Goal: Obtain resource: Download file/media

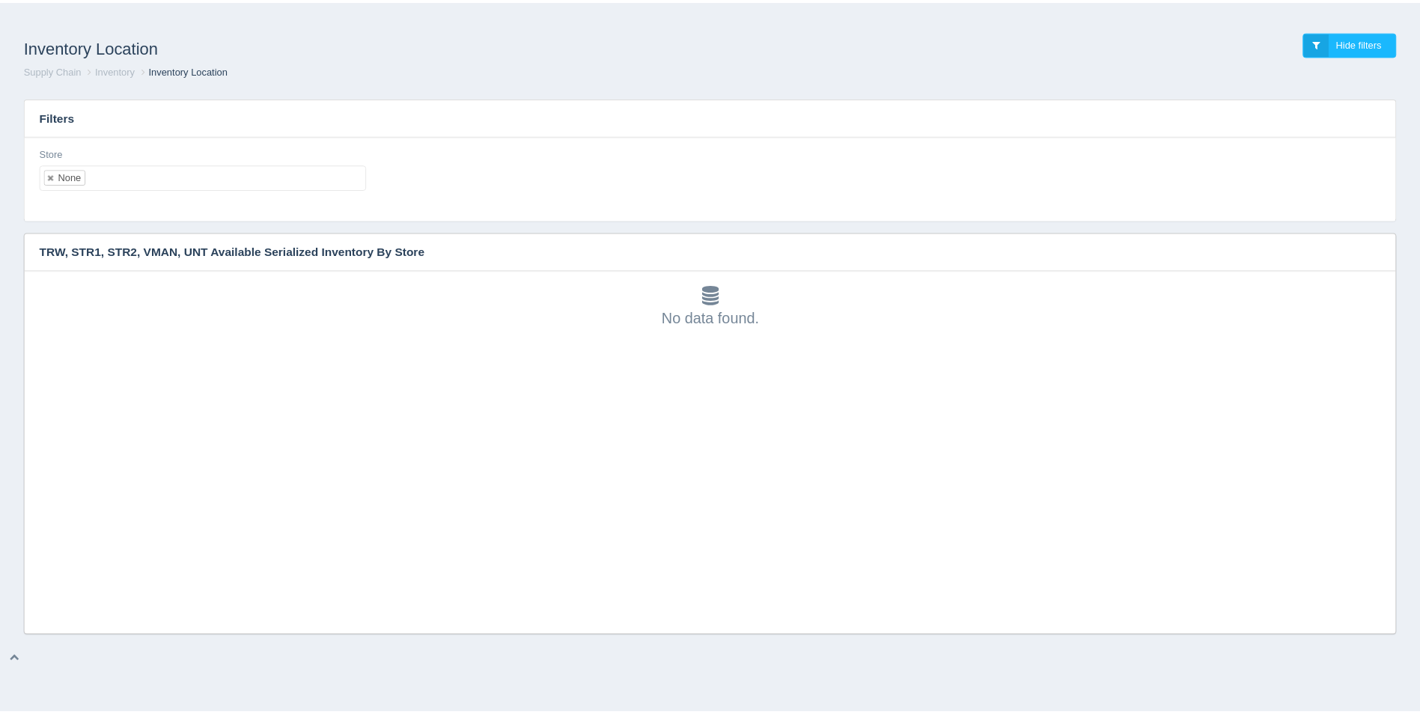
scroll to position [4, 0]
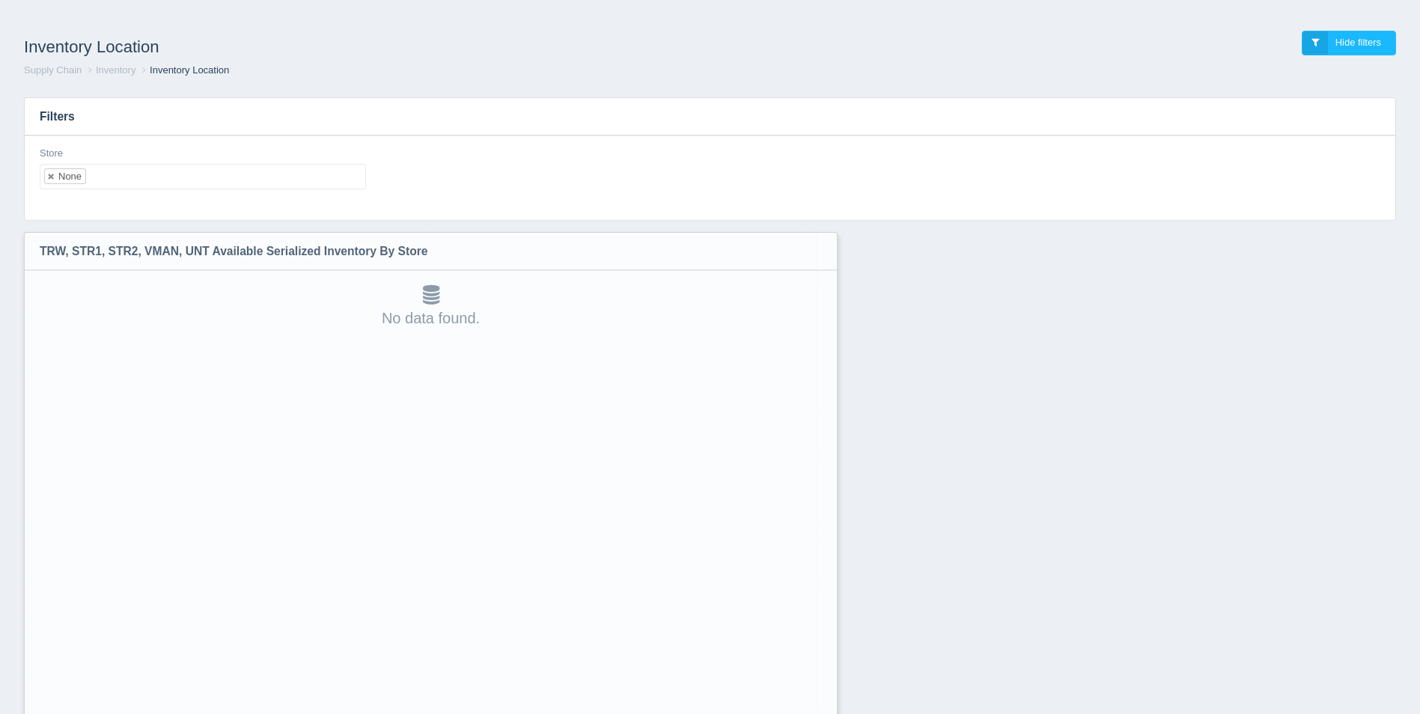
drag, startPoint x: 1395, startPoint y: 628, endPoint x: 825, endPoint y: 752, distance: 582.9
click at [825, 713] on html "Inventory Location Hide filters Supply Chain Inventory Inventory Location Filte…" at bounding box center [710, 396] width 1420 height 792
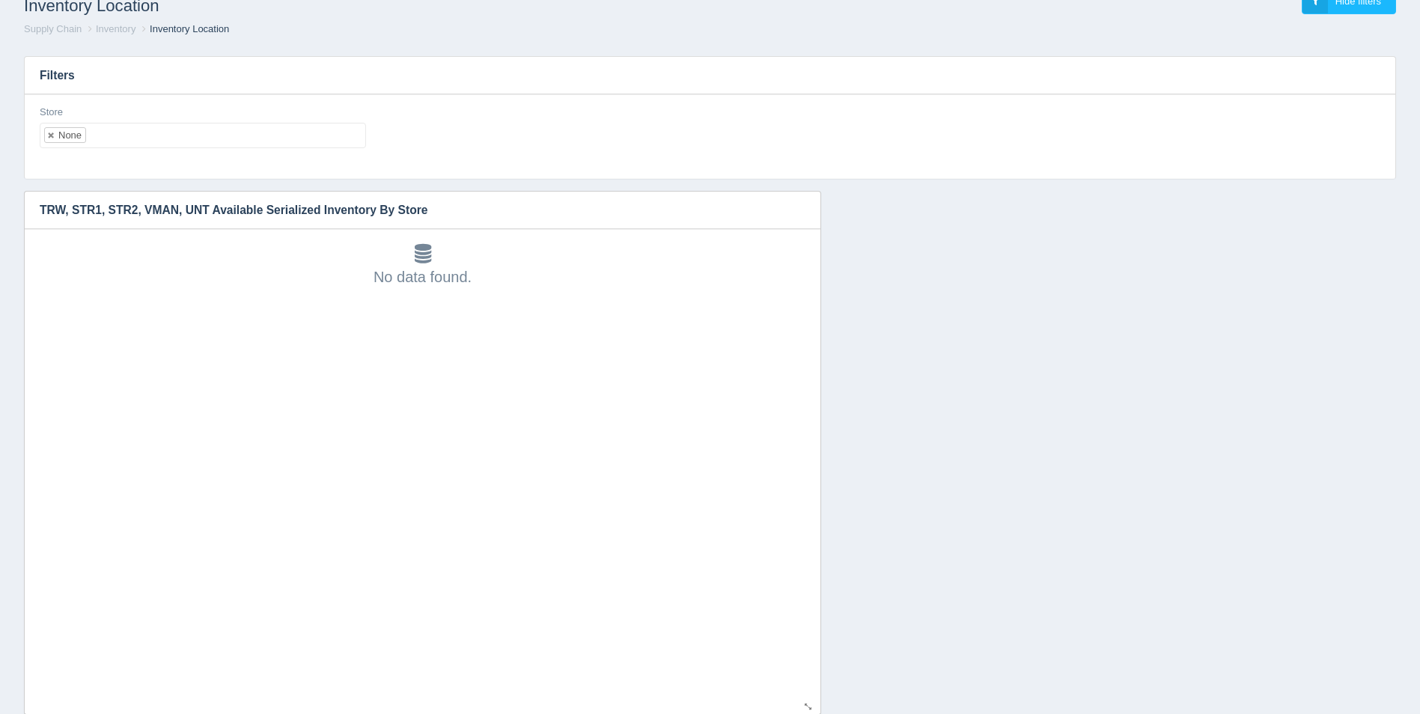
scroll to position [78, 0]
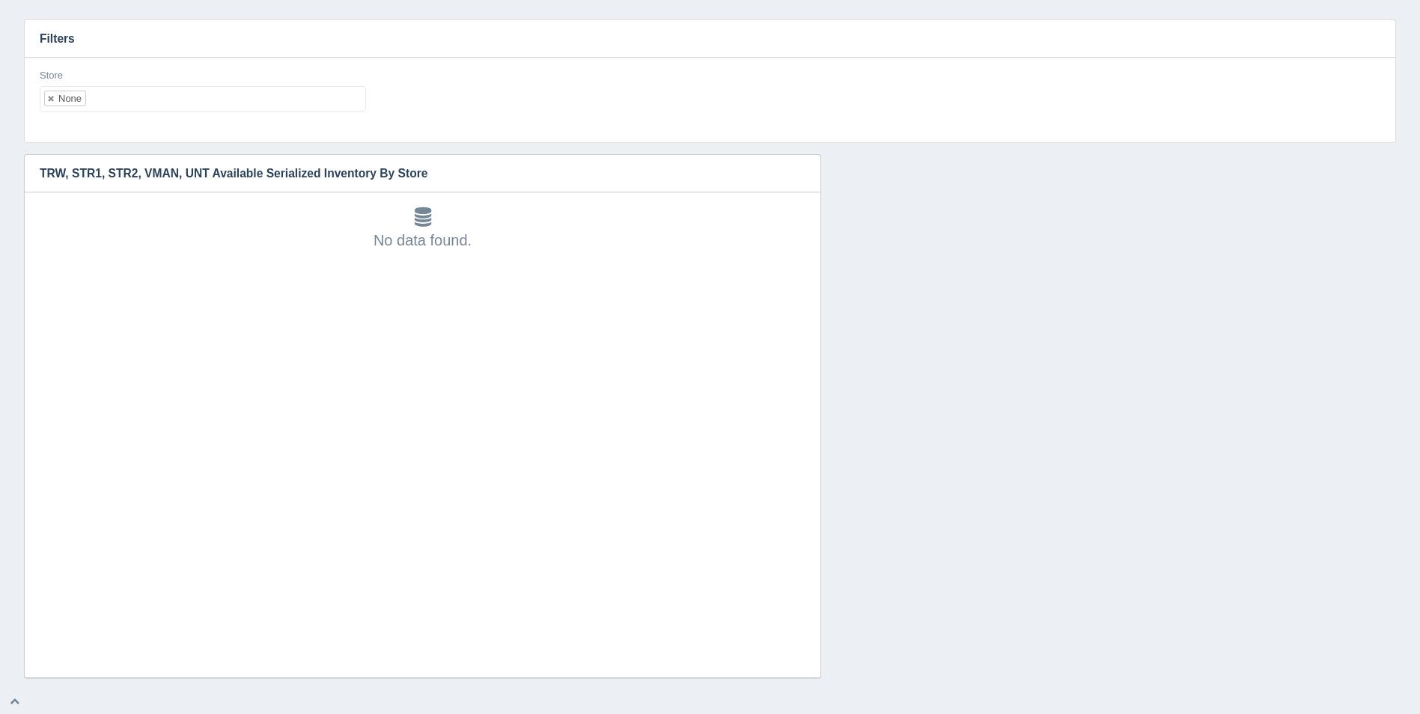
click at [165, 102] on ul "None" at bounding box center [203, 98] width 326 height 25
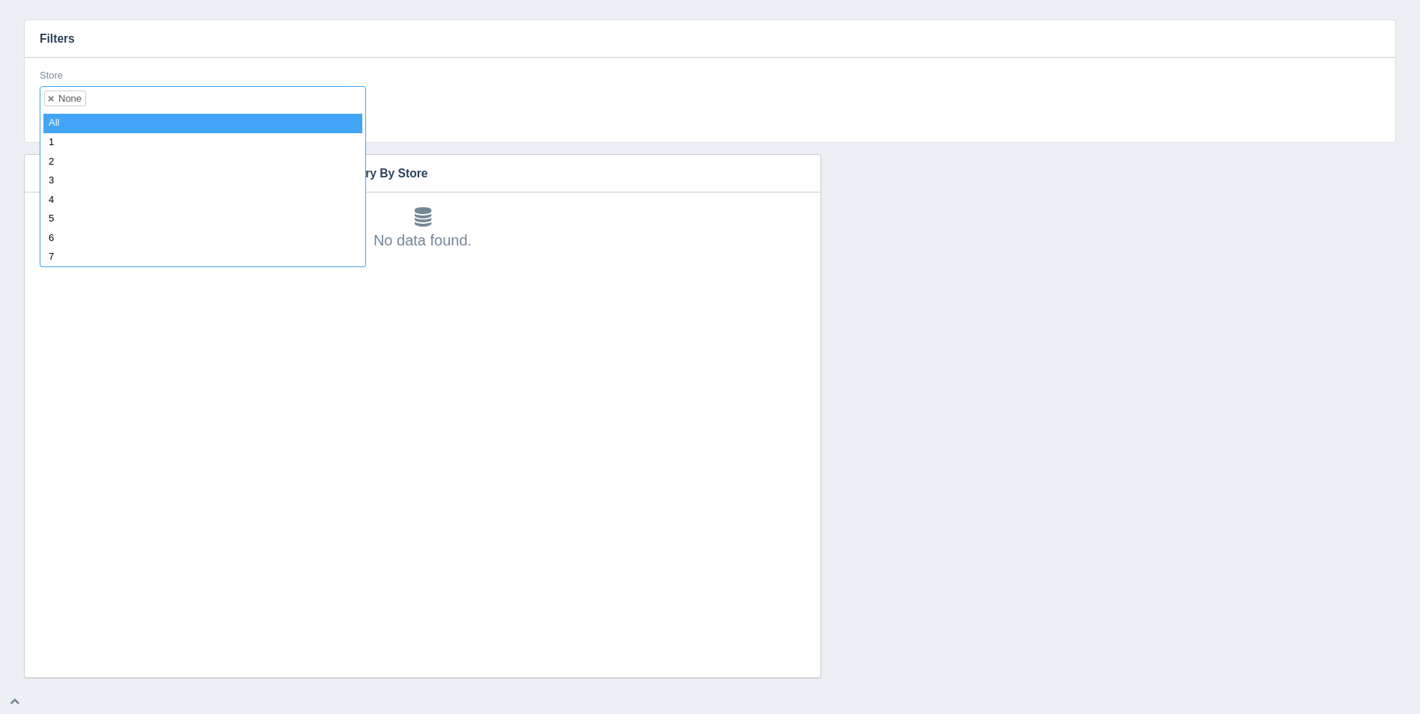
select select
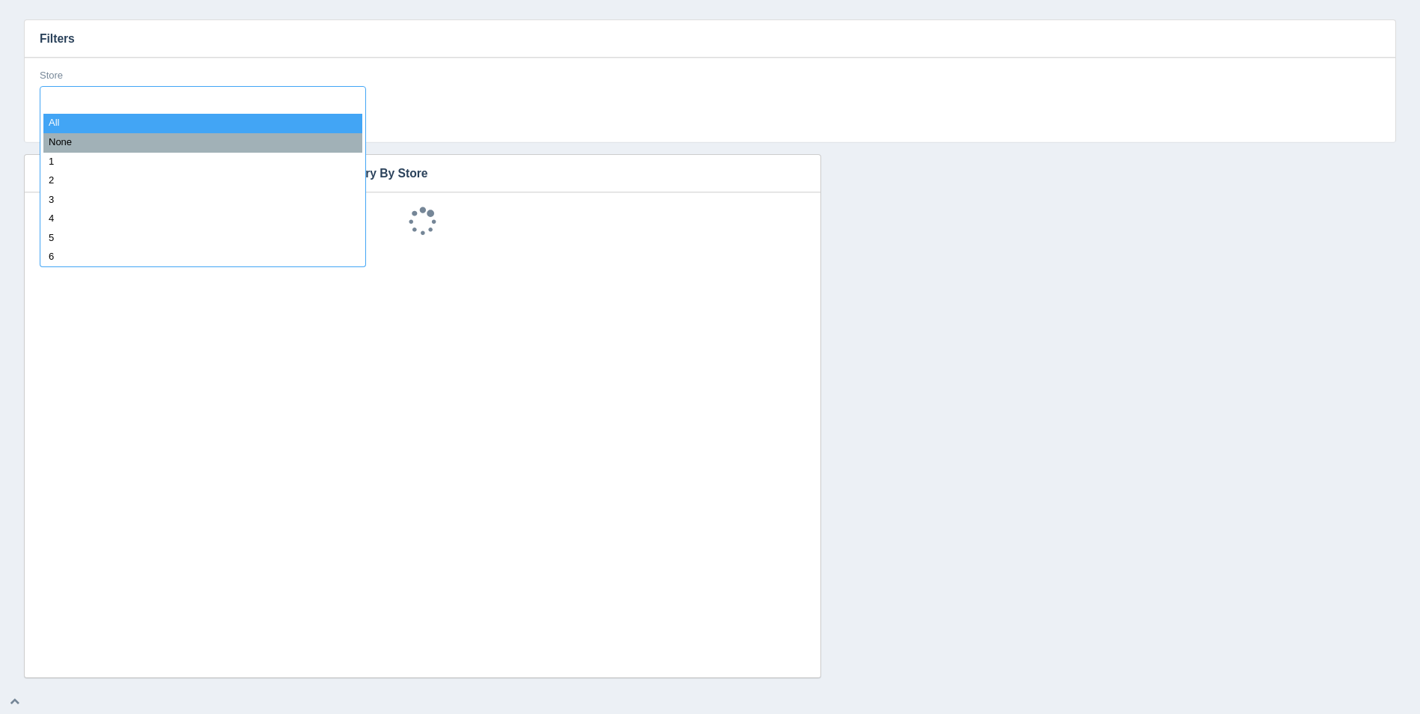
scroll to position [12, 0]
type input "1"
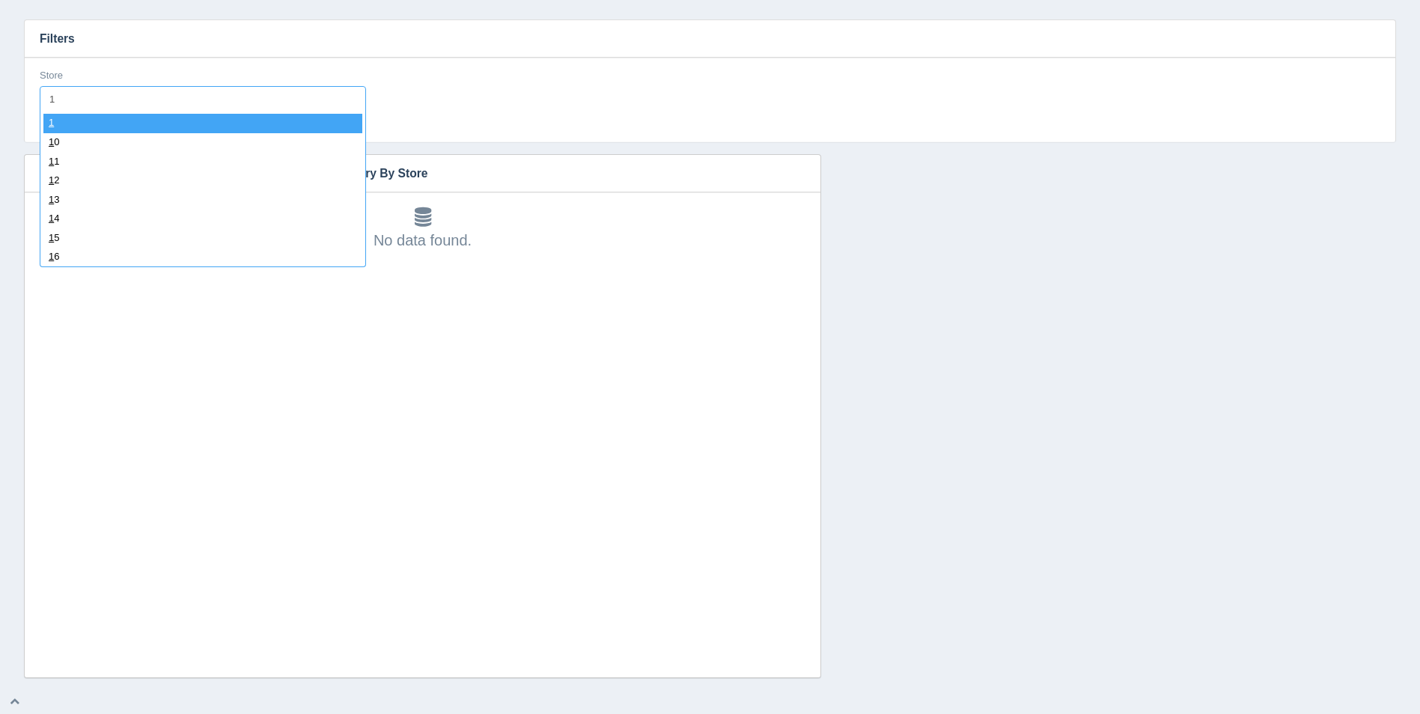
select select "1"
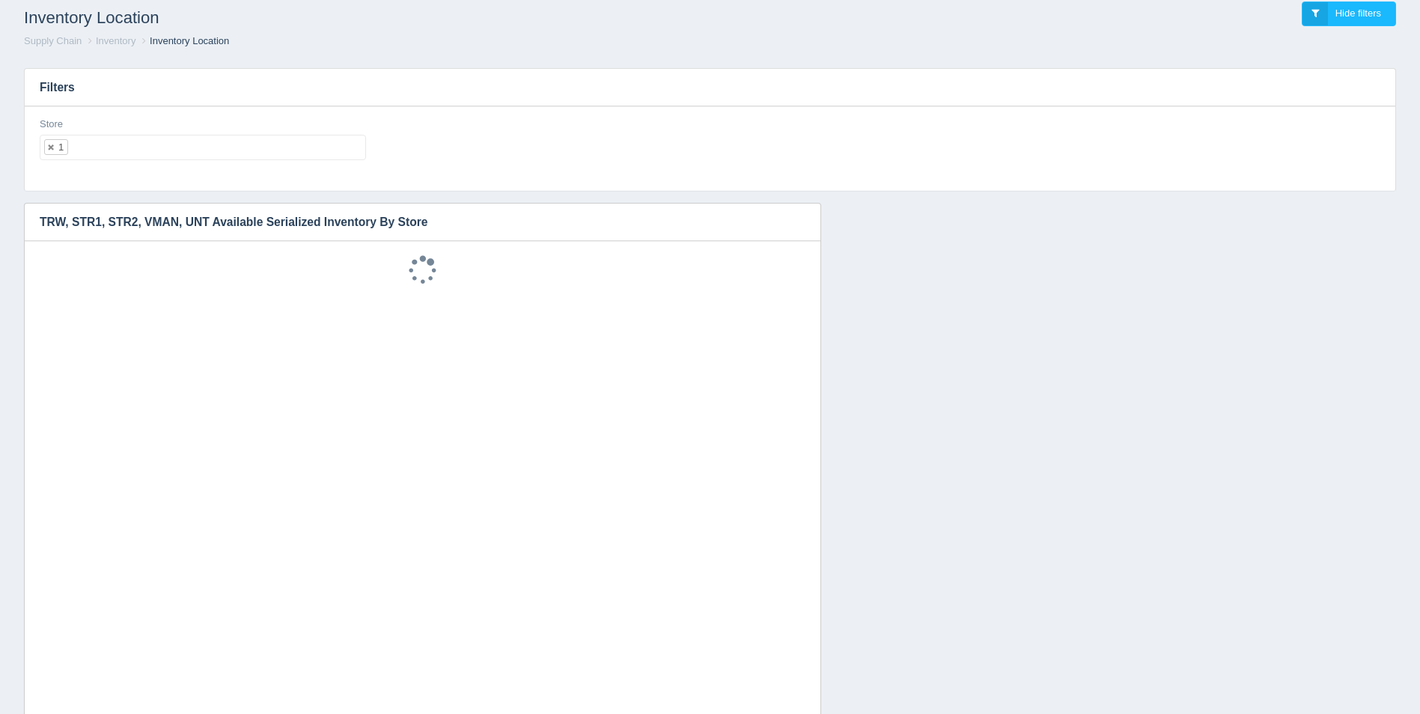
scroll to position [3, 0]
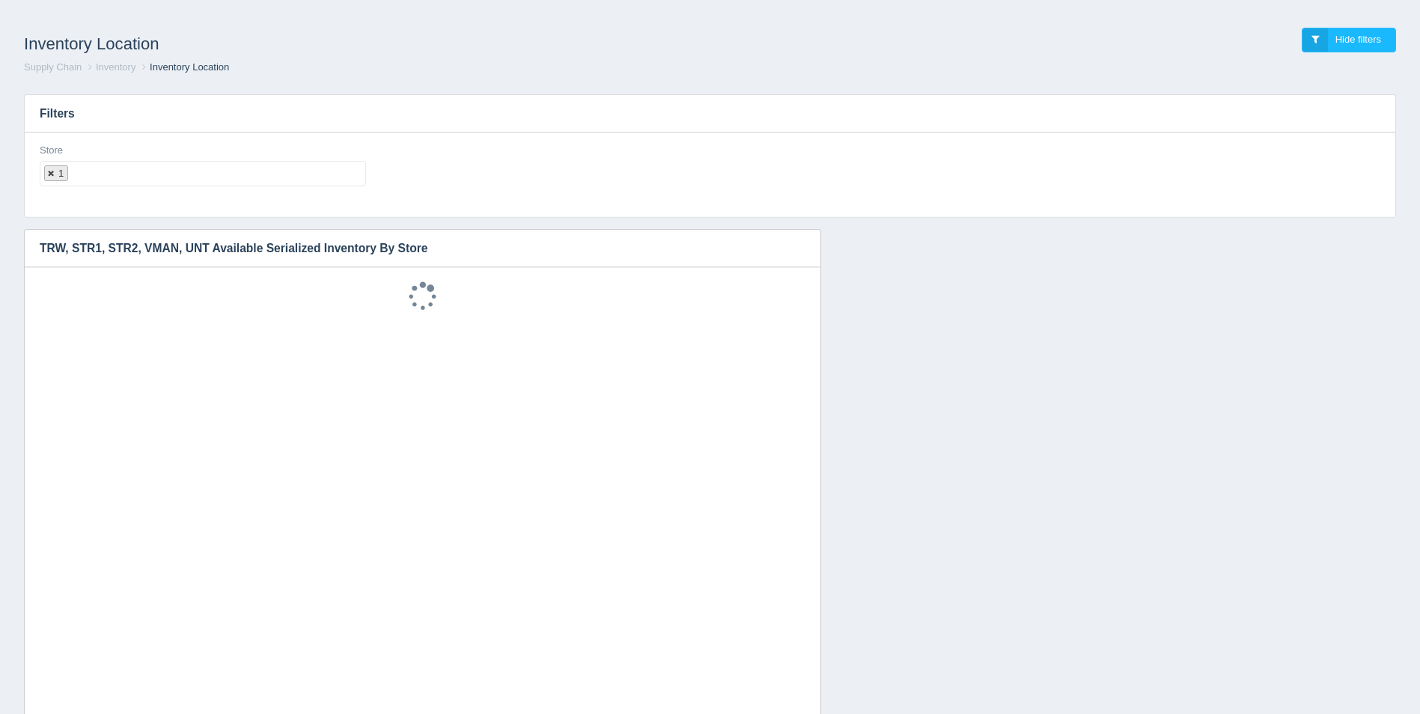
select select
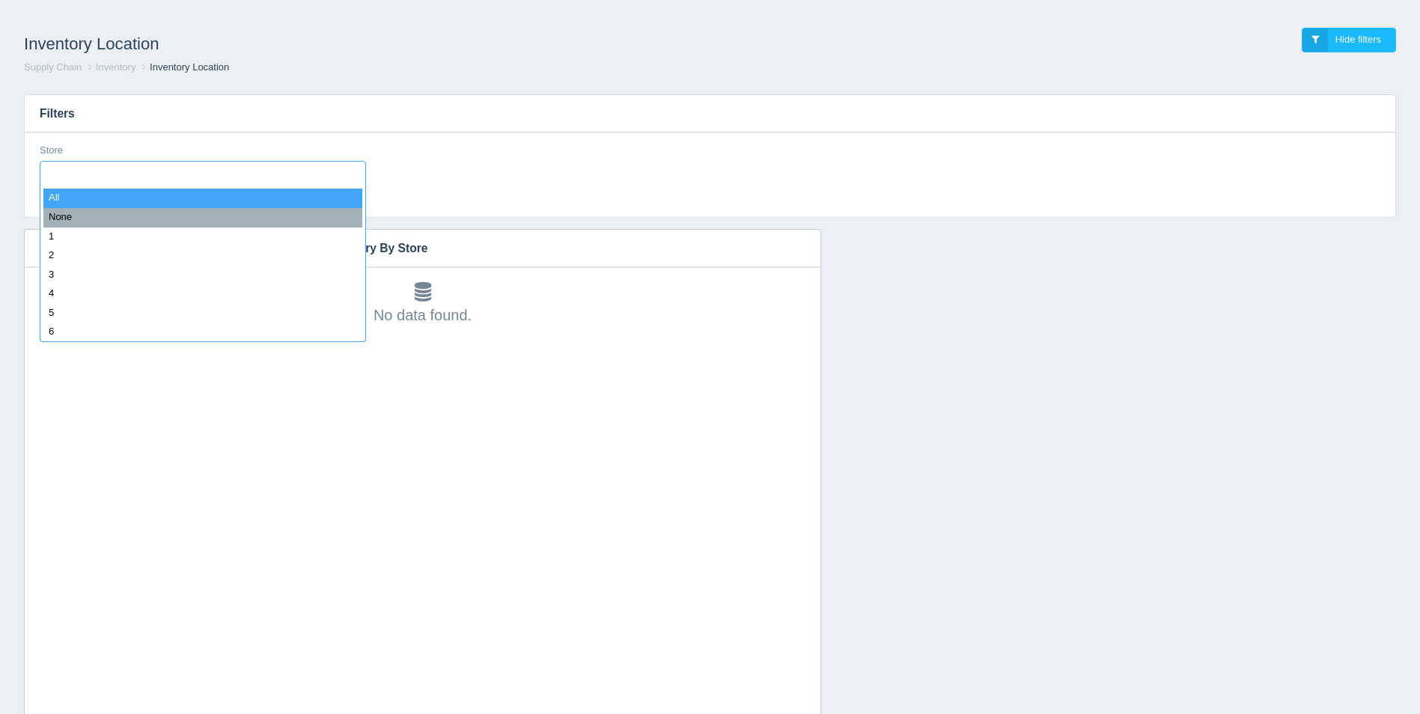
type input "8"
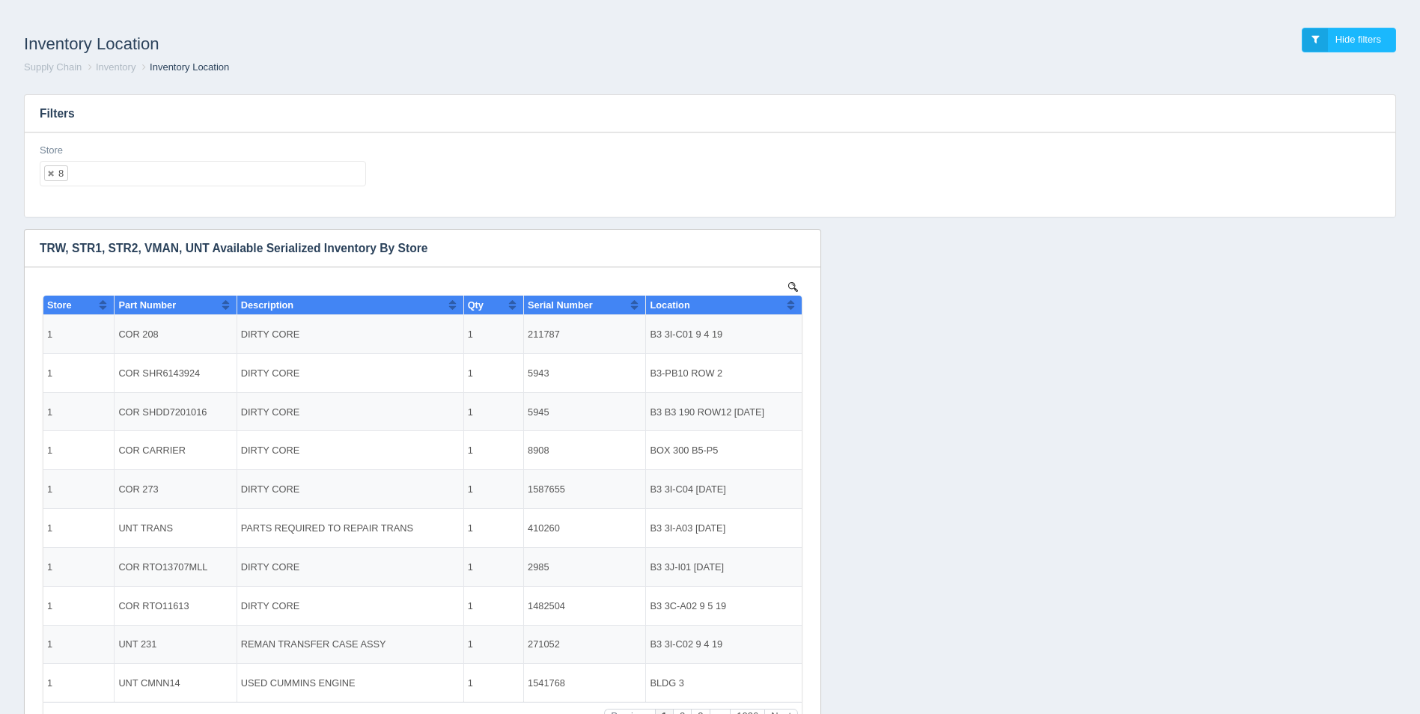
scroll to position [0, 0]
click at [174, 173] on ul "8" at bounding box center [203, 173] width 326 height 25
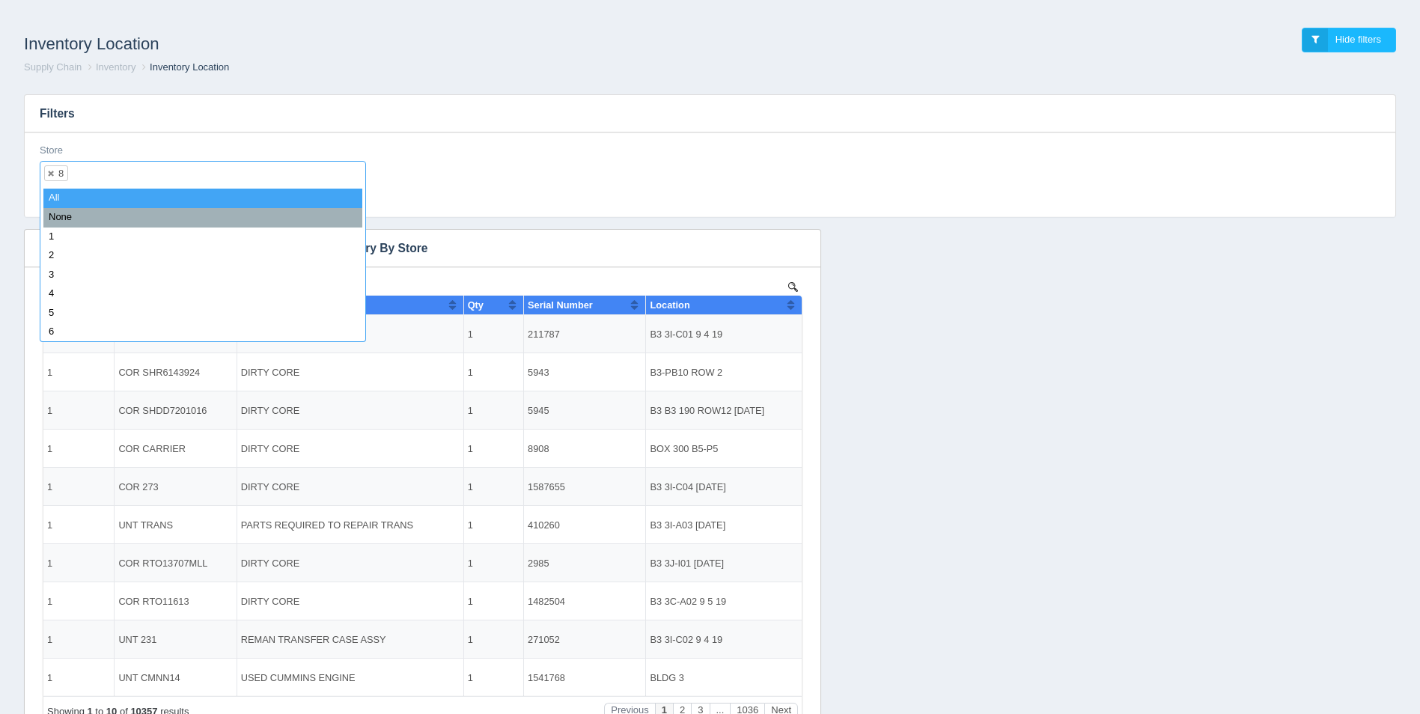
select select "all_"
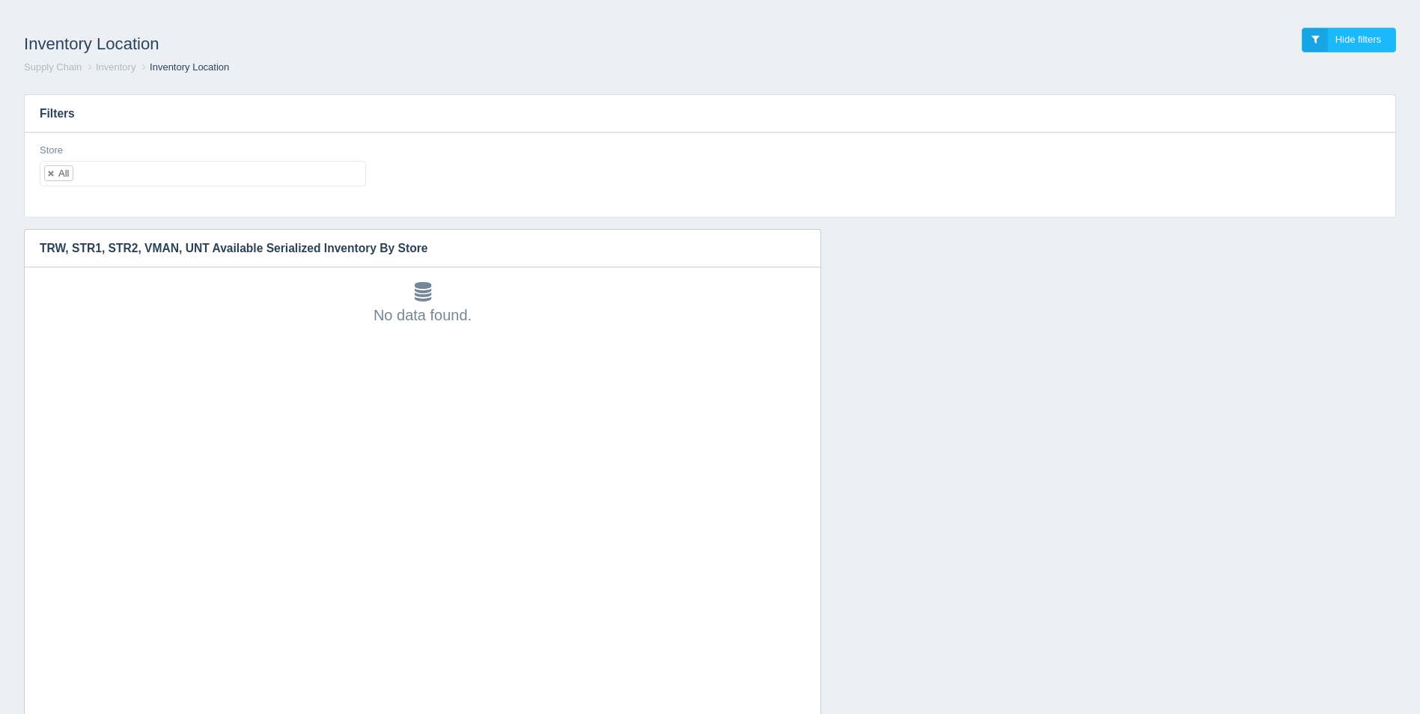
click at [293, 174] on ul "All" at bounding box center [203, 173] width 326 height 25
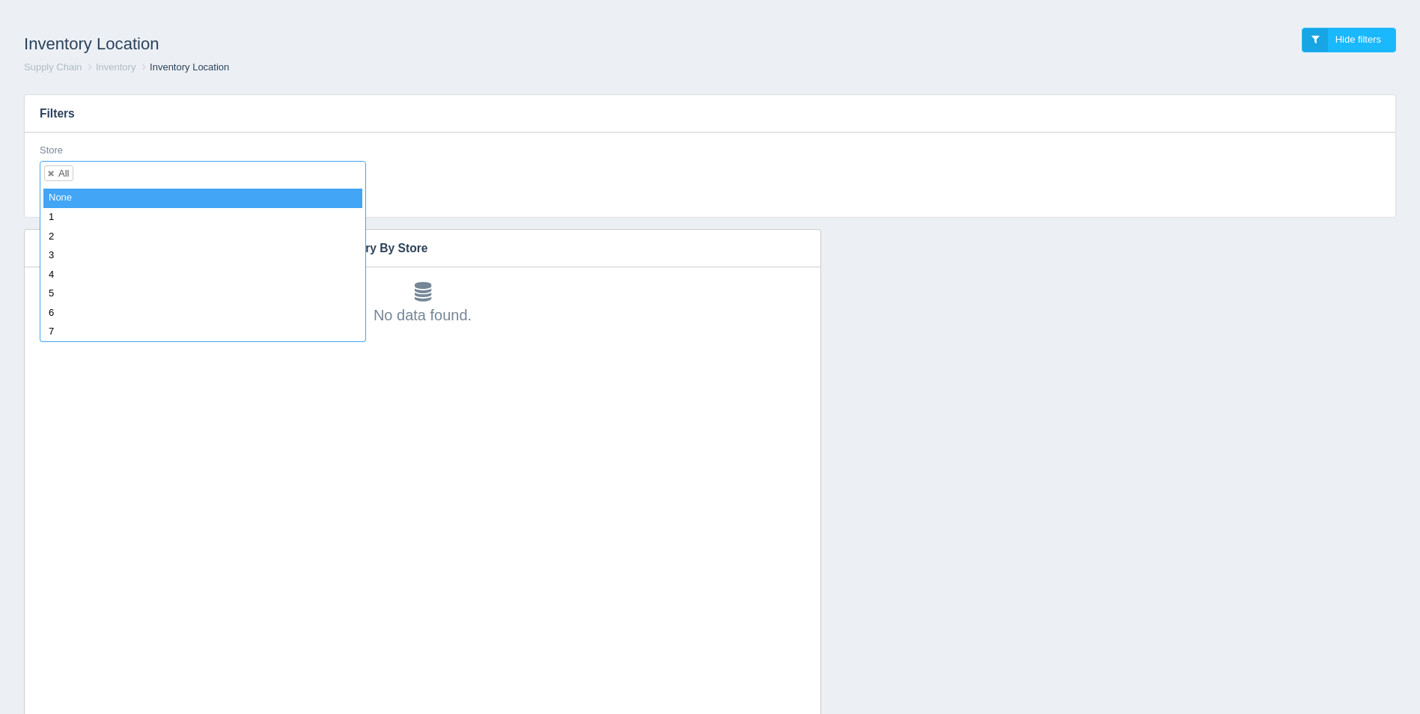
select select
type input "8"
select select "8"
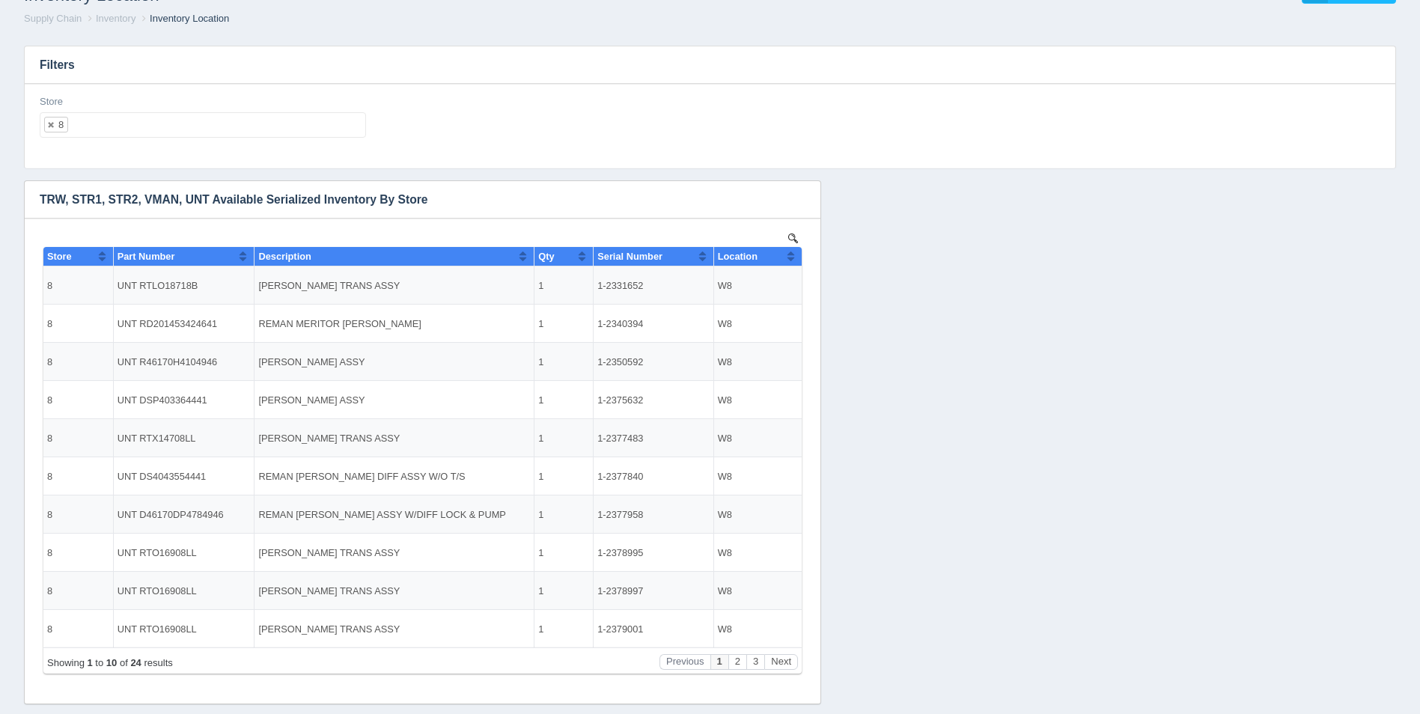
scroll to position [78, 0]
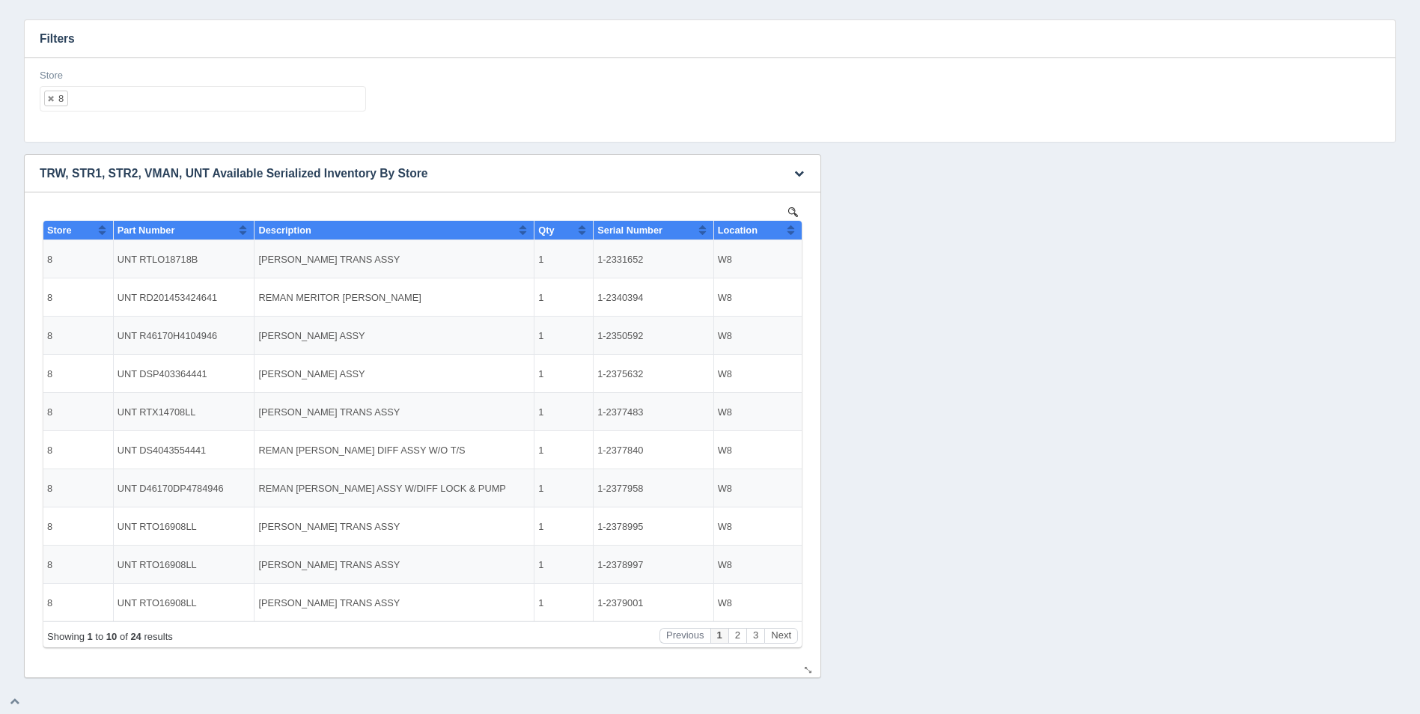
click at [793, 228] on button "Sort column ascending" at bounding box center [791, 230] width 10 height 18
click at [793, 228] on button "Sort column descending" at bounding box center [791, 230] width 10 height 18
click at [781, 628] on button "Next" at bounding box center [781, 636] width 34 height 16
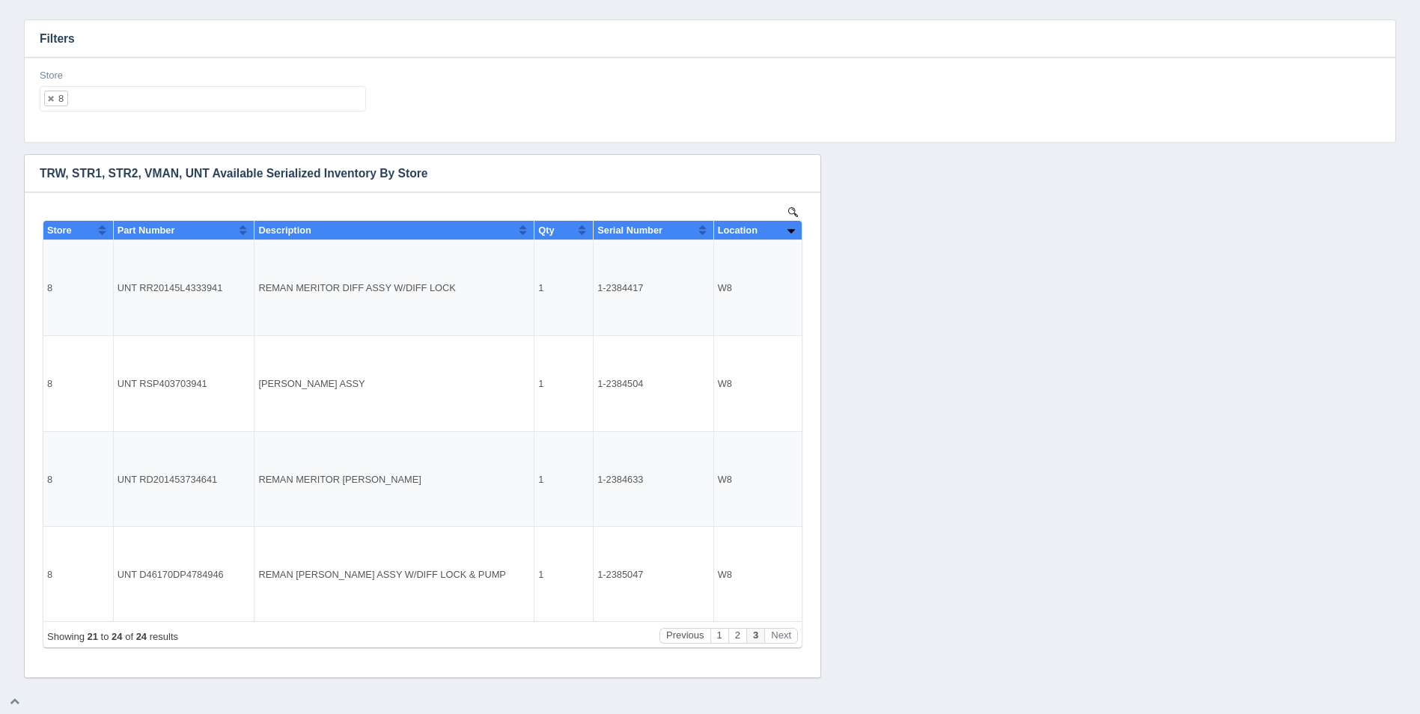
click at [155, 83] on div "Store 8 All None 1 2 3 4 5 6 7 8 9 10 11 12 13 14 15 16 17 18 19 20 21 22 23 24…" at bounding box center [203, 90] width 326 height 43
click at [167, 112] on ul "8" at bounding box center [203, 98] width 326 height 25
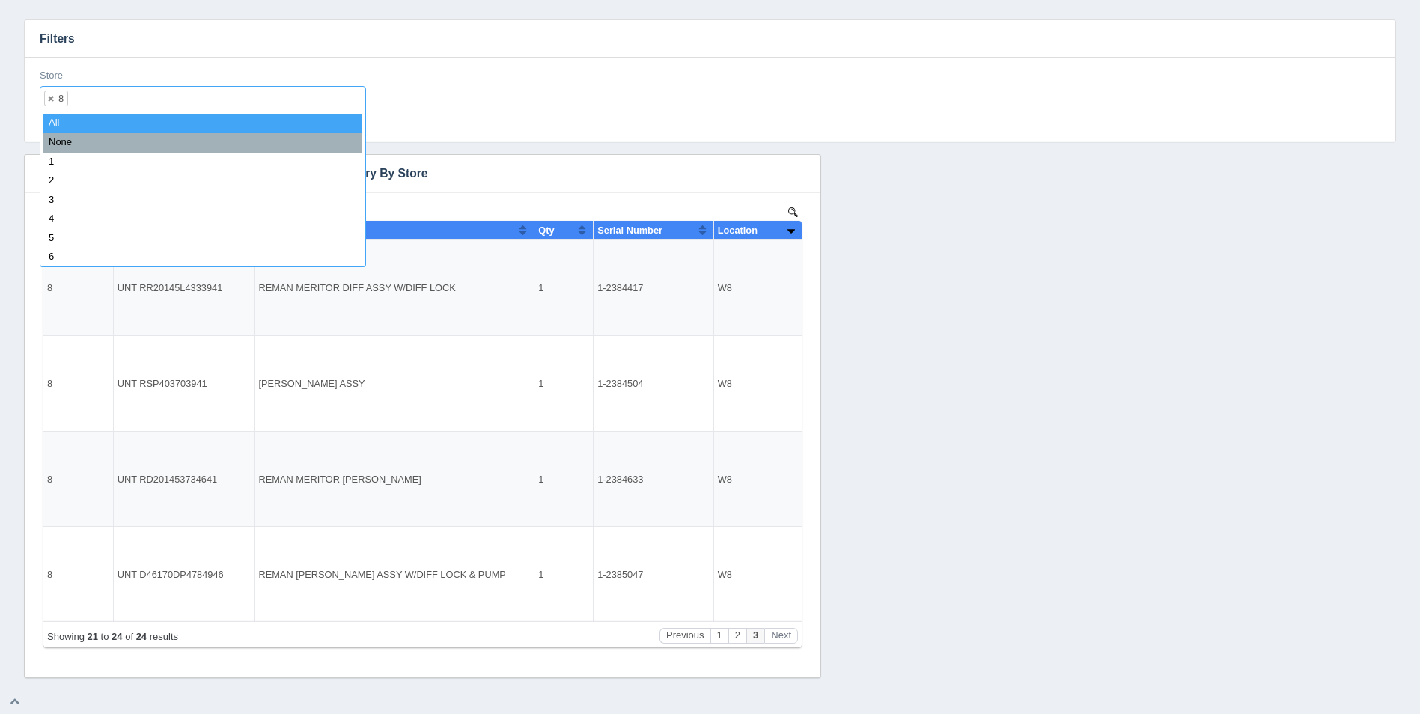
select select
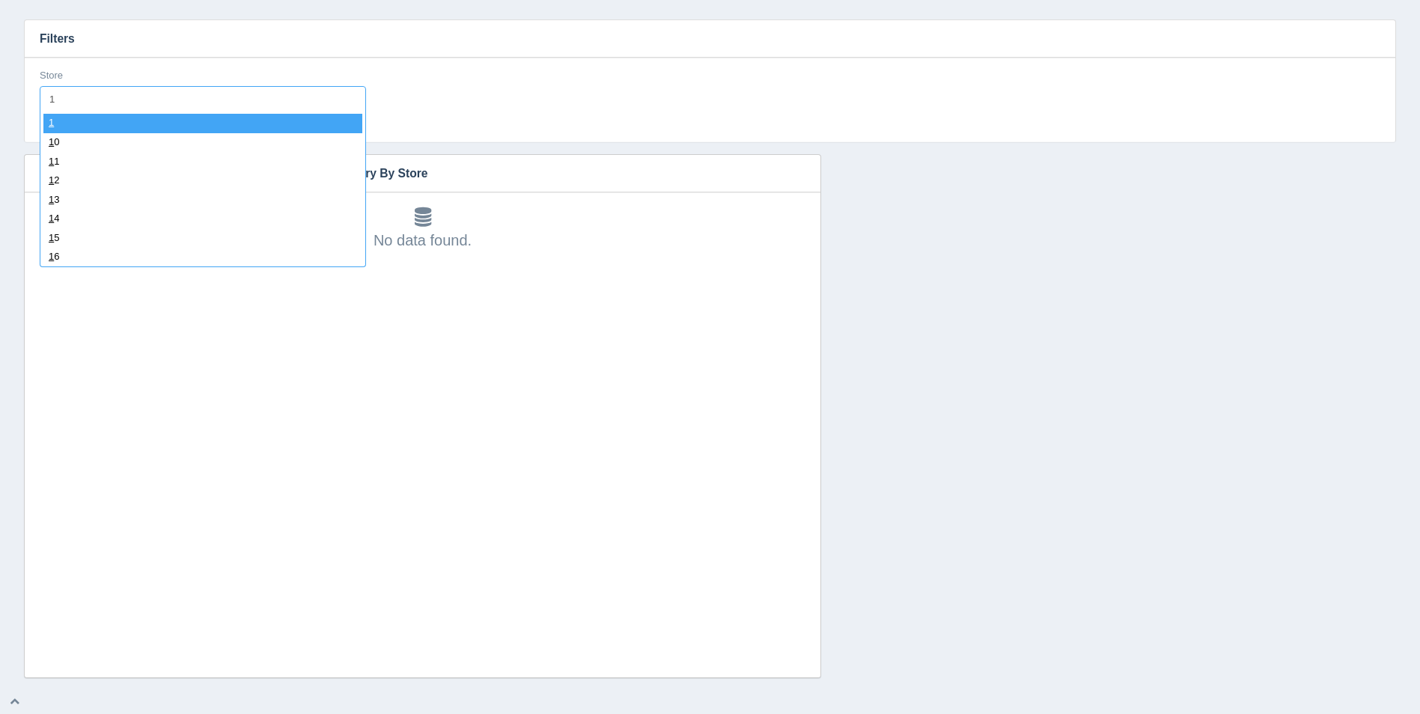
type input "11"
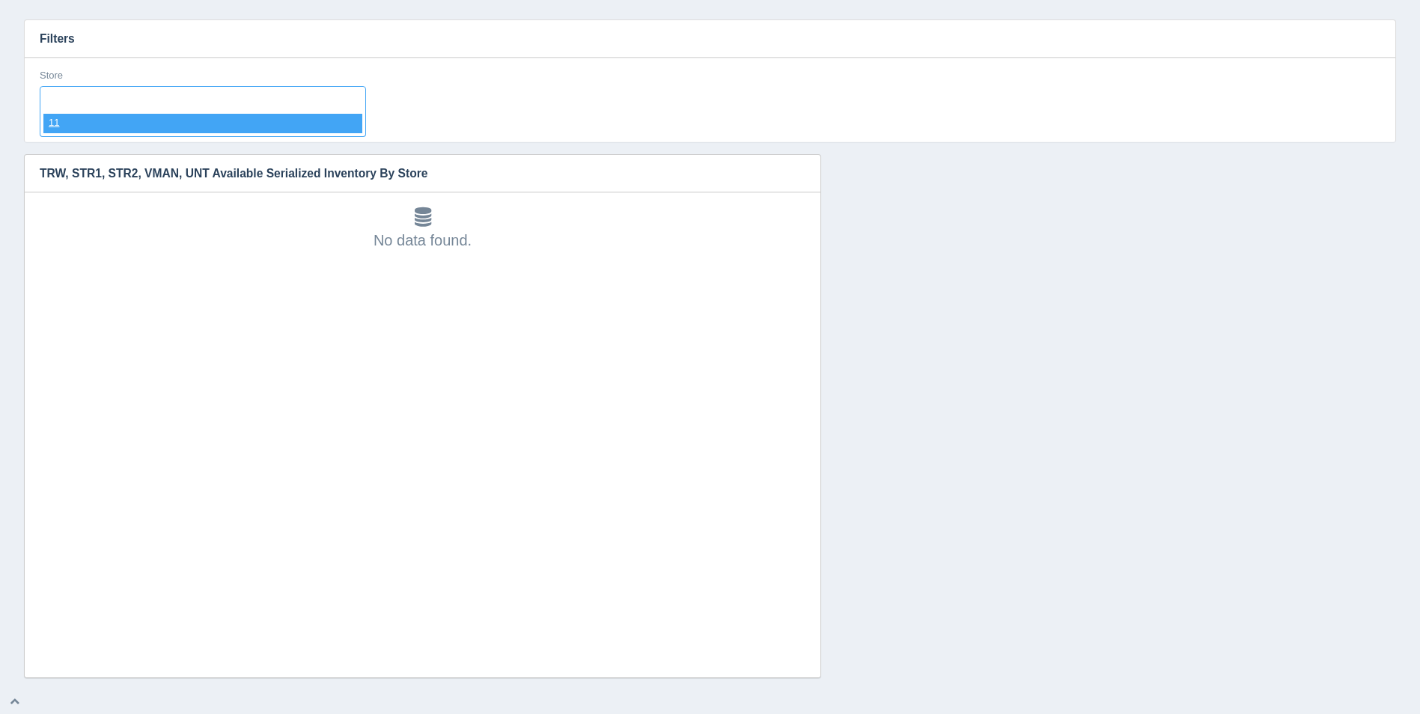
select select "11"
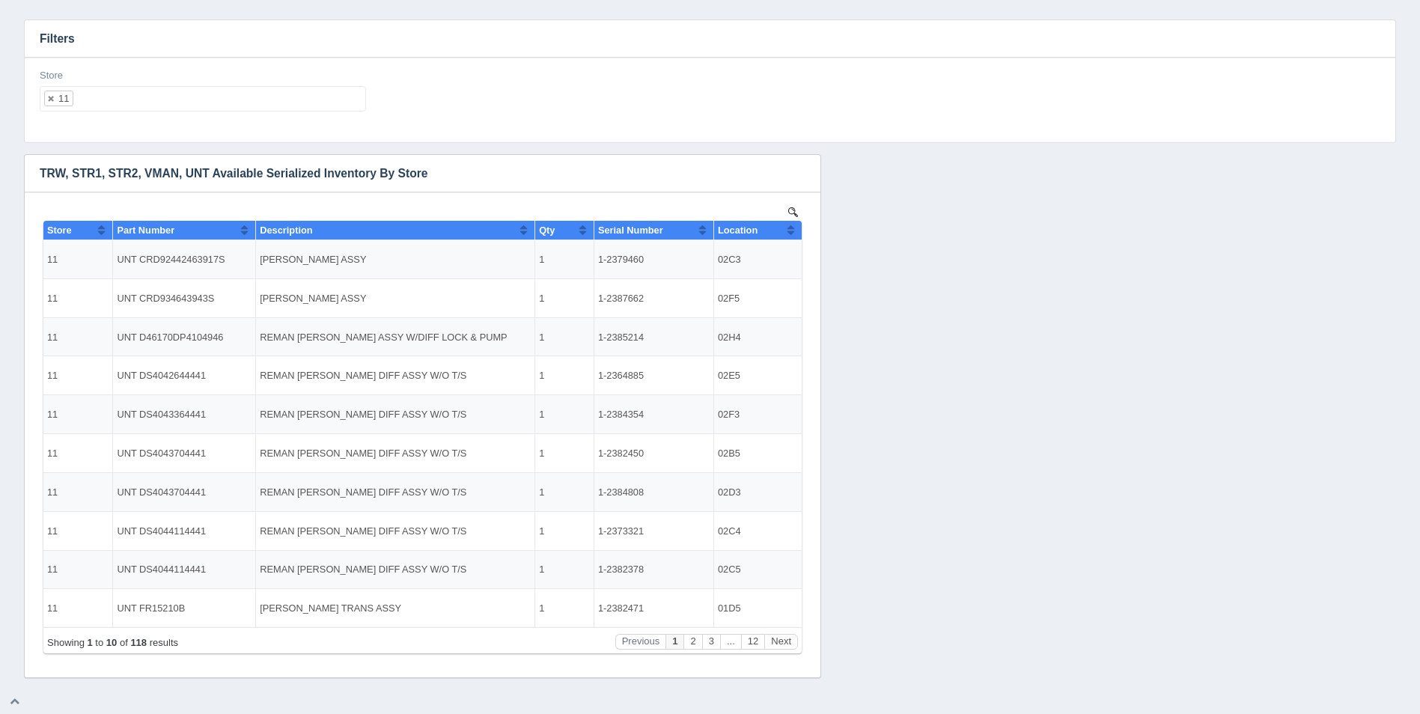
scroll to position [0, 0]
click at [790, 235] on button "Sort column ascending" at bounding box center [791, 230] width 10 height 18
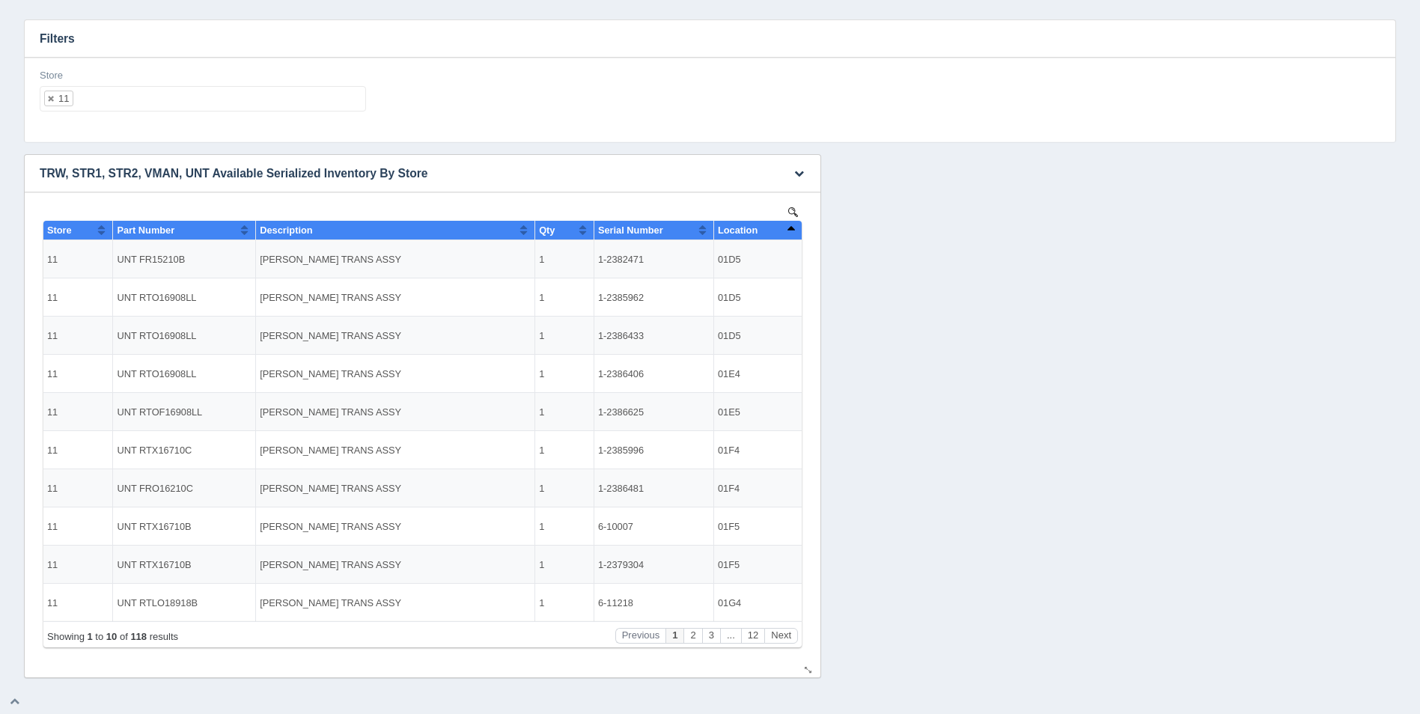
click at [790, 234] on button "Sort column descending" at bounding box center [791, 230] width 10 height 18
click at [775, 632] on button "Next" at bounding box center [781, 636] width 34 height 16
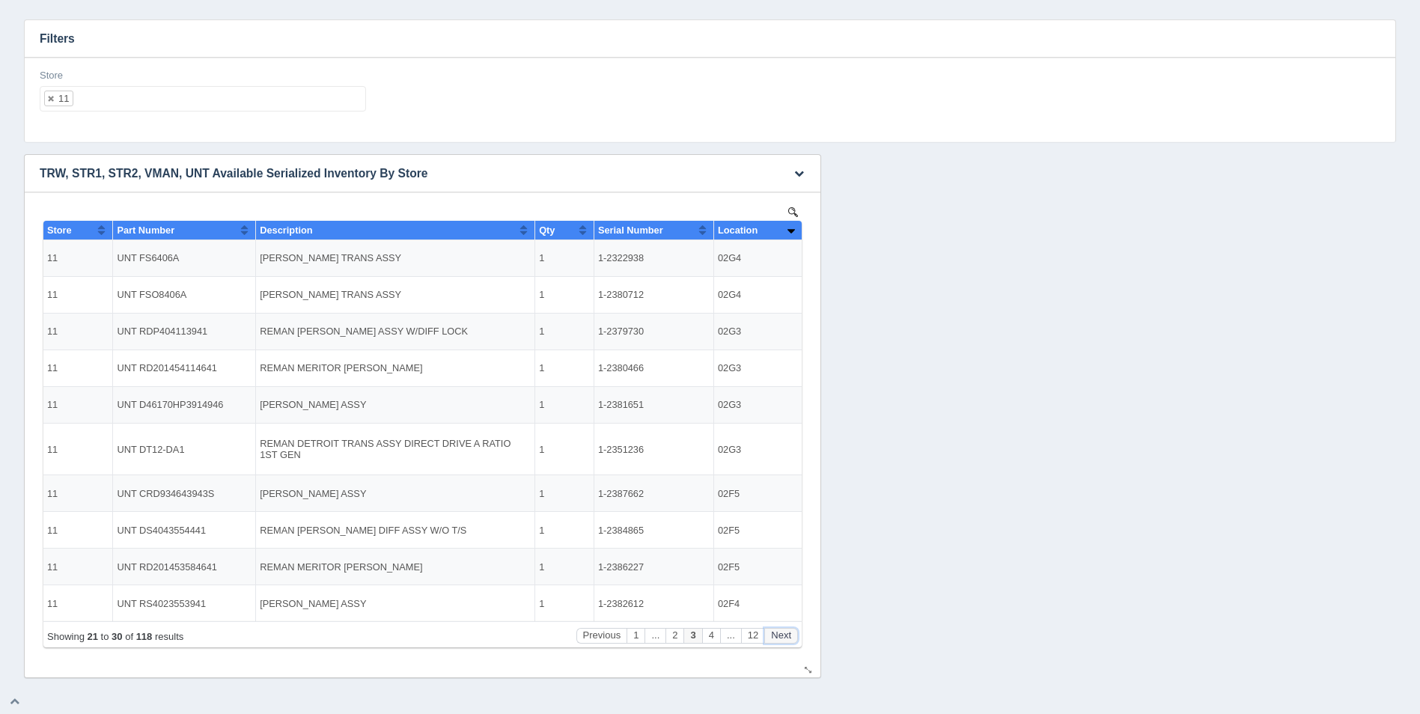
click at [775, 632] on button "Next" at bounding box center [781, 636] width 34 height 16
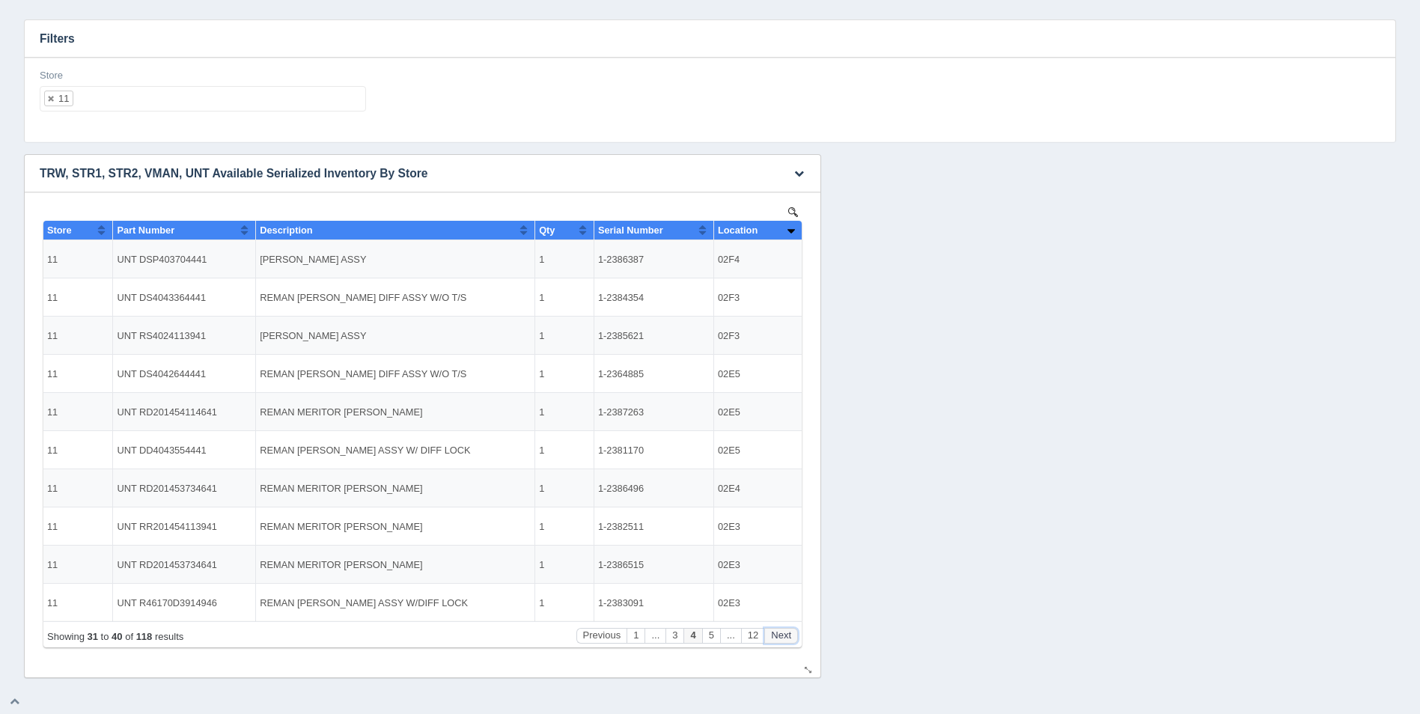
click at [775, 632] on button "Next" at bounding box center [781, 636] width 34 height 16
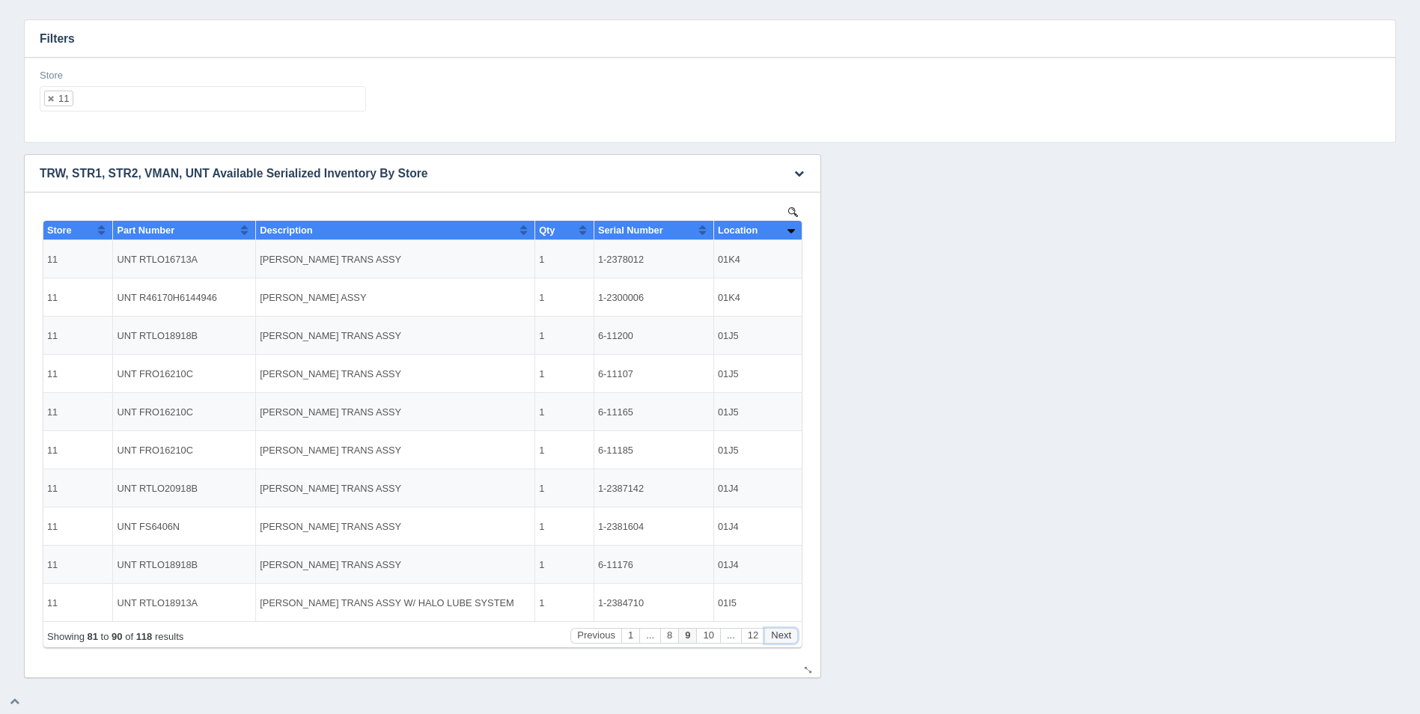
click at [775, 632] on button "Next" at bounding box center [781, 636] width 34 height 16
click at [775, 631] on button "Next" at bounding box center [781, 636] width 34 height 16
click at [775, 628] on button "Next" at bounding box center [781, 636] width 34 height 16
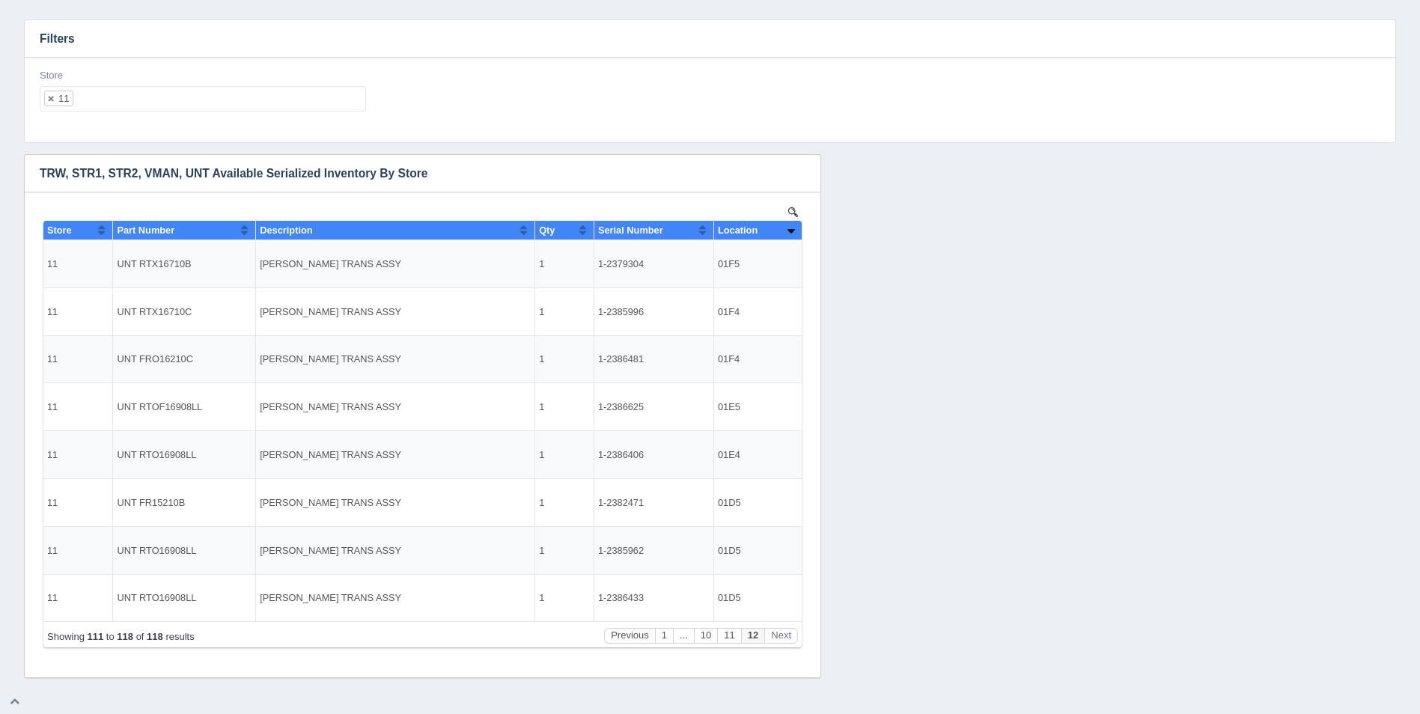
click at [233, 106] on ul "11" at bounding box center [203, 98] width 326 height 25
select select
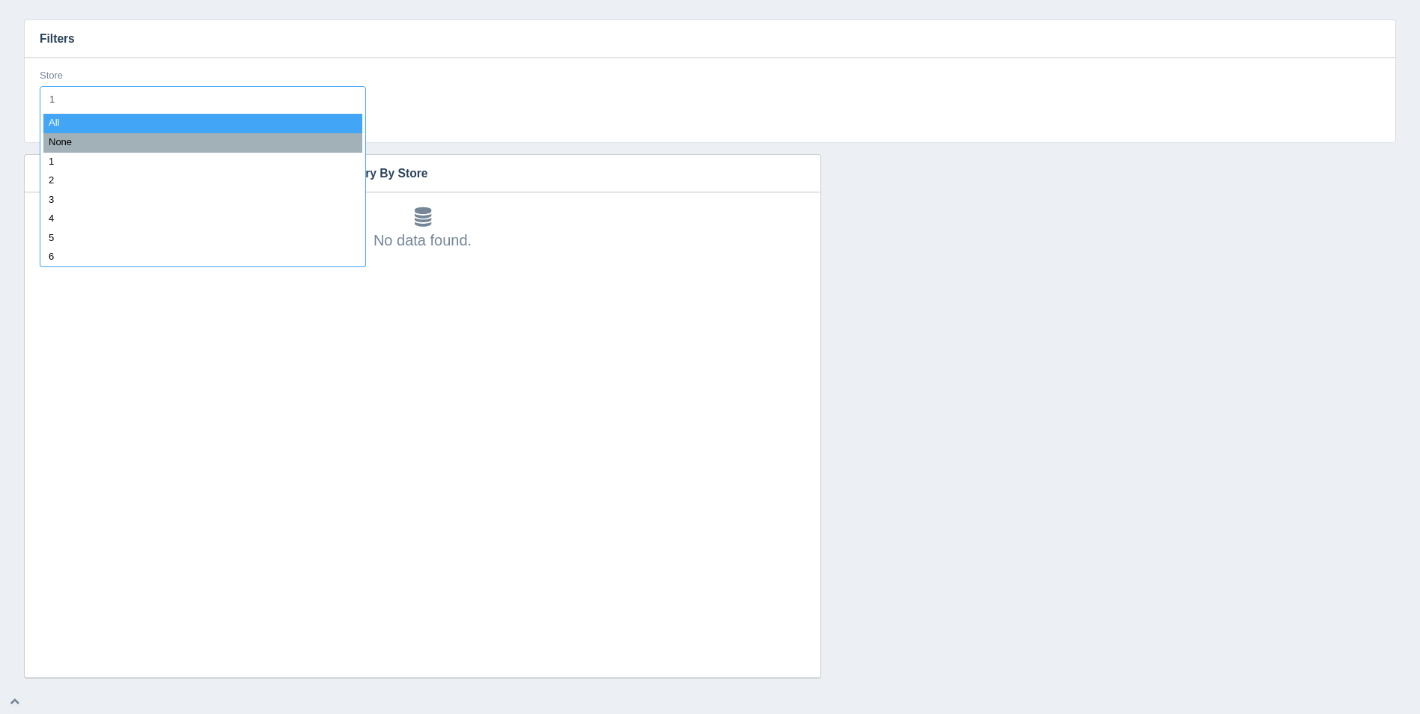
type input "12"
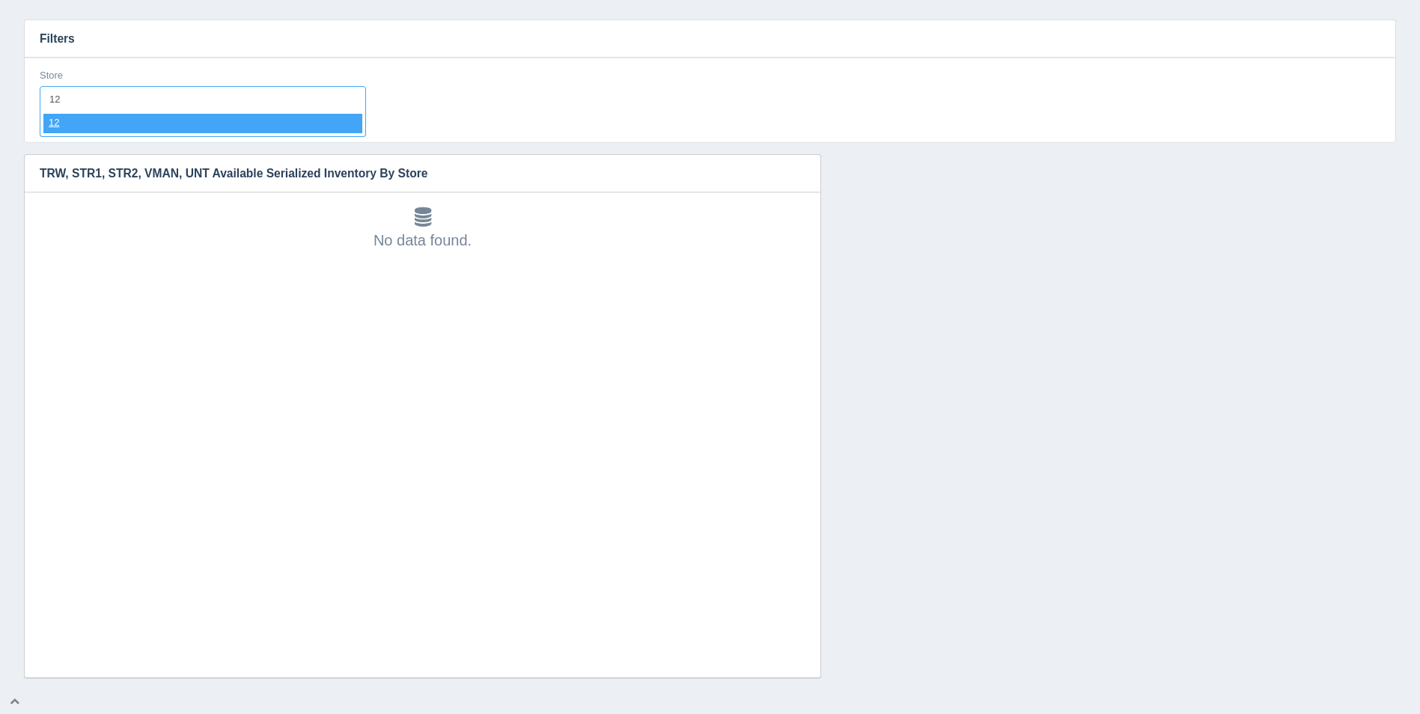
select select "12"
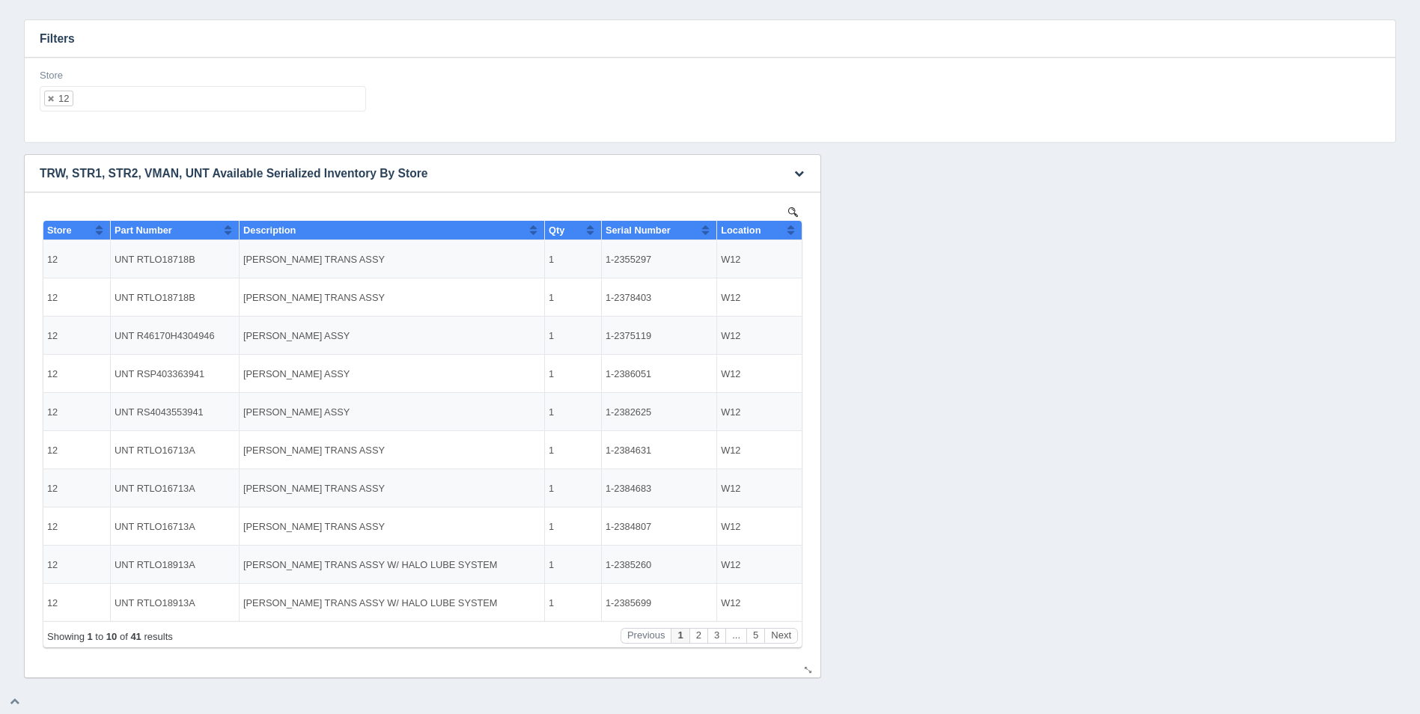
click at [791, 232] on button "Sort column ascending" at bounding box center [791, 230] width 10 height 18
click at [791, 232] on button "Sort column descending" at bounding box center [791, 230] width 10 height 18
click at [785, 634] on button "Next" at bounding box center [781, 636] width 34 height 16
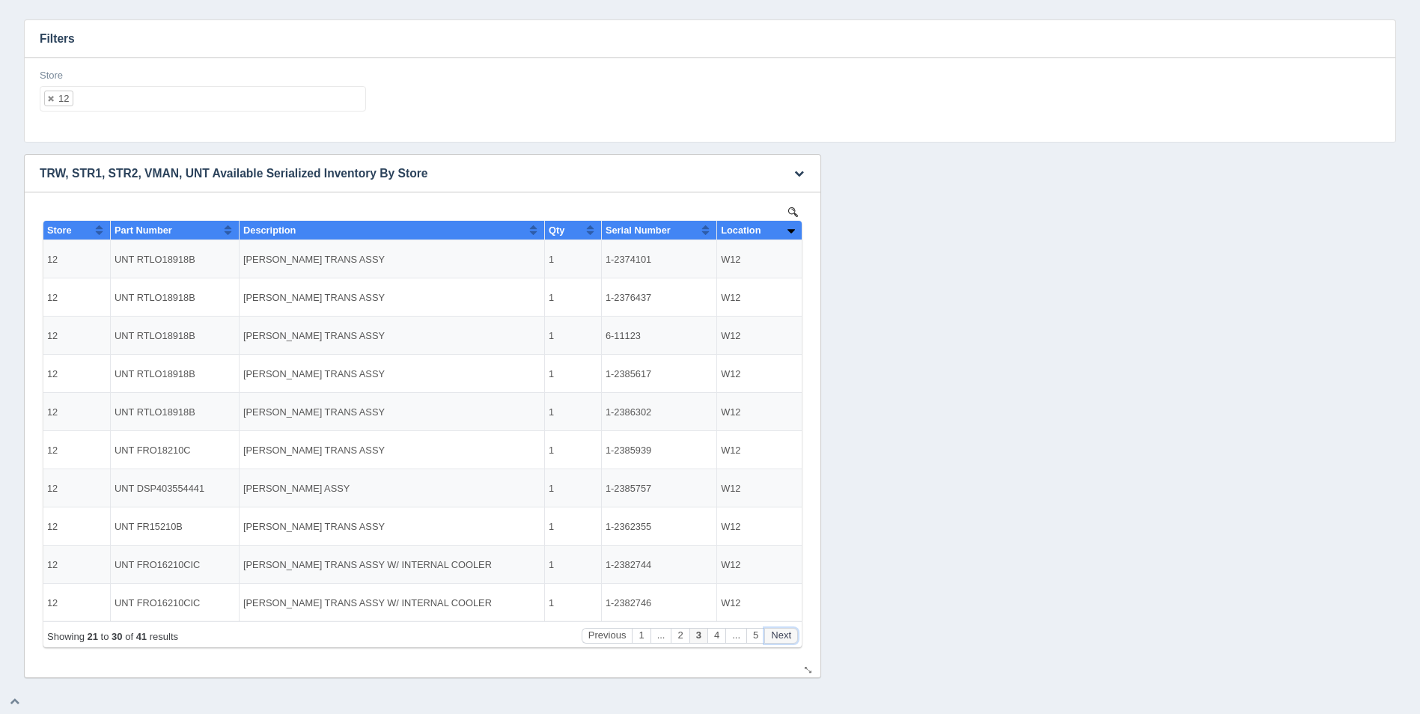
click at [785, 634] on button "Next" at bounding box center [781, 636] width 34 height 16
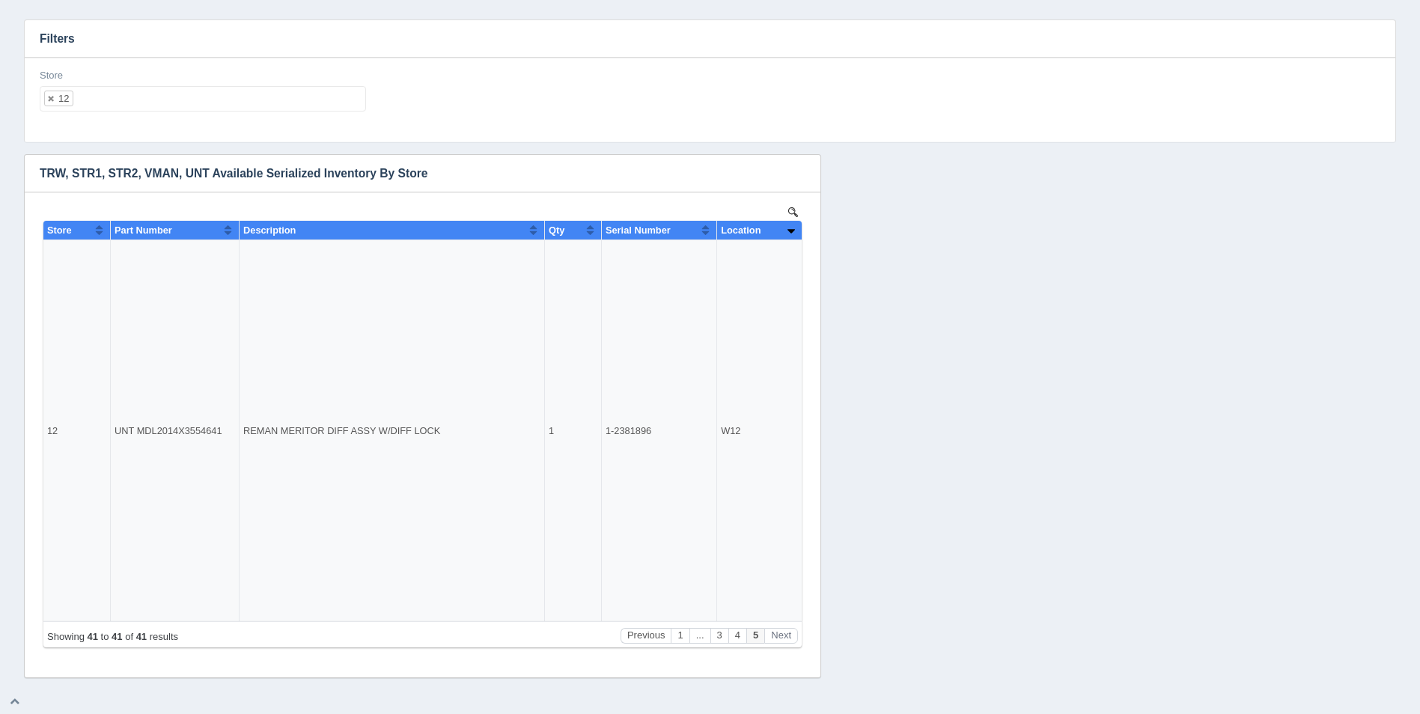
click at [245, 100] on ul "12" at bounding box center [203, 98] width 326 height 25
select select
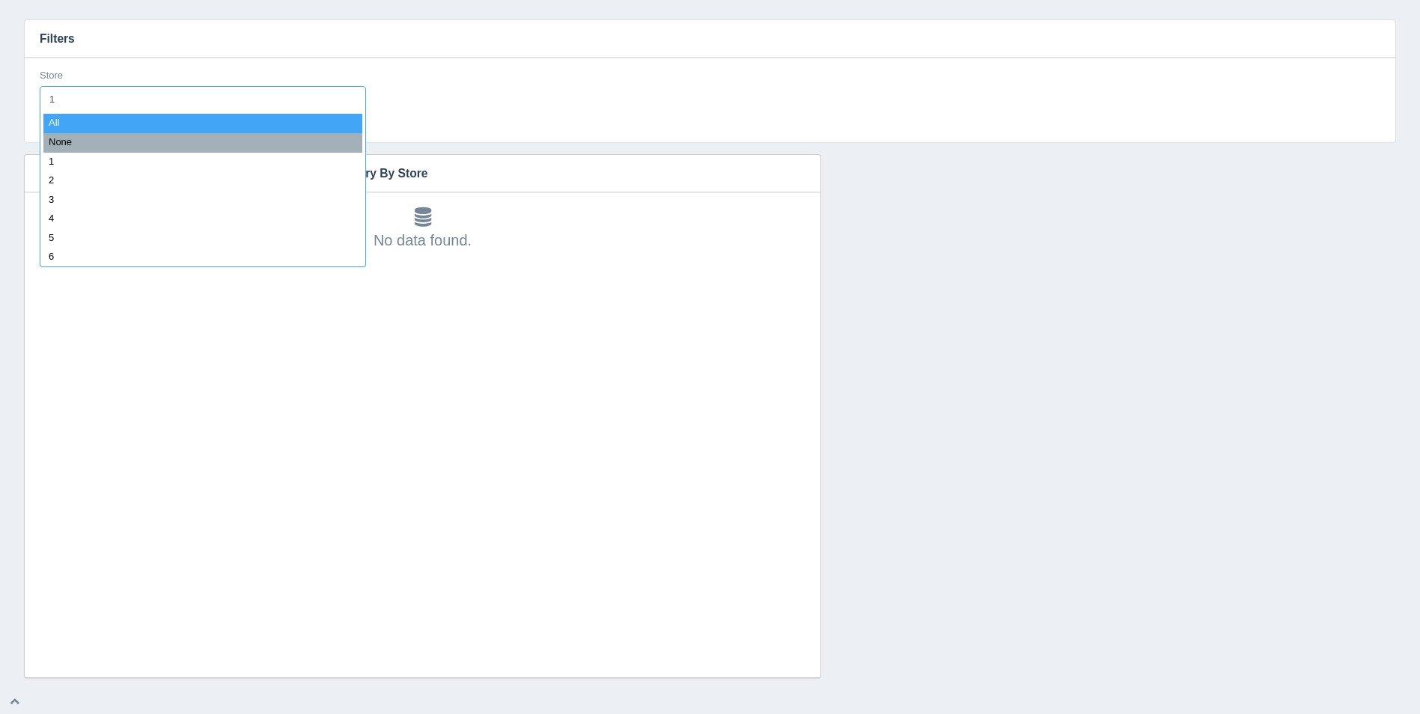
type input "13"
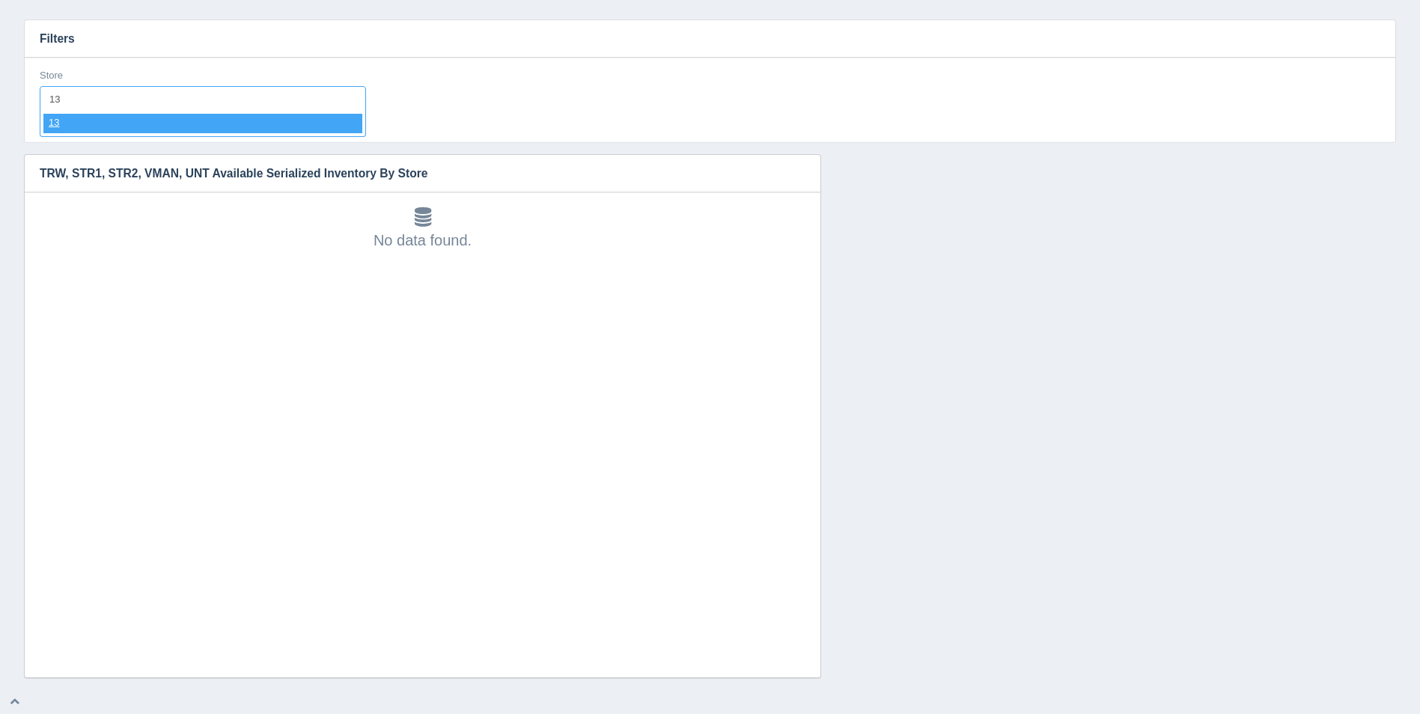
select select "13"
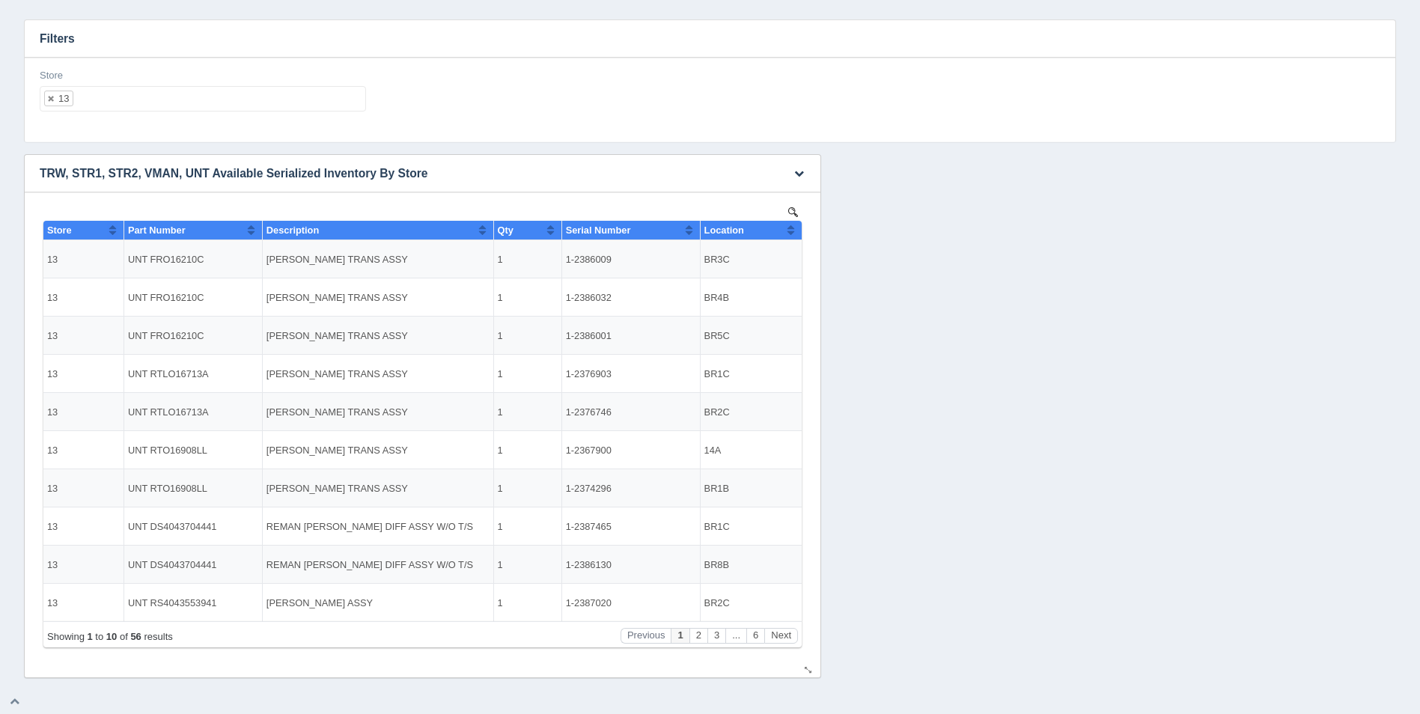
click at [793, 237] on button "Sort column ascending" at bounding box center [791, 230] width 10 height 18
click at [793, 237] on button "Sort column descending" at bounding box center [791, 230] width 10 height 18
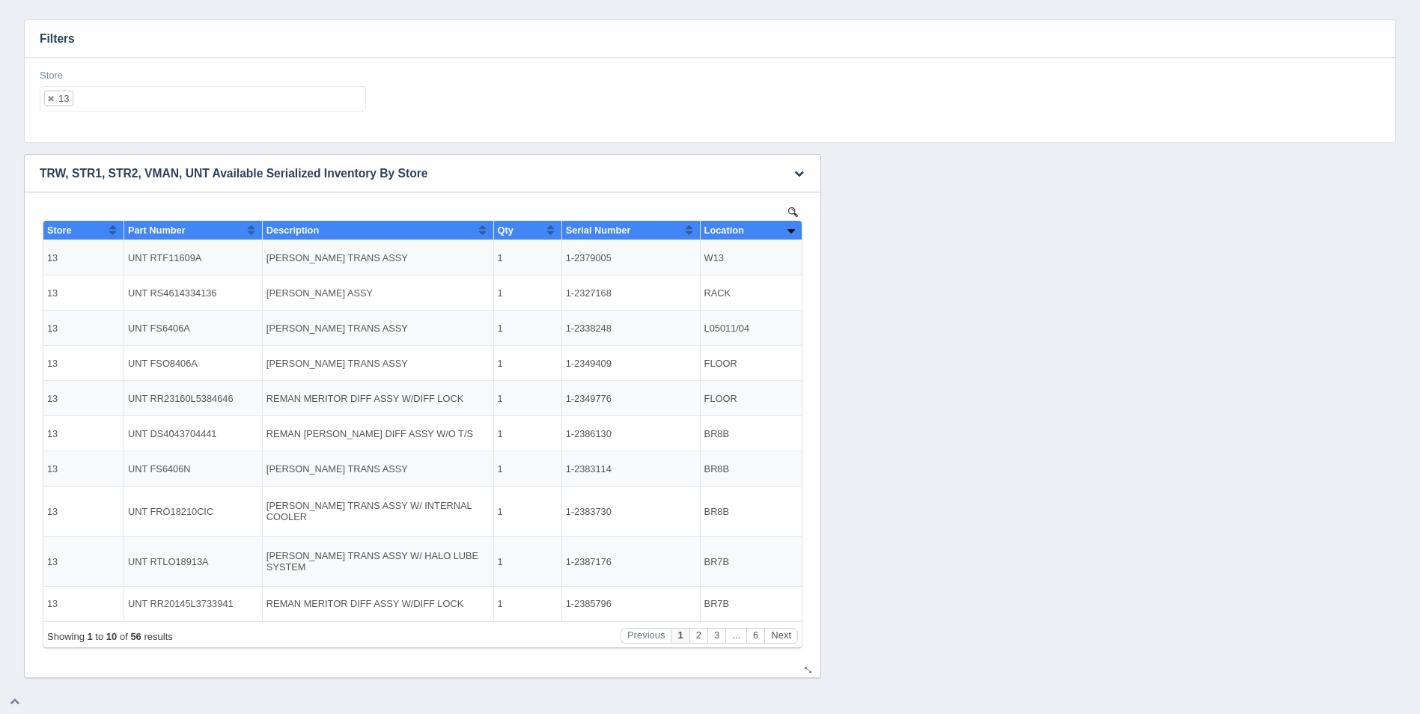
click at [793, 237] on button "Sort column ascending" at bounding box center [791, 230] width 10 height 18
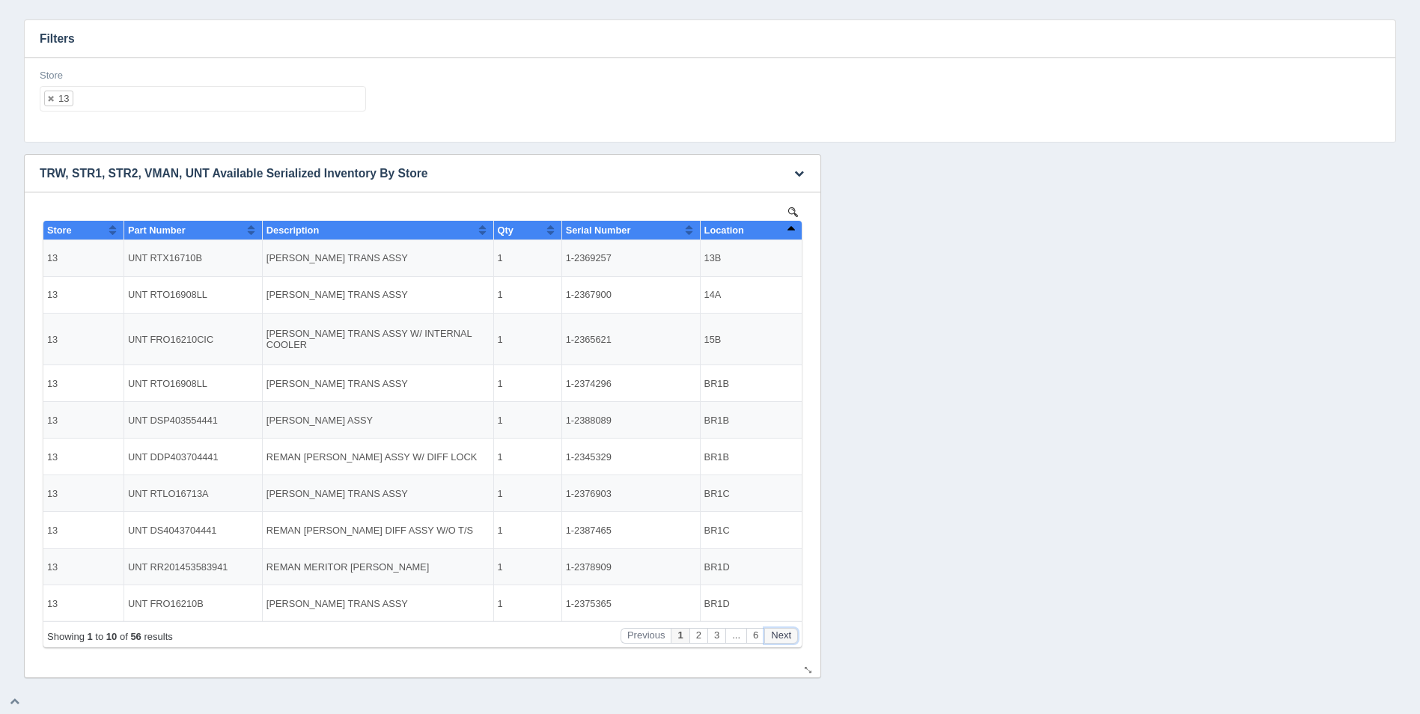
click at [785, 635] on button "Next" at bounding box center [781, 636] width 34 height 16
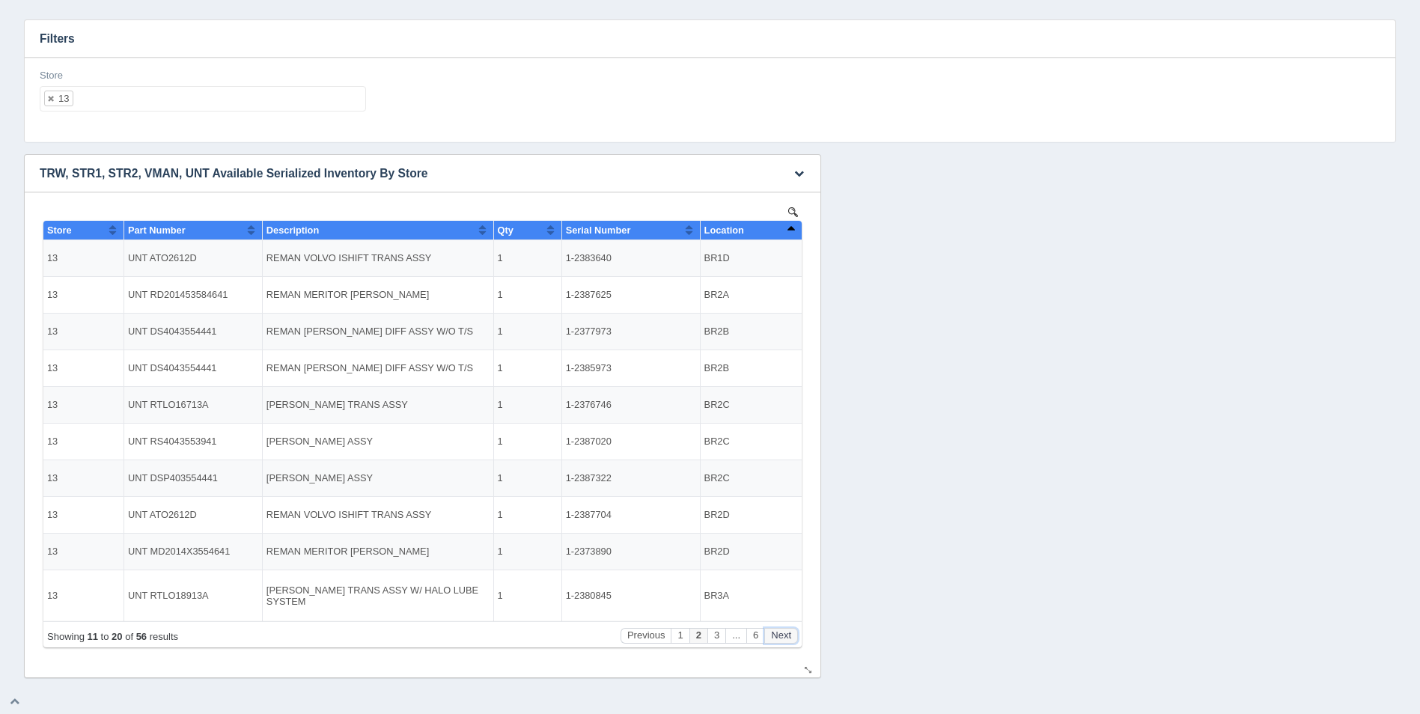
click at [785, 635] on button "Next" at bounding box center [781, 636] width 34 height 16
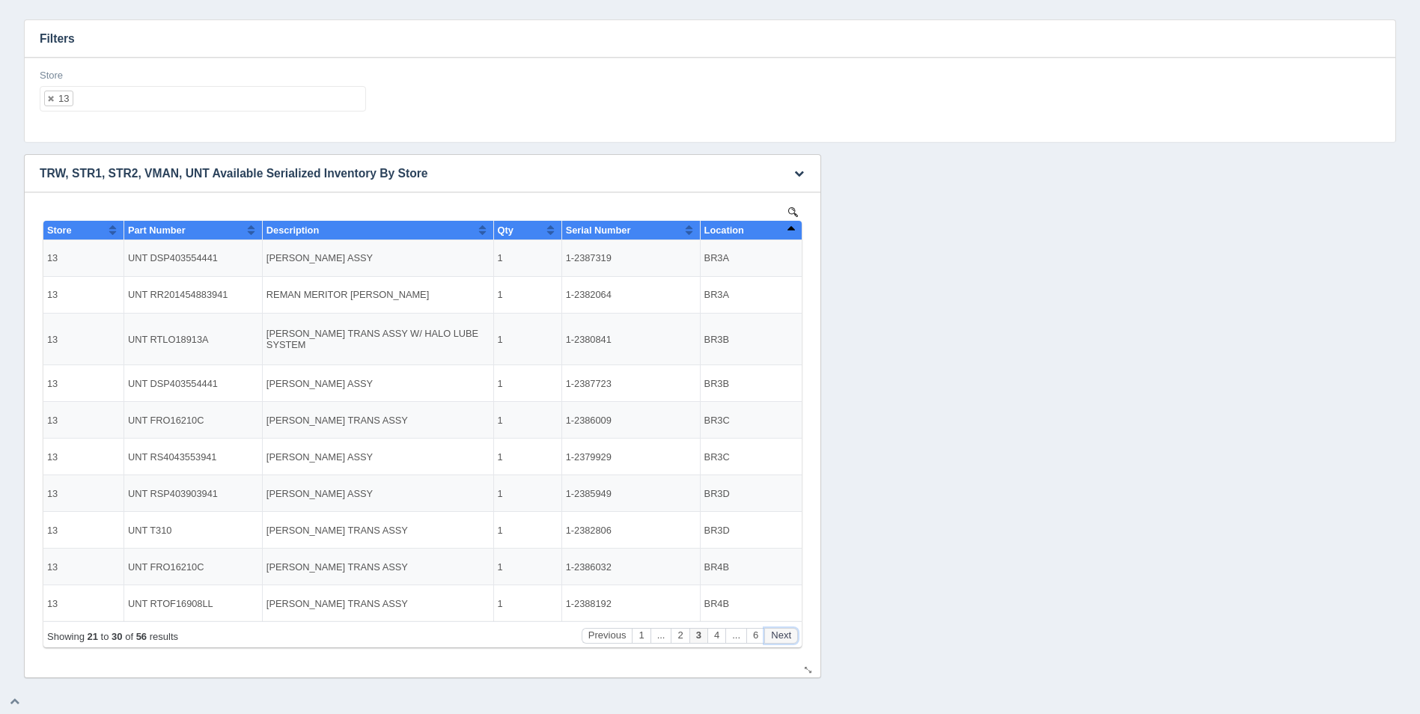
click at [785, 635] on button "Next" at bounding box center [781, 636] width 34 height 16
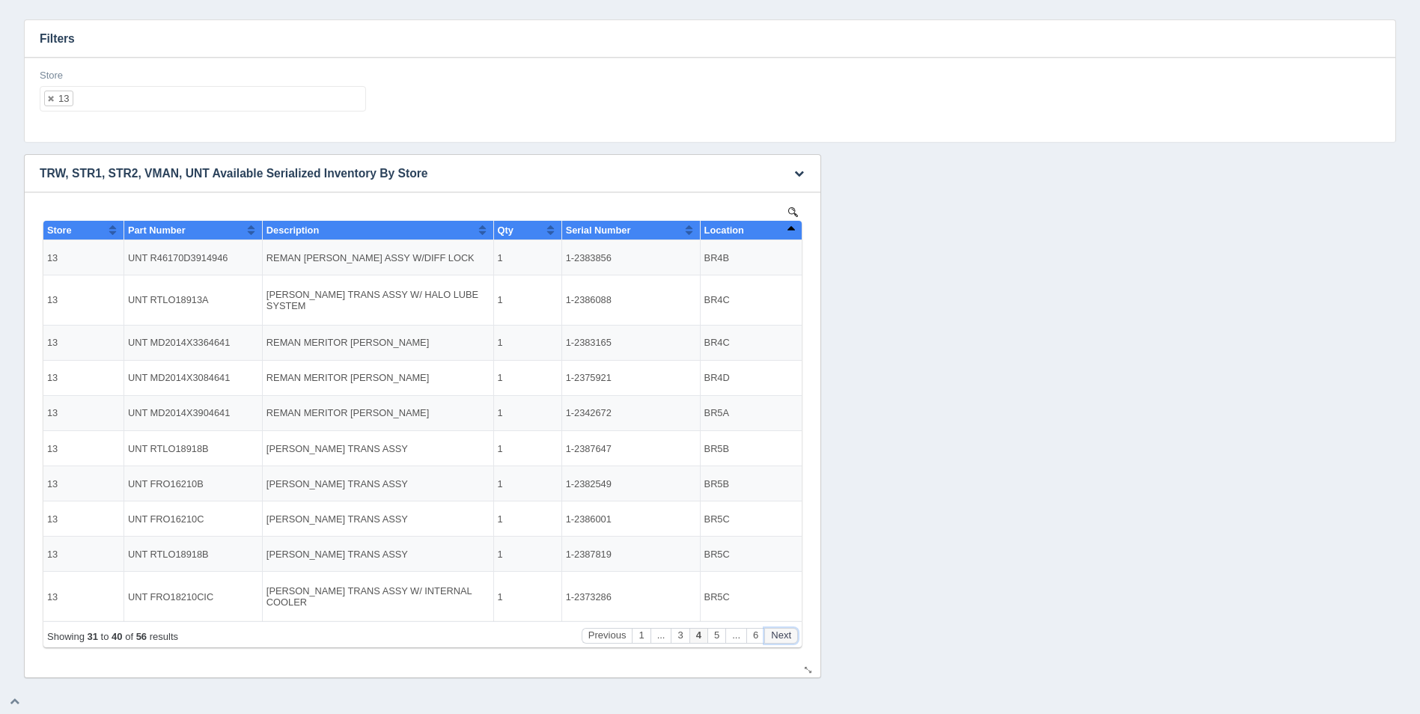
click at [785, 635] on button "Next" at bounding box center [781, 636] width 34 height 16
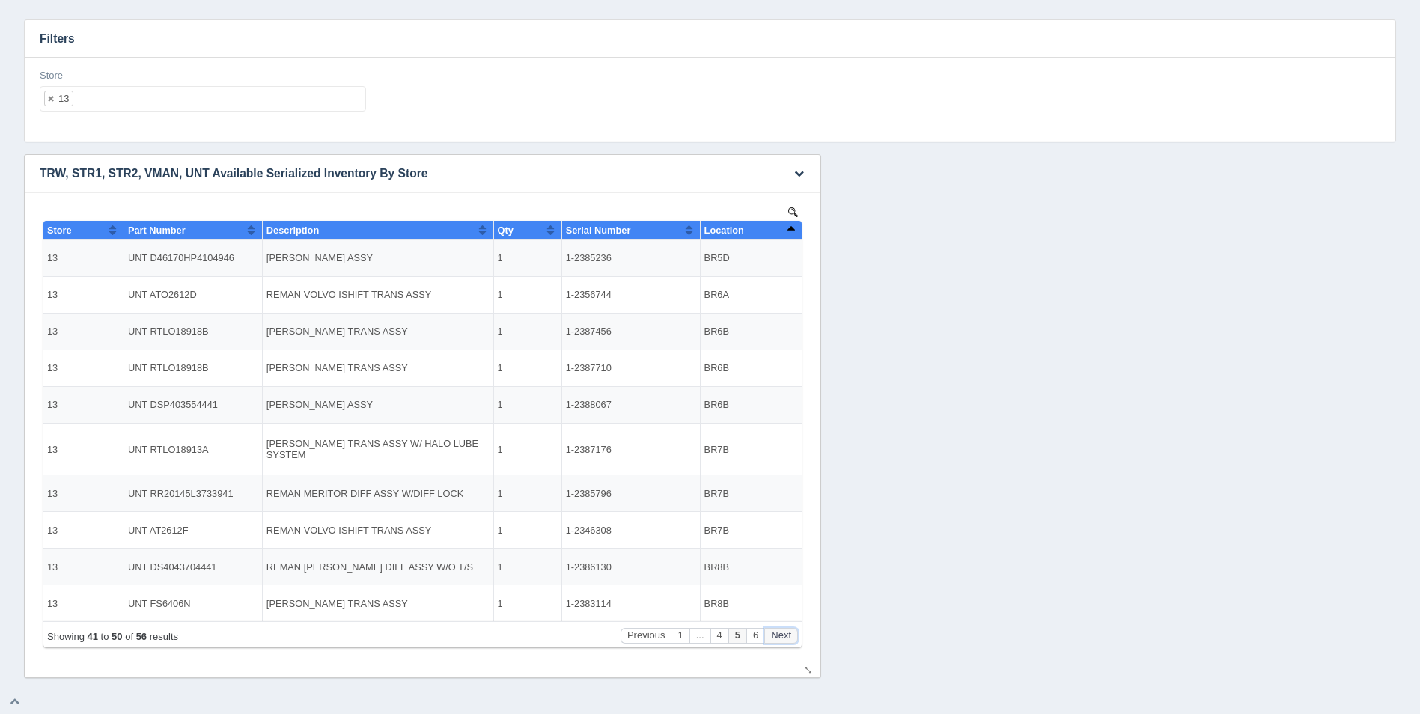
click at [785, 635] on button "Next" at bounding box center [781, 636] width 34 height 16
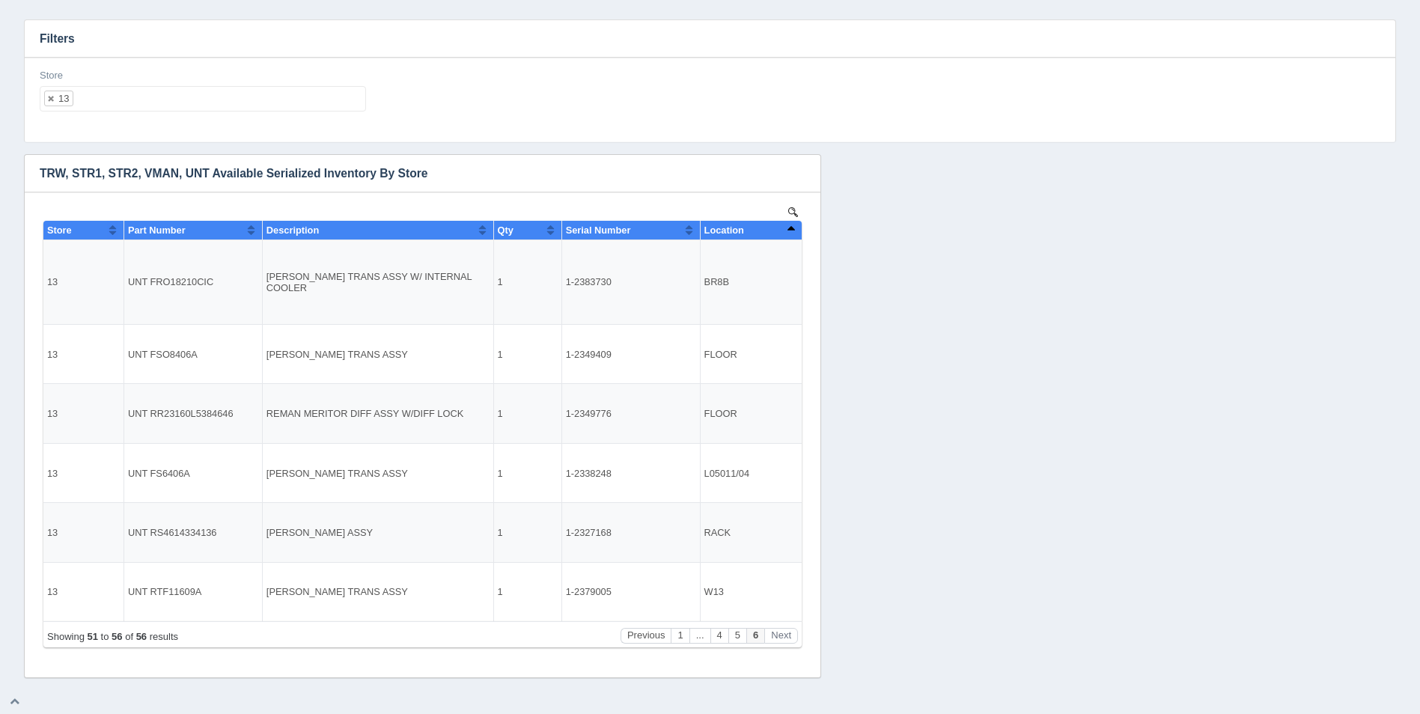
click at [178, 94] on ul "13" at bounding box center [203, 98] width 326 height 25
select select
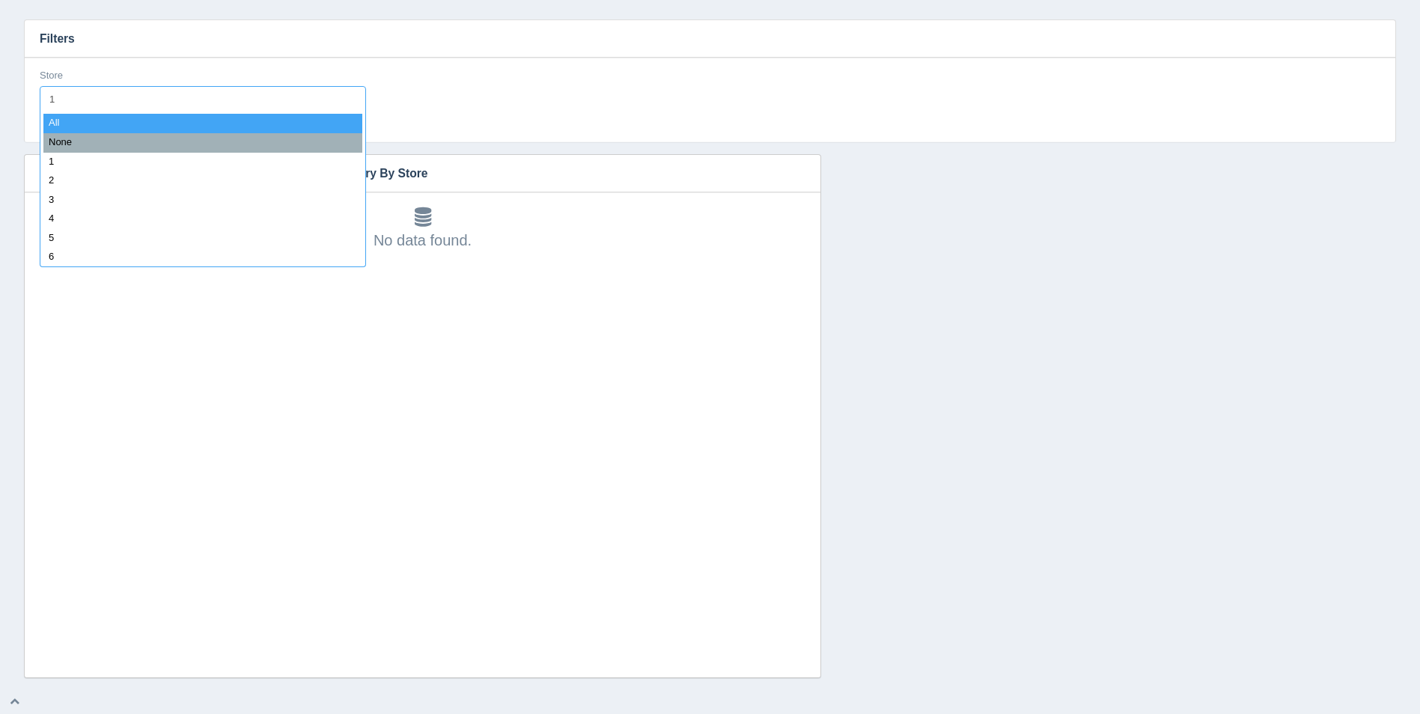
type input "14"
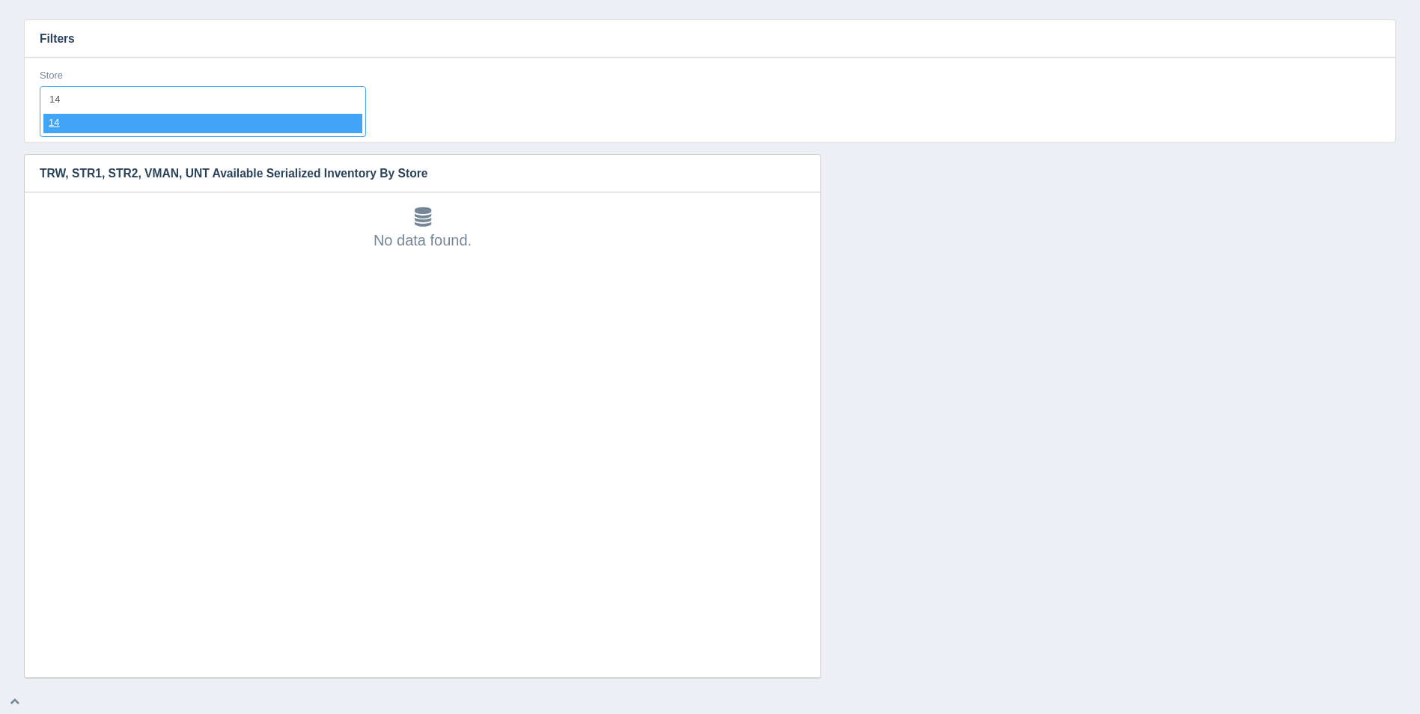
select select "14"
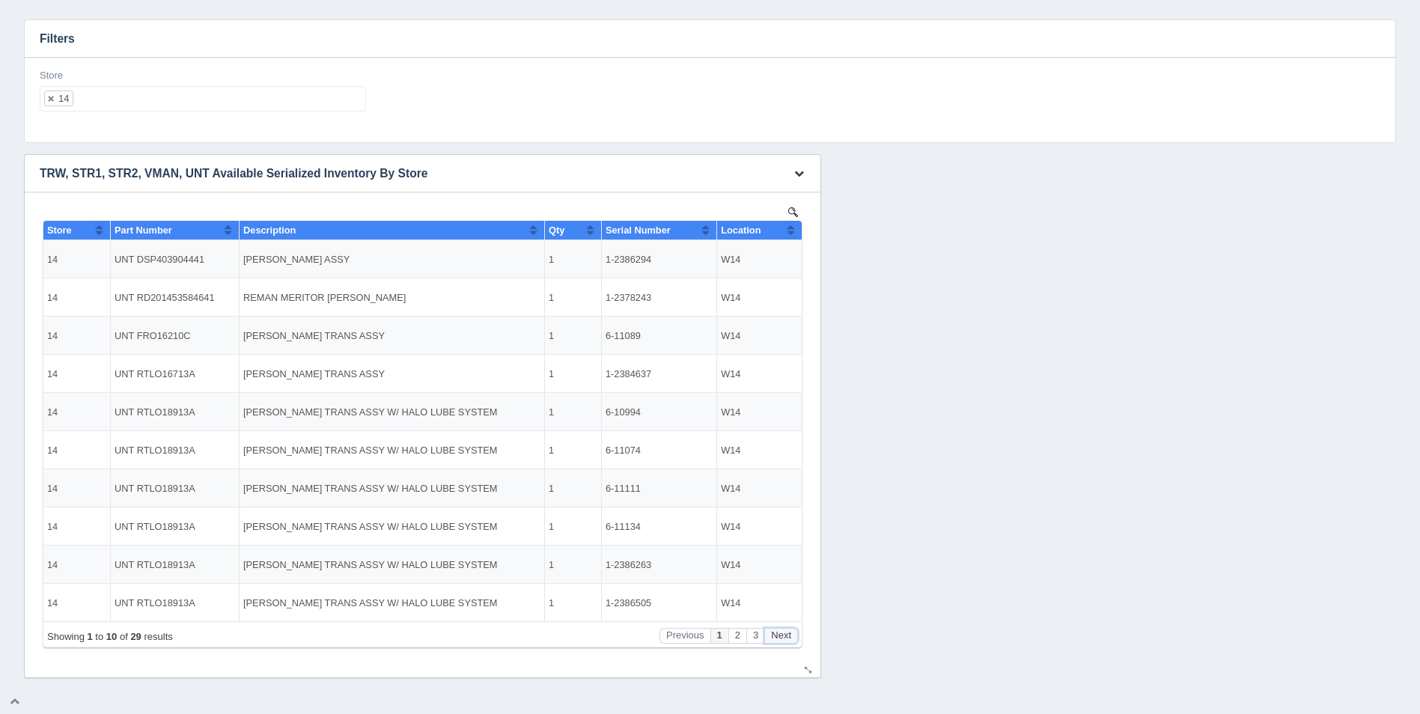
click at [775, 632] on button "Next" at bounding box center [781, 636] width 34 height 16
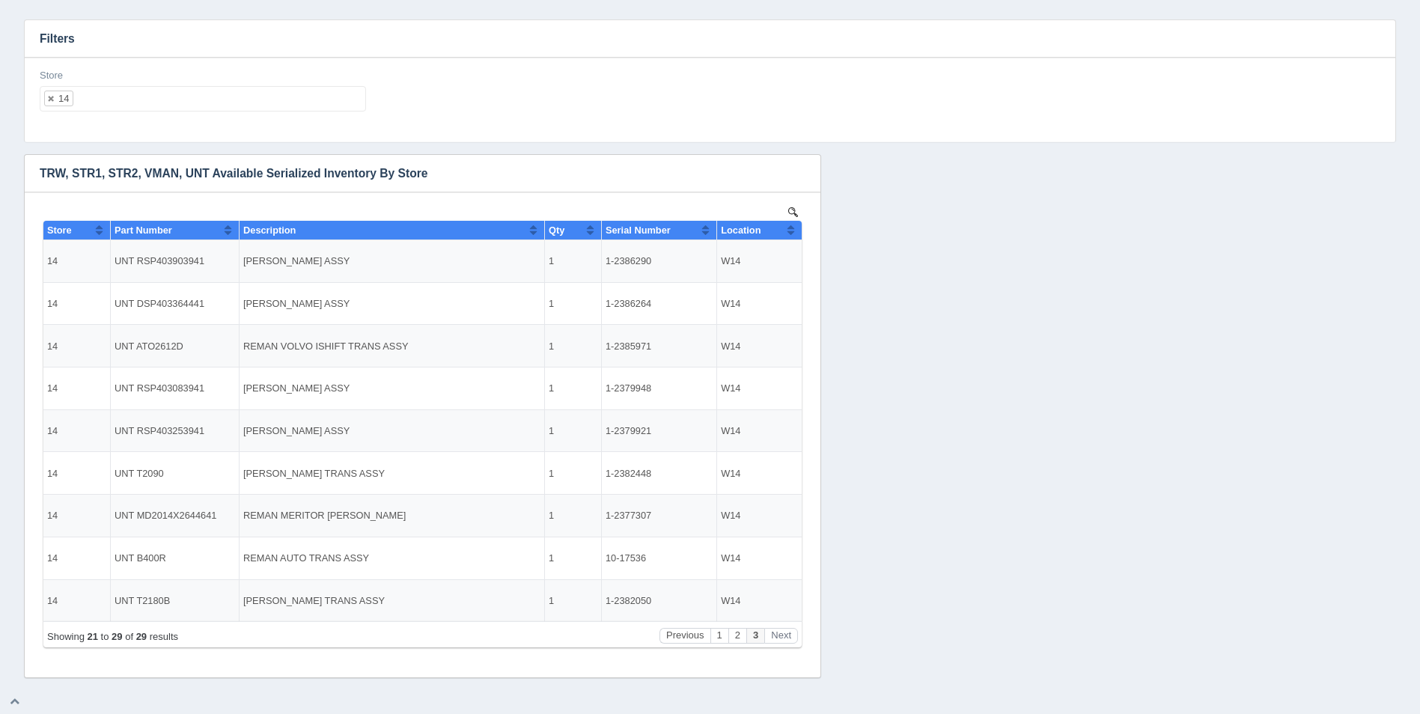
click at [100, 106] on ul "14" at bounding box center [203, 98] width 326 height 25
select select
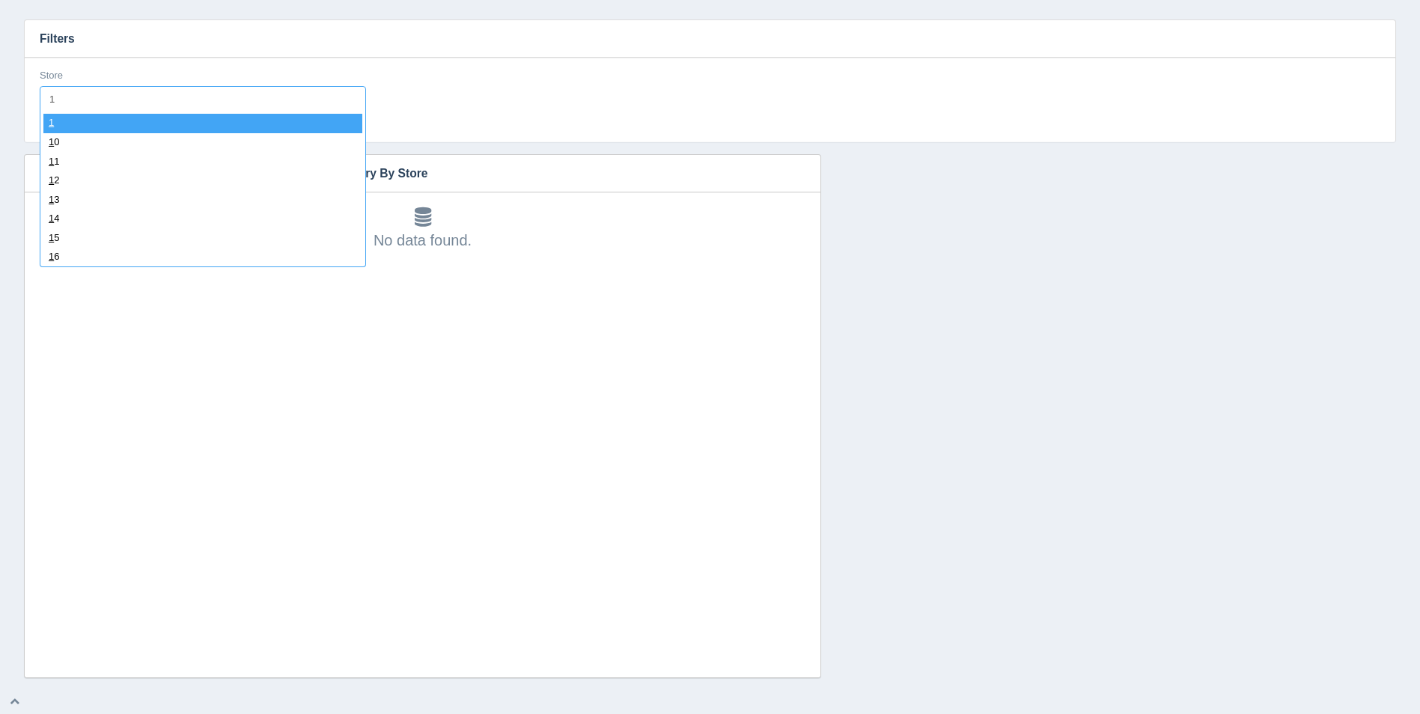
type input "15"
select select "15"
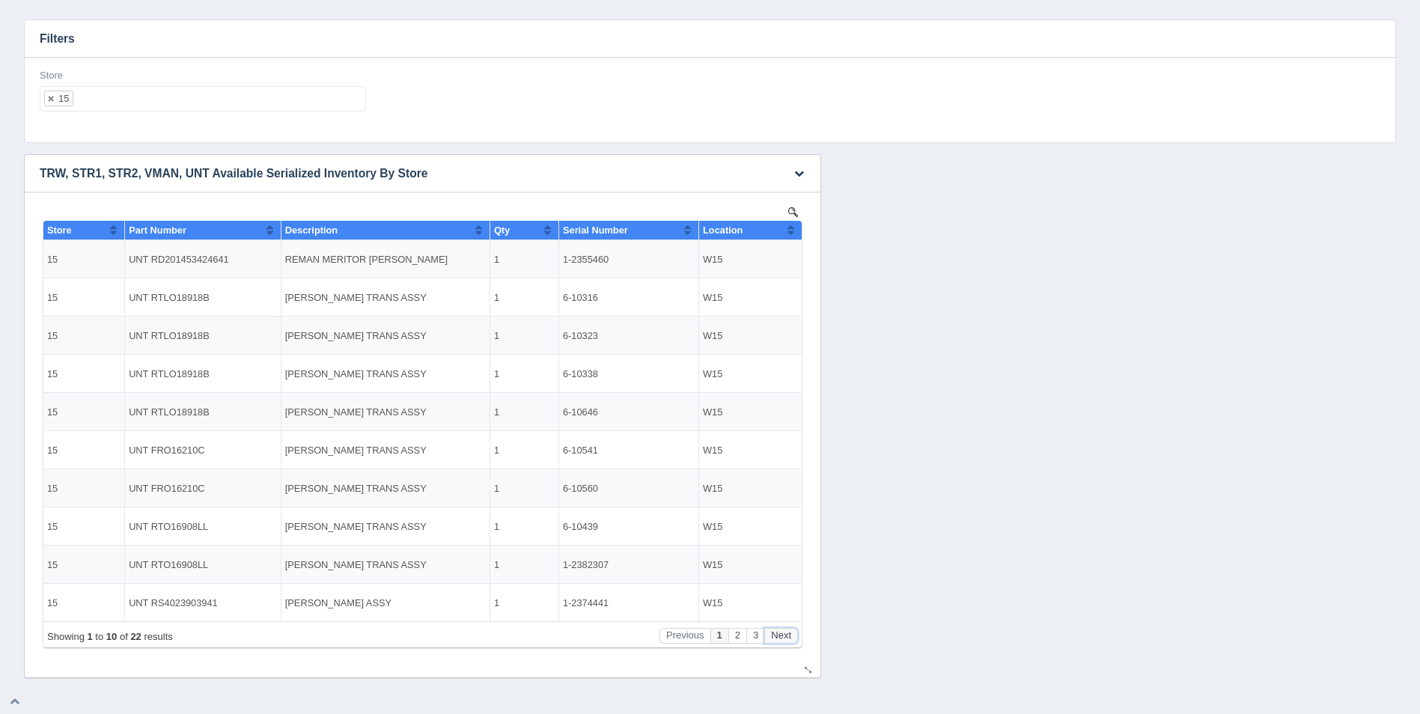
click at [786, 631] on button "Next" at bounding box center [781, 636] width 34 height 16
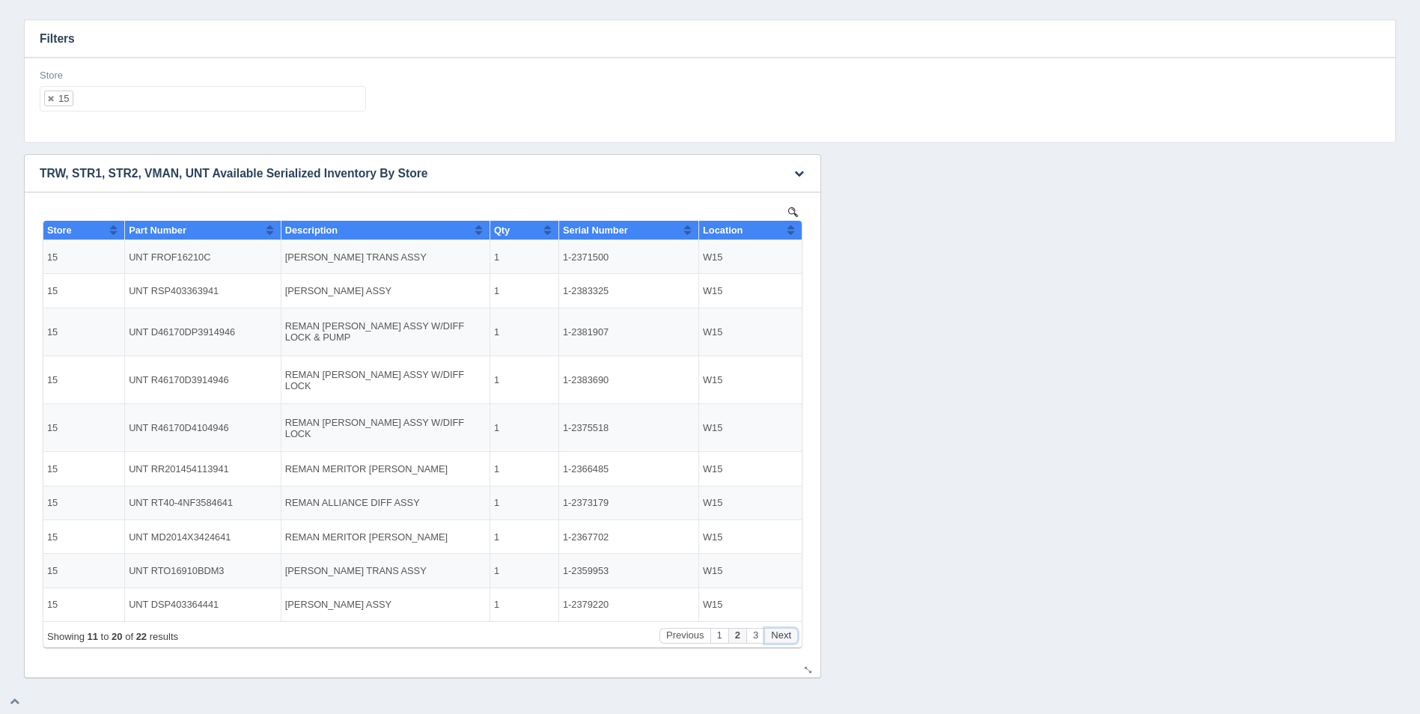
click at [786, 631] on button "Next" at bounding box center [781, 636] width 34 height 16
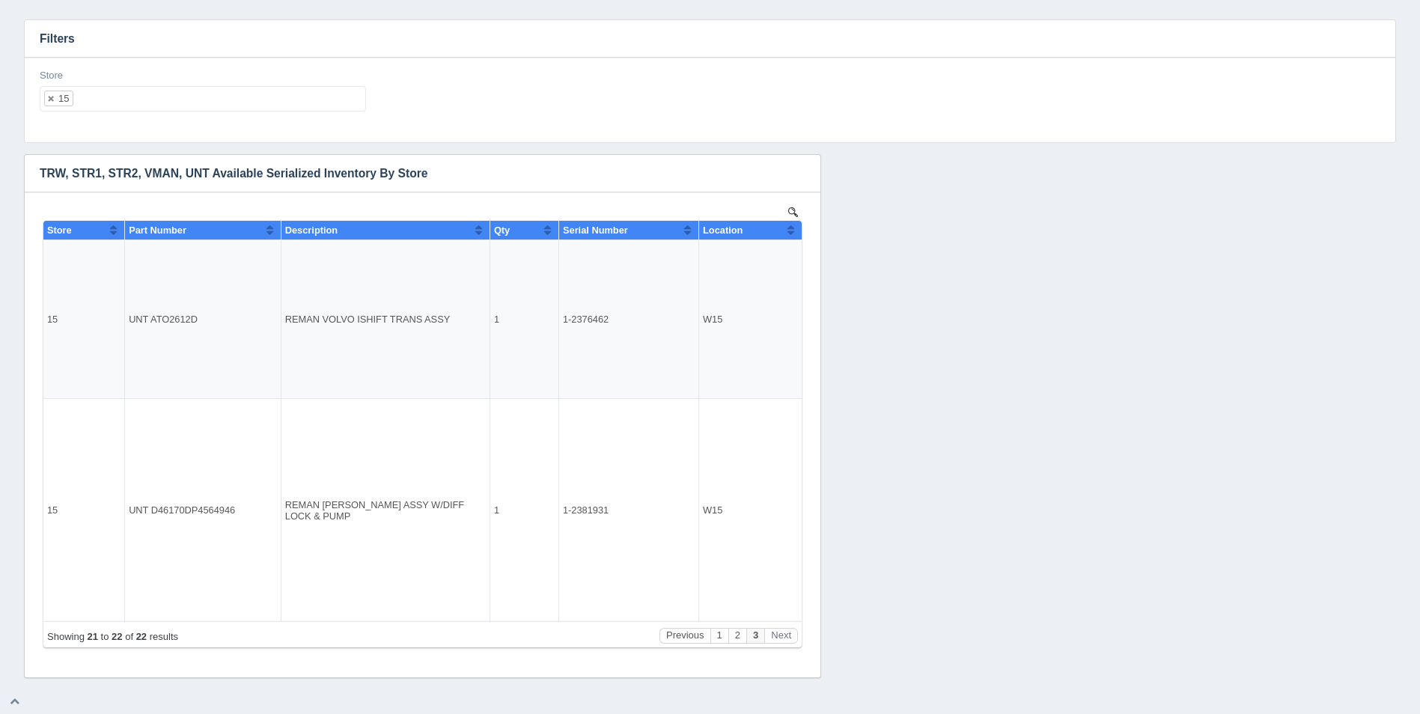
click at [171, 96] on ul "15" at bounding box center [203, 98] width 326 height 25
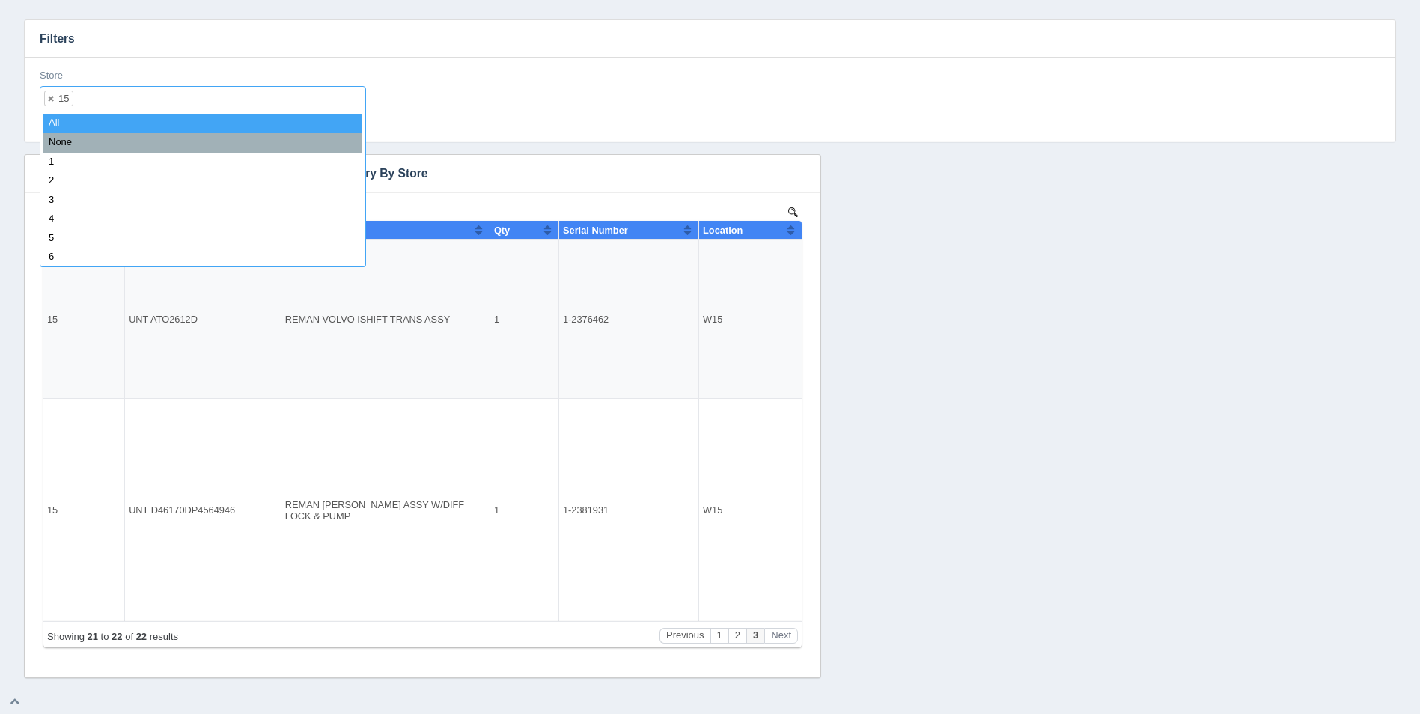
select select
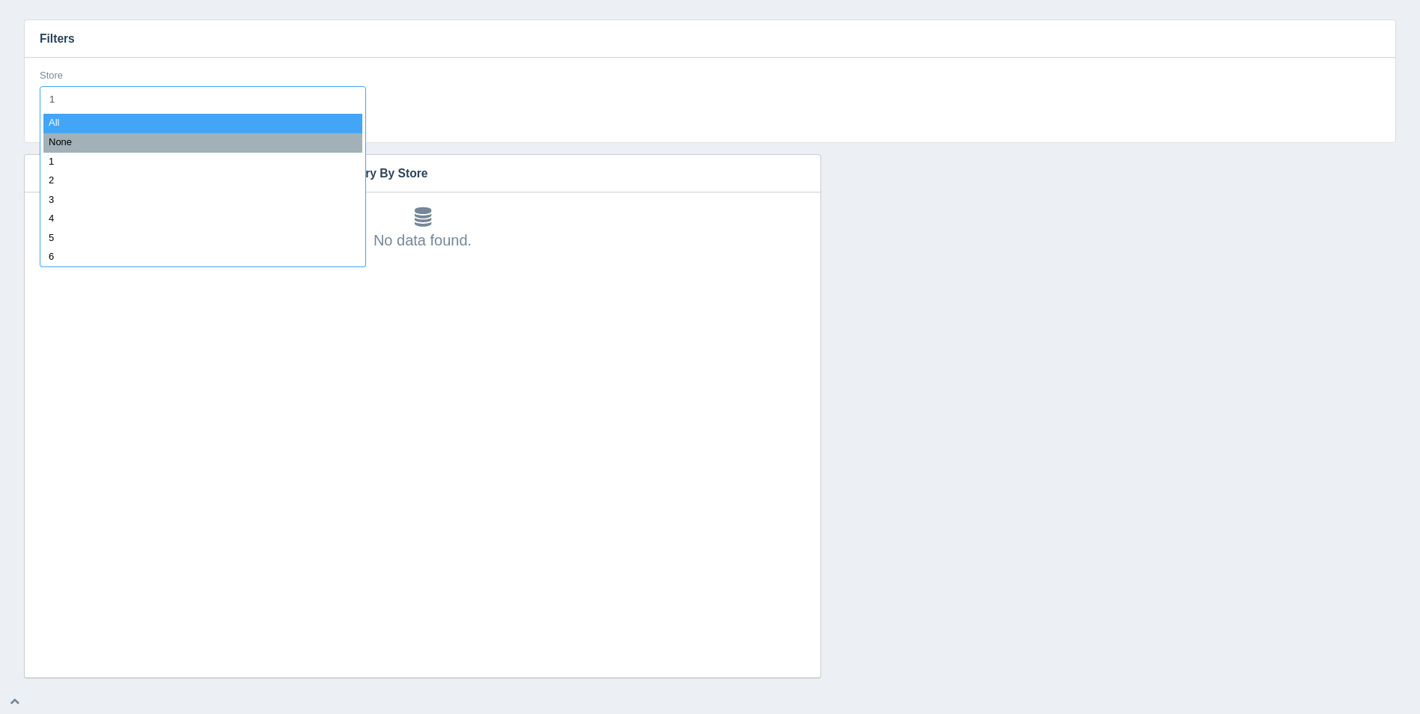
type input "16"
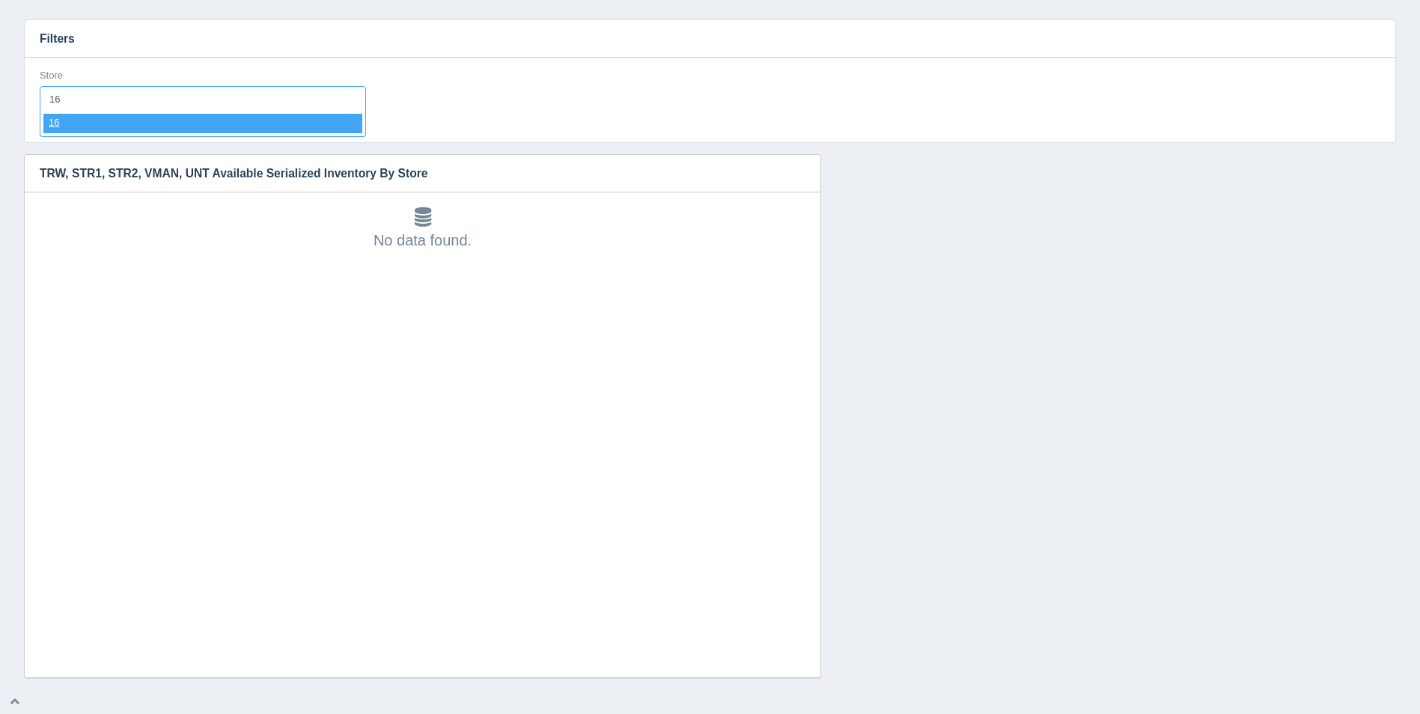
select select "16"
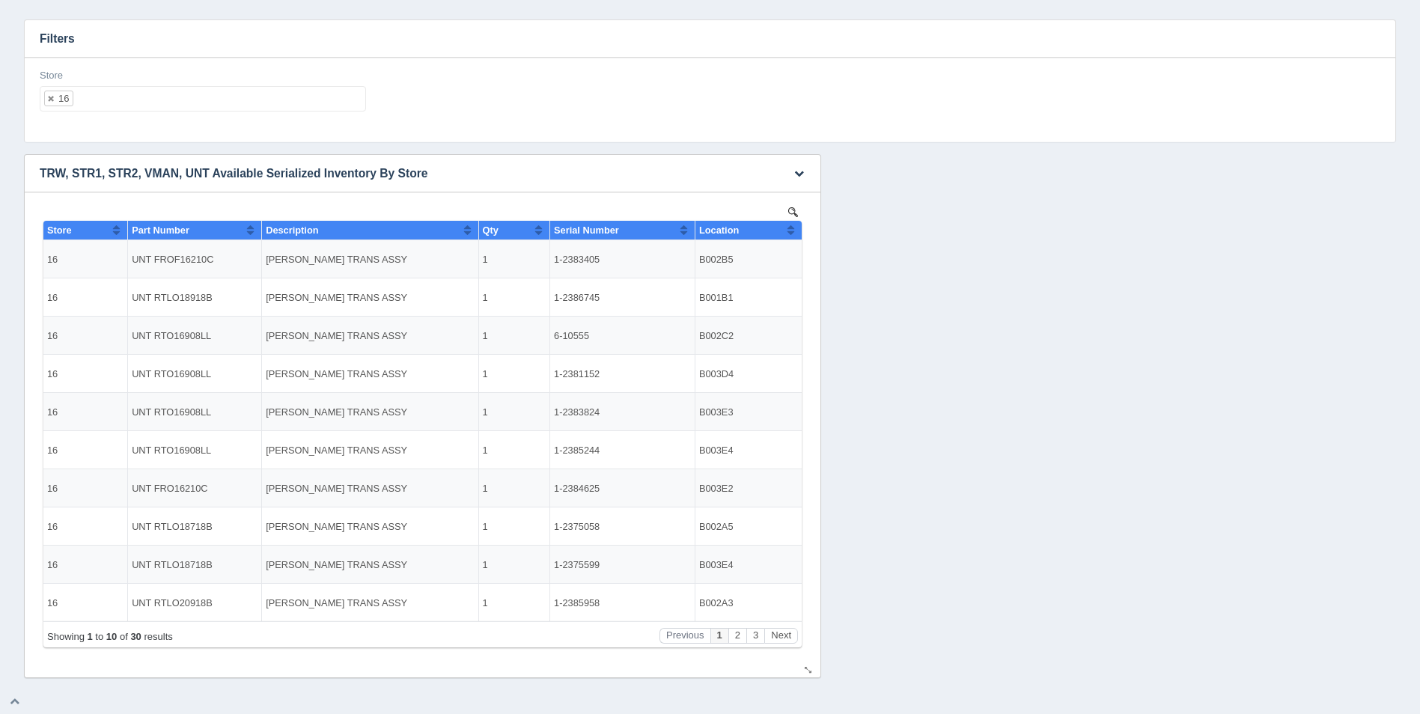
click at [797, 230] on th "Location" at bounding box center [747, 230] width 107 height 19
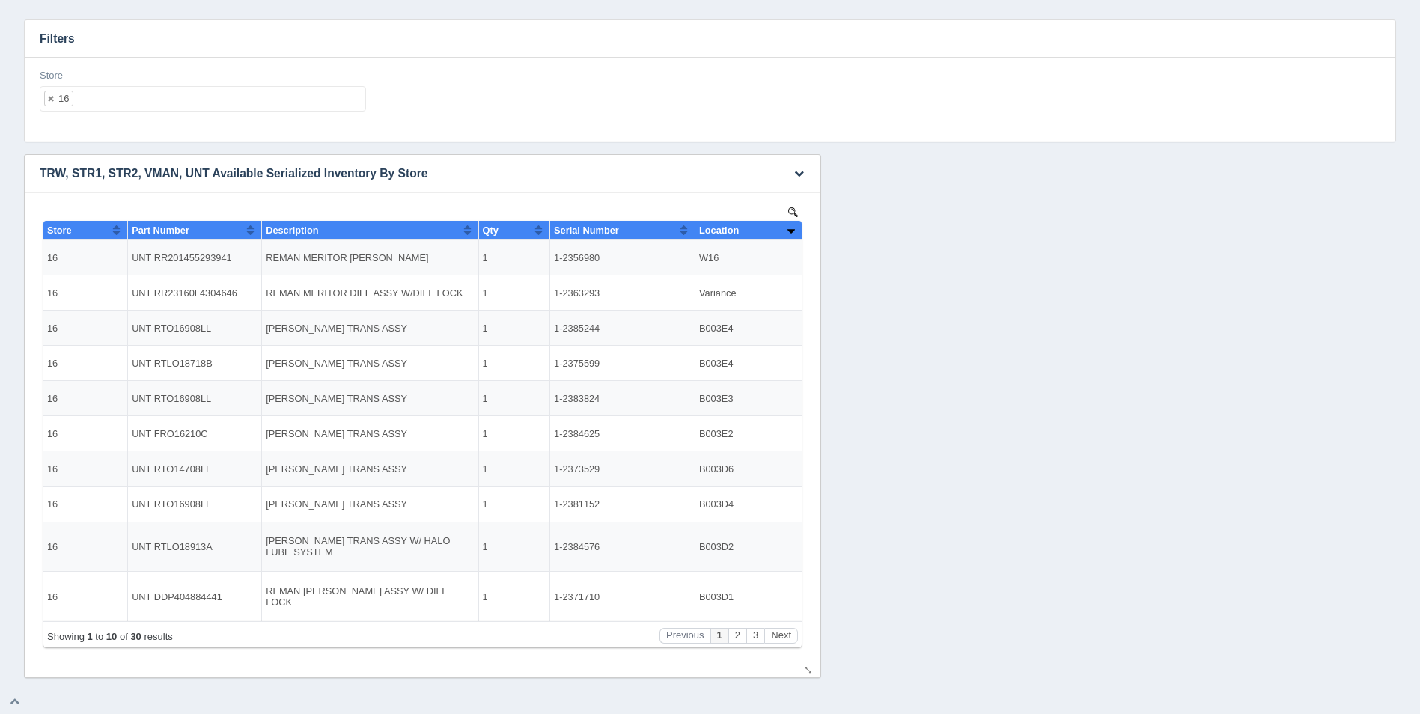
click at [794, 230] on button "Sort column ascending" at bounding box center [791, 230] width 10 height 18
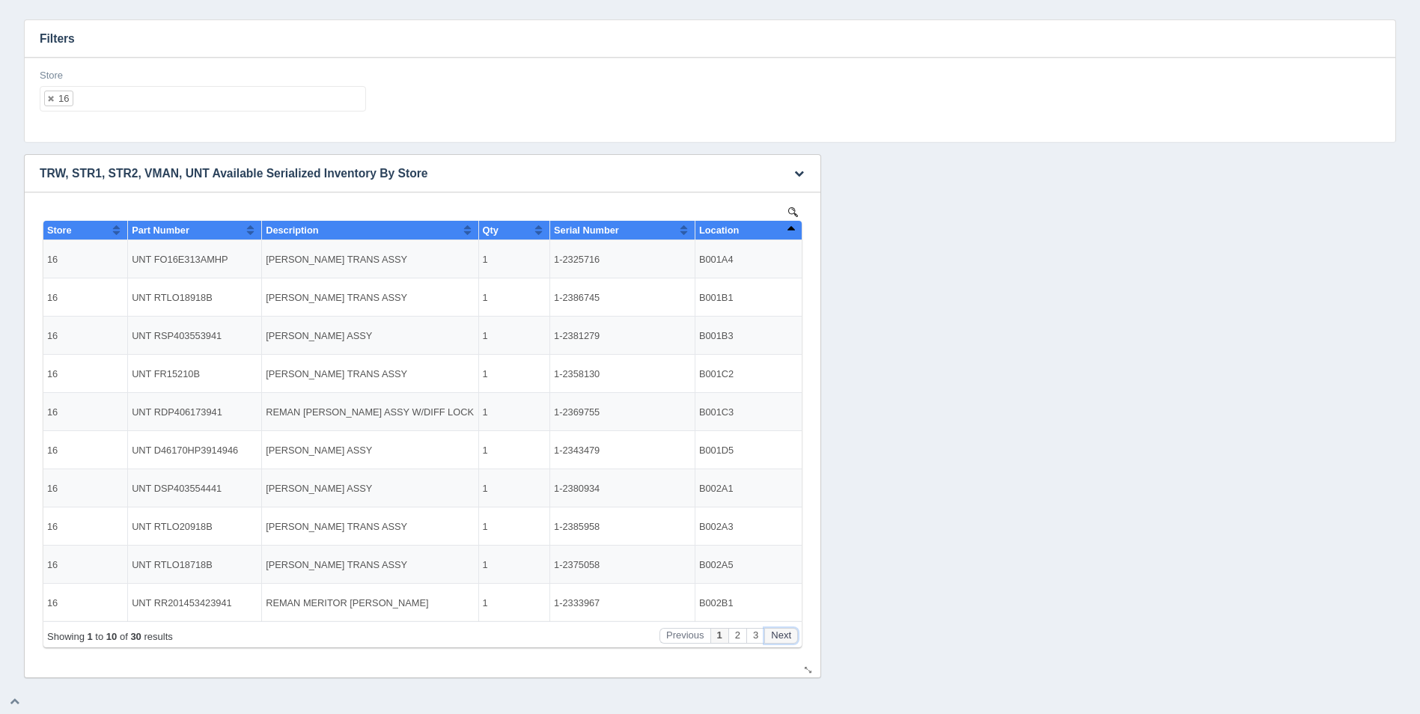
click at [790, 635] on button "Next" at bounding box center [781, 636] width 34 height 16
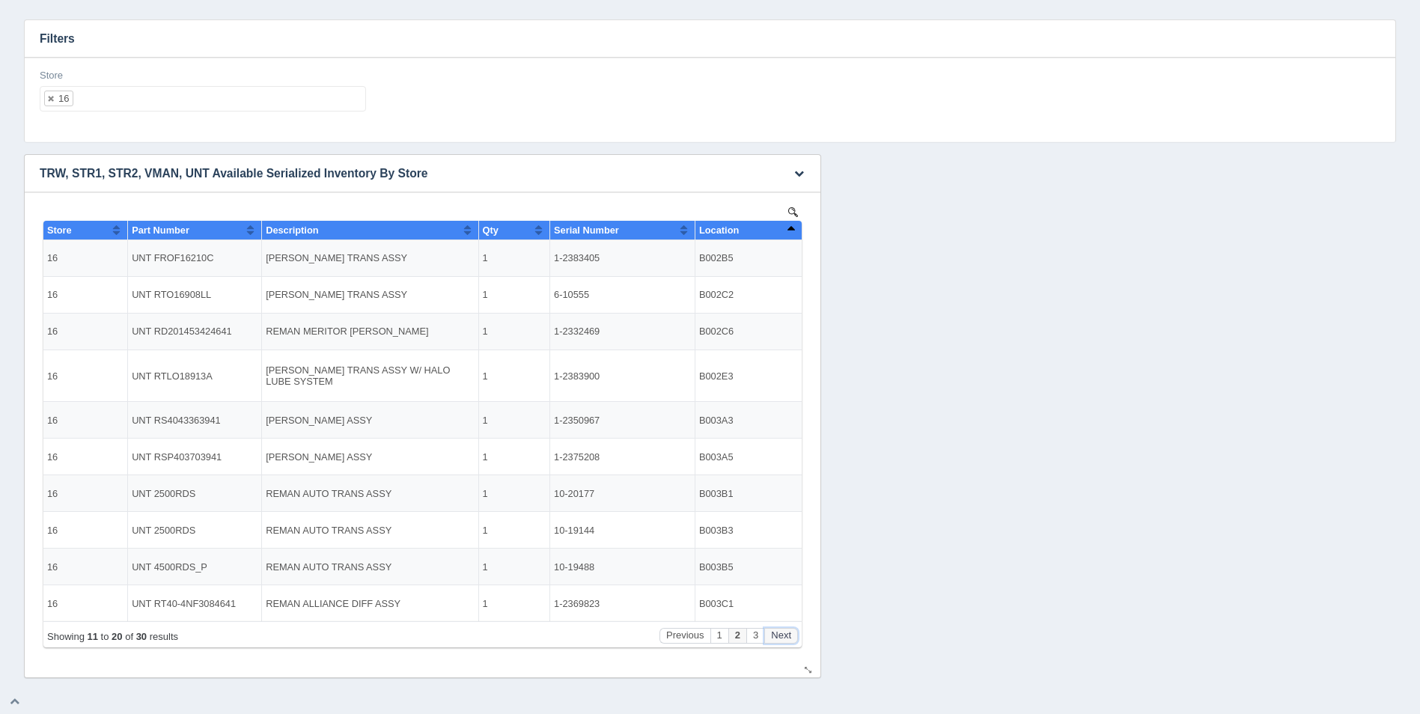
click at [790, 635] on button "Next" at bounding box center [781, 636] width 34 height 16
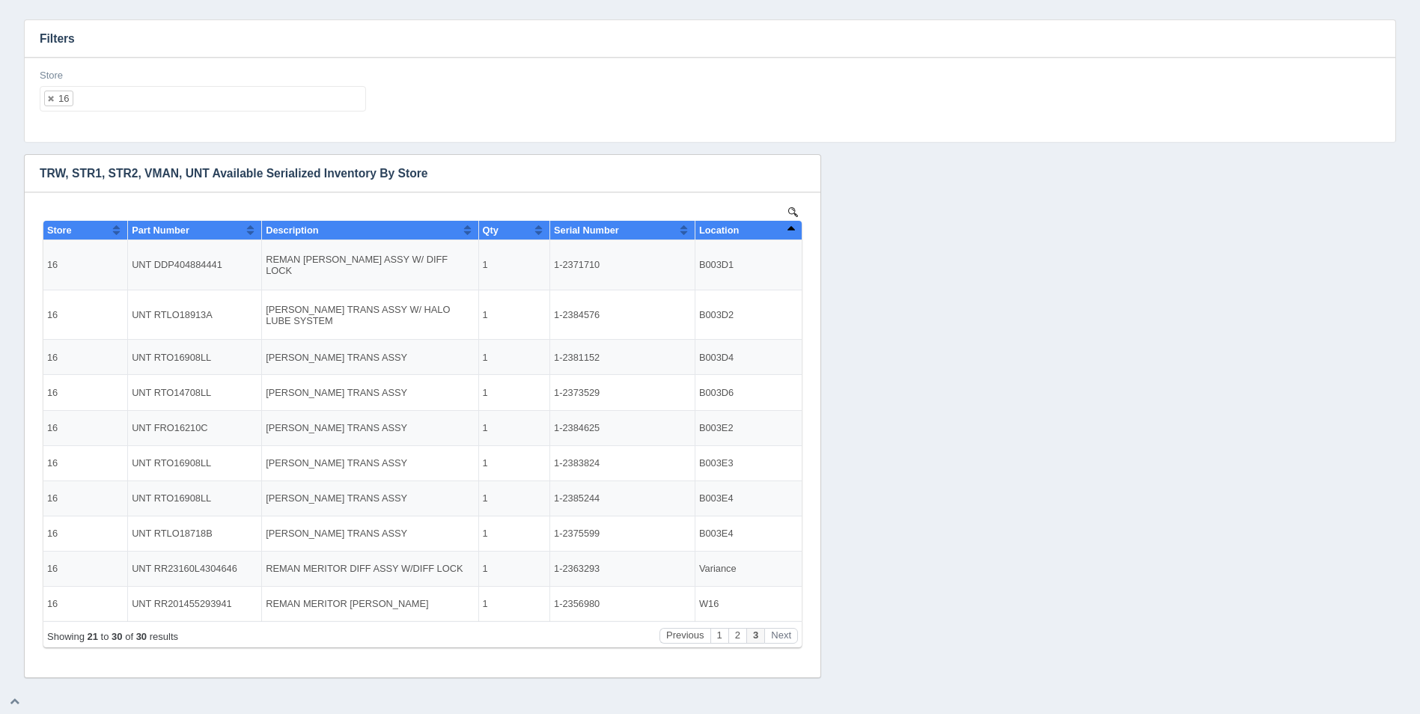
click at [171, 93] on ul "16" at bounding box center [203, 98] width 326 height 25
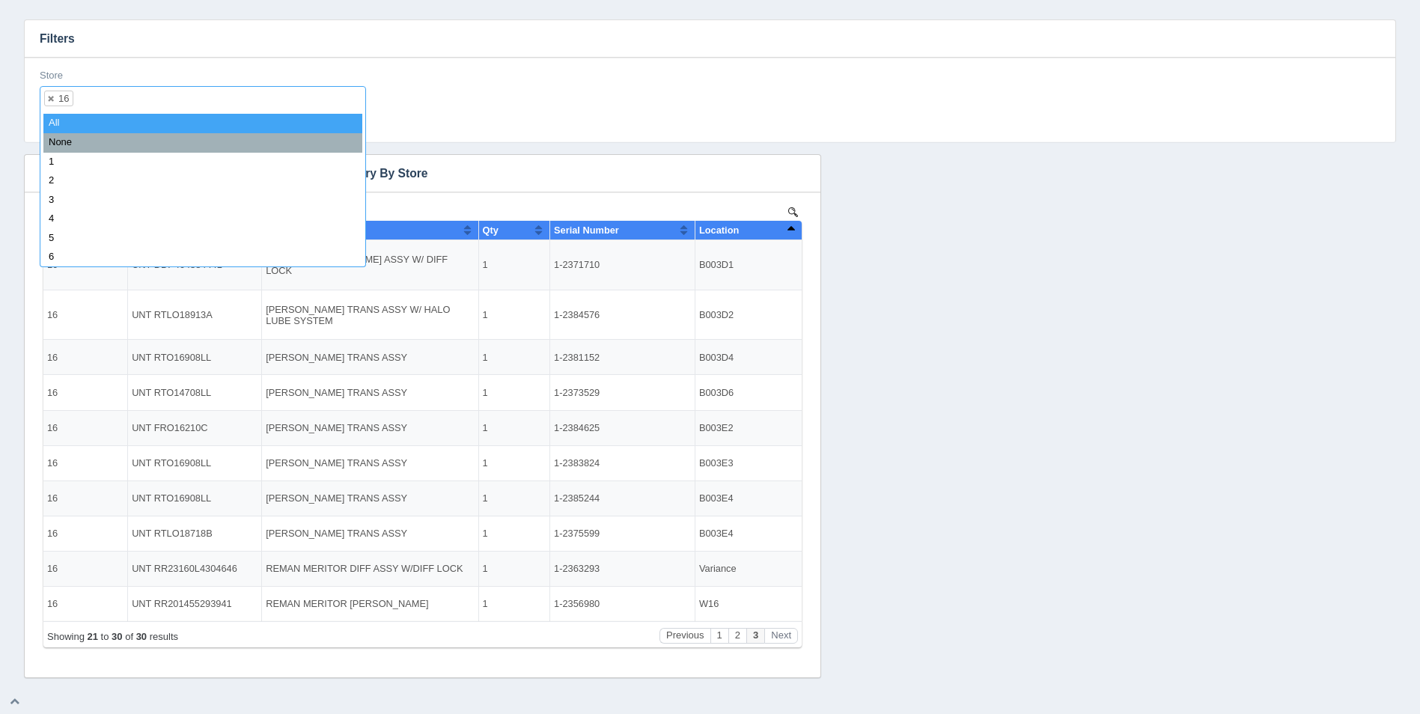
select select
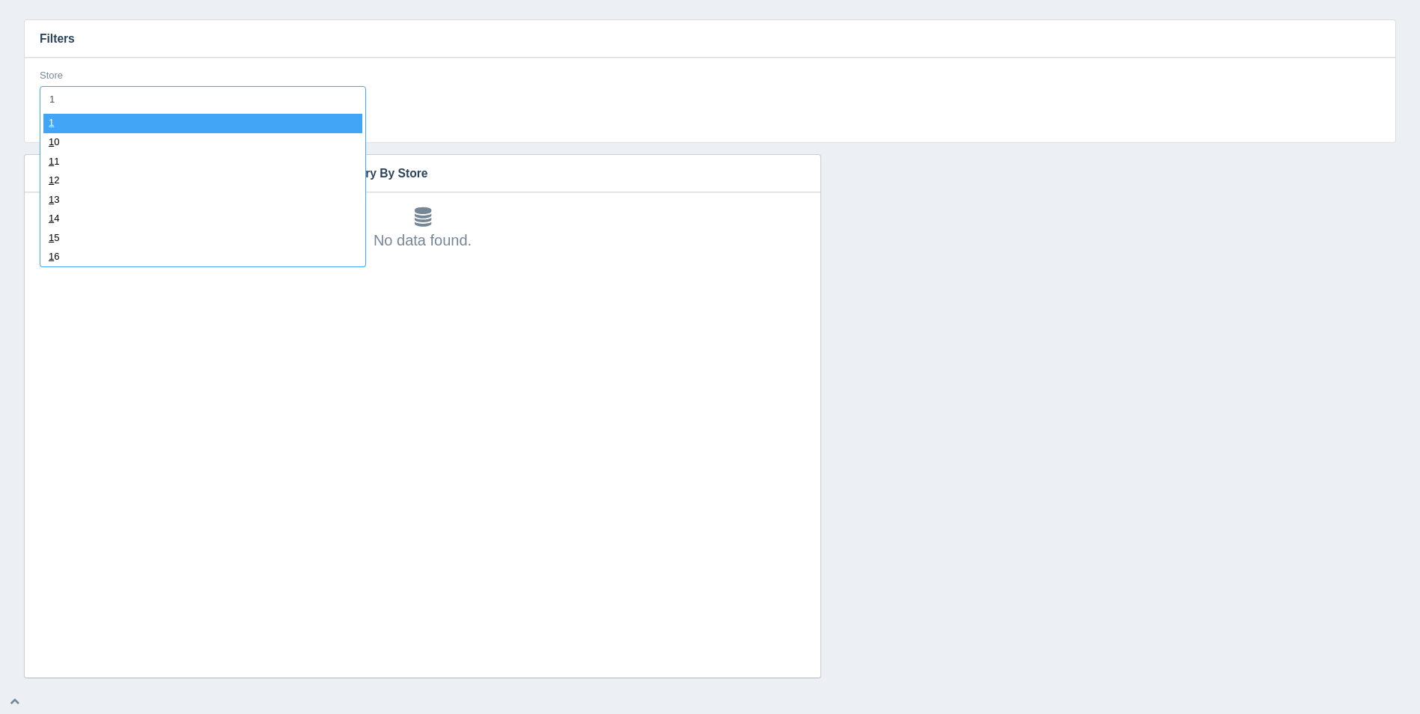
type input "17"
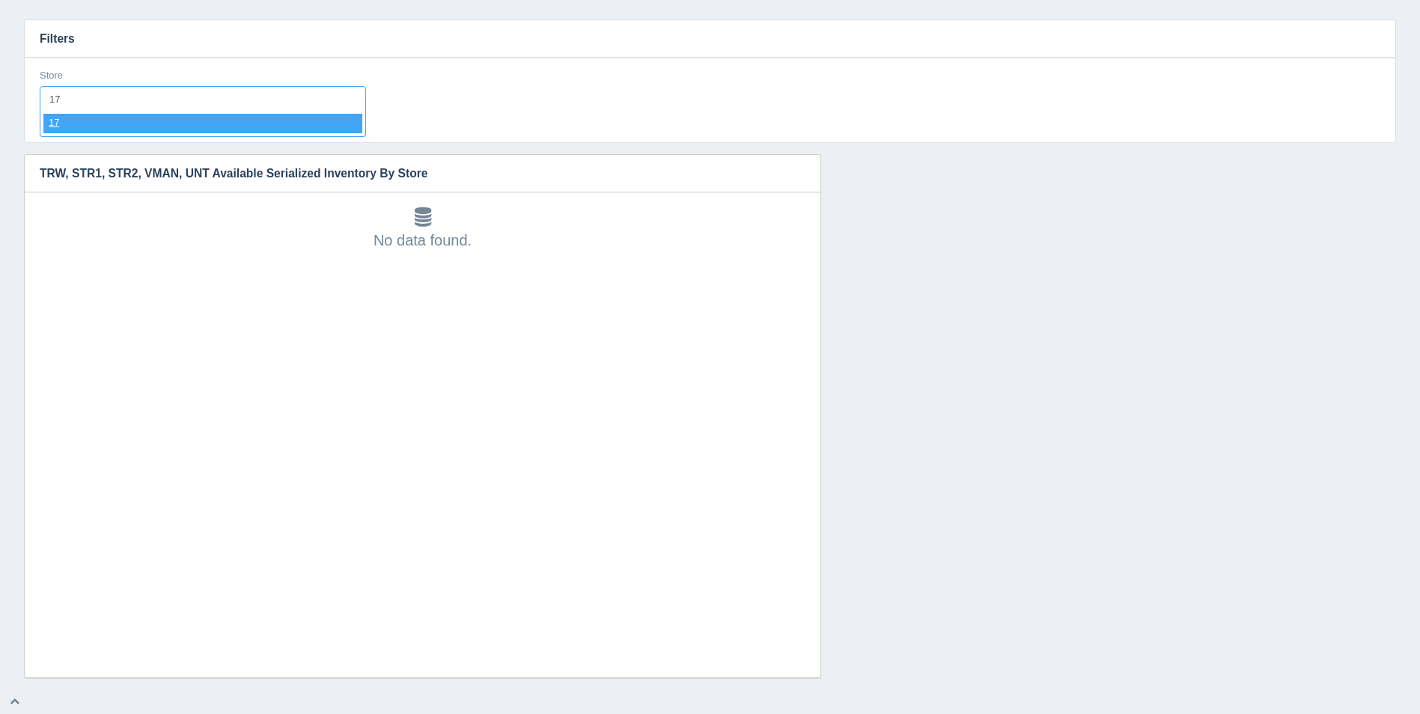
select select "17"
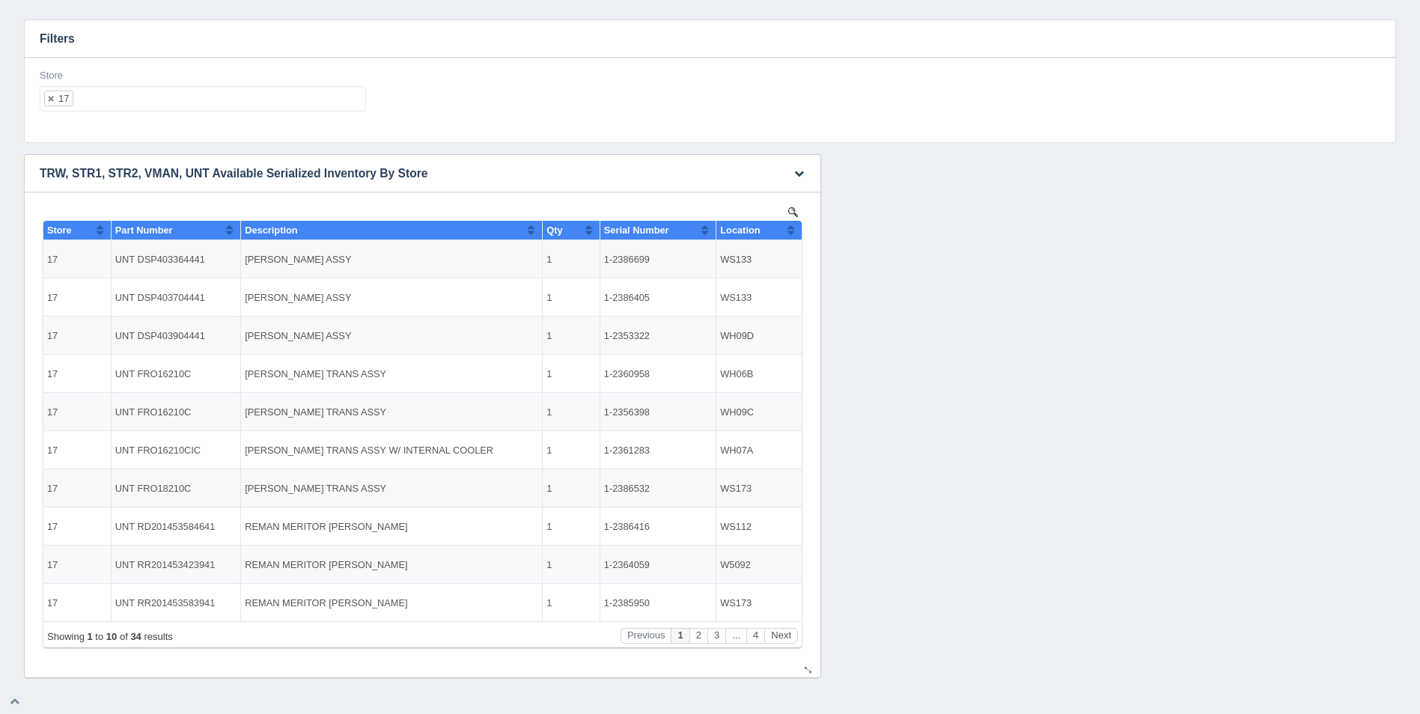
click at [792, 232] on button "Sort column ascending" at bounding box center [791, 230] width 10 height 18
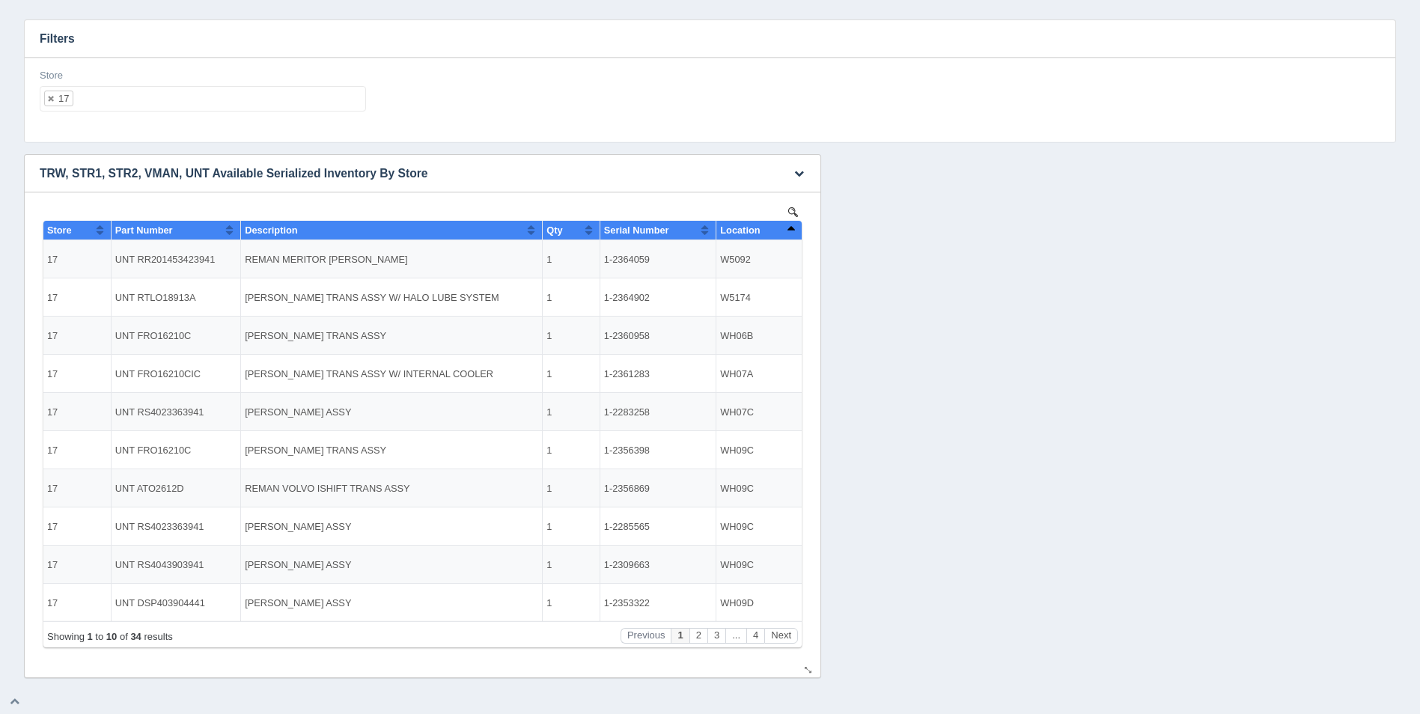
click at [792, 232] on button "Sort column descending" at bounding box center [791, 230] width 10 height 18
click at [791, 636] on button "Next" at bounding box center [781, 636] width 34 height 16
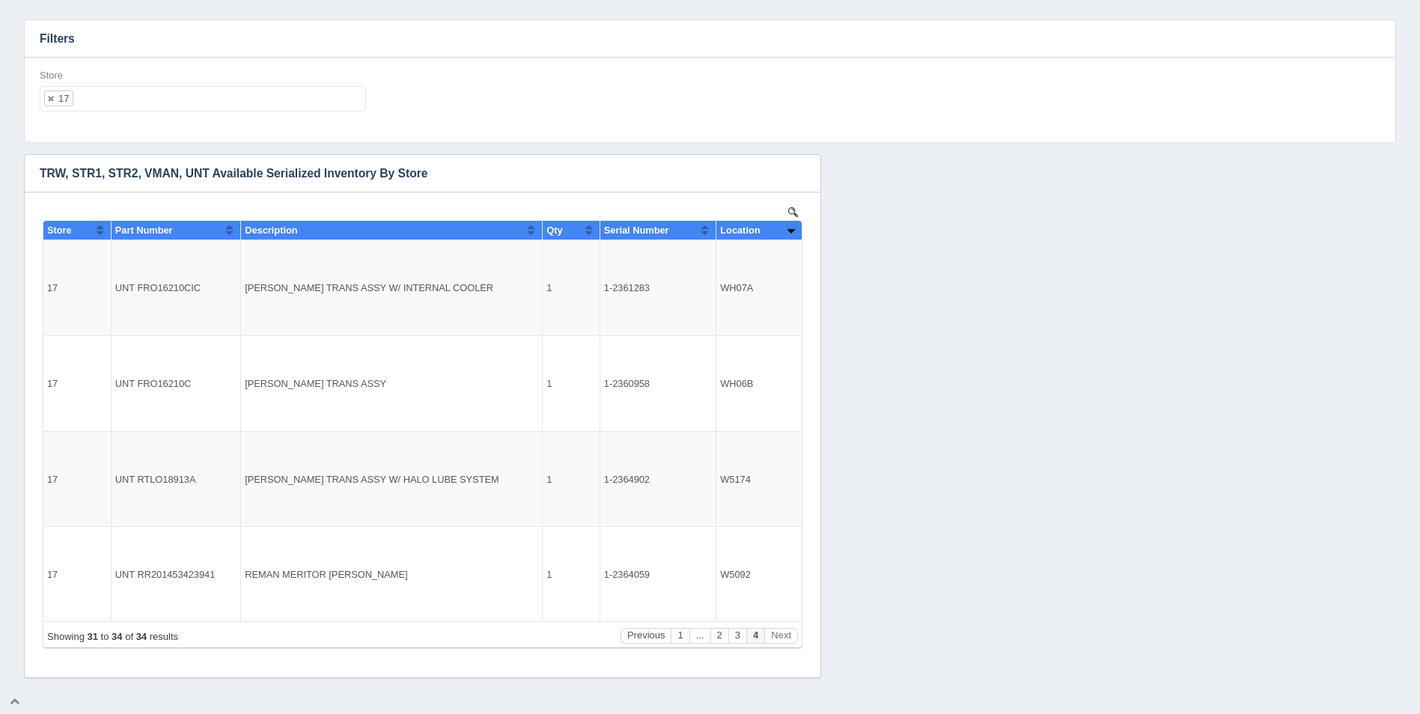
click at [166, 113] on div "Store 17 All None 1 2 3 4 5 6 7 8 9 10 11 12 13 14 15 16 17 18 19 20 21 22 23 2…" at bounding box center [203, 96] width 338 height 55
click at [164, 97] on ul "17" at bounding box center [203, 98] width 326 height 25
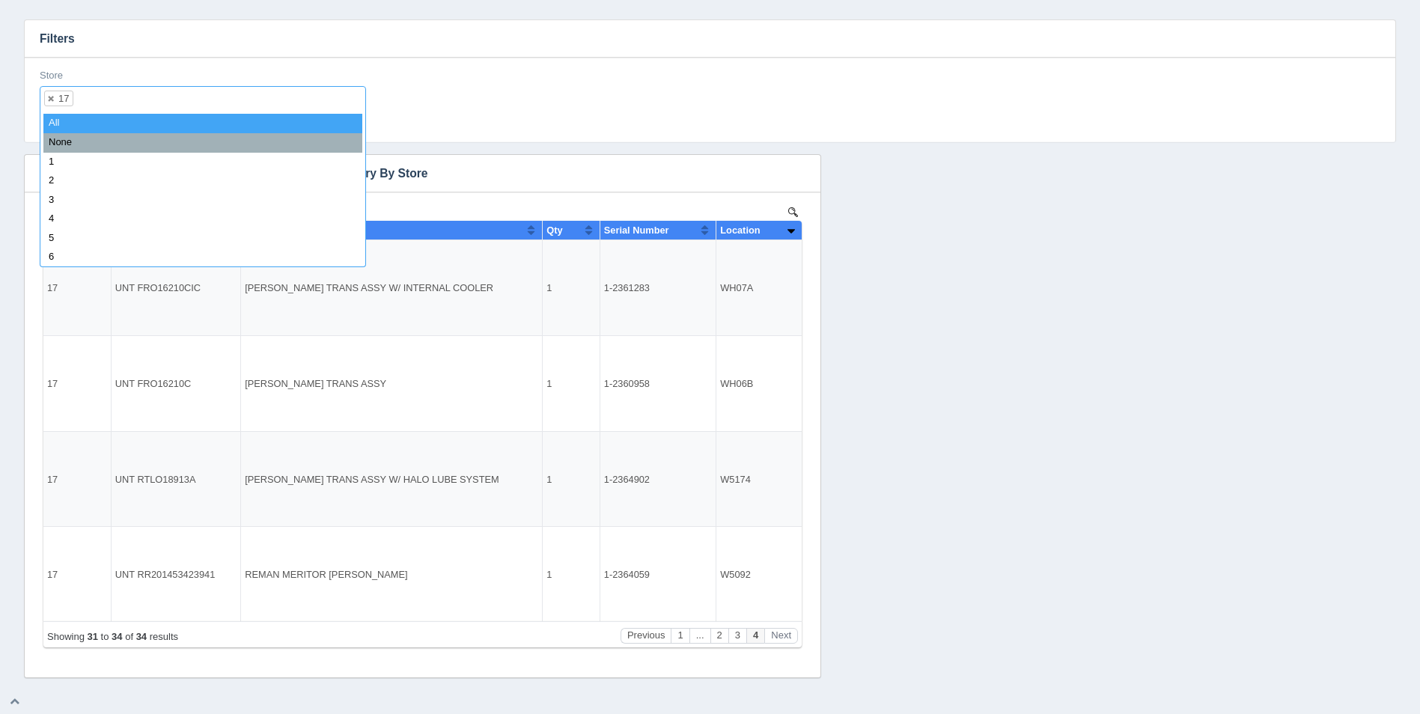
select select
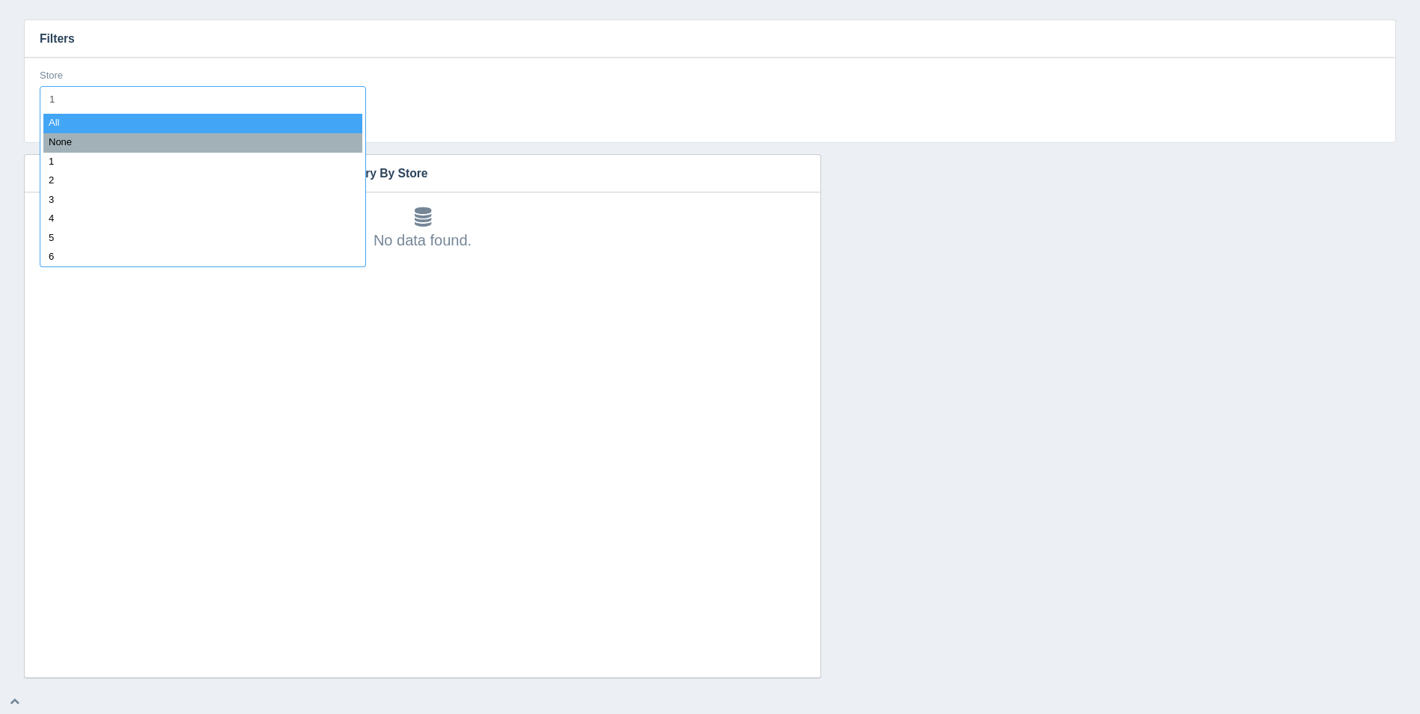
type input "18"
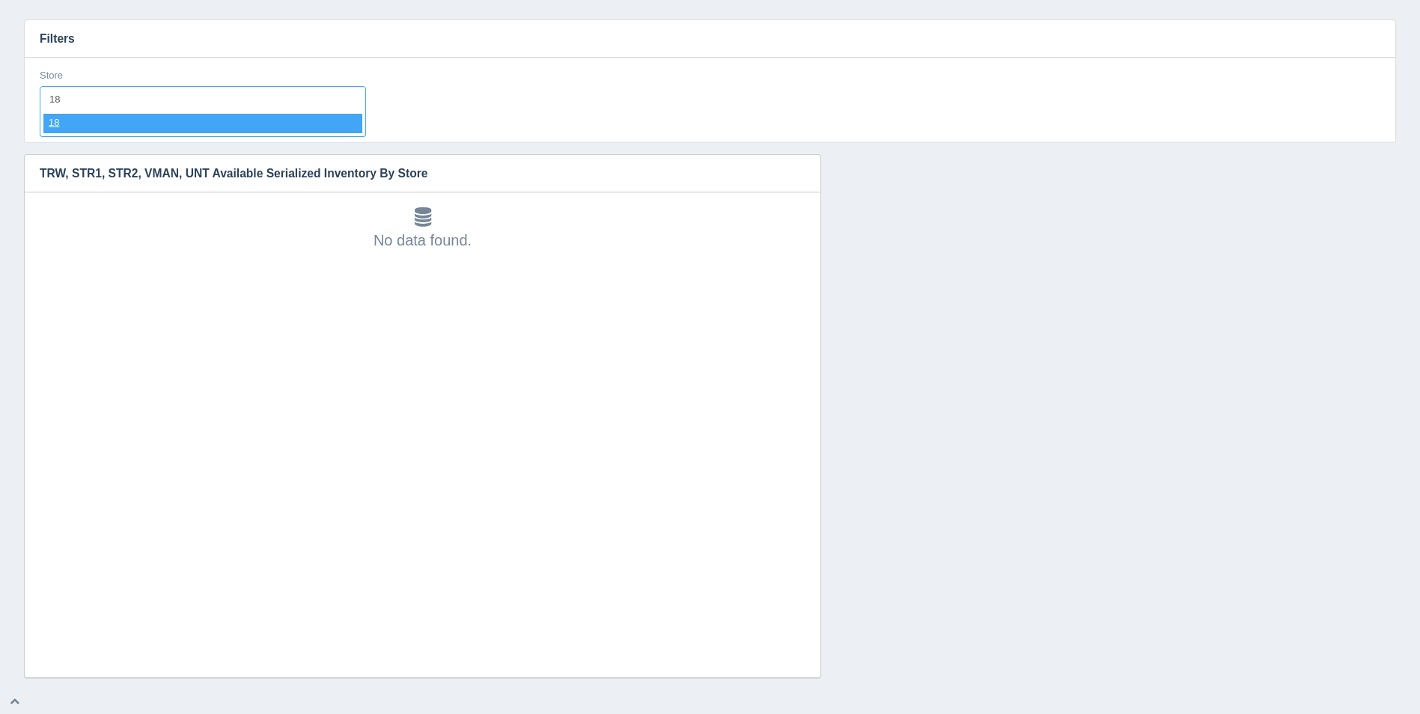
select select "18"
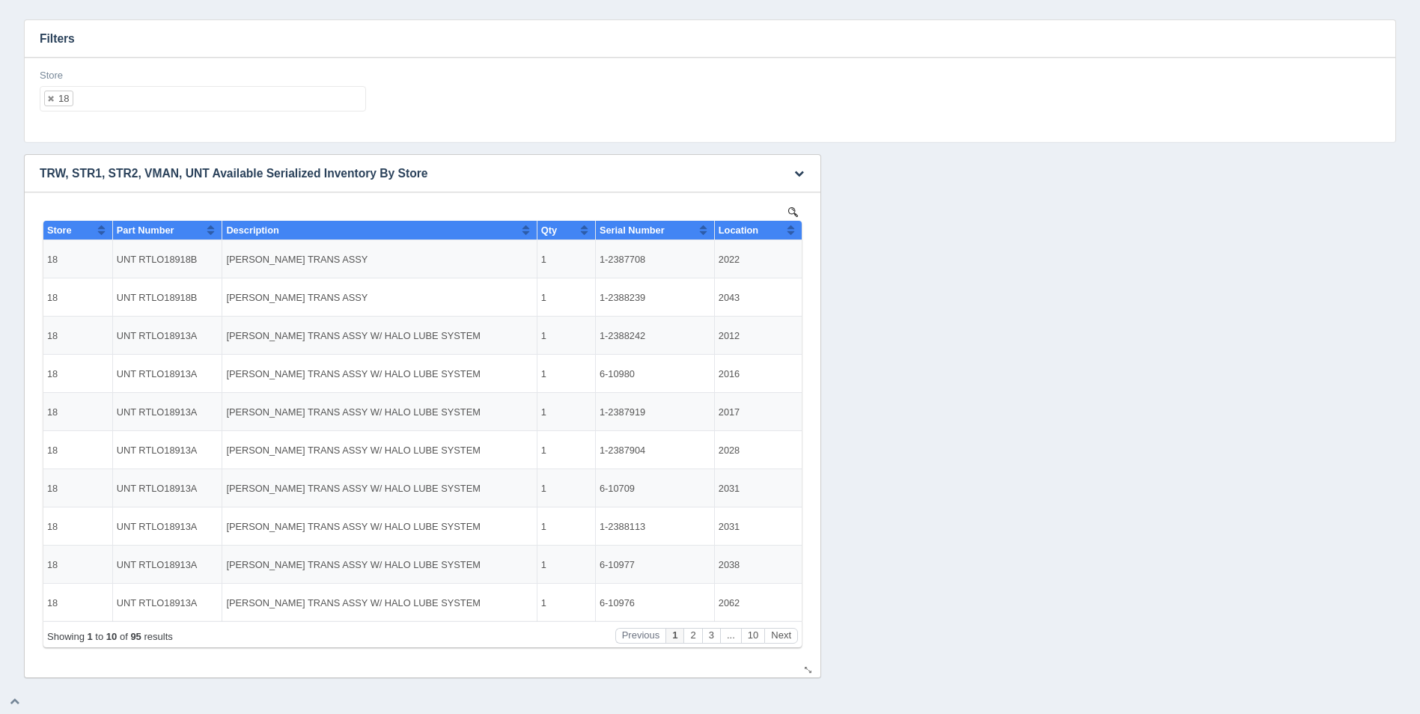
click at [791, 228] on button "Sort column ascending" at bounding box center [791, 230] width 10 height 18
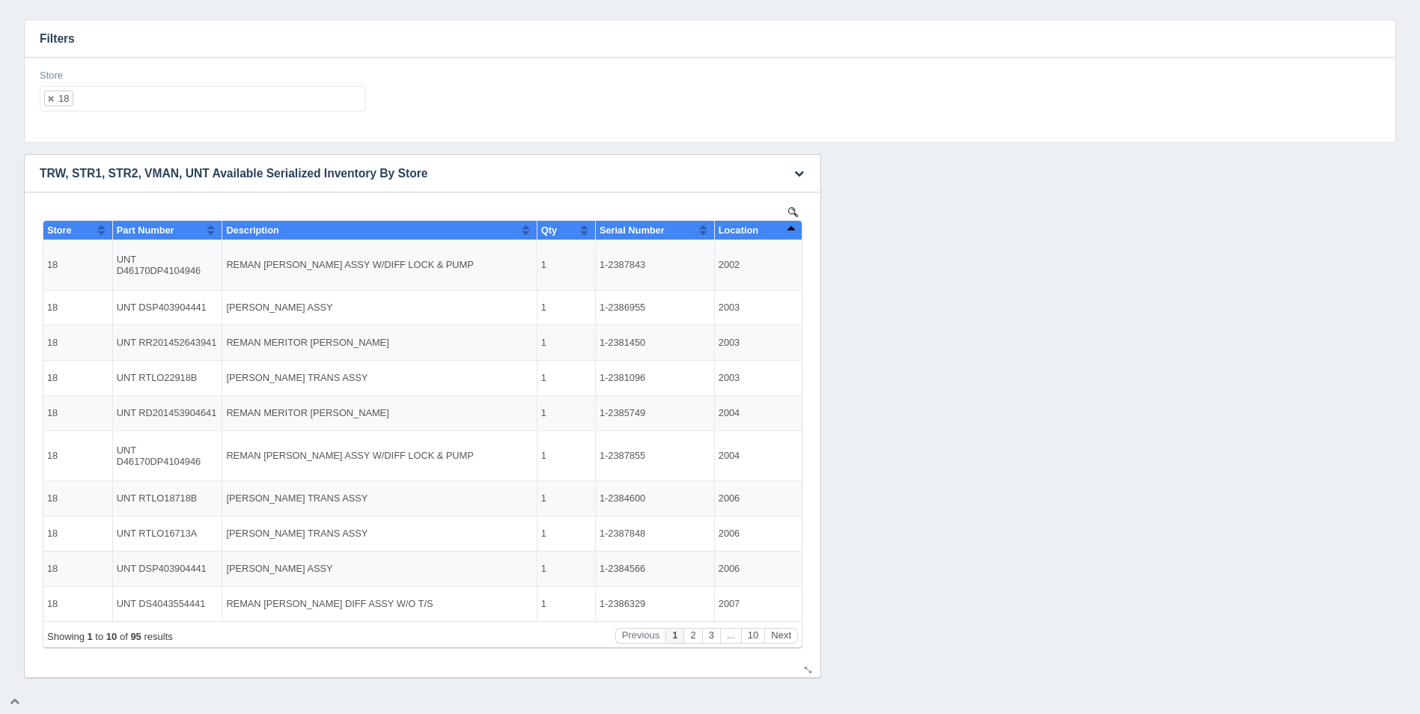
click at [791, 228] on button "Sort column descending" at bounding box center [791, 230] width 10 height 18
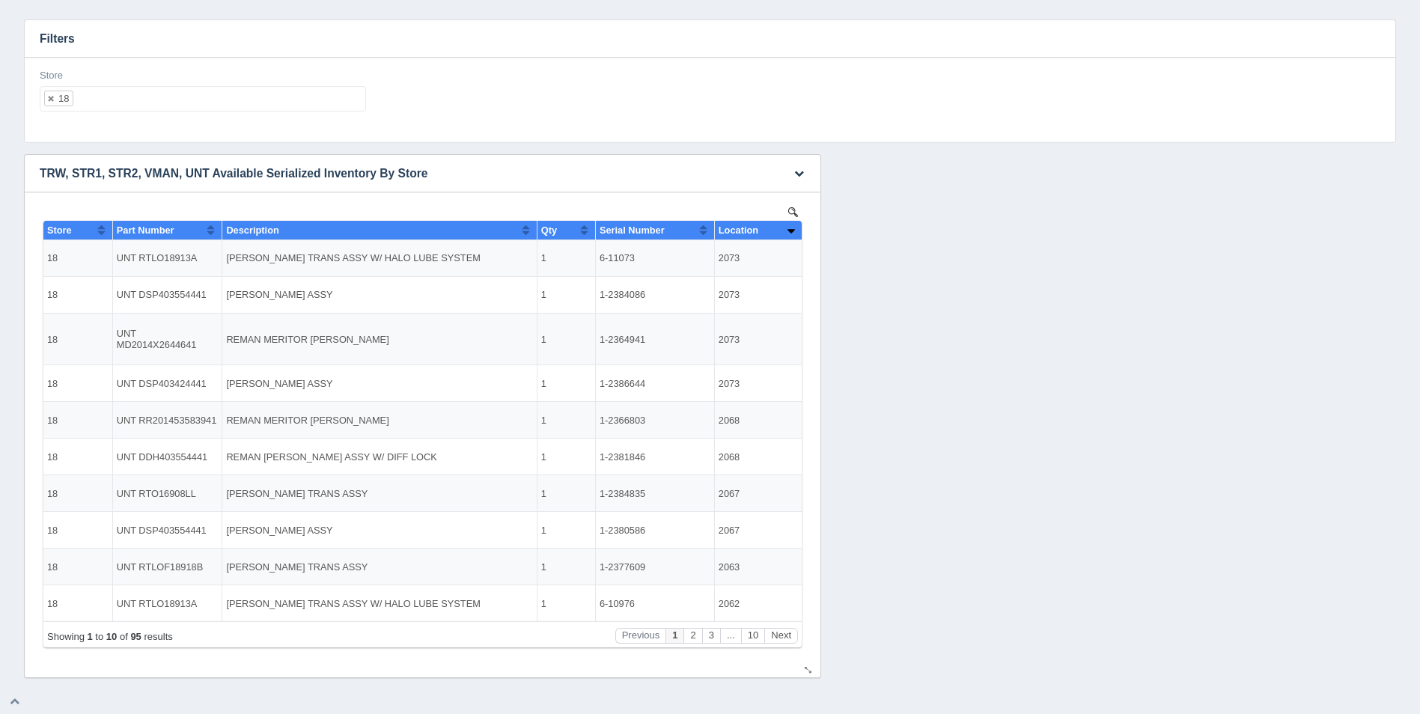
click at [791, 228] on button "Sort column ascending" at bounding box center [791, 230] width 10 height 18
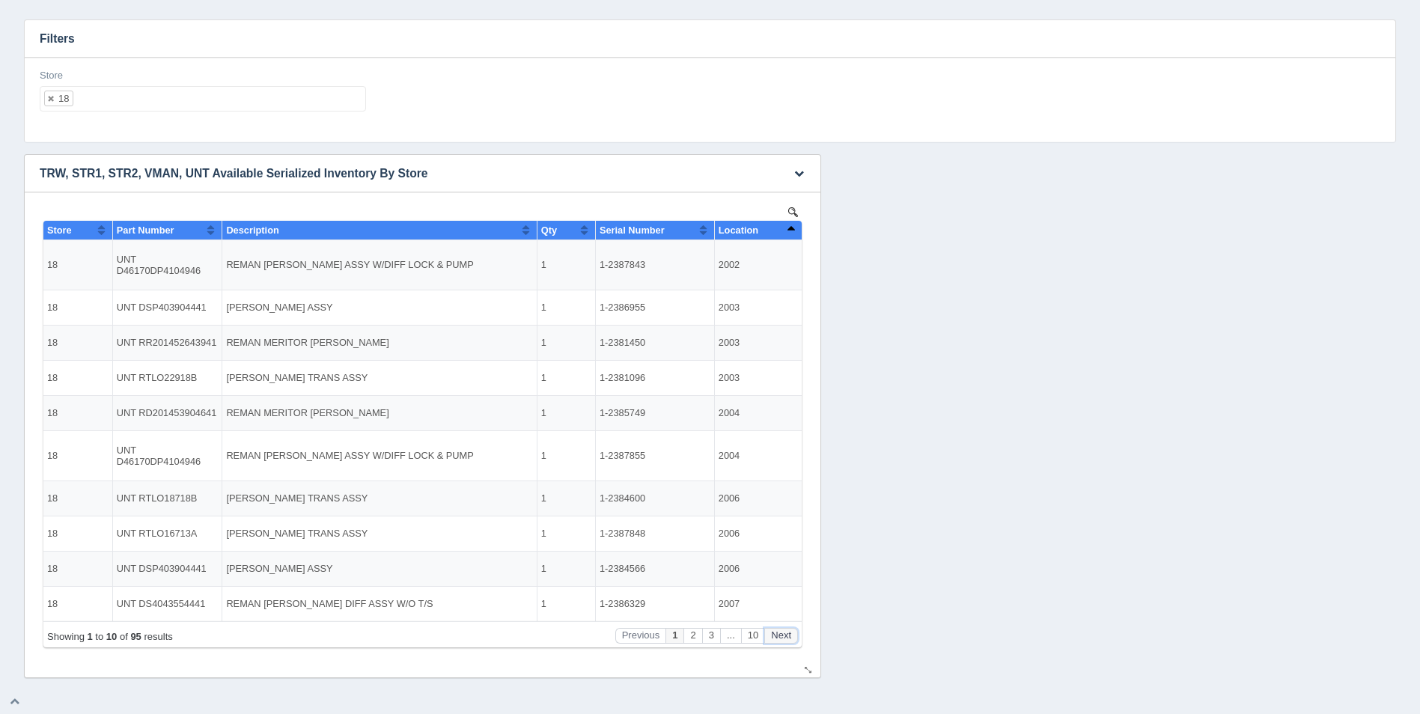
click at [781, 633] on button "Next" at bounding box center [781, 636] width 34 height 16
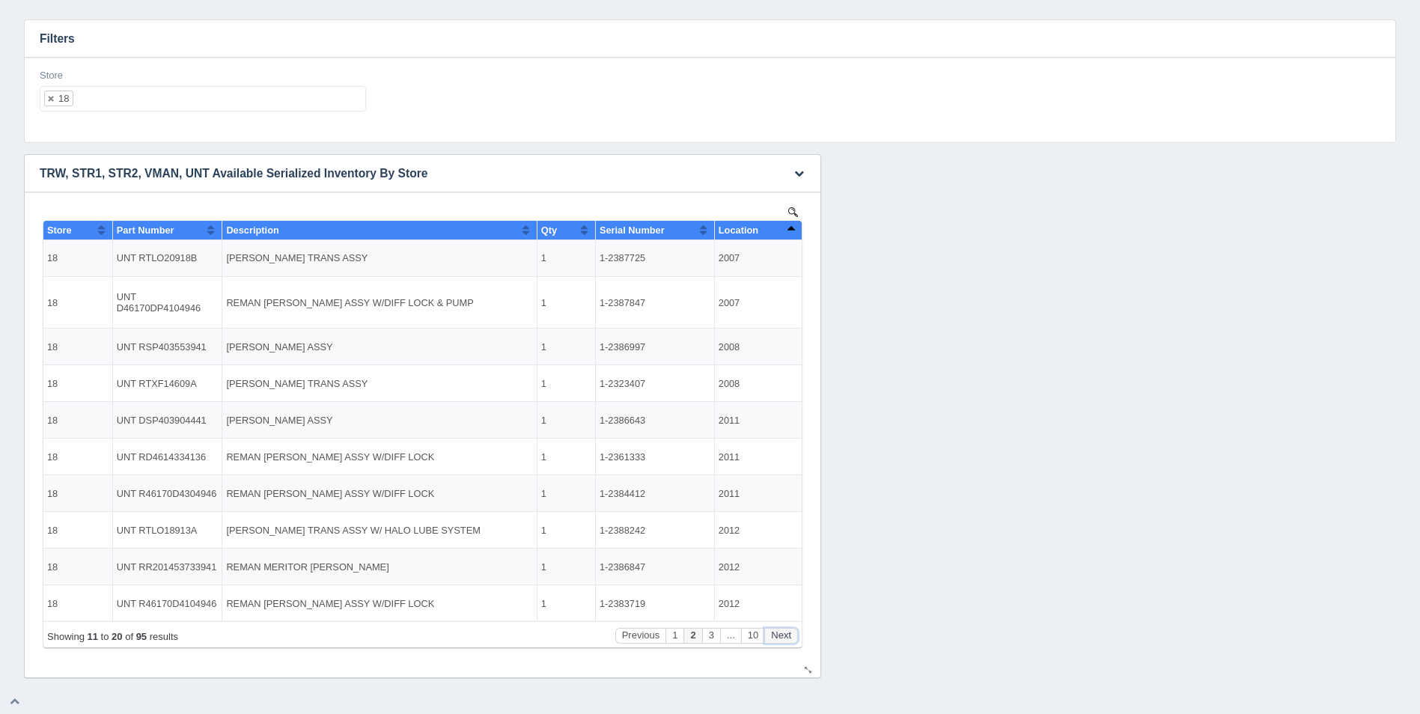
click at [781, 633] on button "Next" at bounding box center [781, 636] width 34 height 16
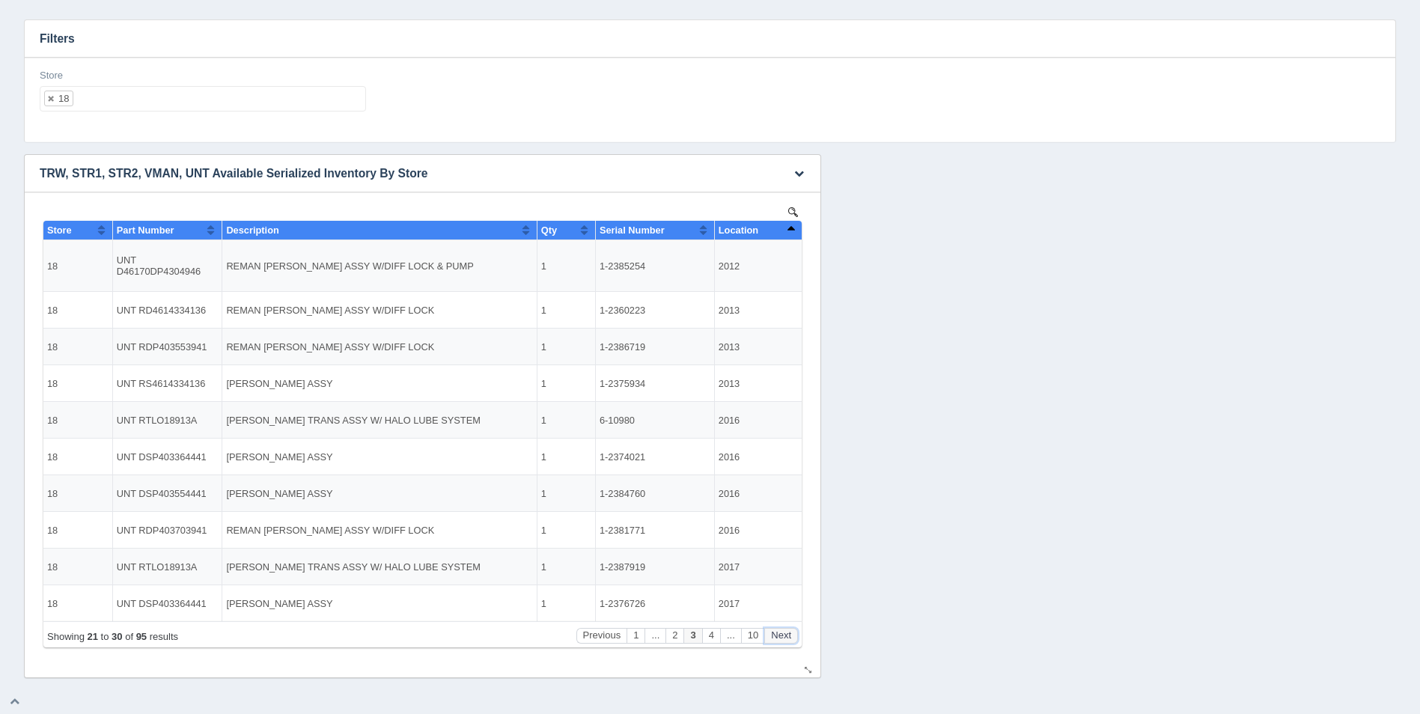
click at [781, 633] on button "Next" at bounding box center [781, 636] width 34 height 16
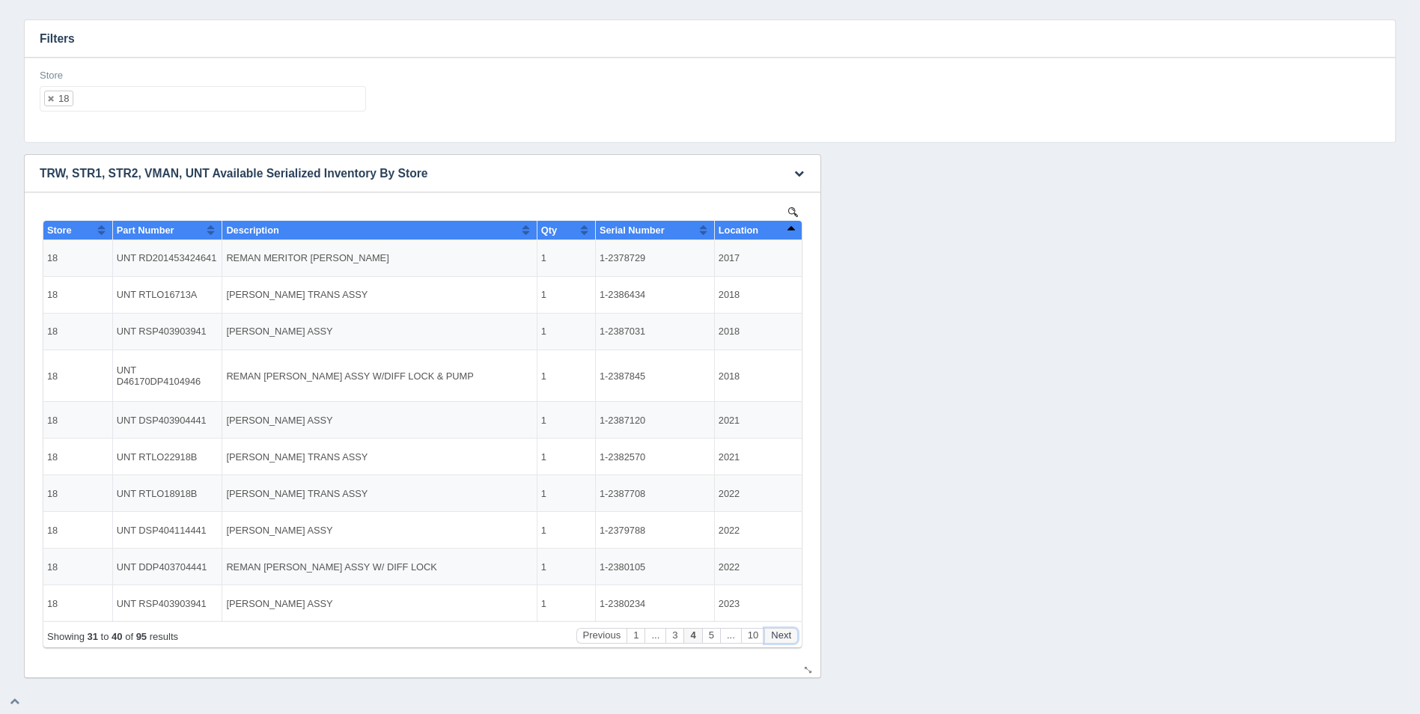
click at [781, 633] on button "Next" at bounding box center [781, 636] width 34 height 16
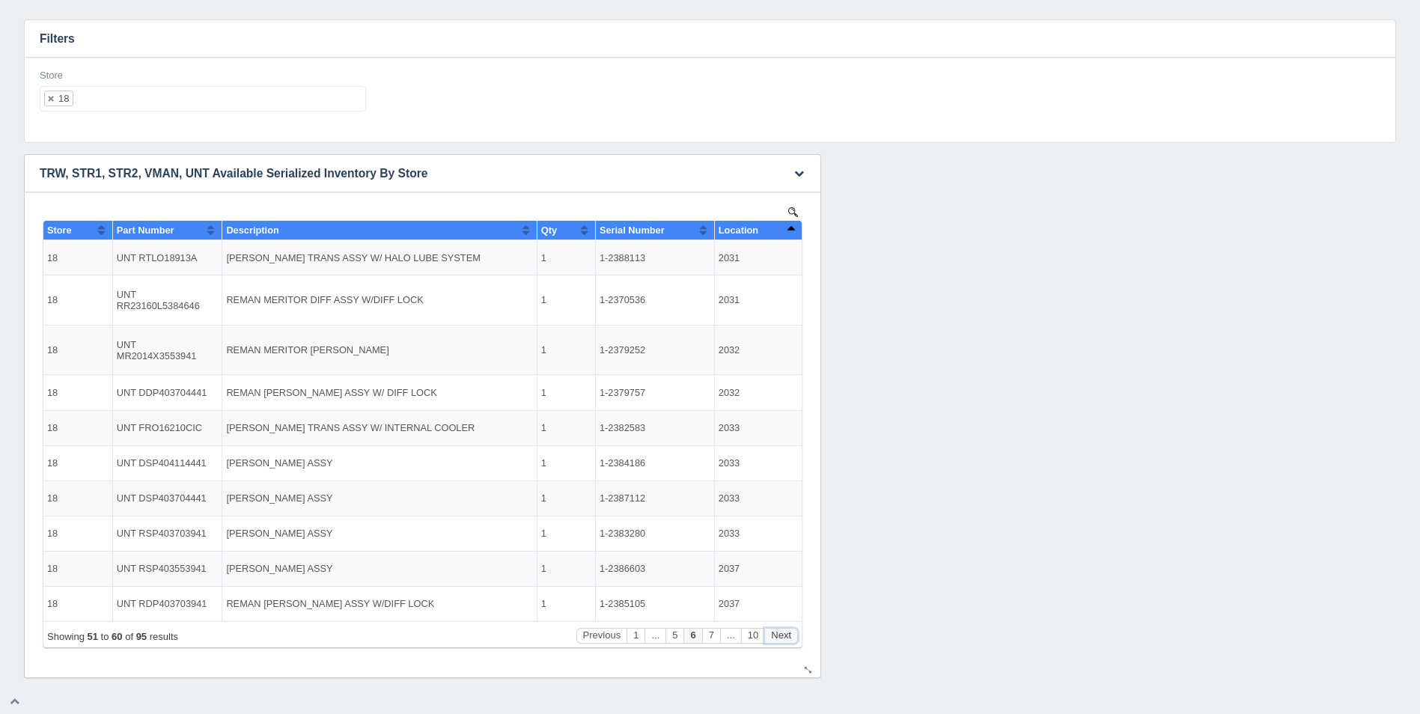
click at [781, 633] on button "Next" at bounding box center [781, 636] width 34 height 16
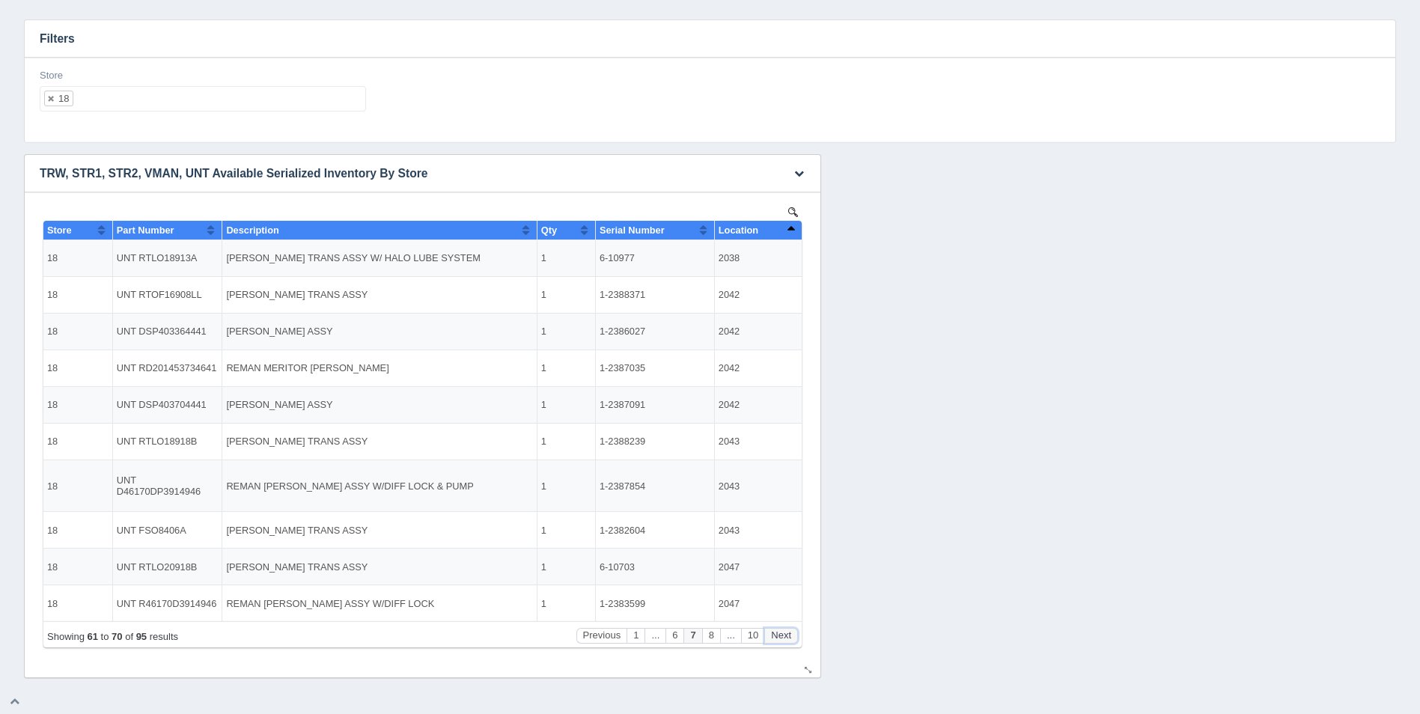
click at [781, 633] on button "Next" at bounding box center [781, 636] width 34 height 16
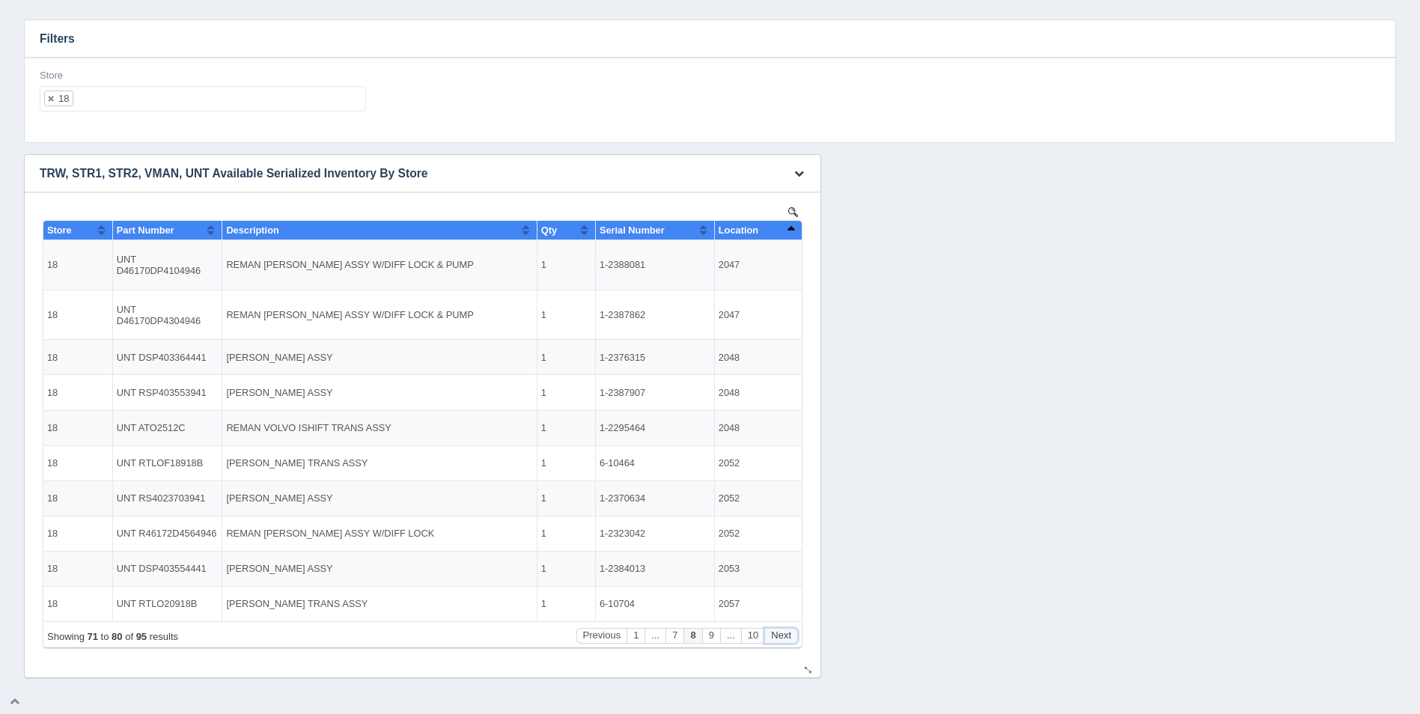
click at [781, 633] on button "Next" at bounding box center [781, 636] width 34 height 16
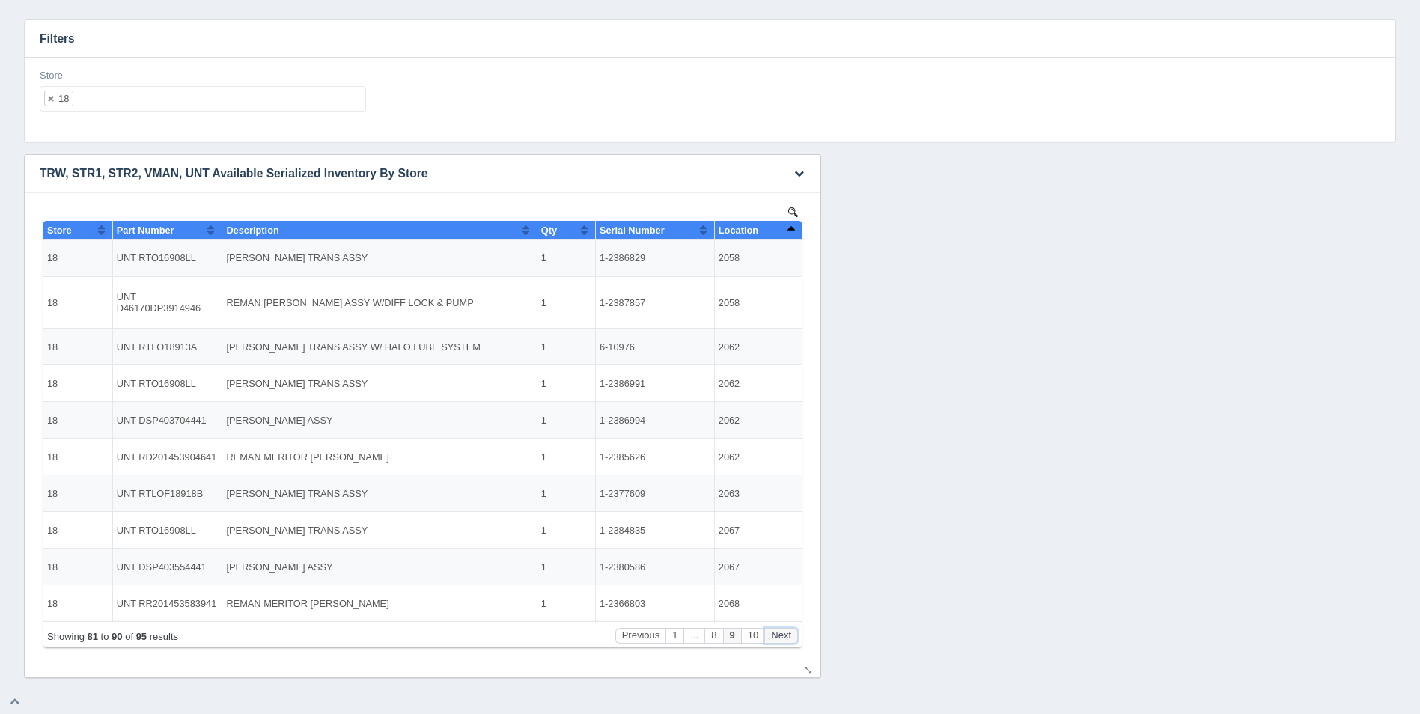
click at [781, 633] on button "Next" at bounding box center [781, 636] width 34 height 16
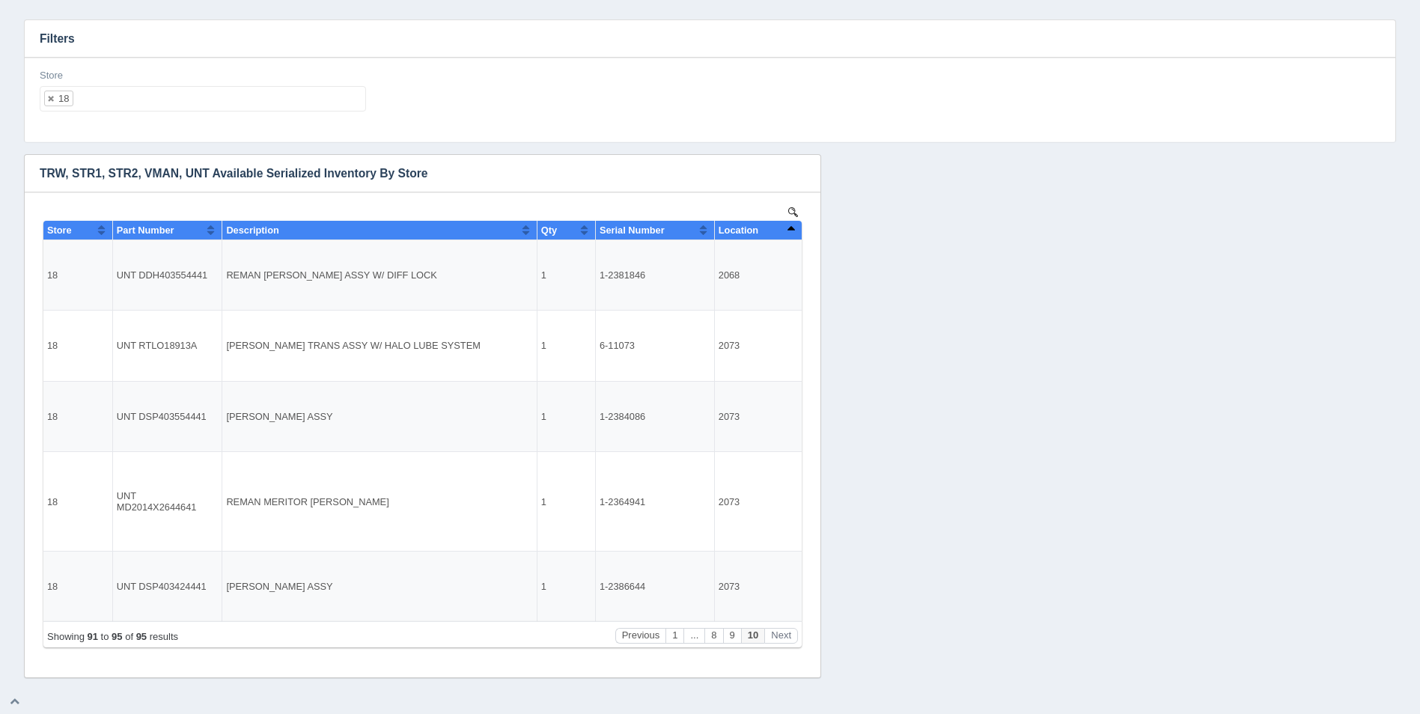
click at [140, 95] on ul "18" at bounding box center [203, 98] width 326 height 25
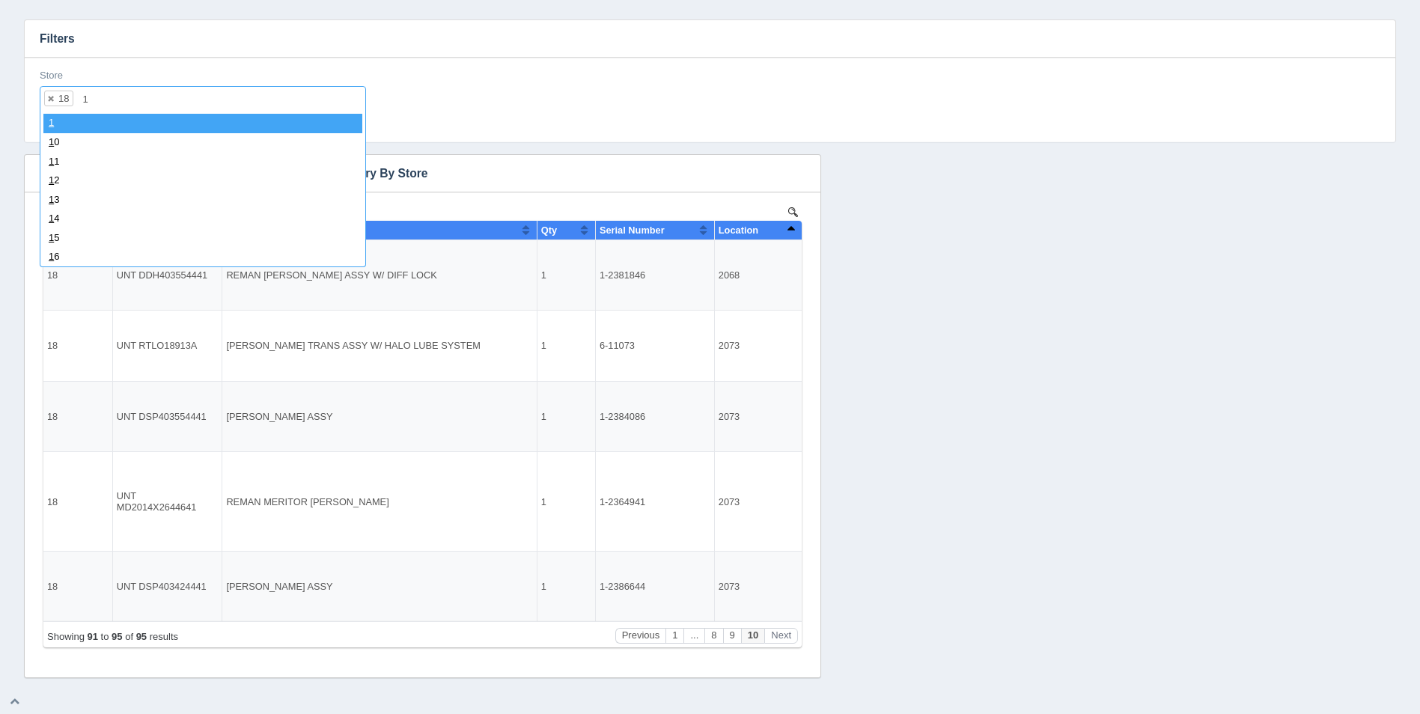
type input "19"
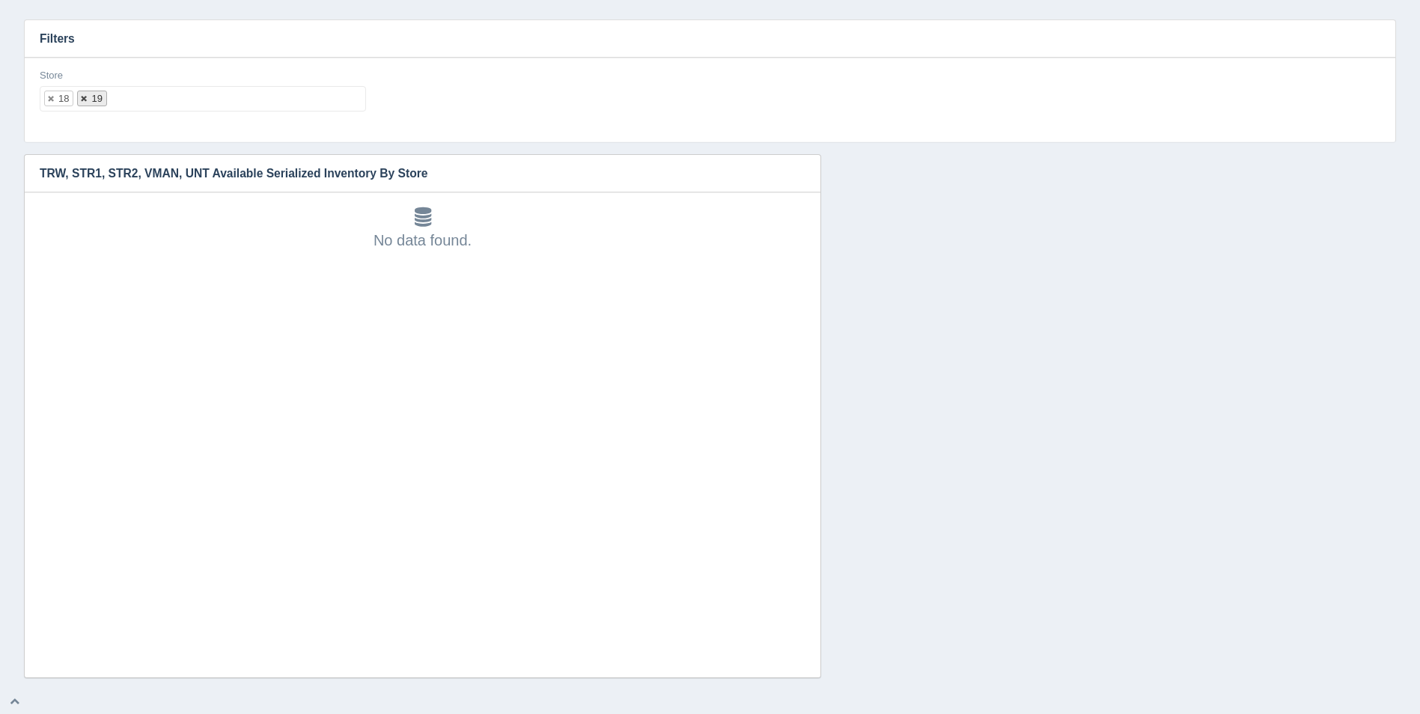
select select
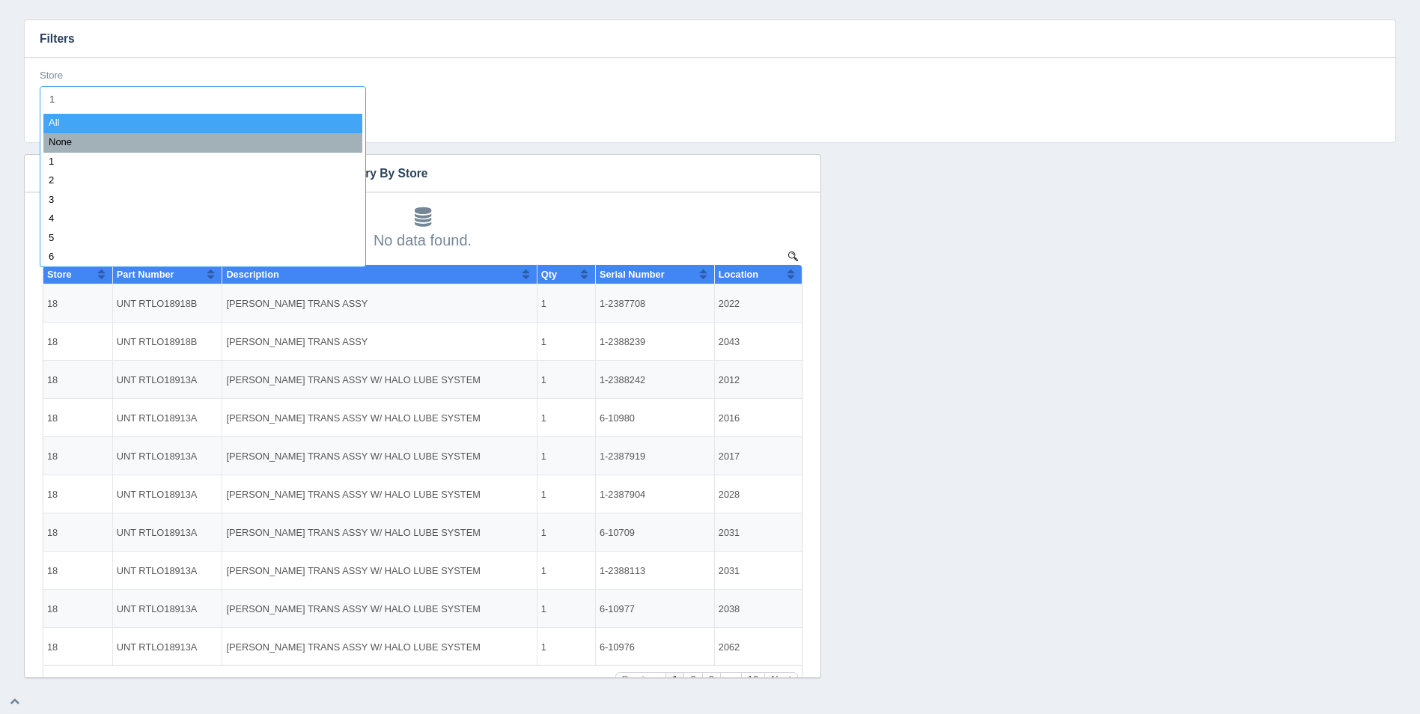
type input "19"
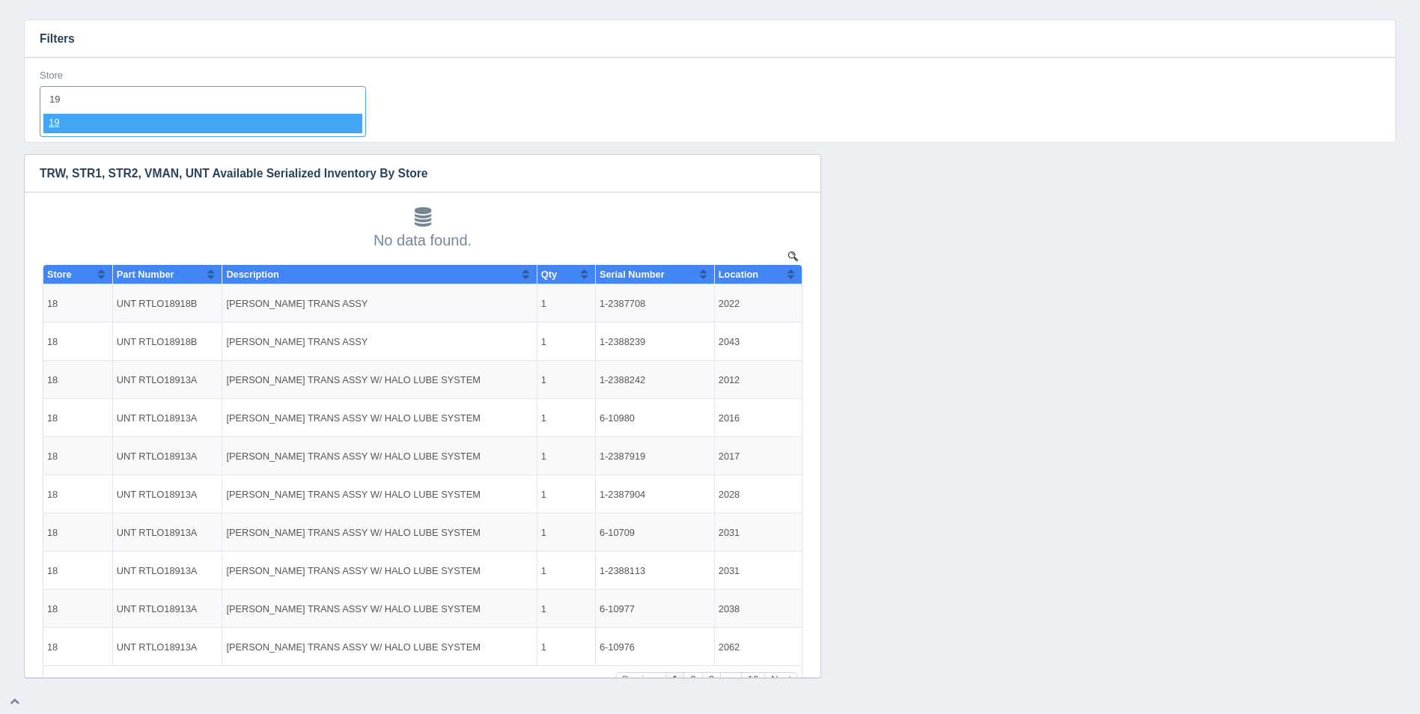
select select "19"
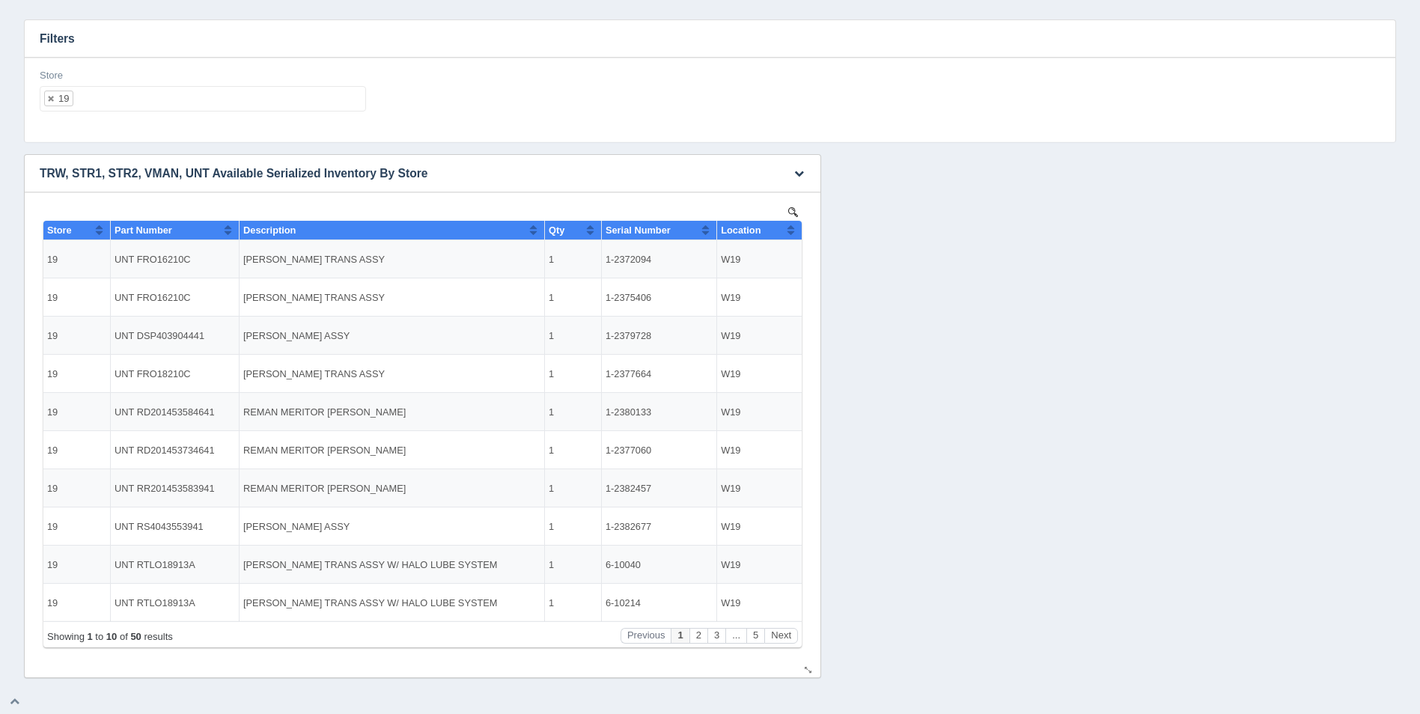
click at [789, 233] on button "Sort column ascending" at bounding box center [791, 230] width 10 height 18
click at [789, 233] on button "Sort column descending" at bounding box center [791, 230] width 10 height 18
click at [778, 629] on button "Next" at bounding box center [781, 636] width 34 height 16
click at [779, 632] on button "Next" at bounding box center [781, 636] width 34 height 16
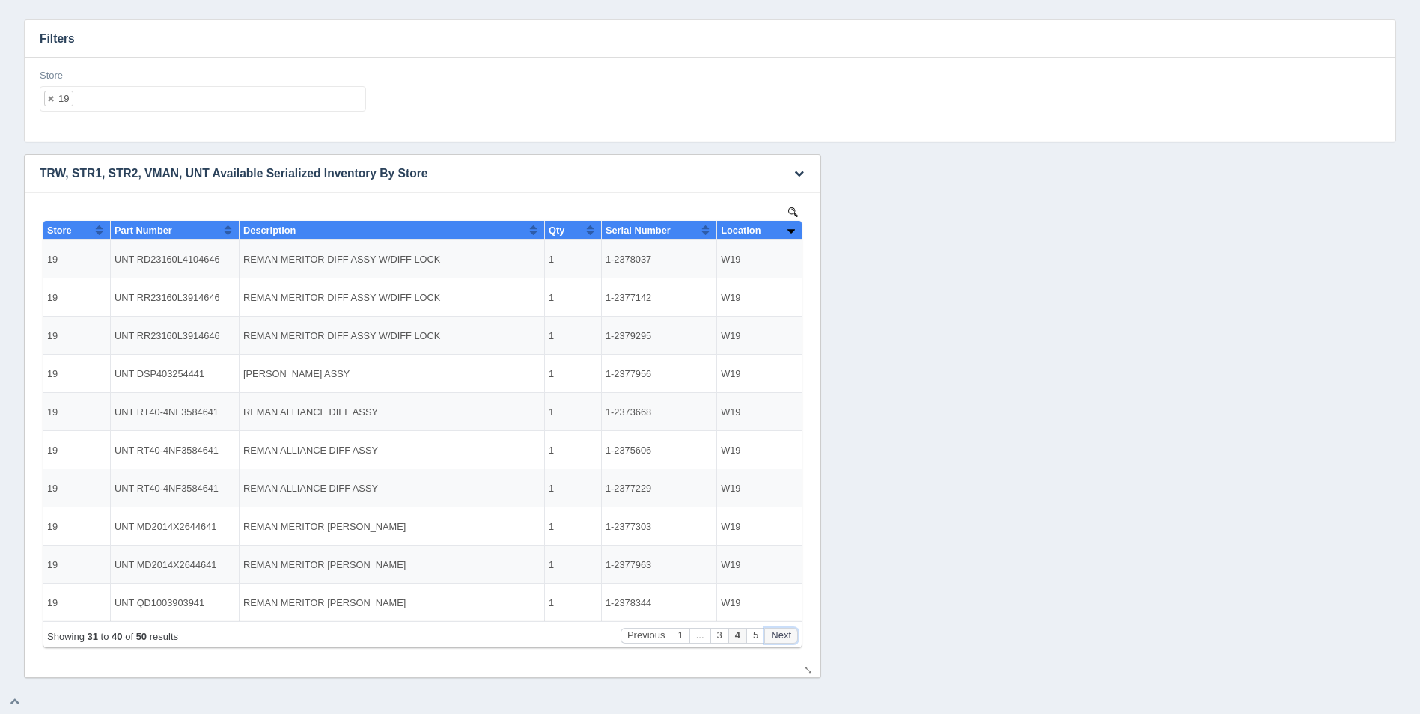
click at [779, 632] on button "Next" at bounding box center [781, 636] width 34 height 16
click at [175, 98] on ul "19" at bounding box center [203, 98] width 326 height 25
select select
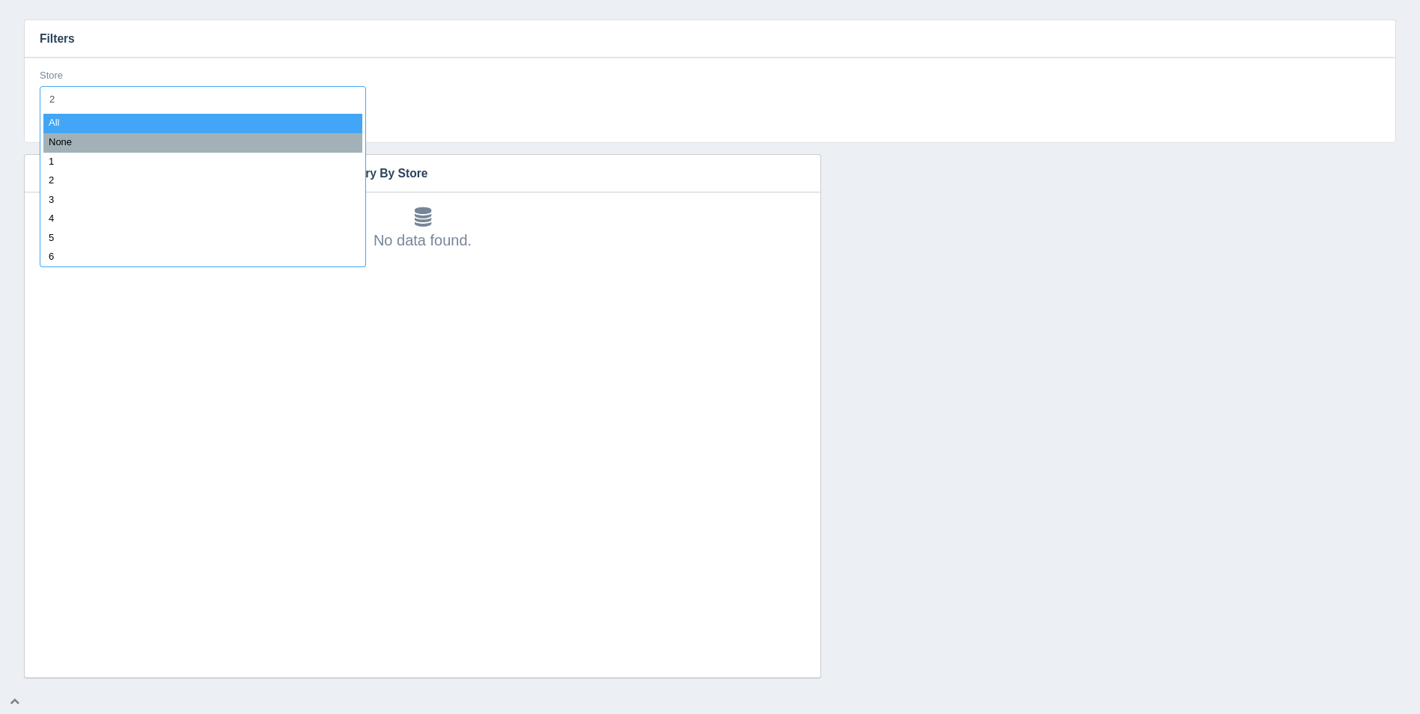
type input "21"
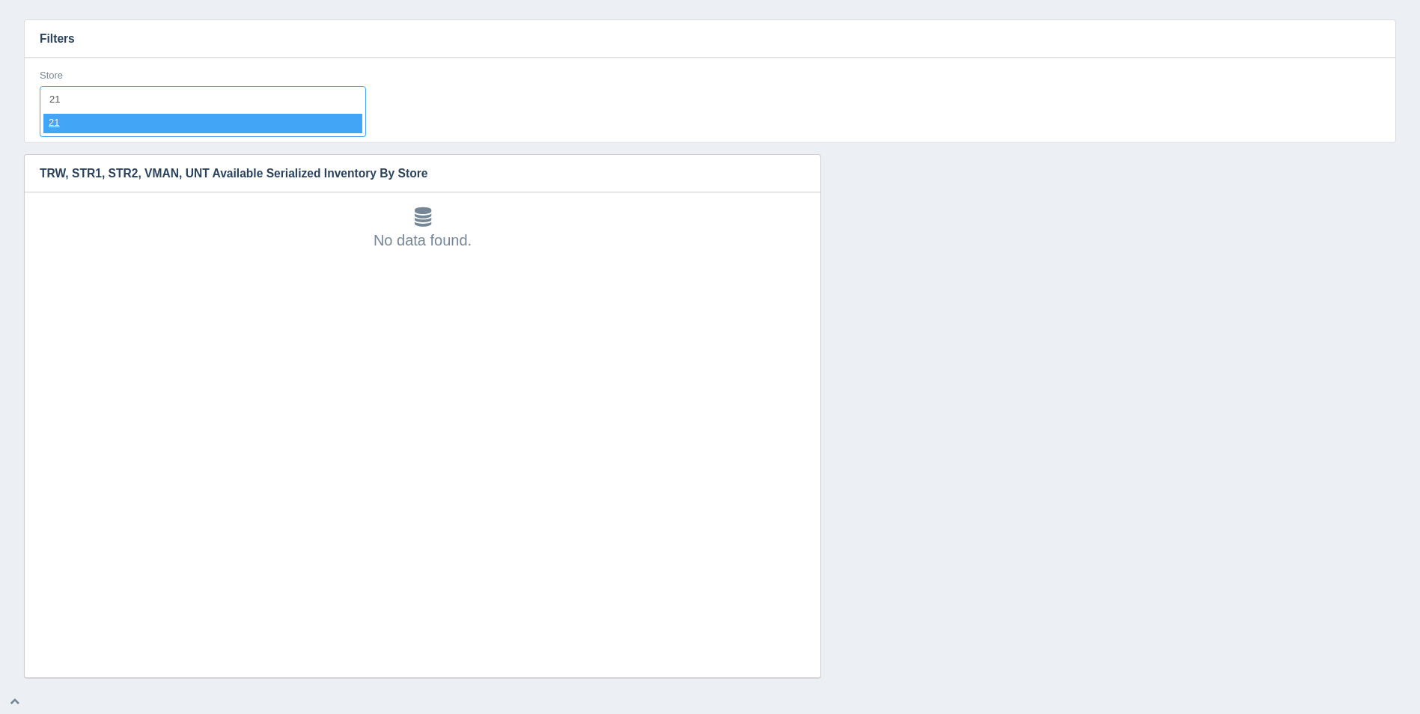
select select "21"
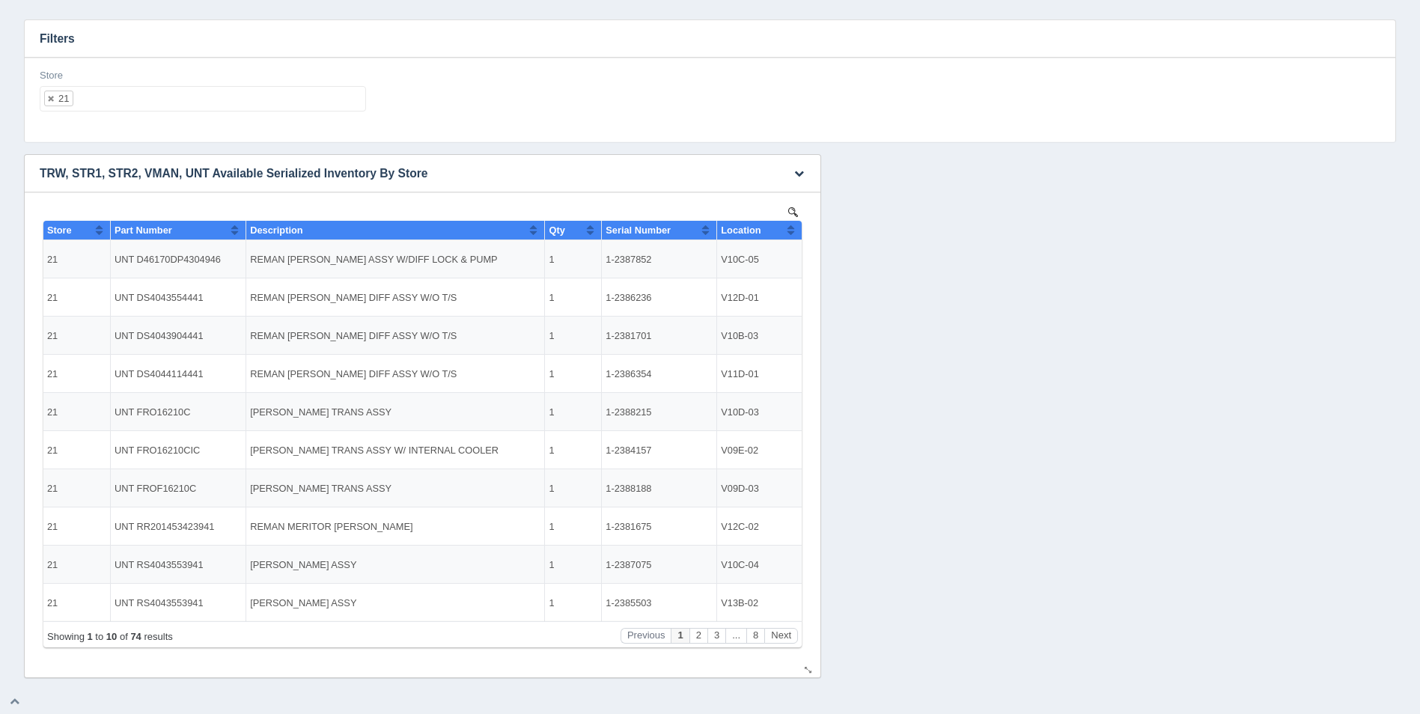
click at [796, 231] on th "Location" at bounding box center [759, 230] width 85 height 19
click at [793, 227] on button "Sort column descending" at bounding box center [791, 230] width 10 height 18
click at [781, 634] on button "Next" at bounding box center [781, 636] width 34 height 16
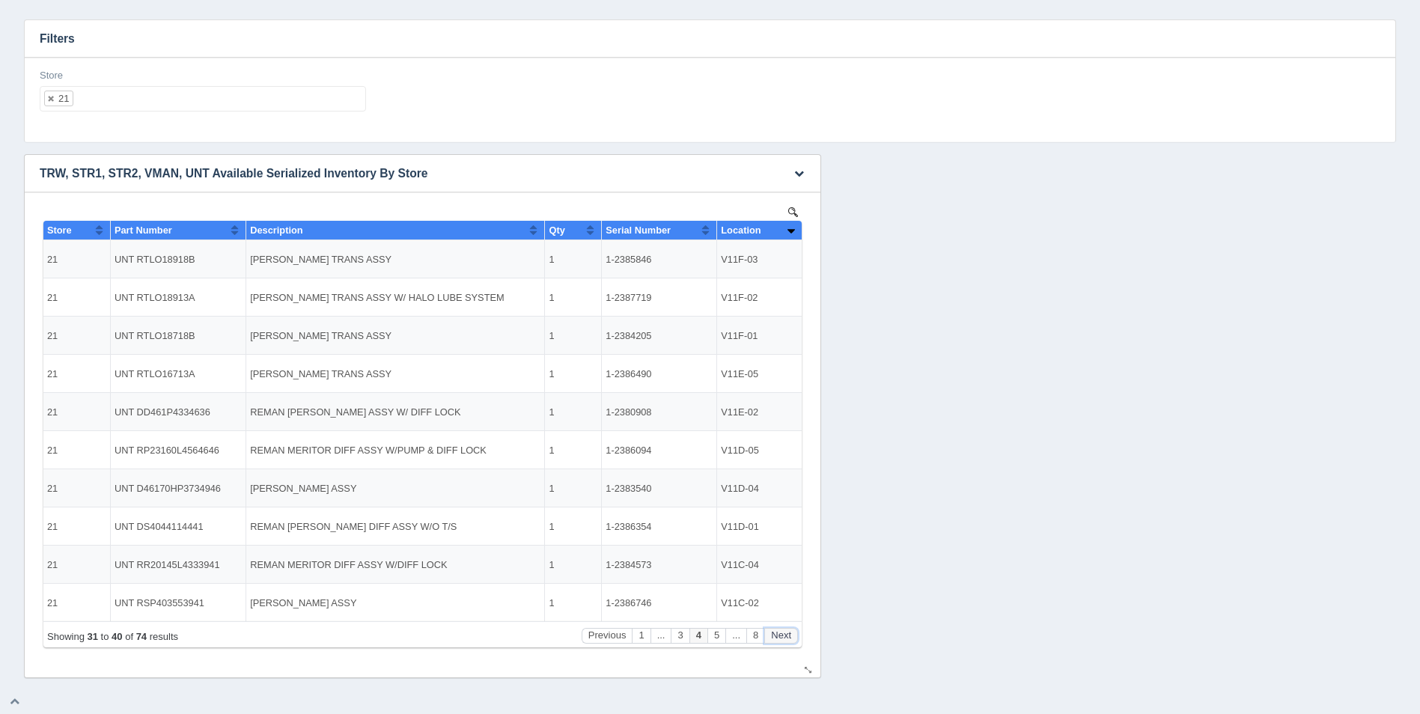
click at [781, 634] on button "Next" at bounding box center [781, 636] width 34 height 16
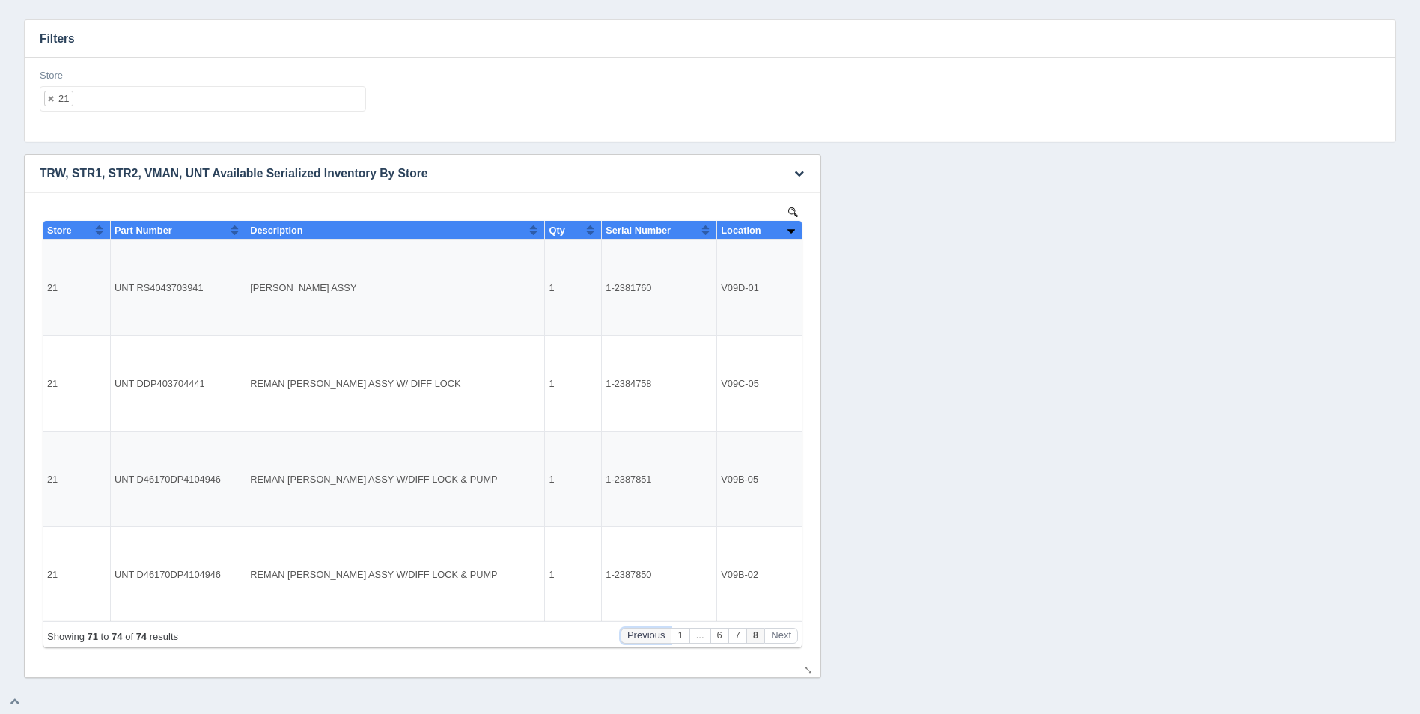
click at [641, 636] on button "Previous" at bounding box center [645, 636] width 51 height 16
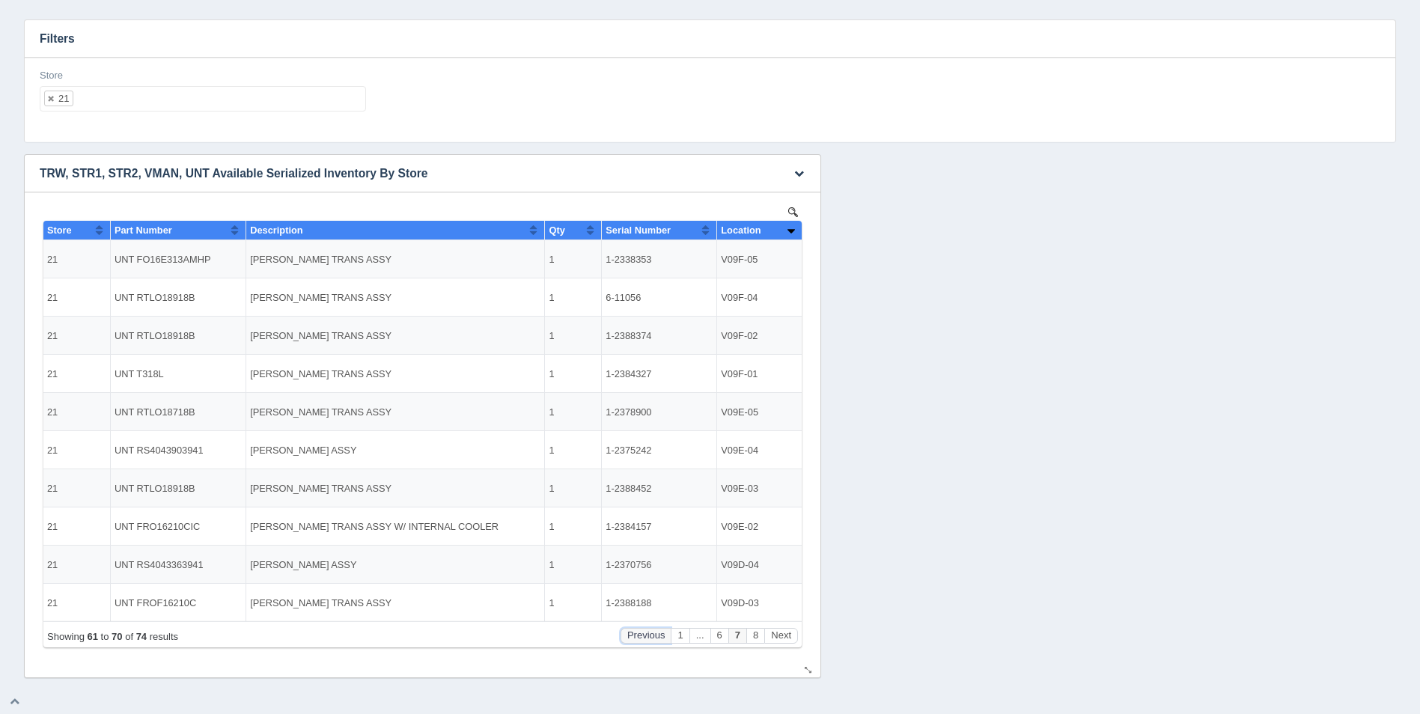
click at [641, 636] on button "Previous" at bounding box center [645, 636] width 51 height 16
click at [641, 636] on button "1" at bounding box center [641, 636] width 18 height 16
click at [120, 103] on ul "21" at bounding box center [203, 98] width 326 height 25
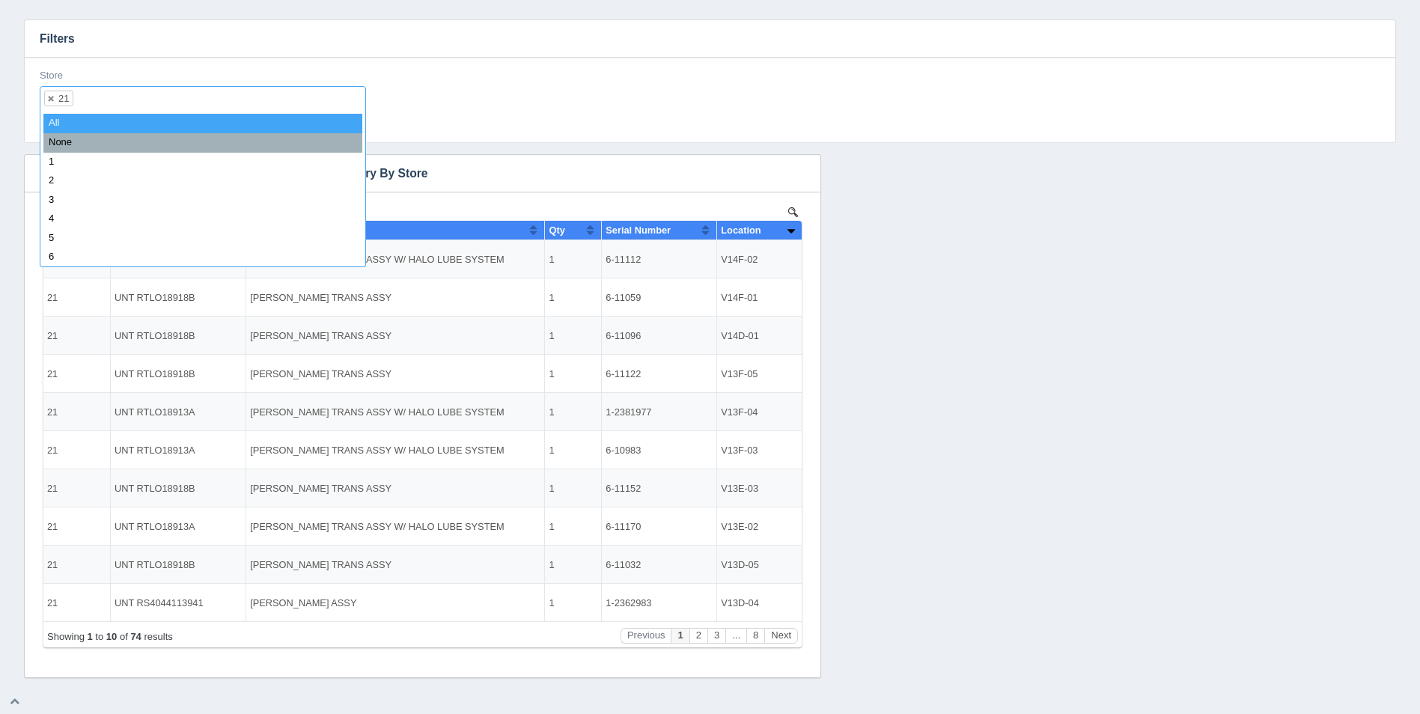
select select
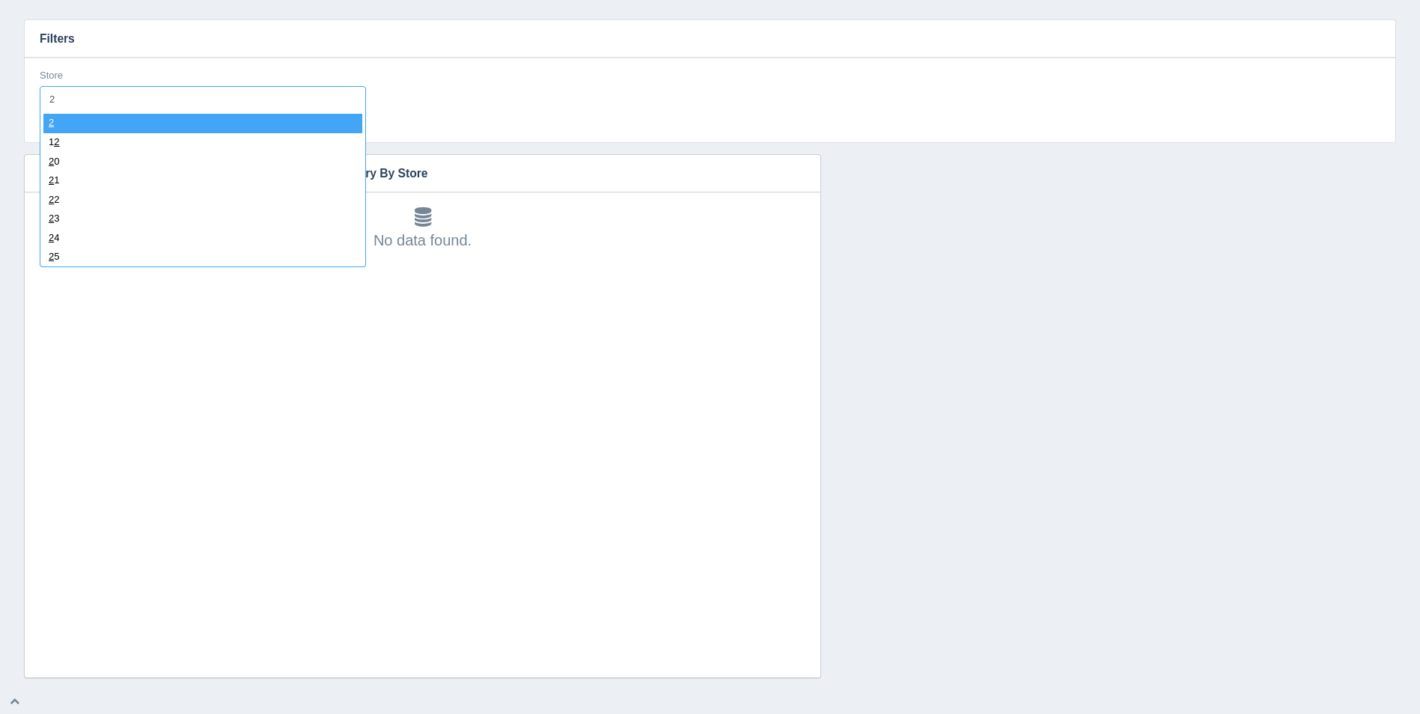
type input "22"
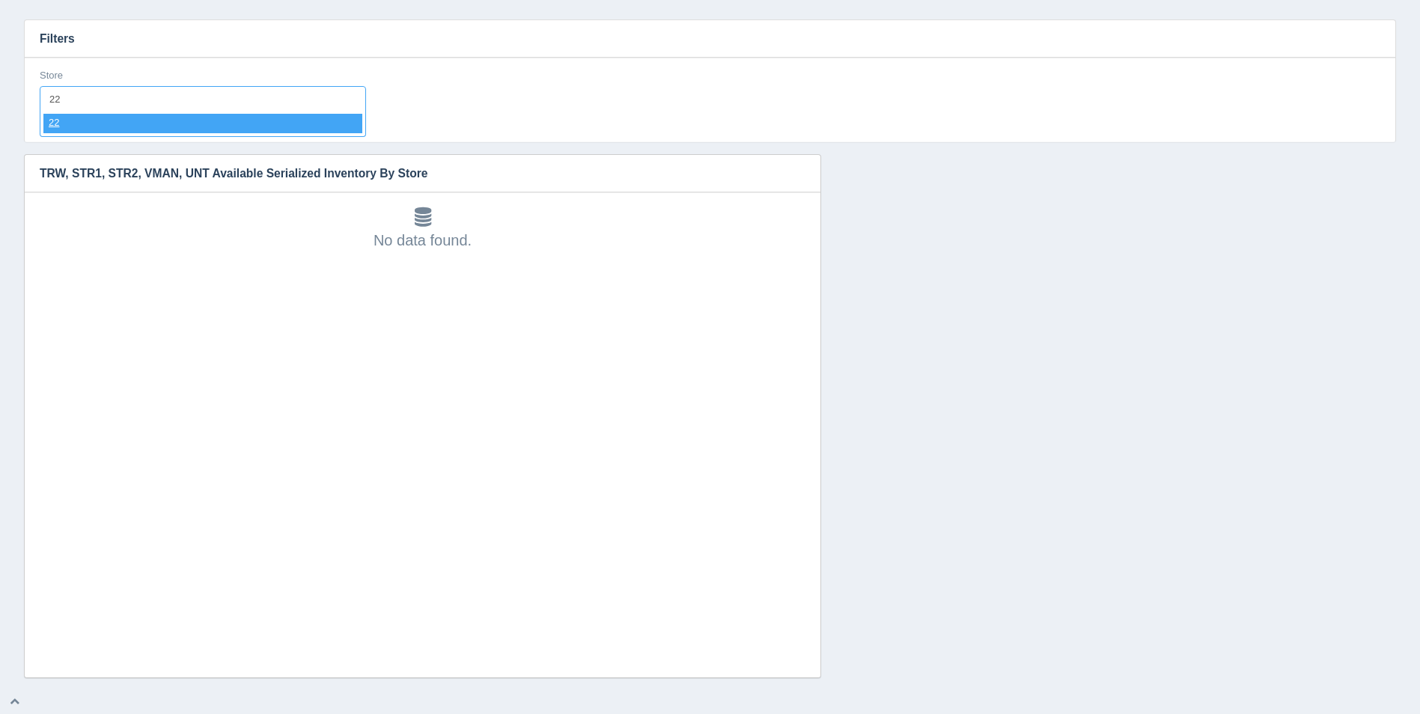
select select "22"
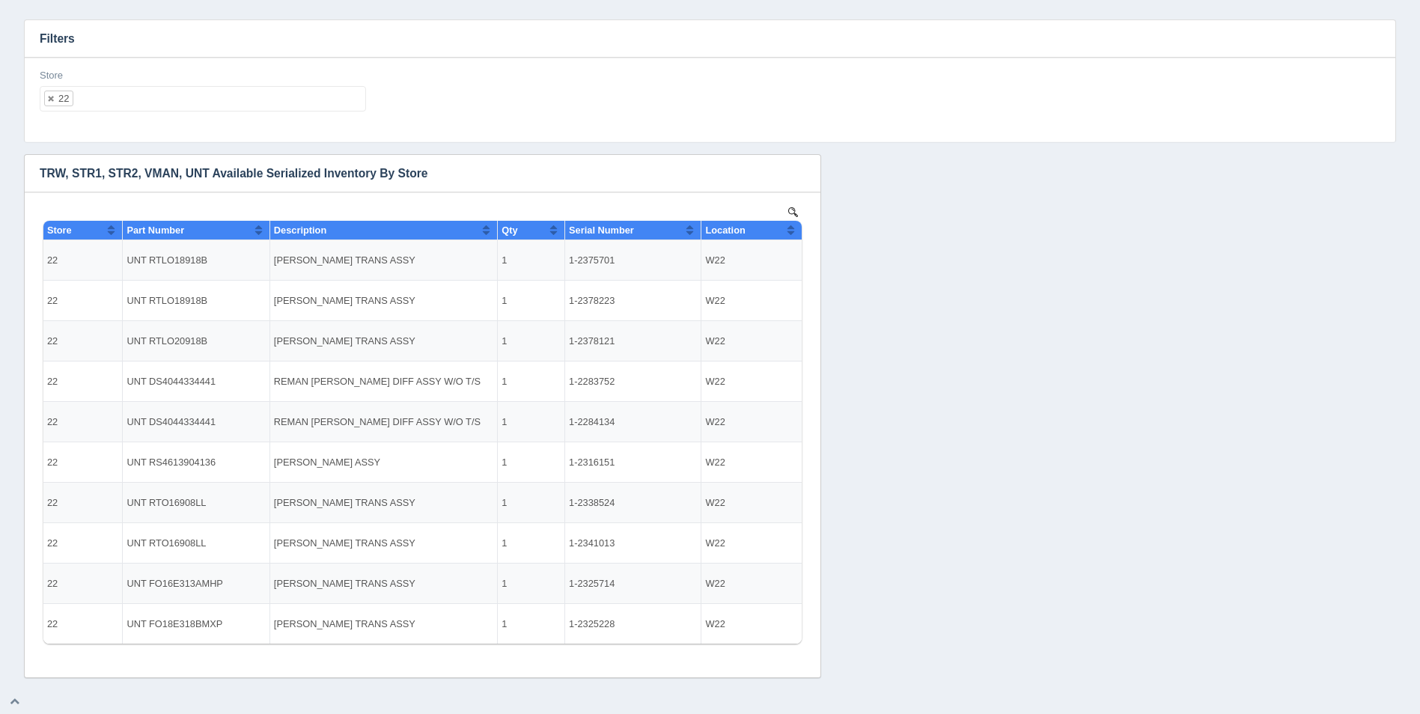
click at [120, 104] on ul "22" at bounding box center [203, 98] width 326 height 25
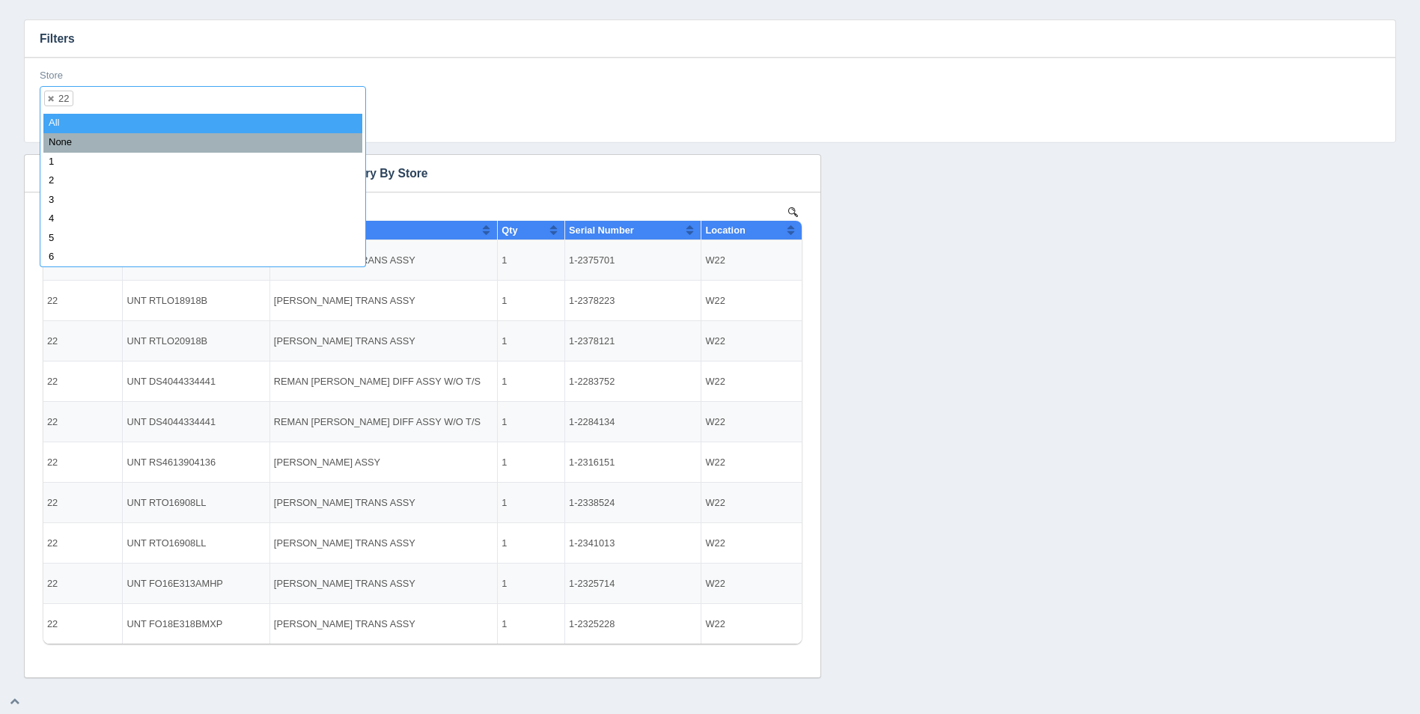
select select
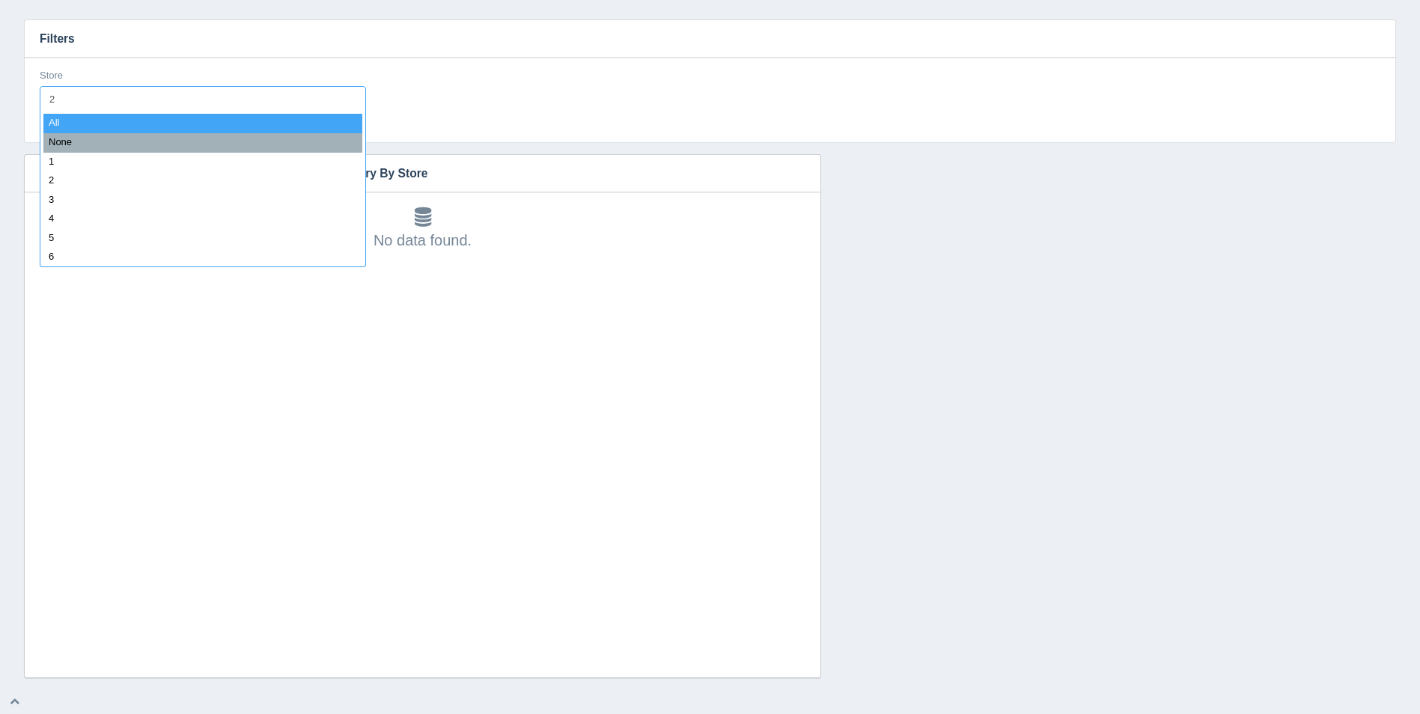
type input "23"
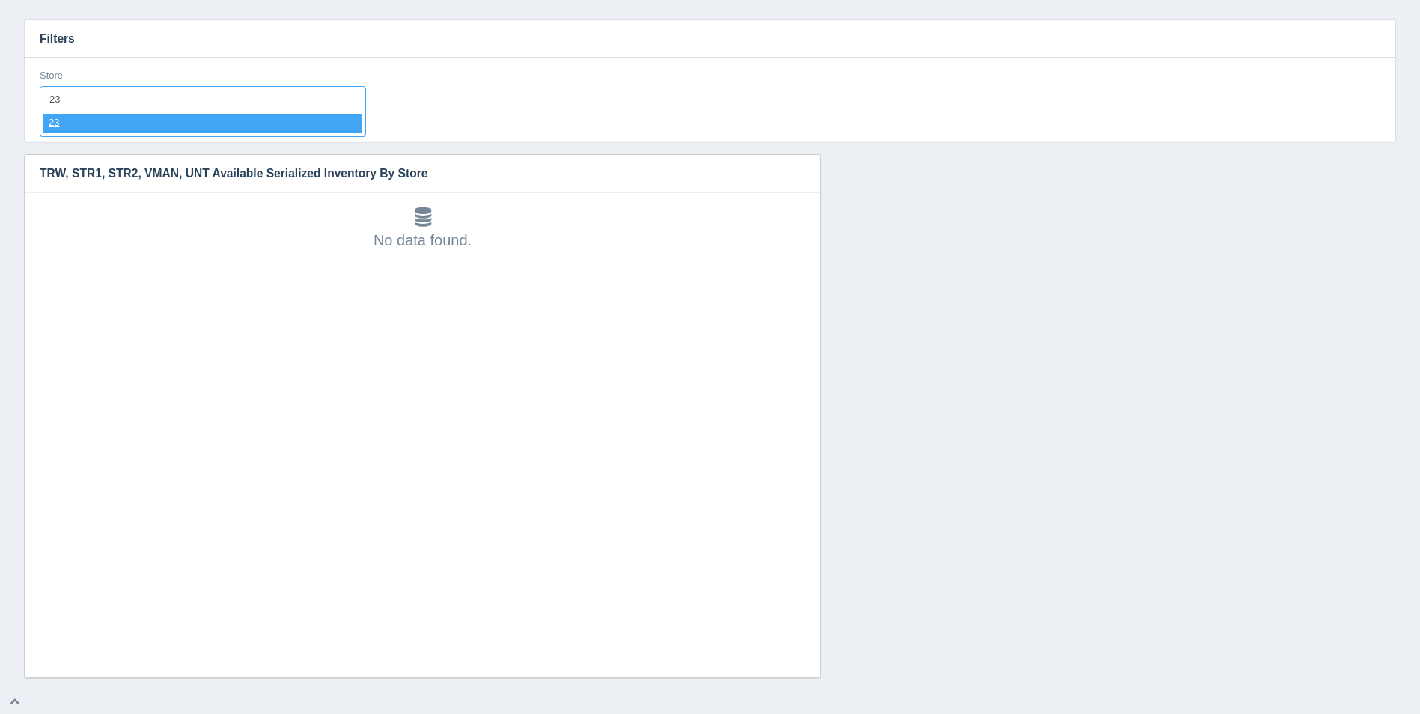
select select "23"
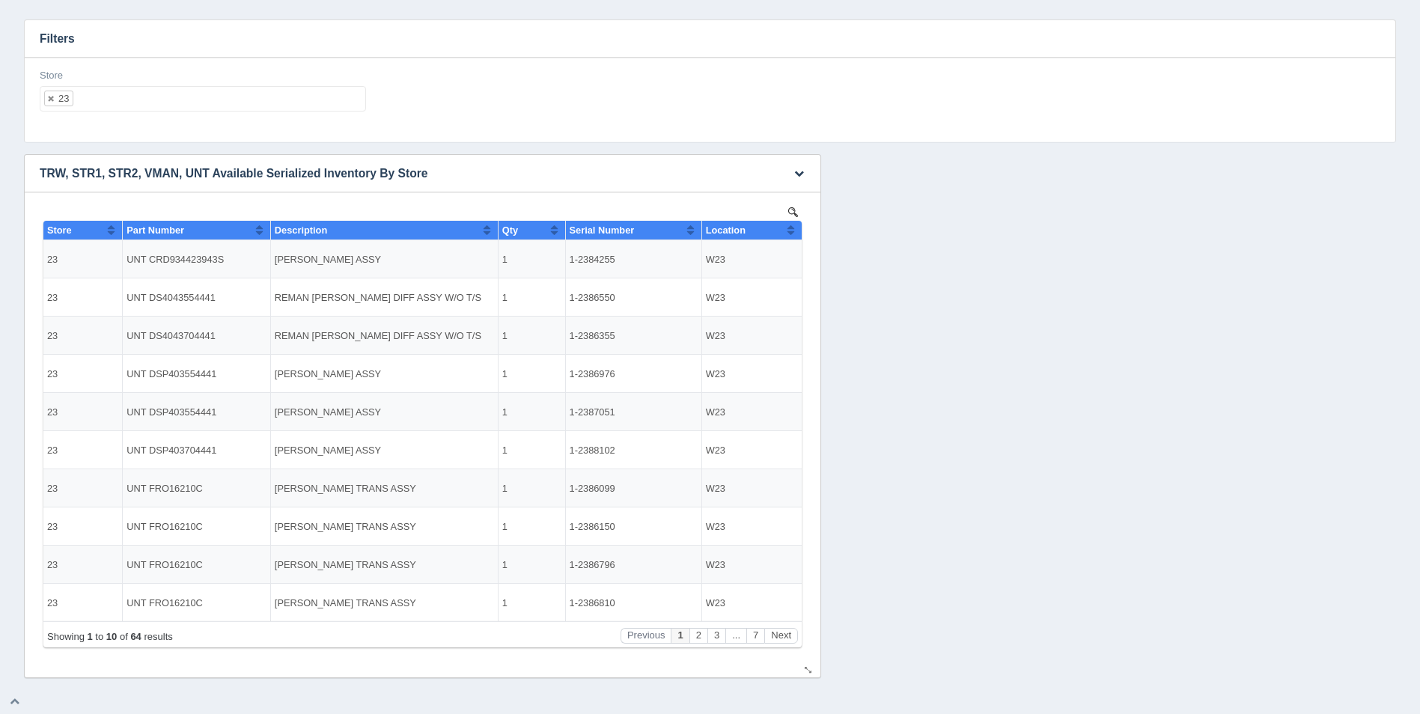
click at [790, 233] on button "Sort column ascending" at bounding box center [791, 230] width 10 height 18
click at [790, 233] on button "Sort column descending" at bounding box center [791, 230] width 10 height 18
click at [790, 635] on button "Next" at bounding box center [781, 636] width 34 height 16
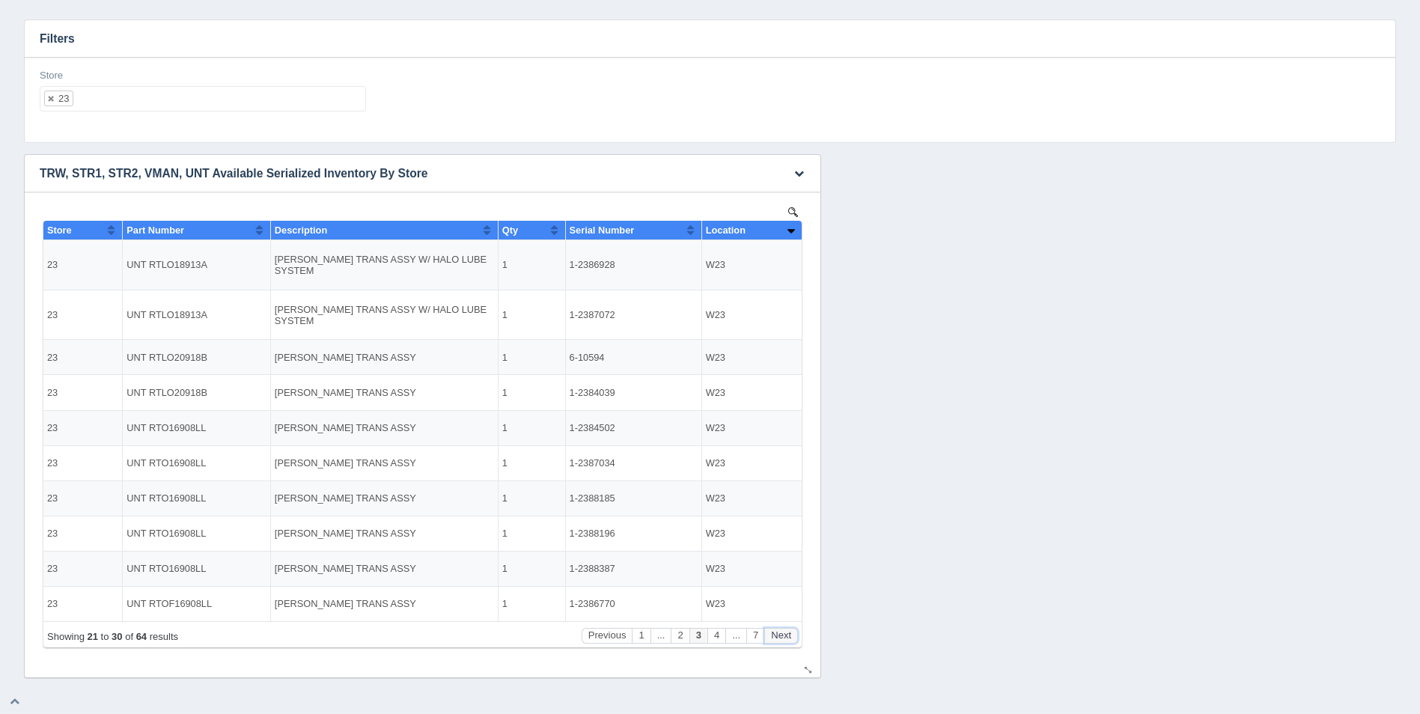
click at [790, 635] on button "Next" at bounding box center [781, 636] width 34 height 16
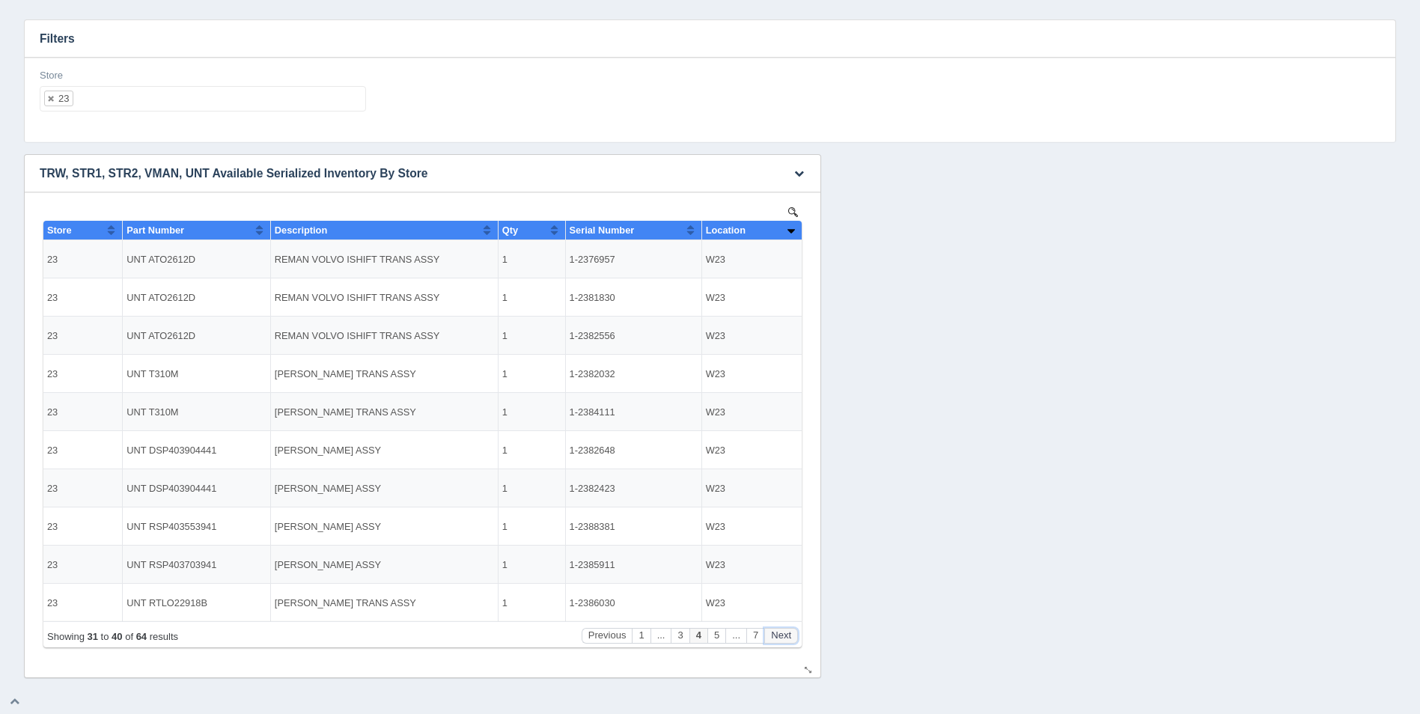
click at [790, 635] on button "Next" at bounding box center [781, 636] width 34 height 16
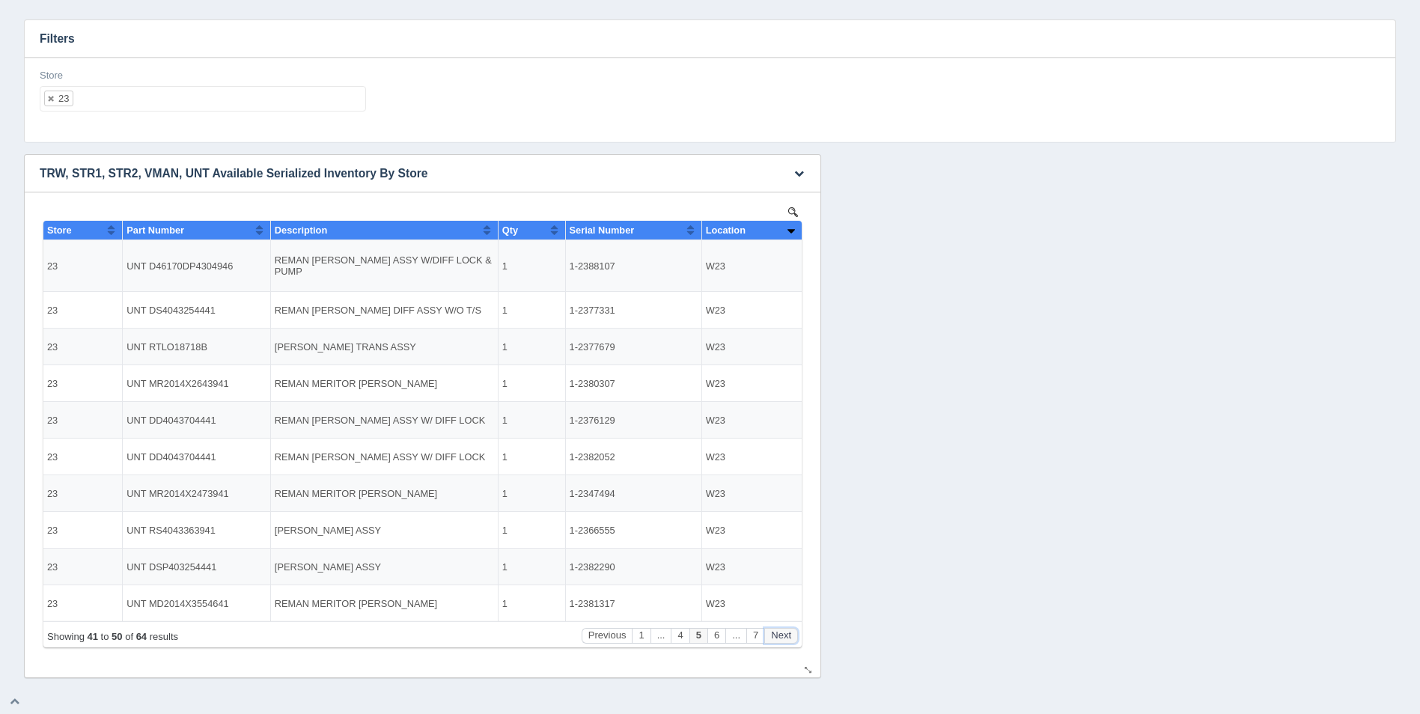
click at [790, 635] on button "Next" at bounding box center [781, 636] width 34 height 16
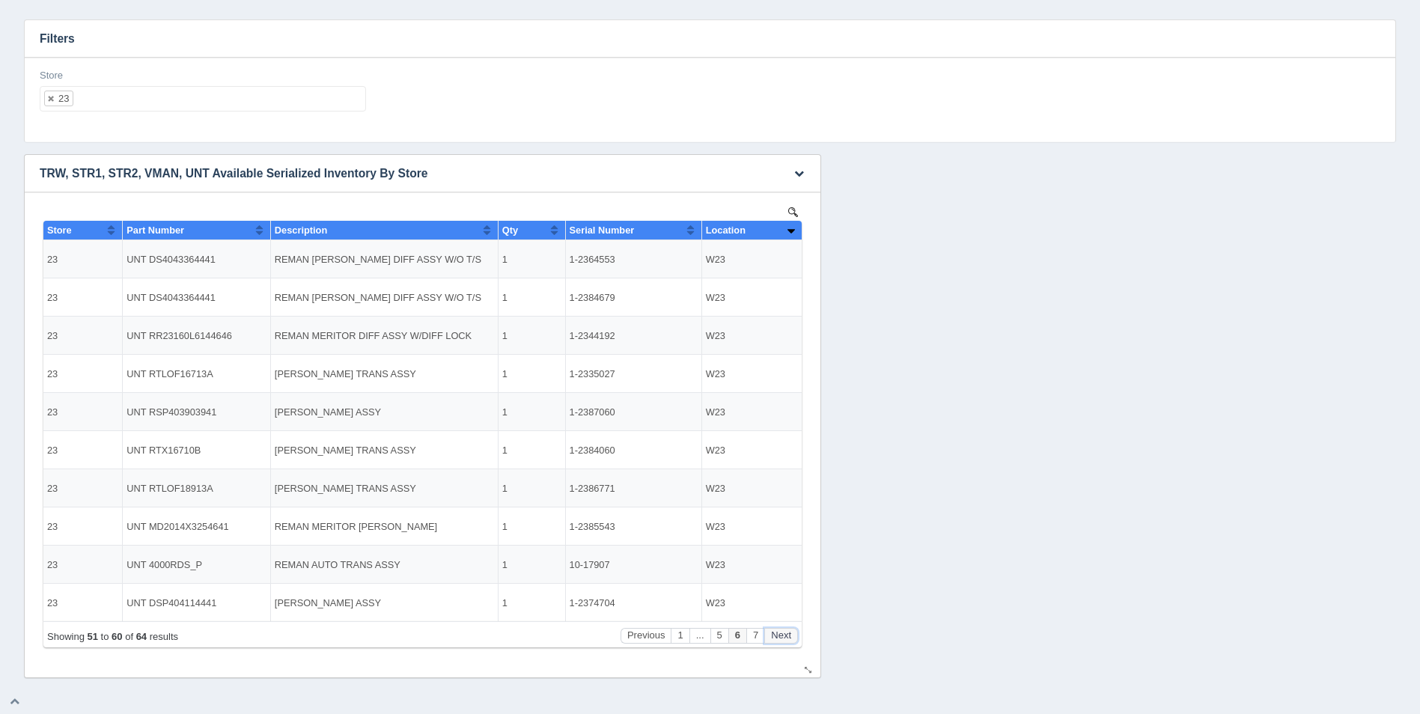
click at [790, 635] on button "Next" at bounding box center [781, 636] width 34 height 16
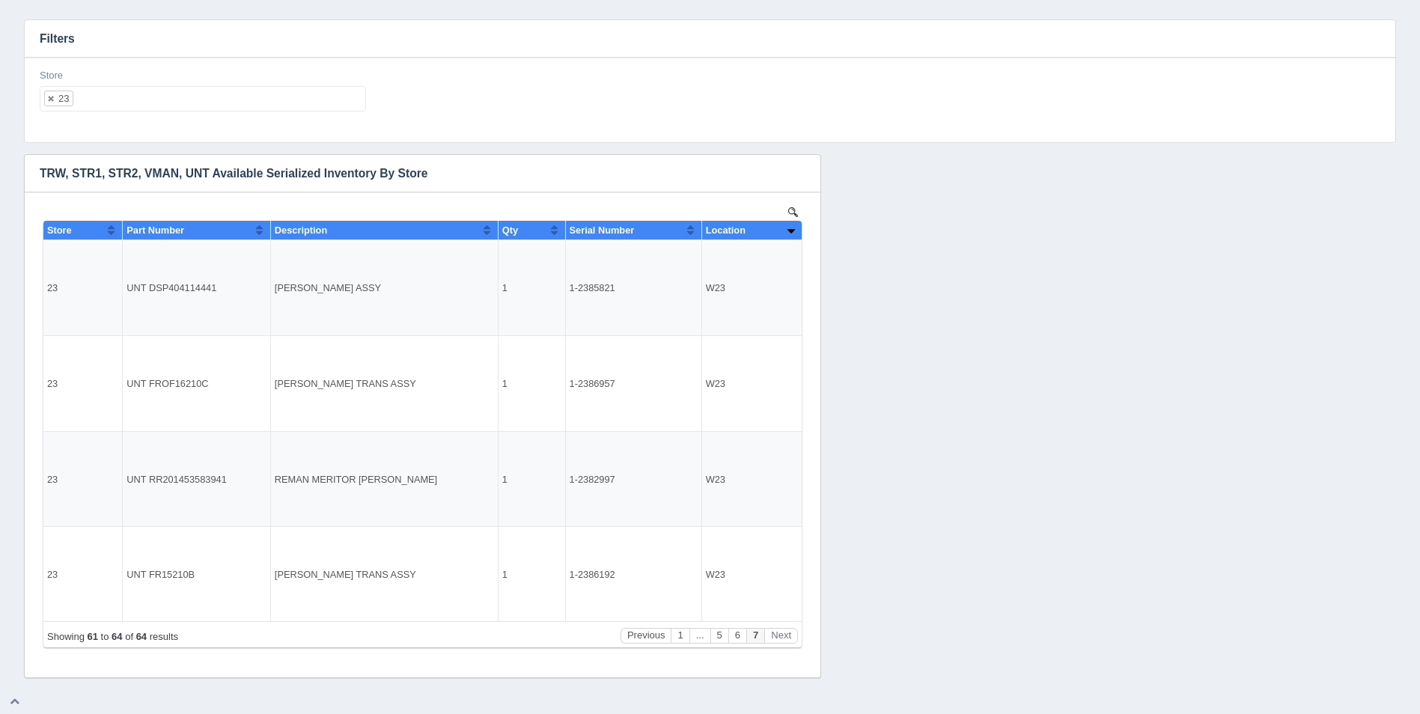
click at [206, 83] on div "Store 23 All None 1 2 3 4 5 6 7 8 9 10 11 12 13 14 15 16 17 18 19 20 21 22 23 2…" at bounding box center [203, 90] width 326 height 43
click at [210, 114] on div "Store 23 All None 1 2 3 4 5 6 7 8 9 10 11 12 13 14 15 16 17 18 19 20 21 22 23 2…" at bounding box center [203, 96] width 338 height 55
click at [215, 110] on ul "23" at bounding box center [203, 98] width 326 height 25
select select
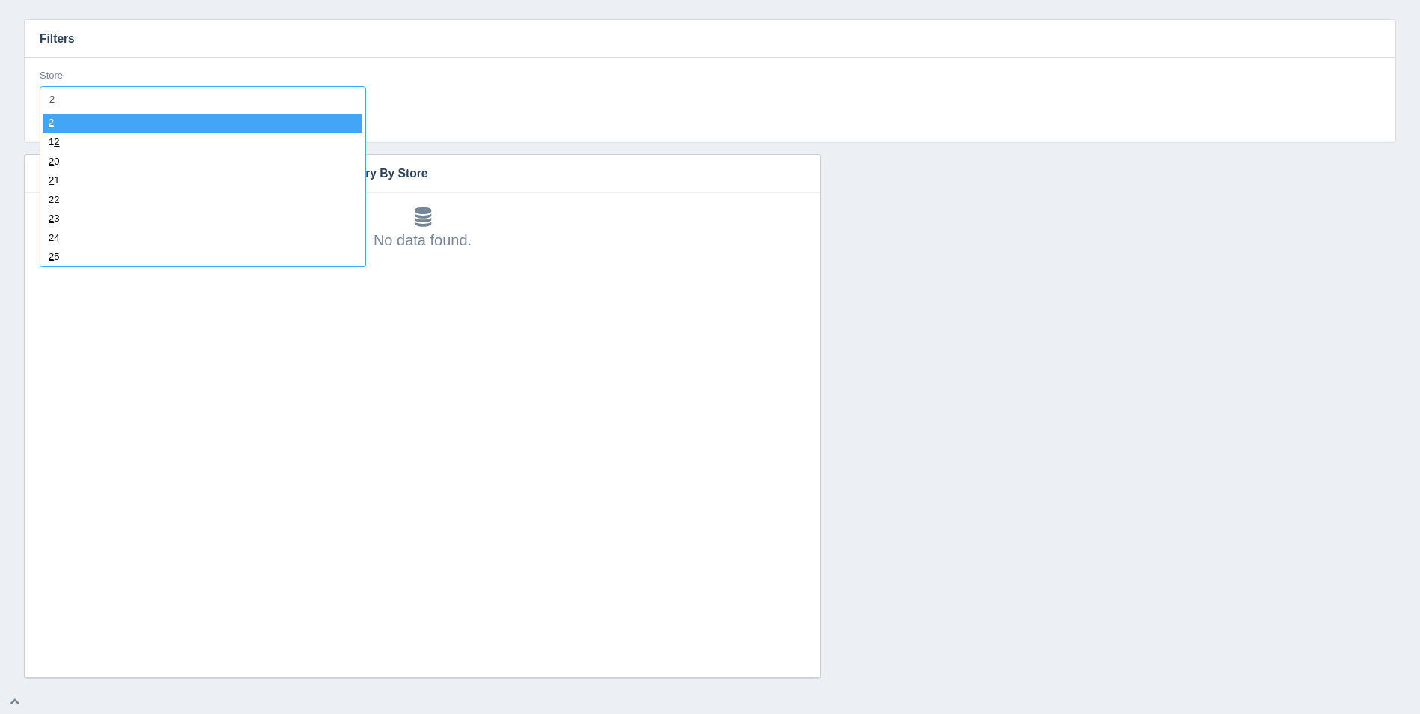
type input "24"
select select "24"
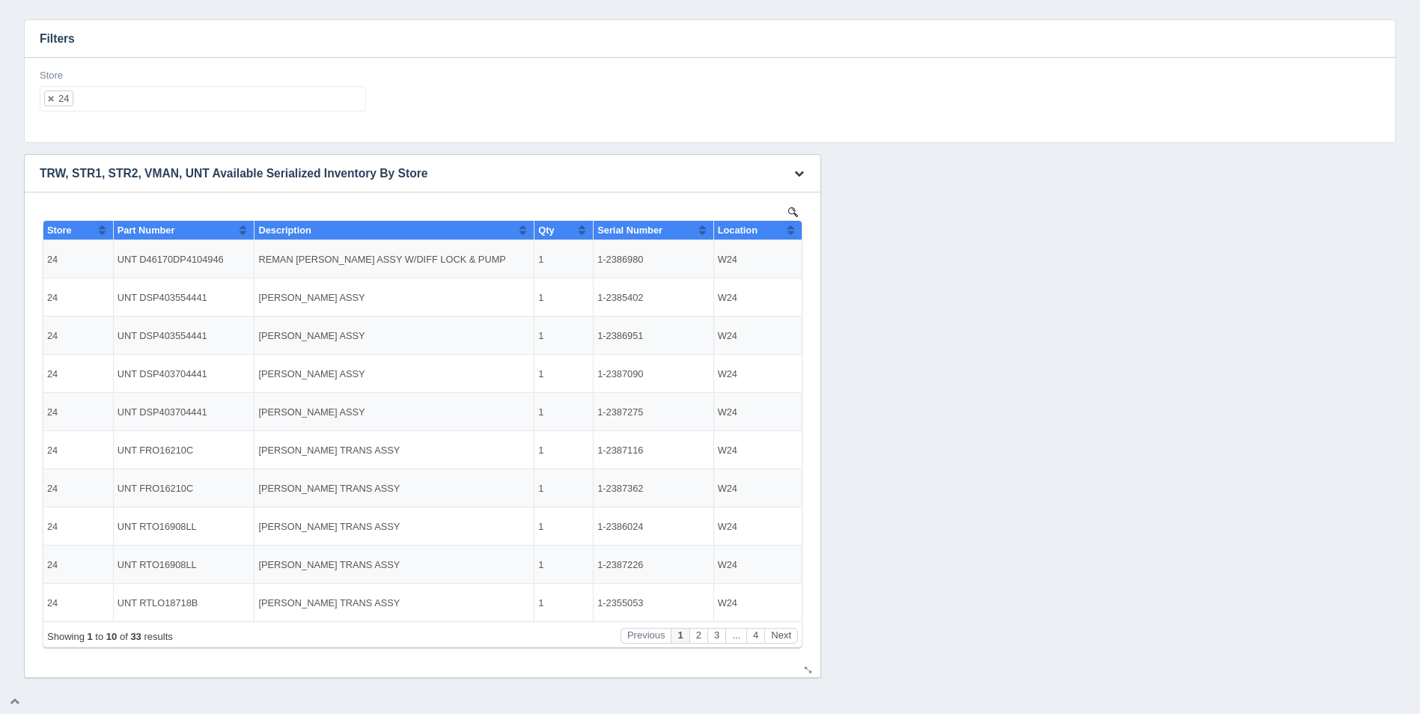
click at [796, 234] on th "Location" at bounding box center [757, 230] width 88 height 19
click at [796, 233] on th "Location" at bounding box center [757, 230] width 88 height 19
click at [778, 638] on button "Next" at bounding box center [781, 636] width 34 height 16
click at [779, 638] on button "Next" at bounding box center [781, 636] width 34 height 16
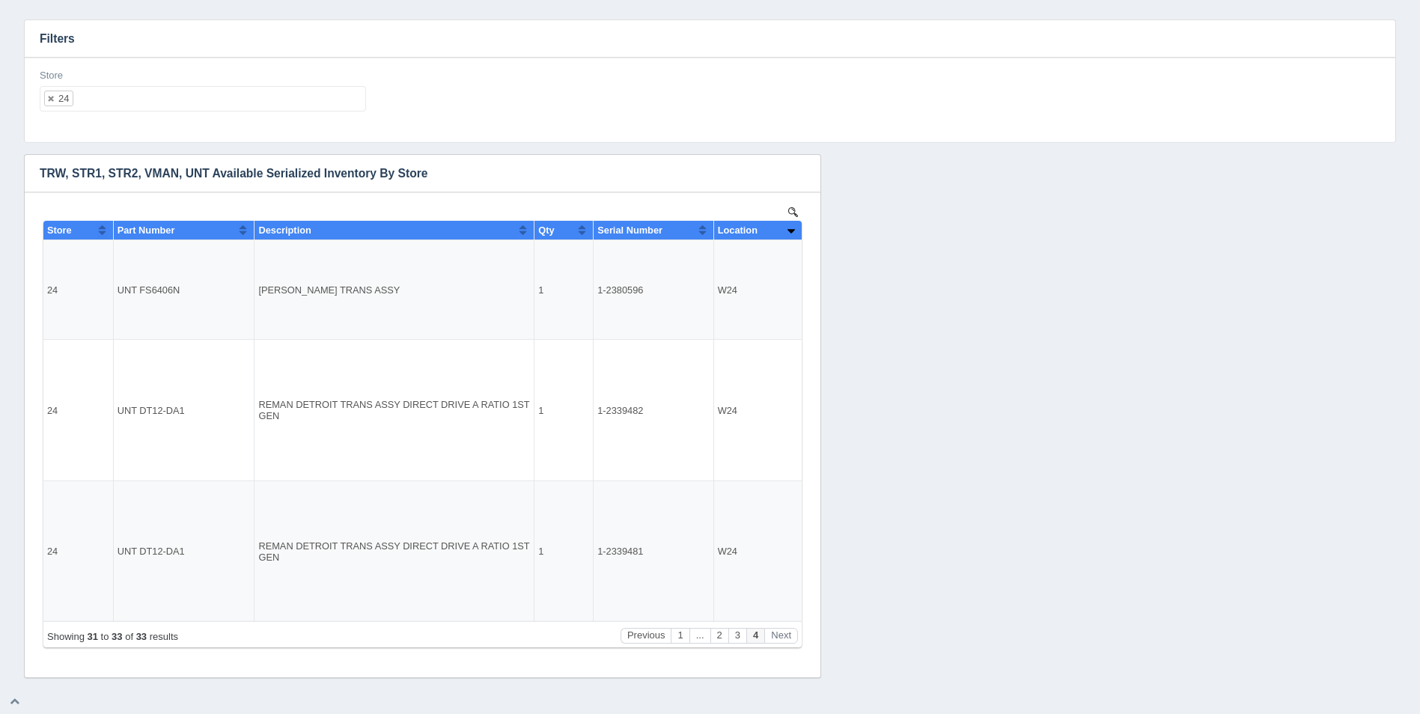
click at [105, 102] on ul "24" at bounding box center [203, 98] width 326 height 25
select select
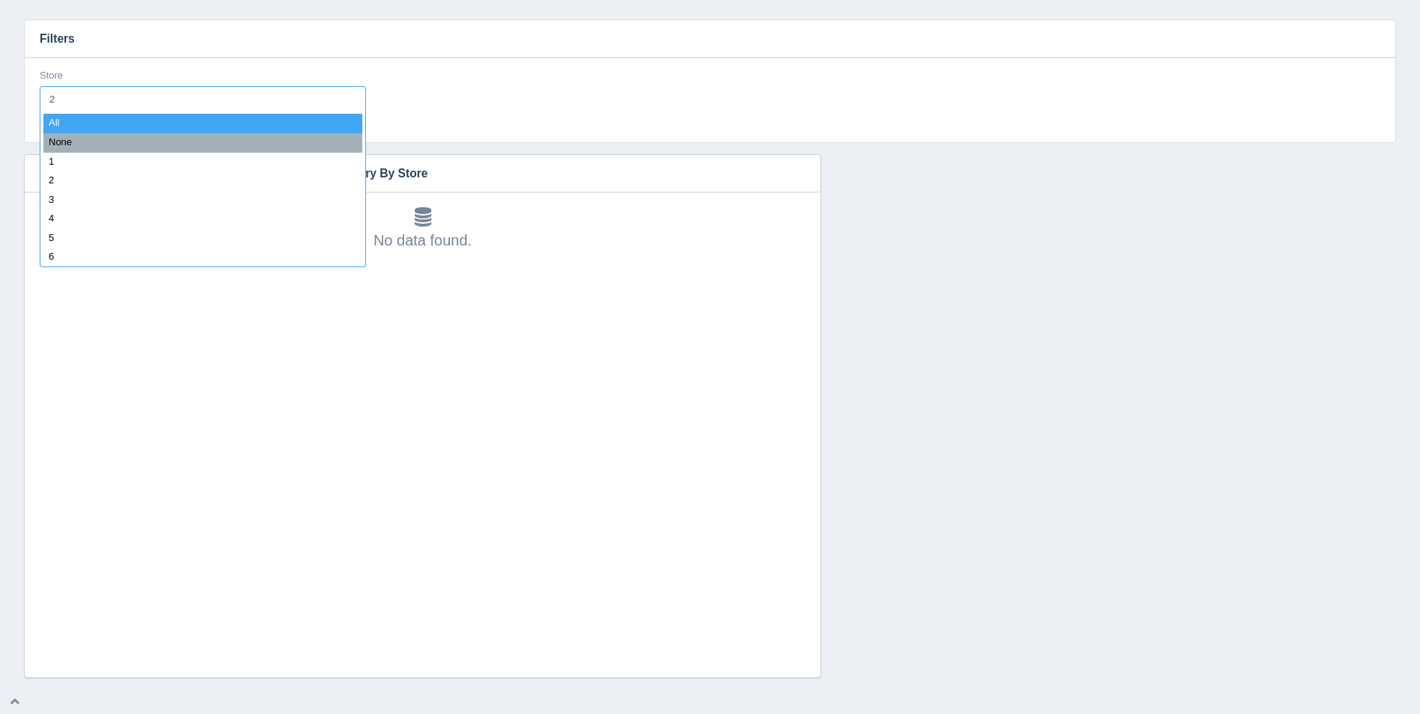
type input "25"
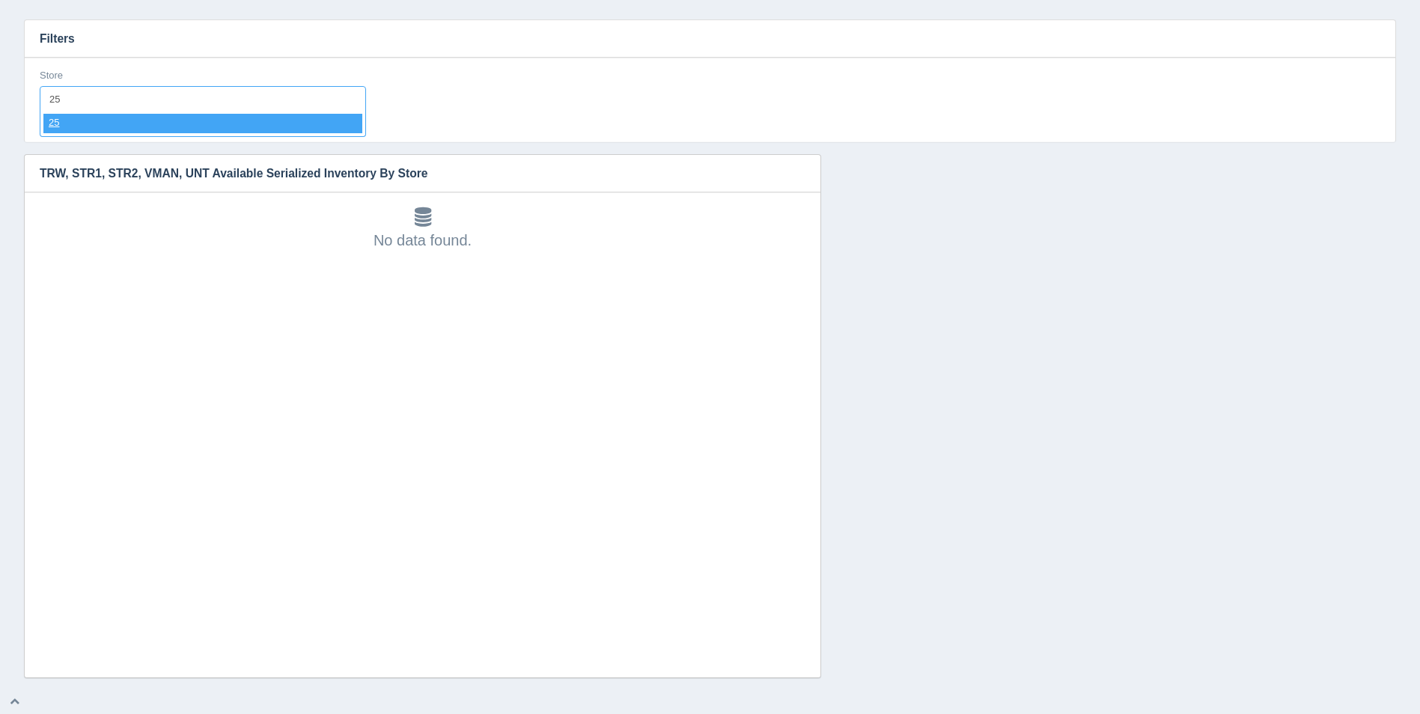
select select "25"
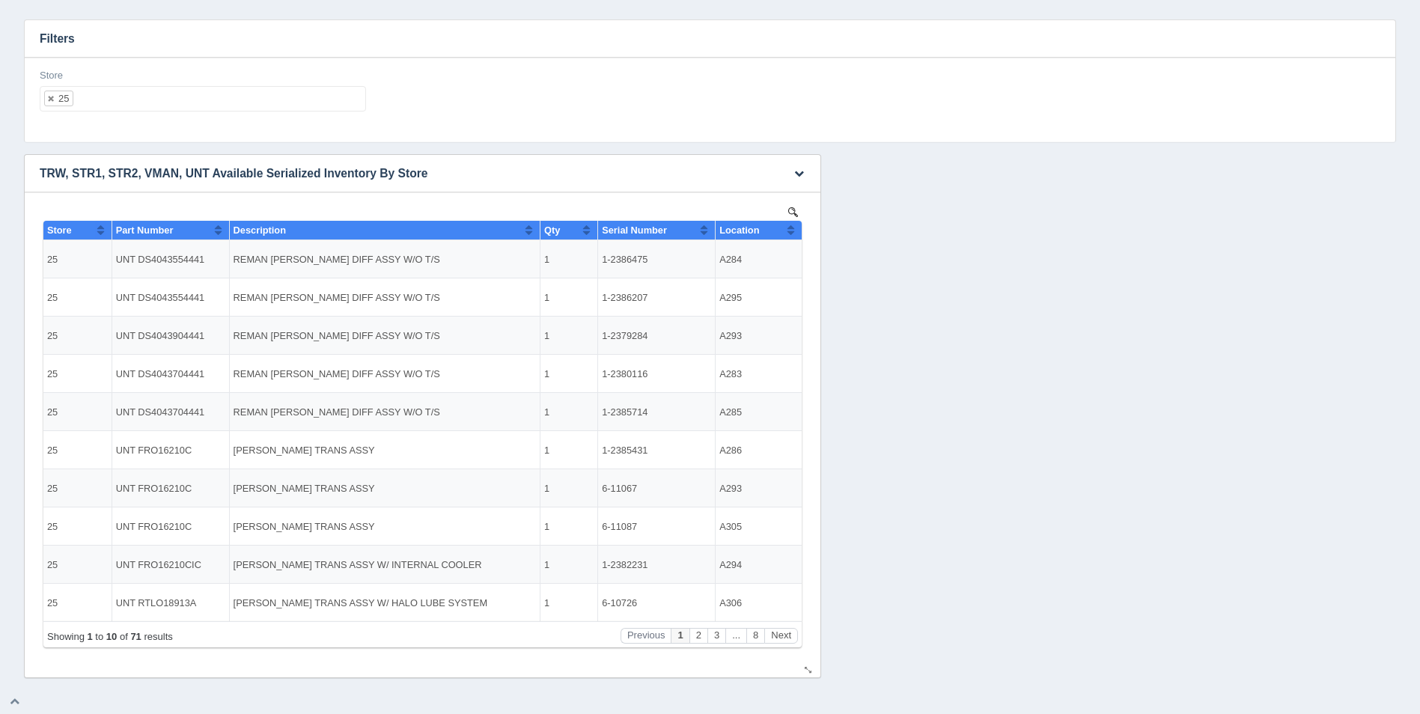
click at [785, 233] on div "Location" at bounding box center [752, 230] width 67 height 11
click at [787, 233] on button "Sort column descending" at bounding box center [791, 230] width 10 height 18
click at [794, 227] on button "Sort column ascending" at bounding box center [791, 230] width 10 height 18
click at [790, 633] on button "Next" at bounding box center [781, 636] width 34 height 16
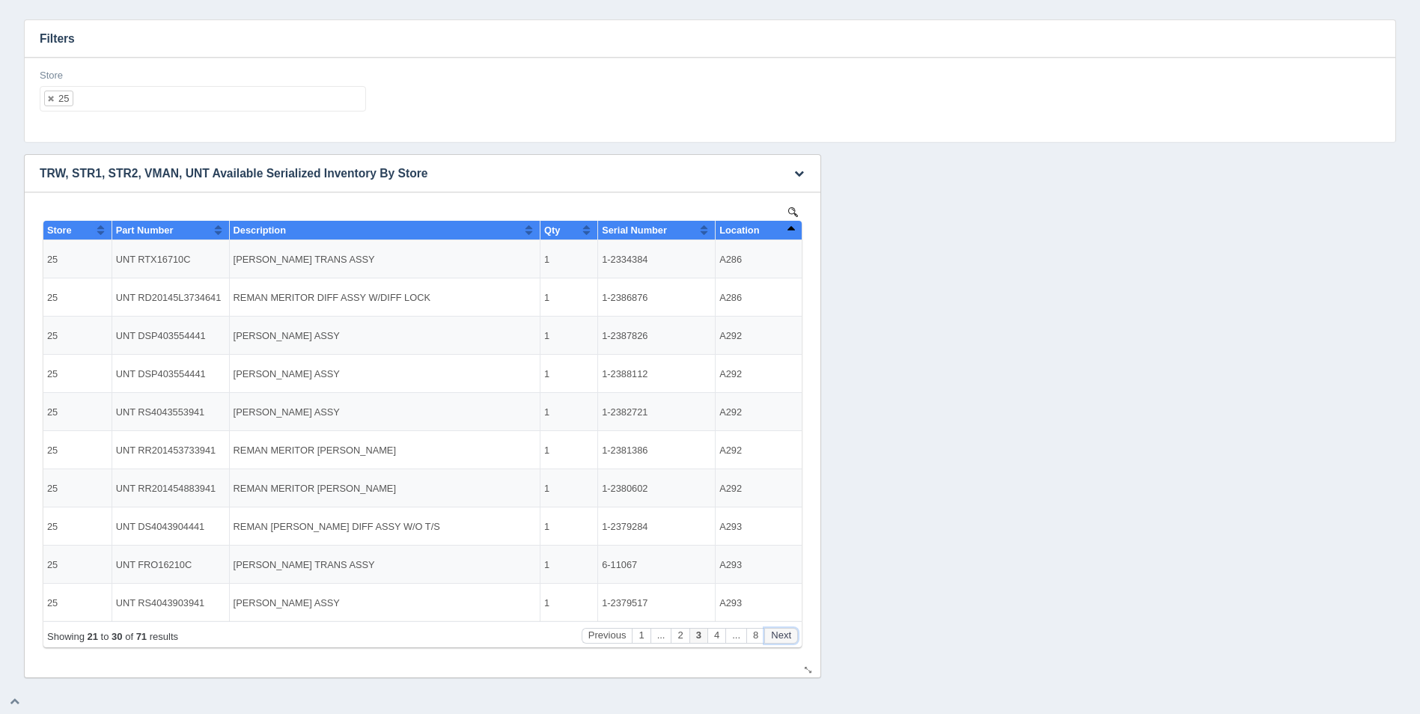
click at [790, 633] on button "Next" at bounding box center [781, 636] width 34 height 16
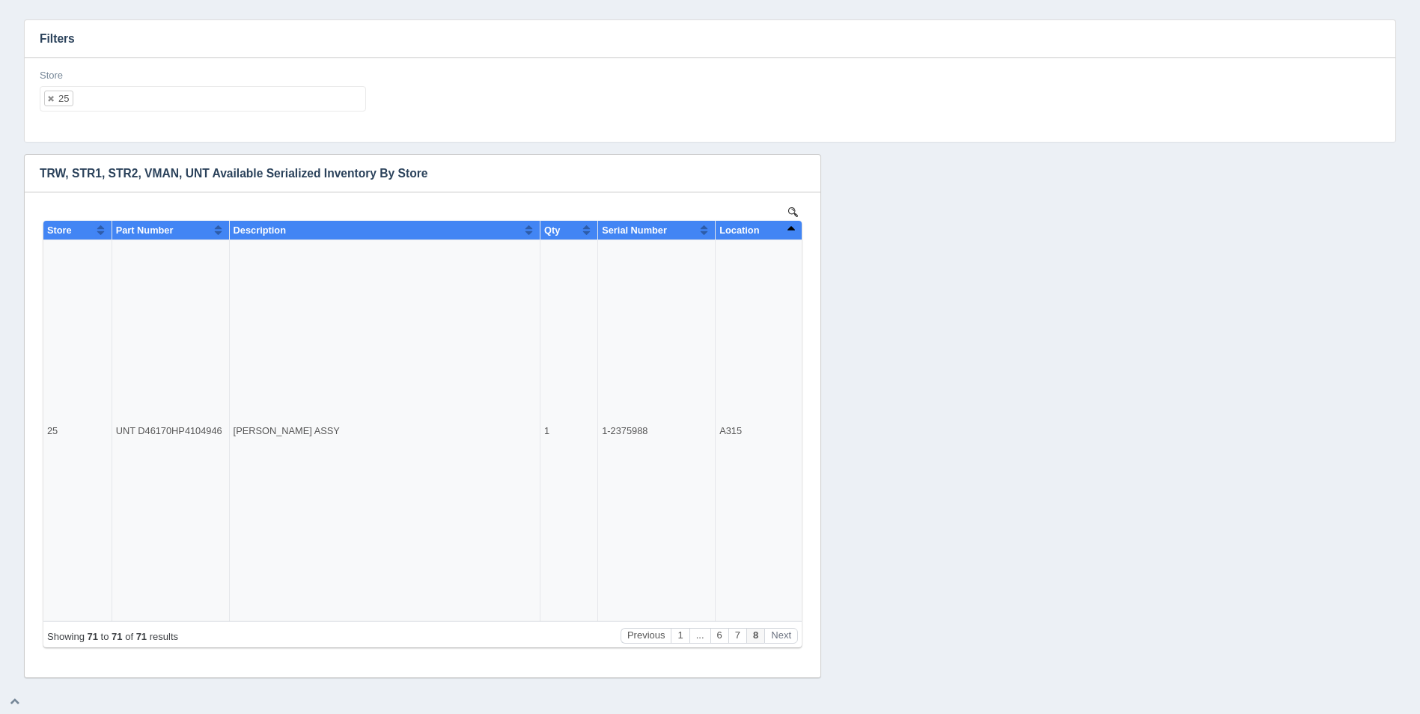
click at [177, 97] on ul "25" at bounding box center [203, 98] width 326 height 25
select select
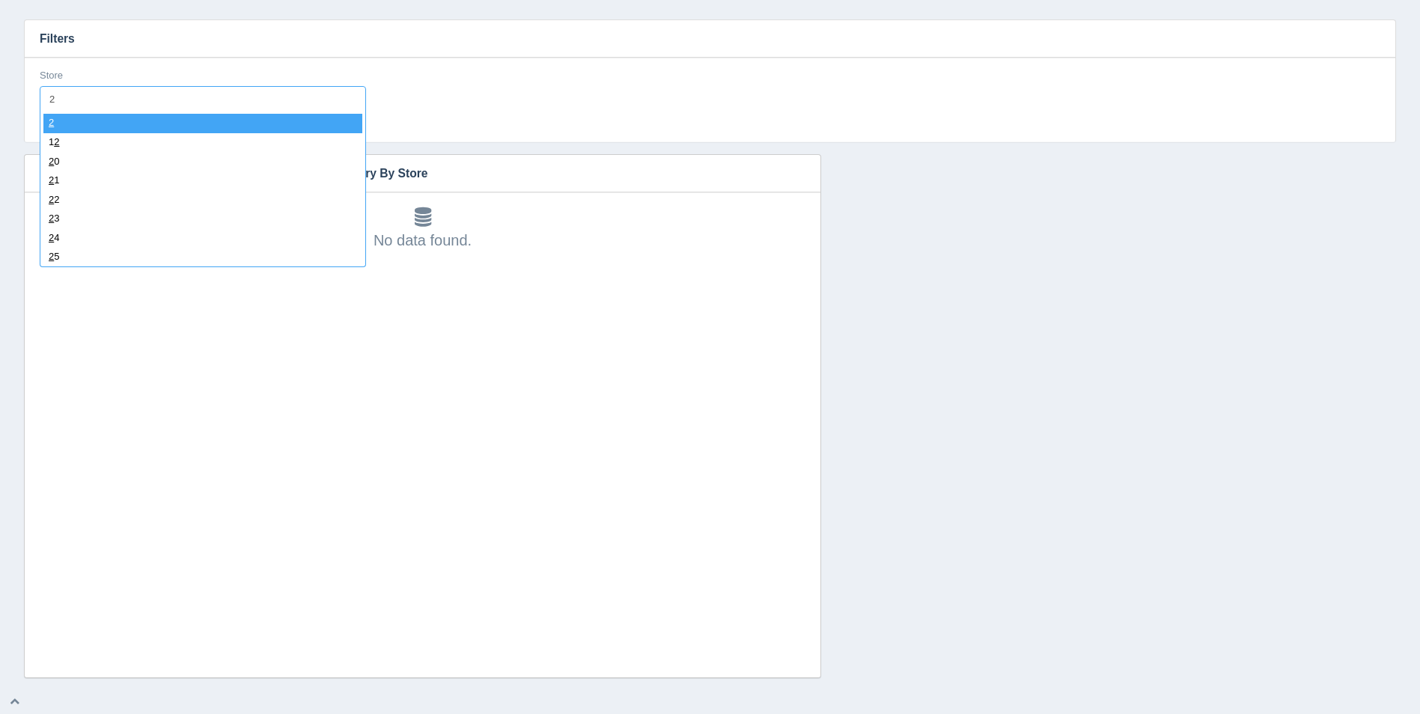
type input "26"
select select "26"
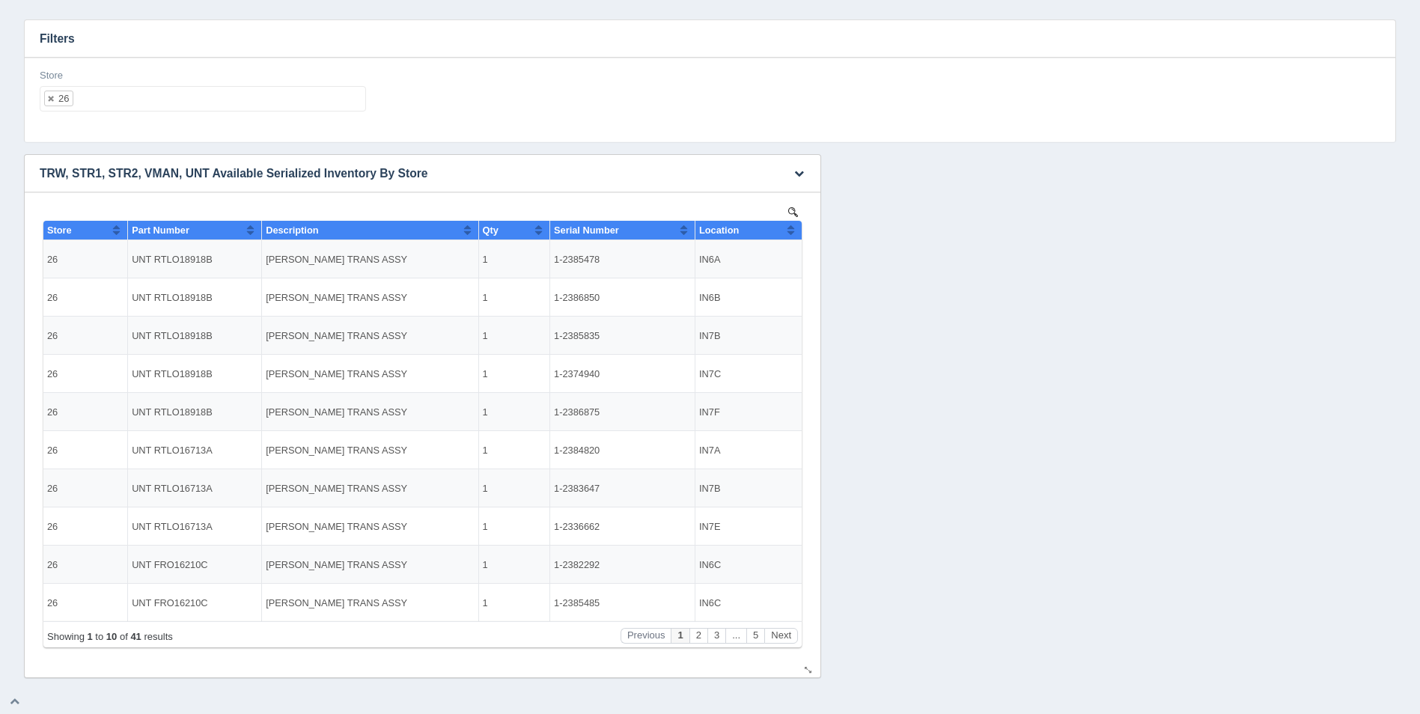
click at [792, 229] on button "Sort column ascending" at bounding box center [791, 230] width 10 height 18
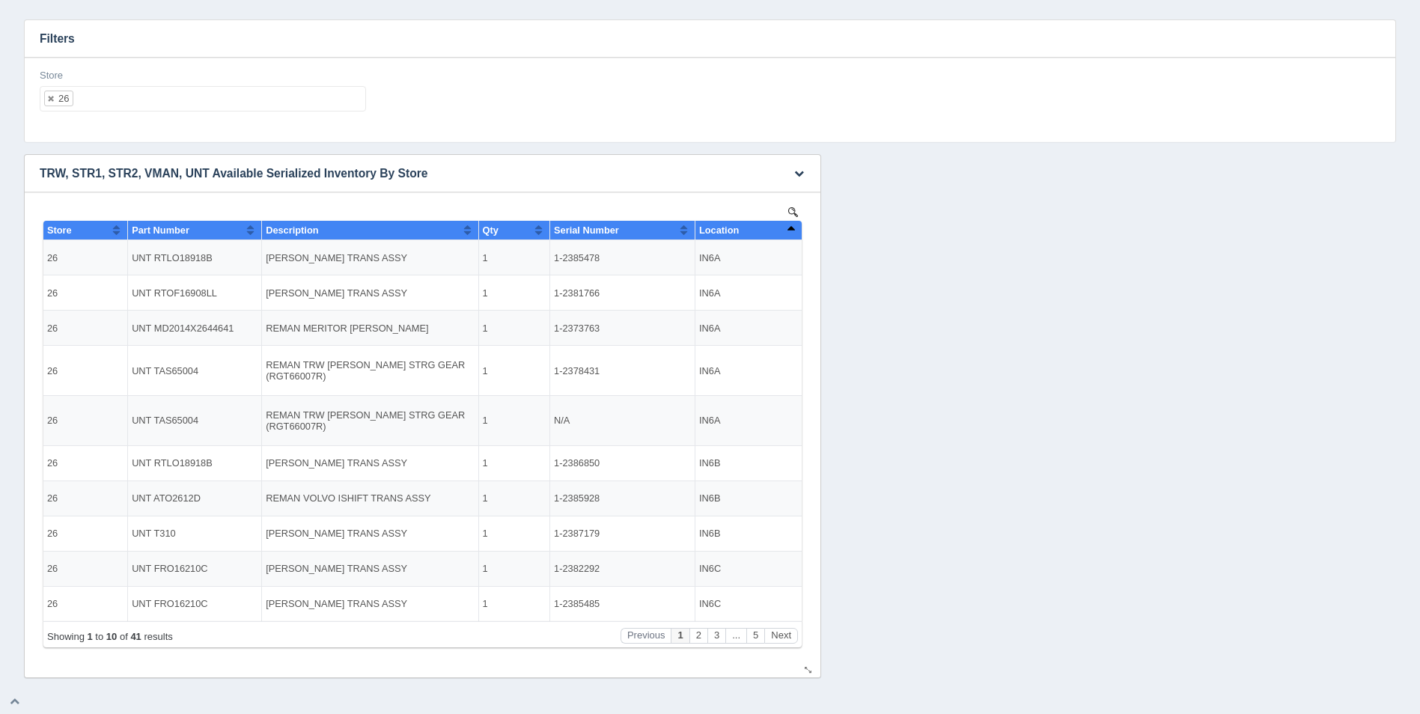
click at [793, 229] on button "Sort column descending" at bounding box center [791, 230] width 10 height 18
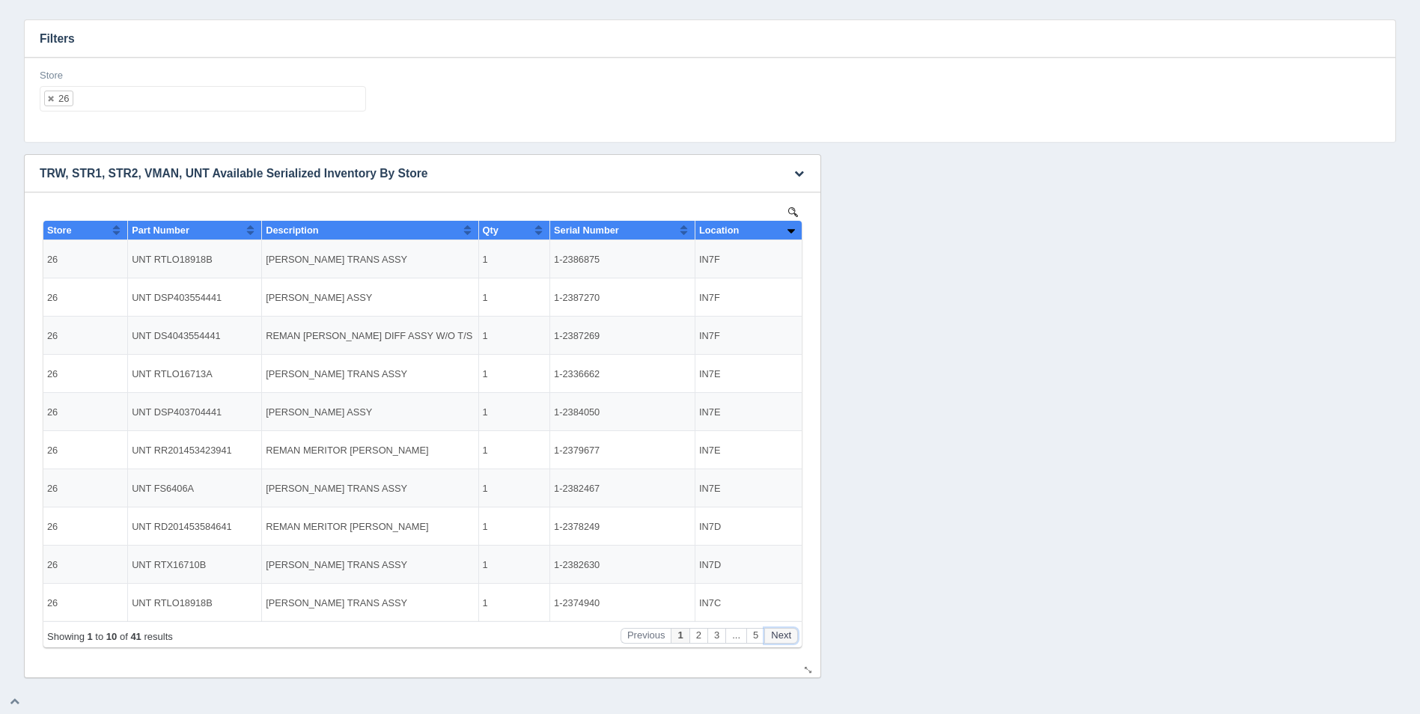
click at [786, 638] on button "Next" at bounding box center [781, 636] width 34 height 16
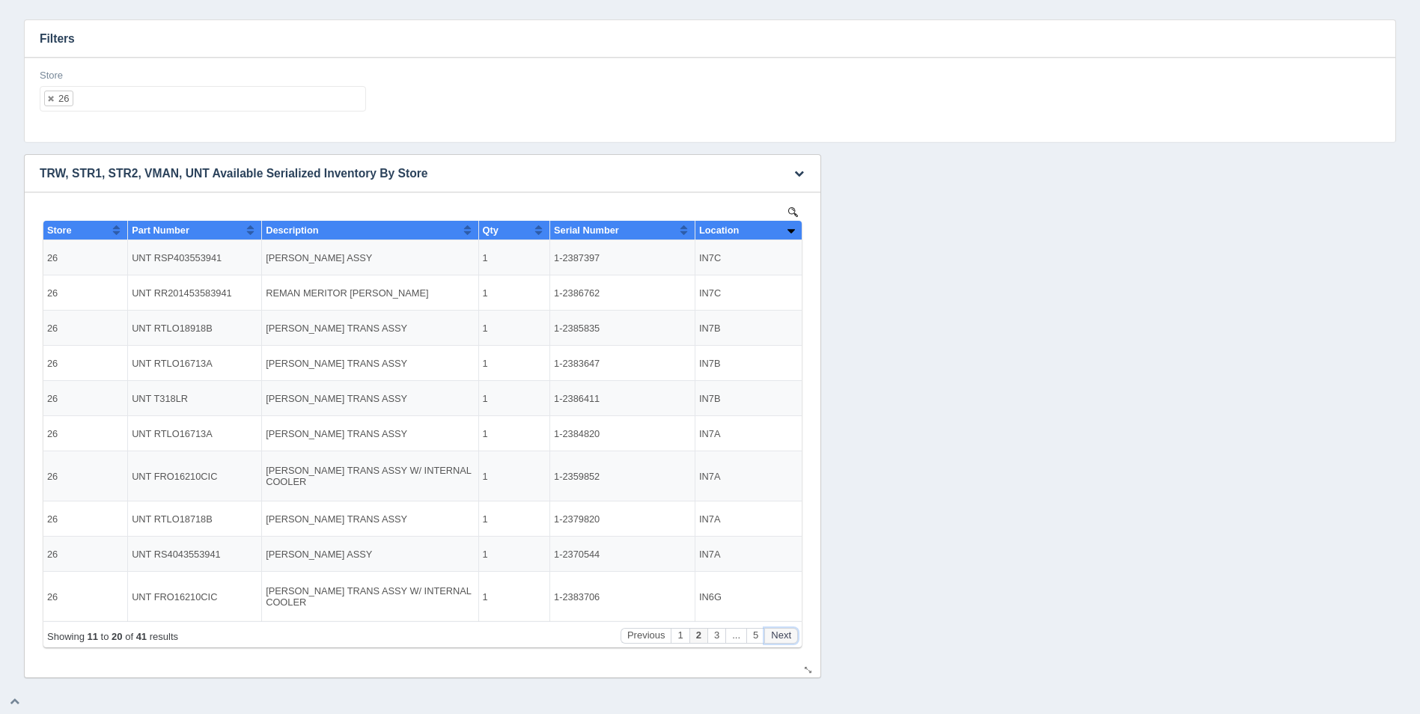
click at [786, 638] on button "Next" at bounding box center [781, 636] width 34 height 16
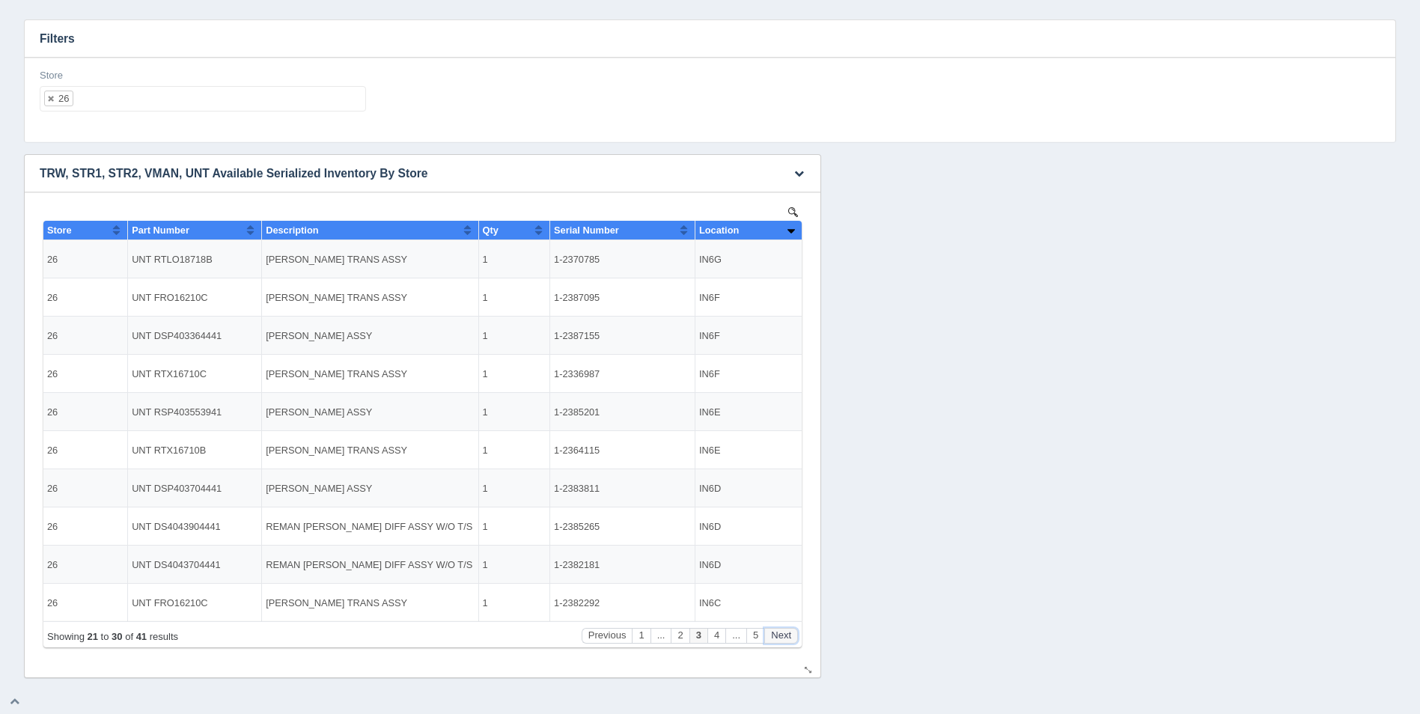
click at [786, 638] on button "Next" at bounding box center [781, 636] width 34 height 16
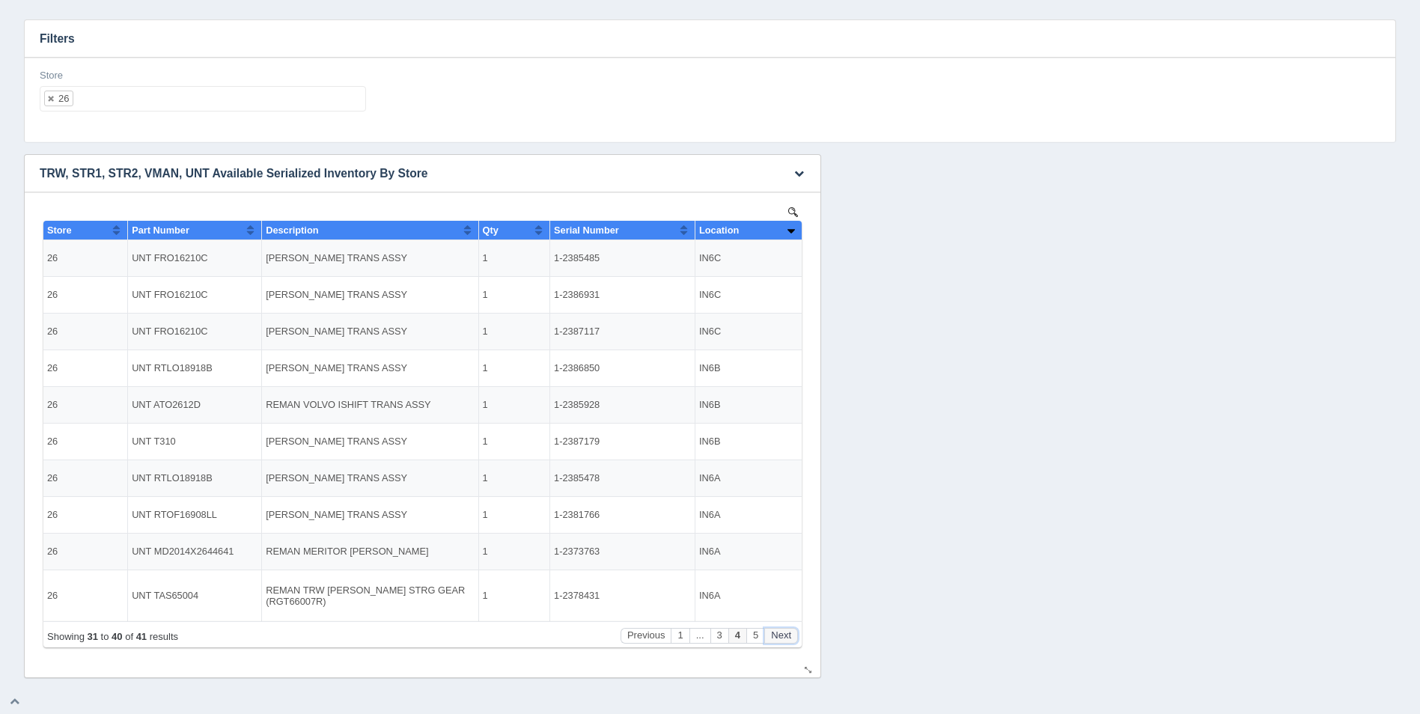
click at [786, 638] on button "Next" at bounding box center [781, 636] width 34 height 16
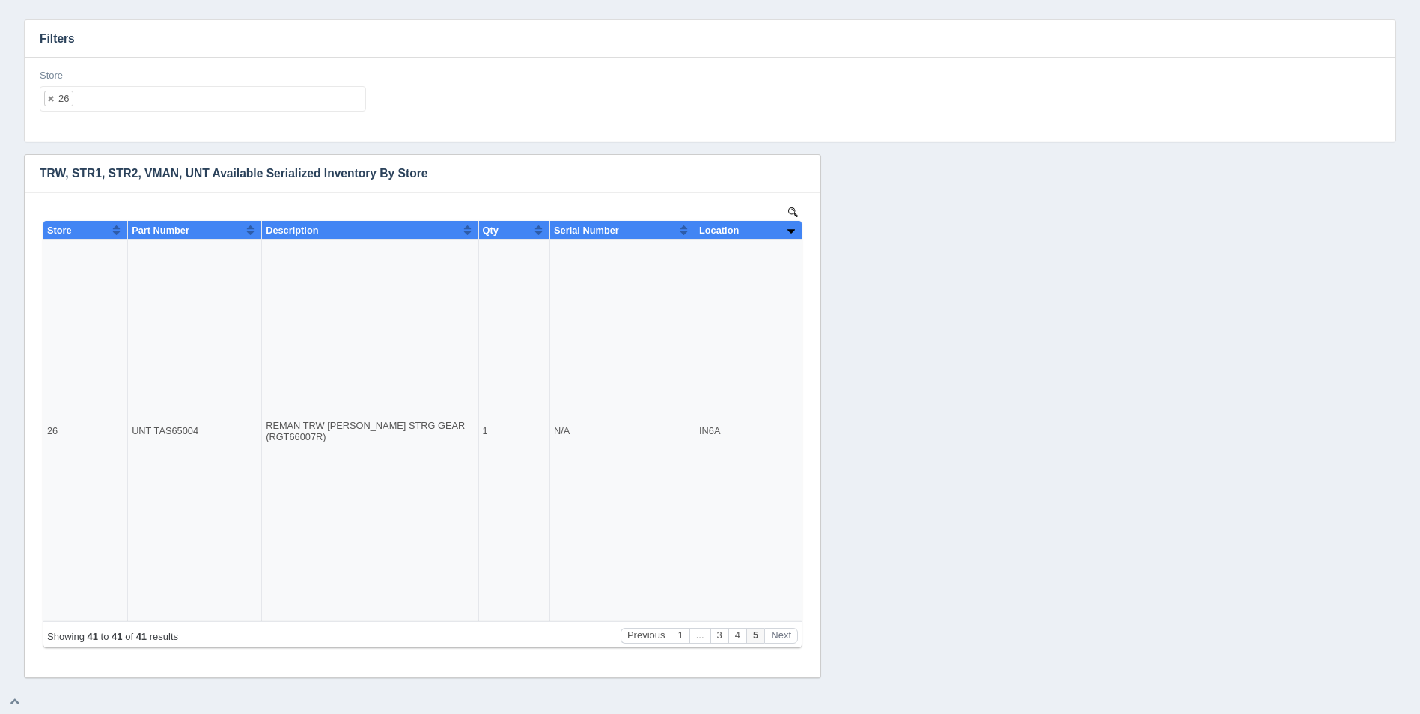
click at [108, 102] on ul "26" at bounding box center [203, 98] width 326 height 25
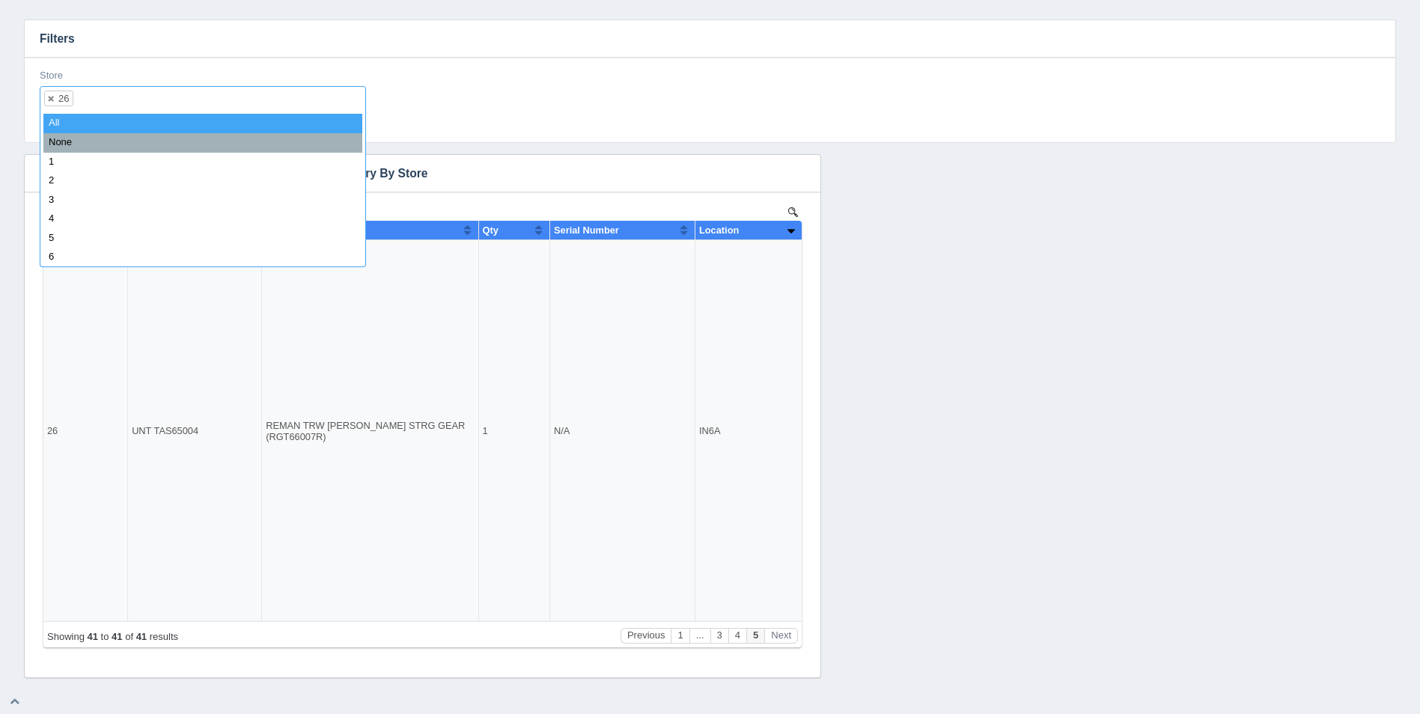
select select
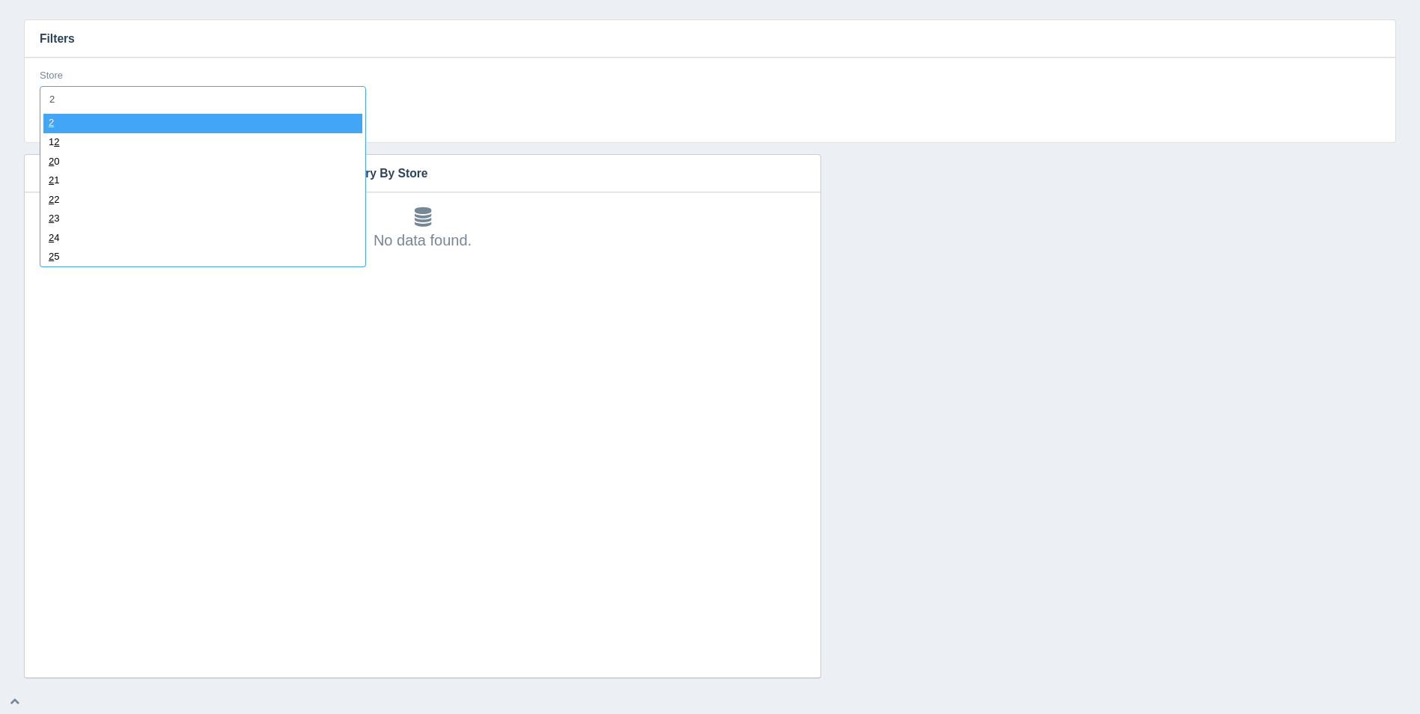
type input "27"
select select "27"
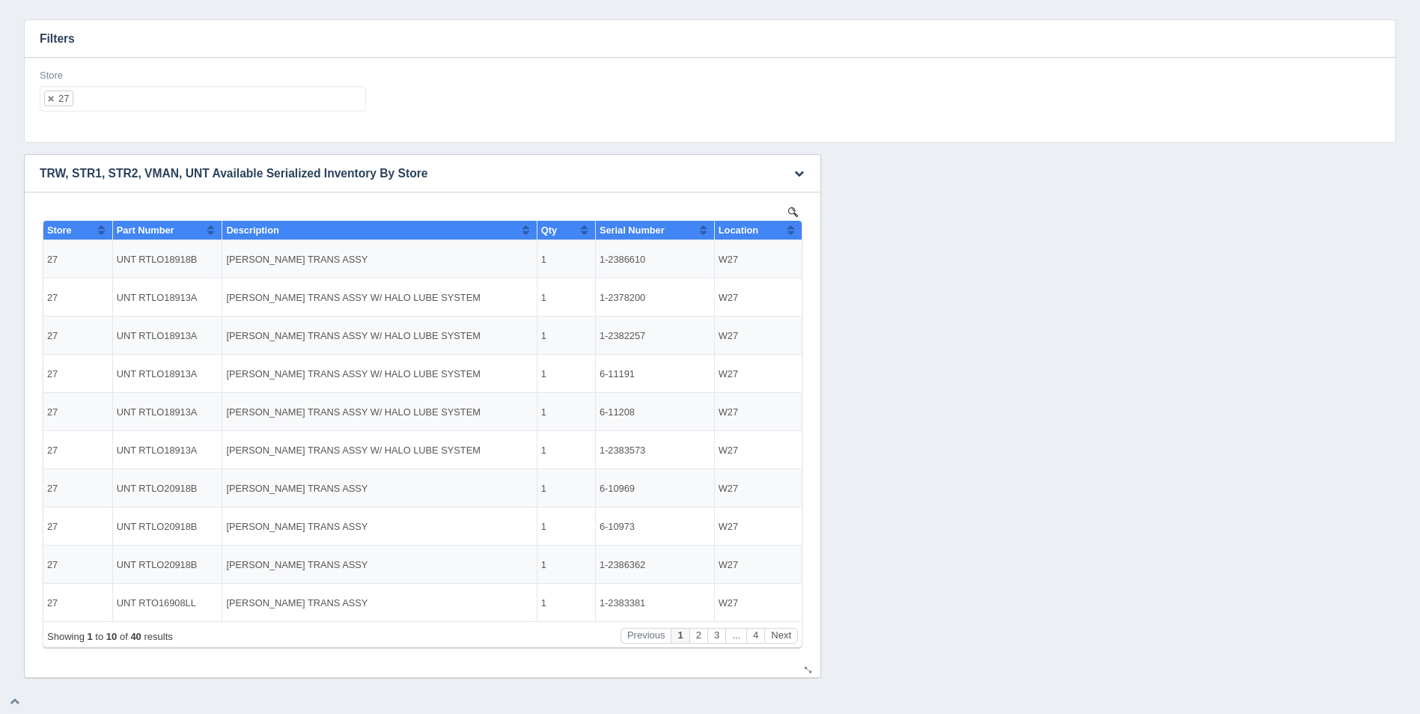
click at [794, 230] on button "Sort column ascending" at bounding box center [791, 230] width 10 height 18
click at [794, 230] on button "Sort column descending" at bounding box center [791, 230] width 10 height 18
click at [782, 633] on button "Next" at bounding box center [781, 636] width 34 height 16
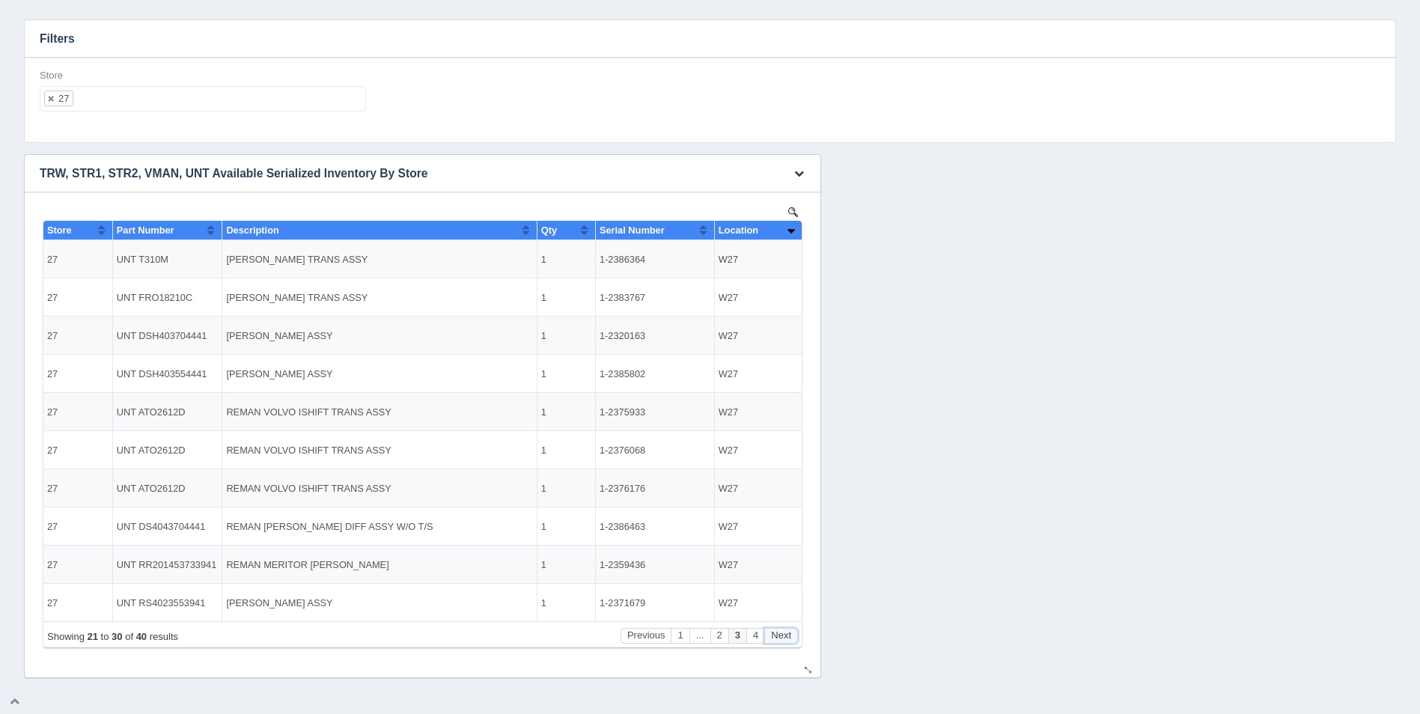
click at [782, 633] on button "Next" at bounding box center [781, 636] width 34 height 16
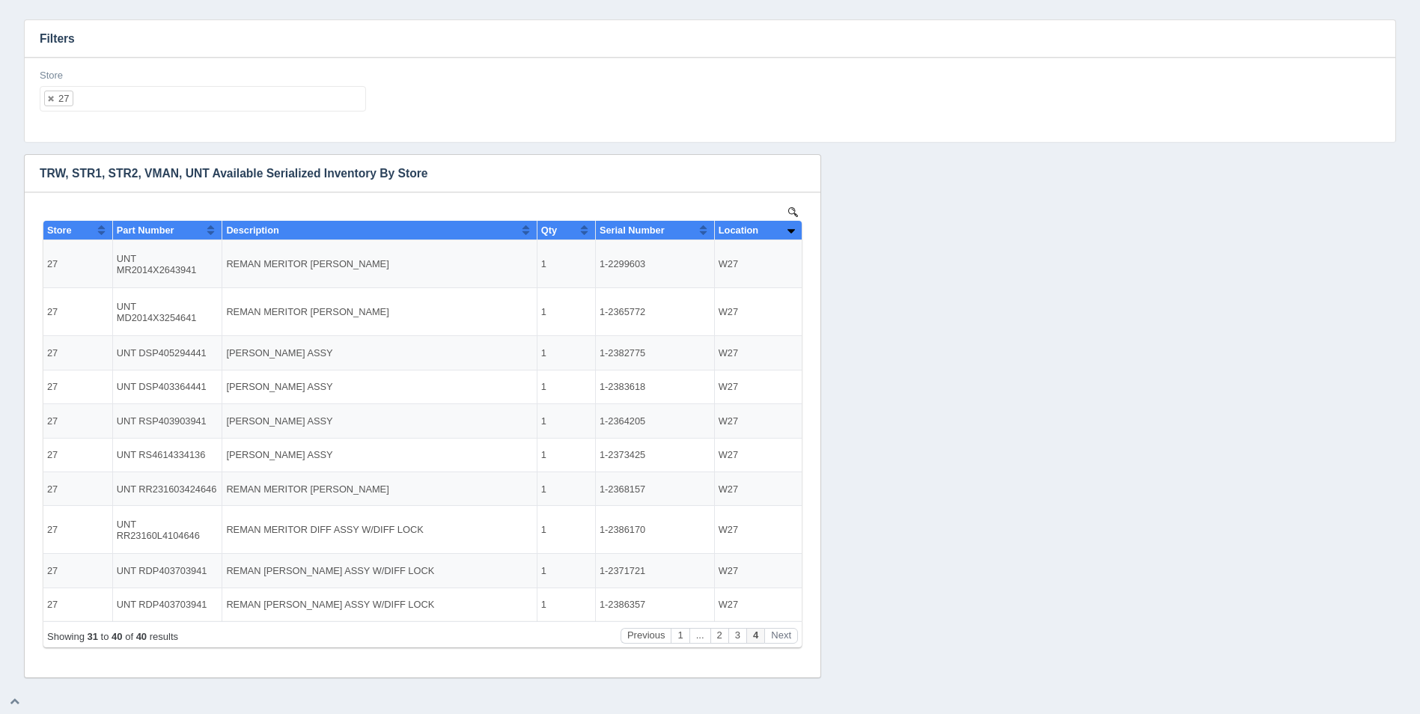
click at [148, 94] on ul "27" at bounding box center [203, 98] width 326 height 25
select select
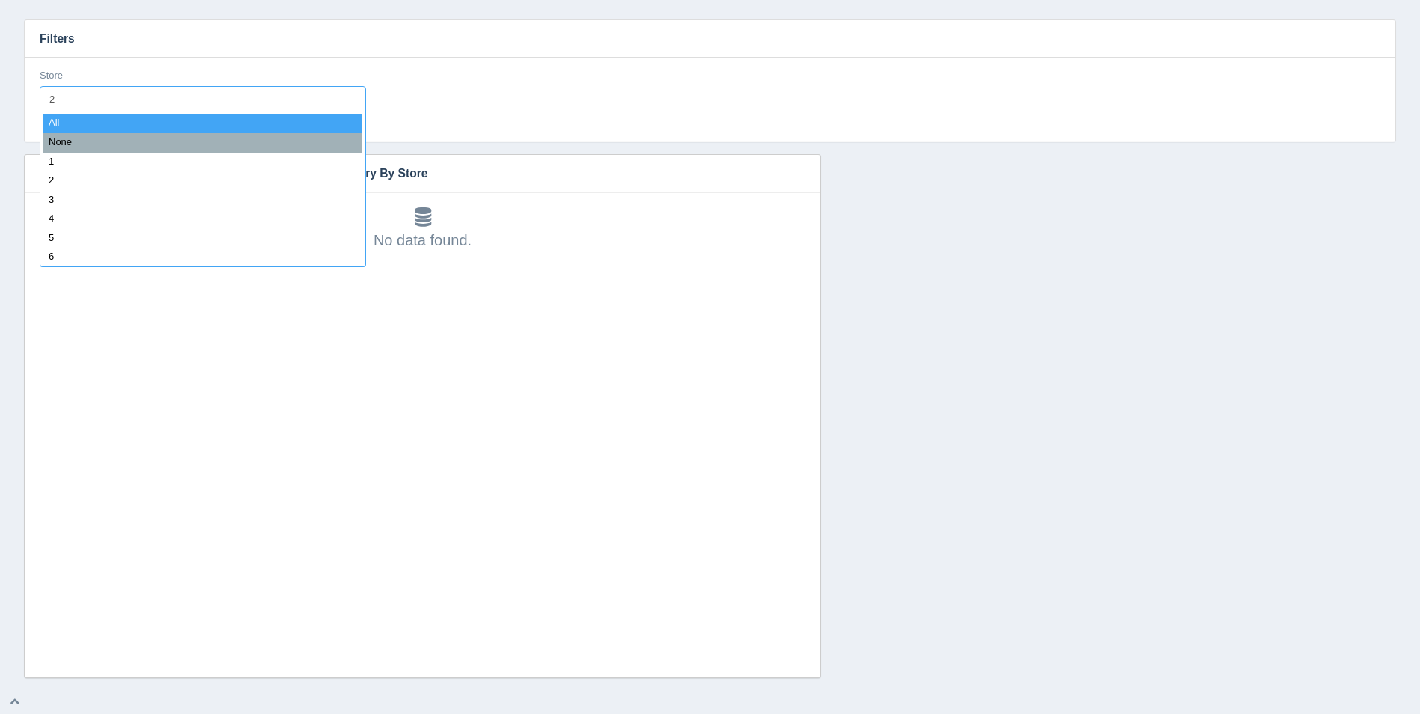
type input "28"
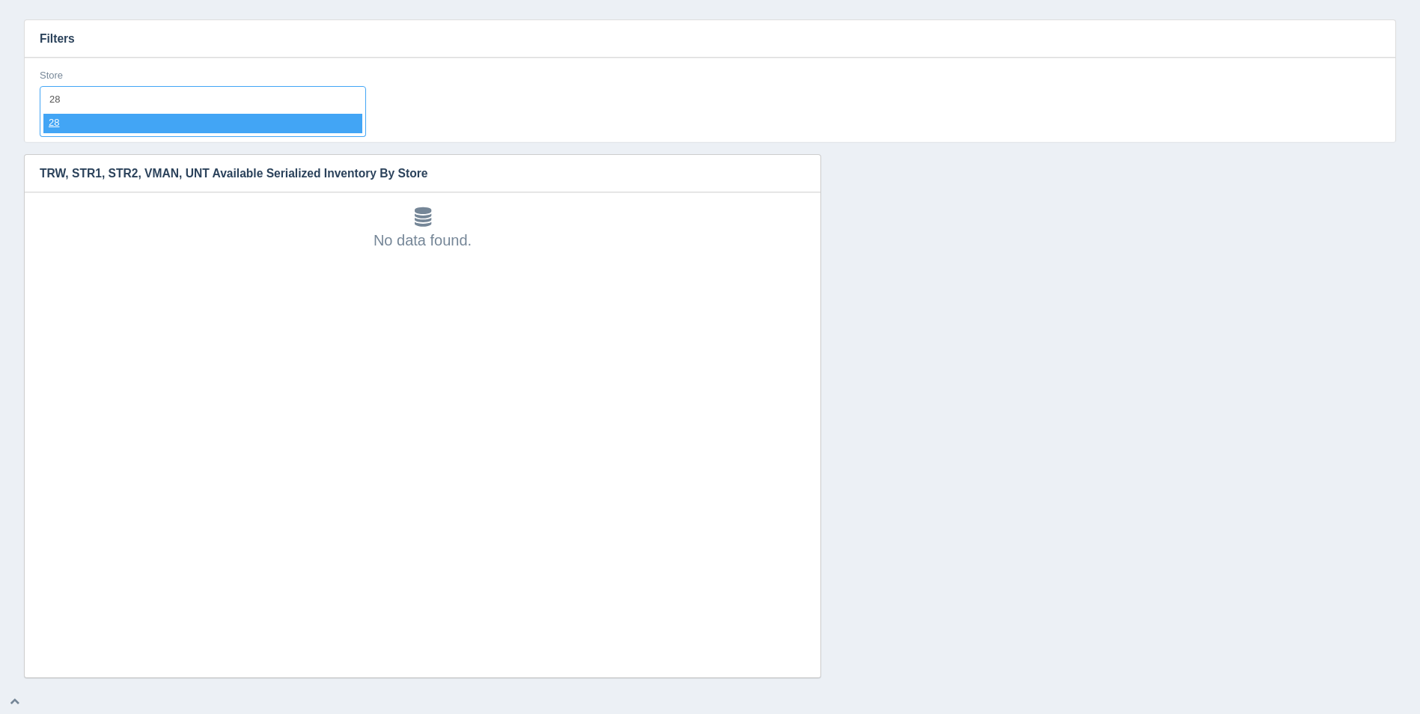
select select "28"
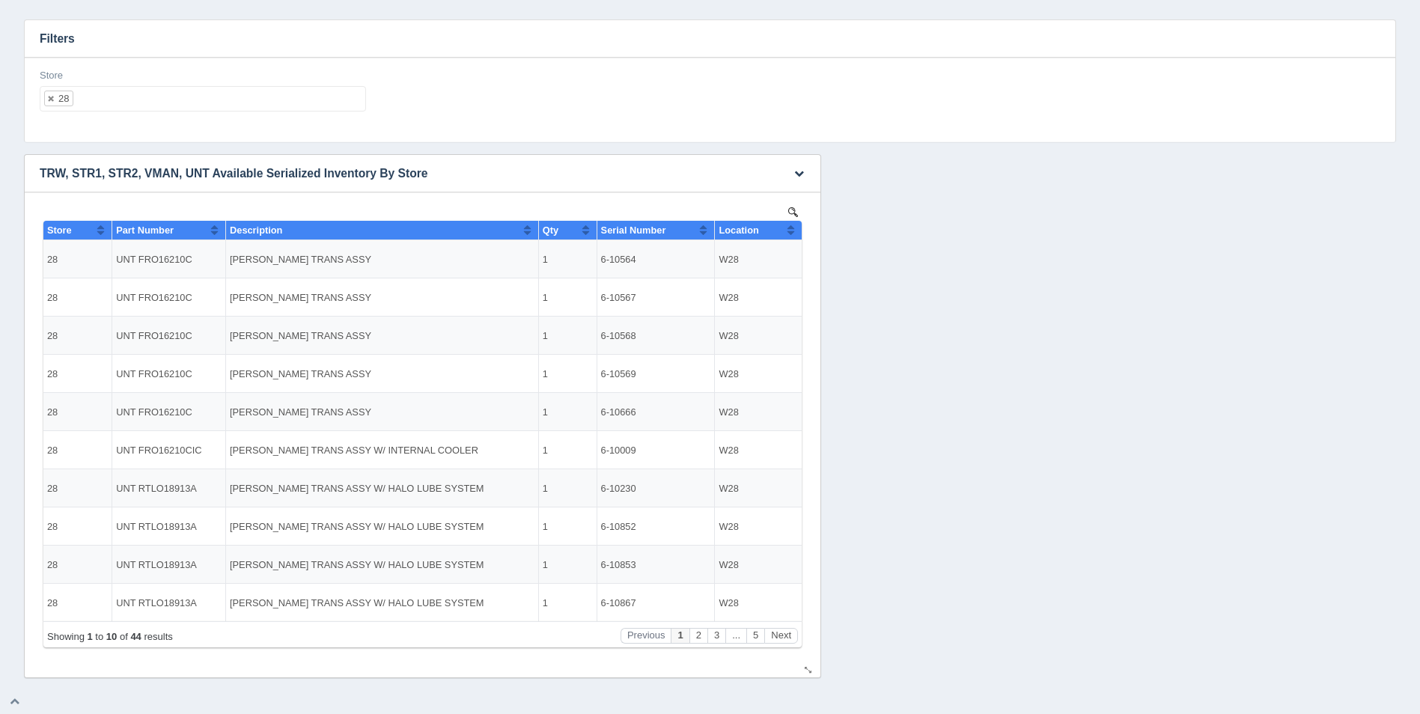
click at [797, 224] on th "Location" at bounding box center [758, 230] width 87 height 19
click at [783, 635] on button "Next" at bounding box center [781, 636] width 34 height 16
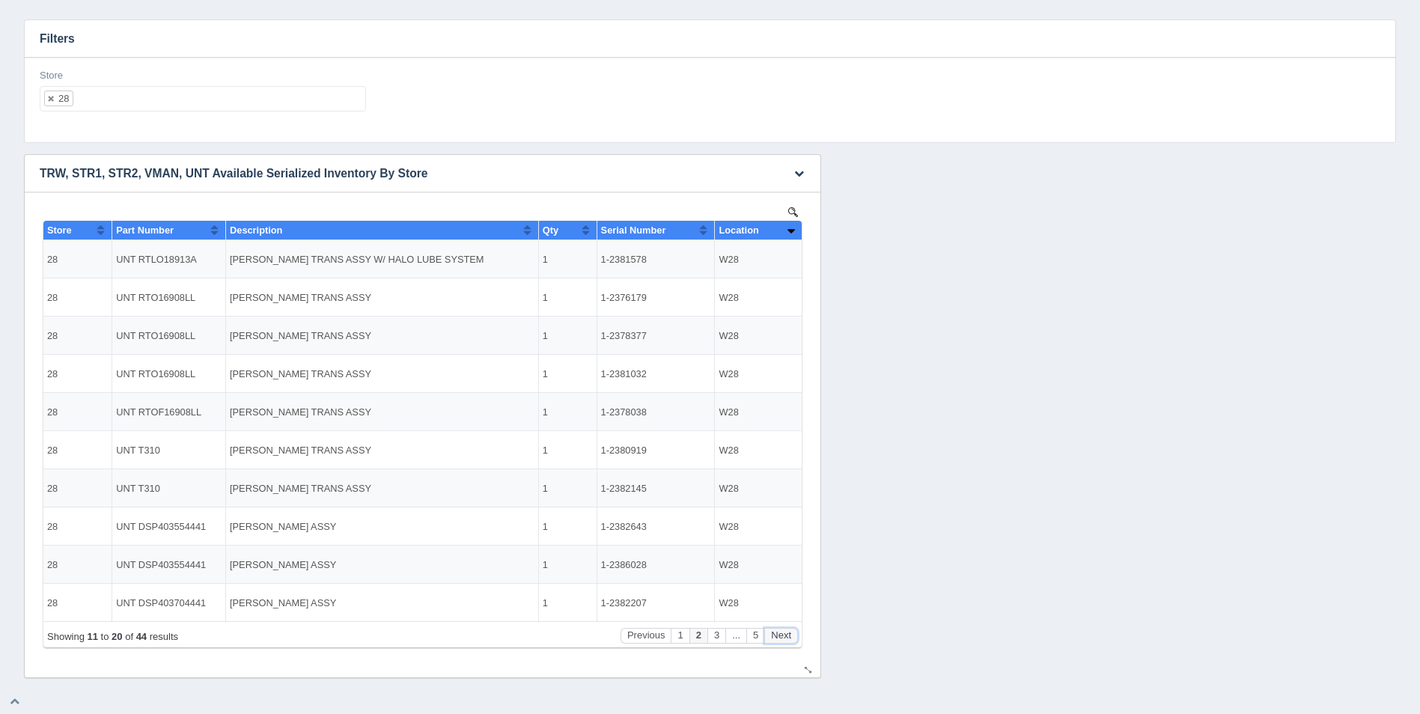
click at [783, 635] on button "Next" at bounding box center [781, 636] width 34 height 16
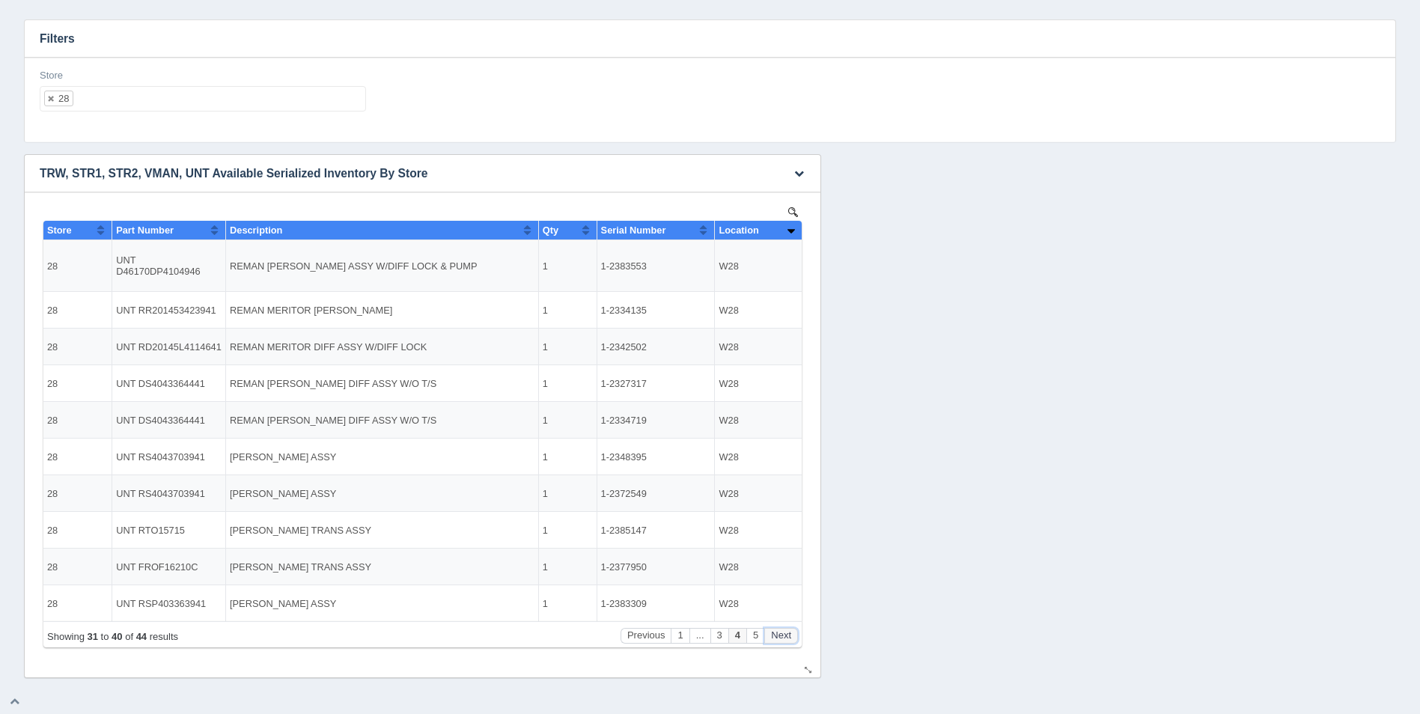
click at [783, 635] on button "Next" at bounding box center [781, 636] width 34 height 16
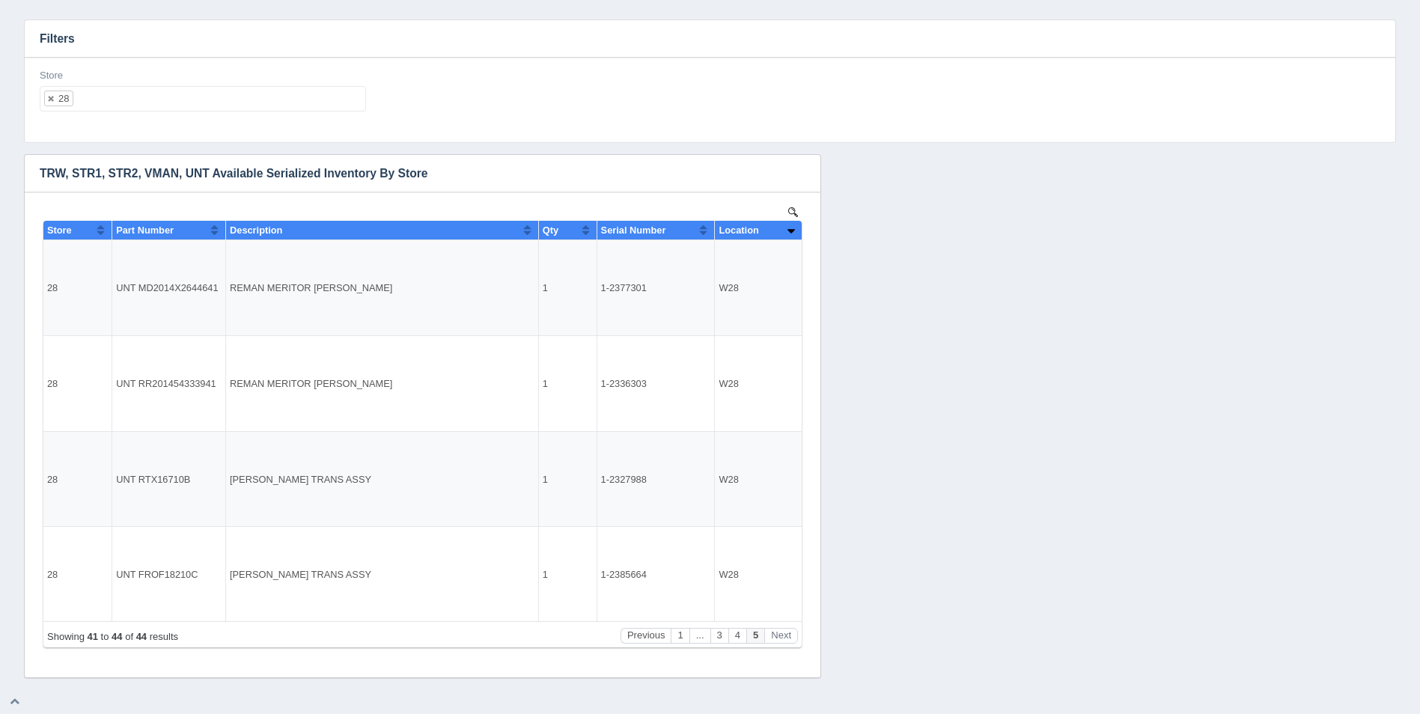
click at [236, 95] on ul "28" at bounding box center [203, 98] width 326 height 25
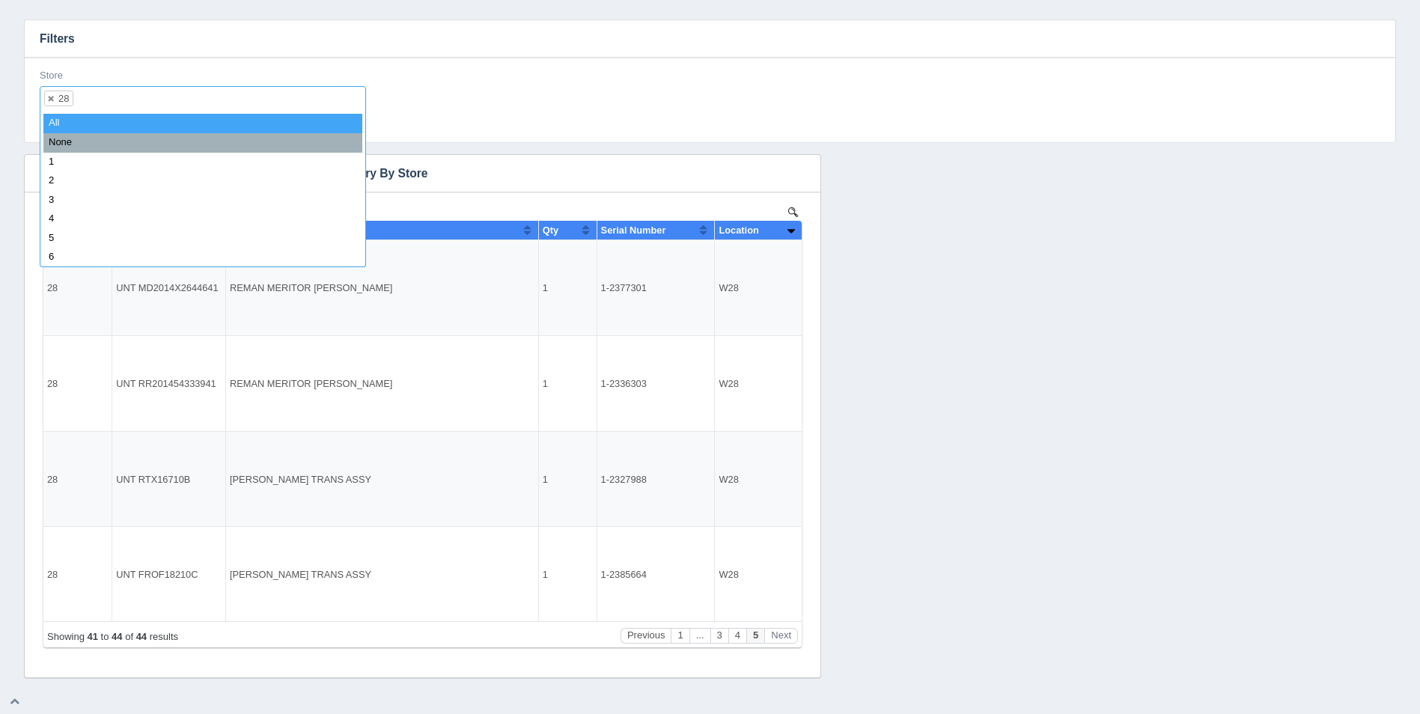
select select
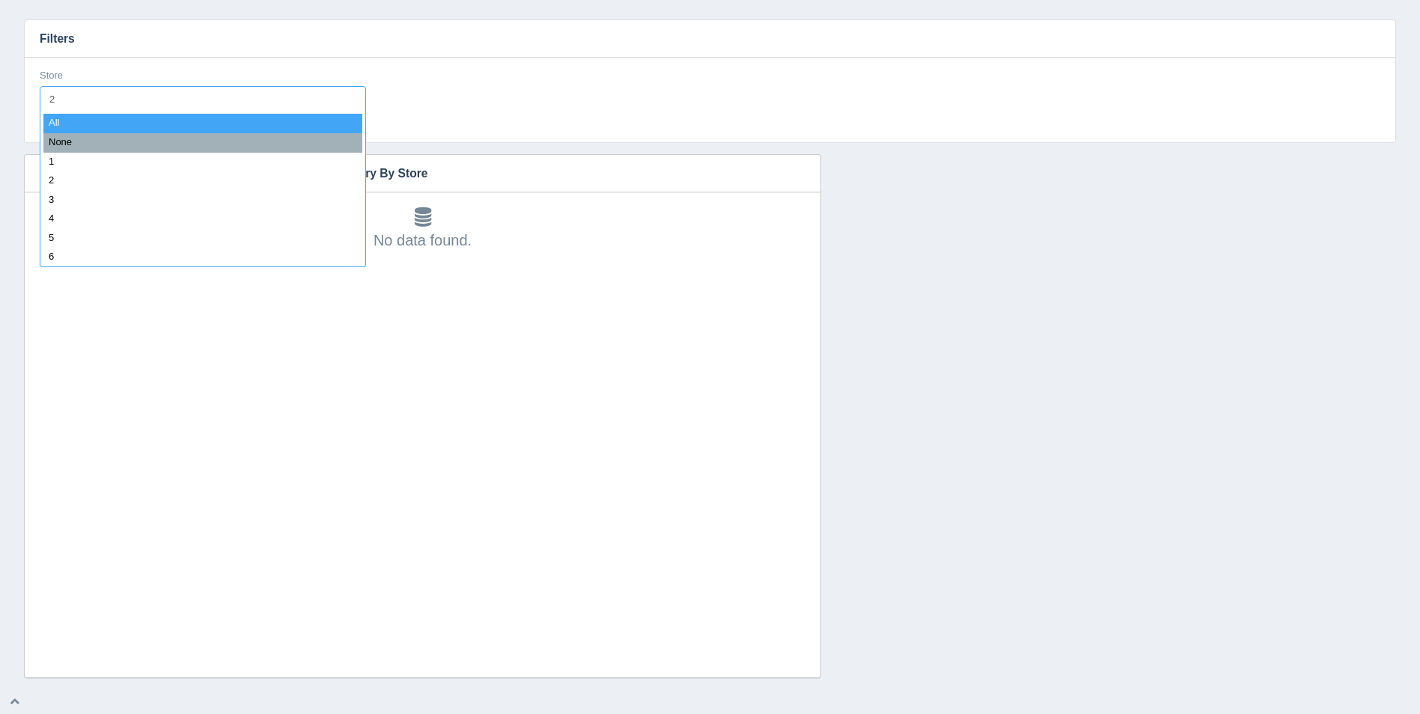
type input "29"
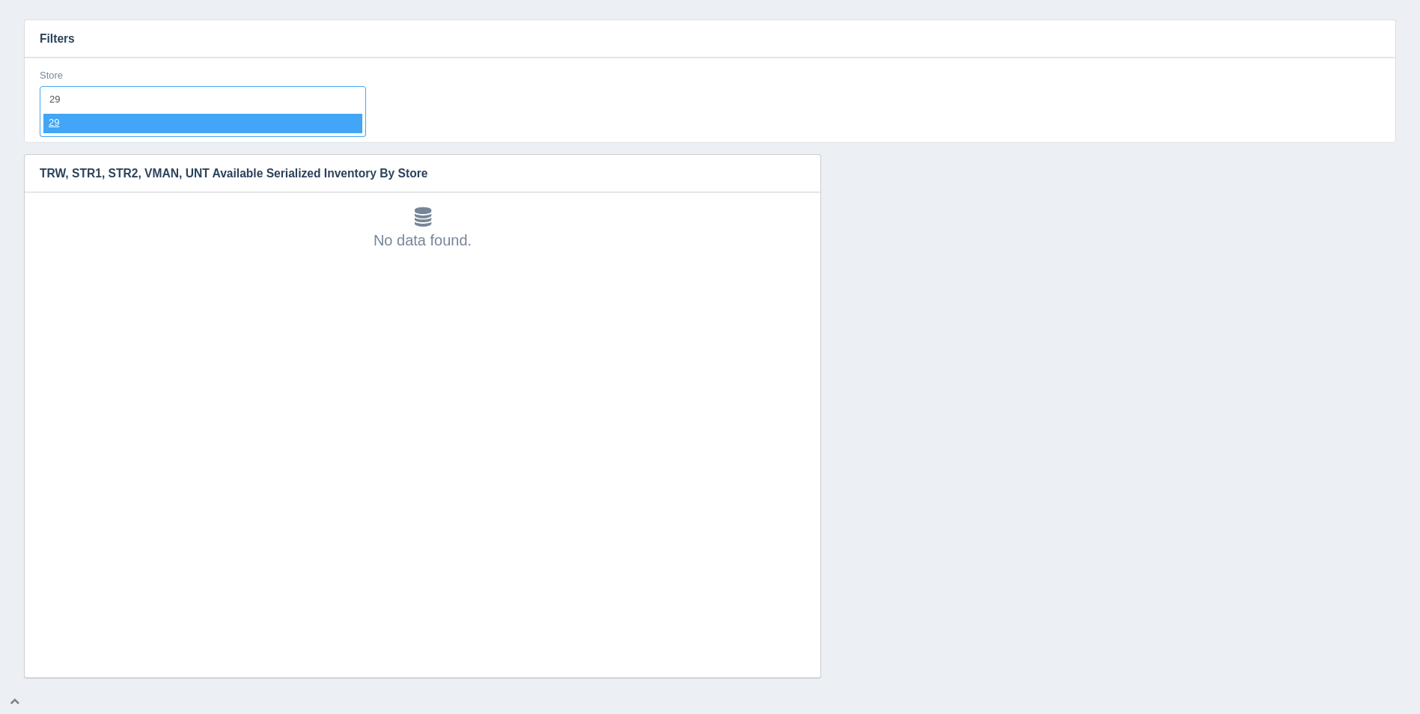
select select "29"
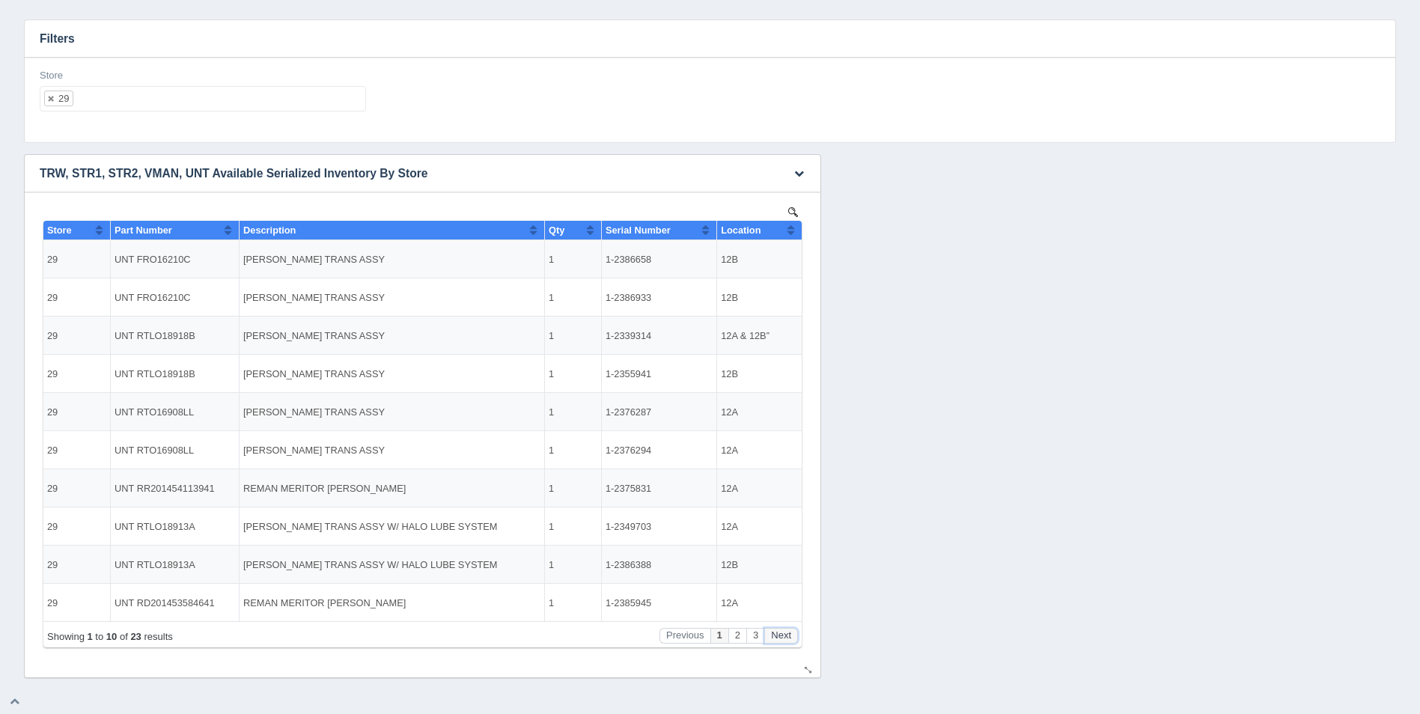
click at [786, 635] on button "Next" at bounding box center [781, 636] width 34 height 16
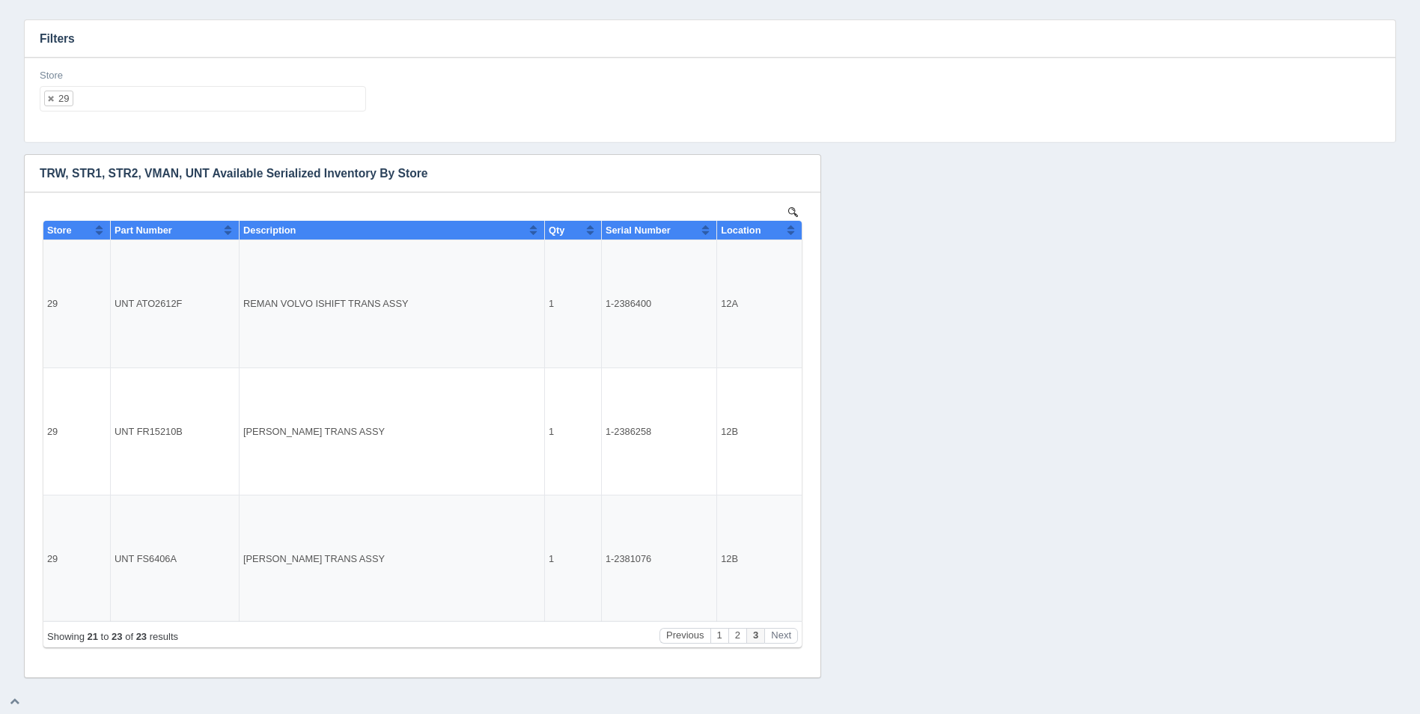
click at [210, 107] on ul "29" at bounding box center [203, 98] width 326 height 25
select select
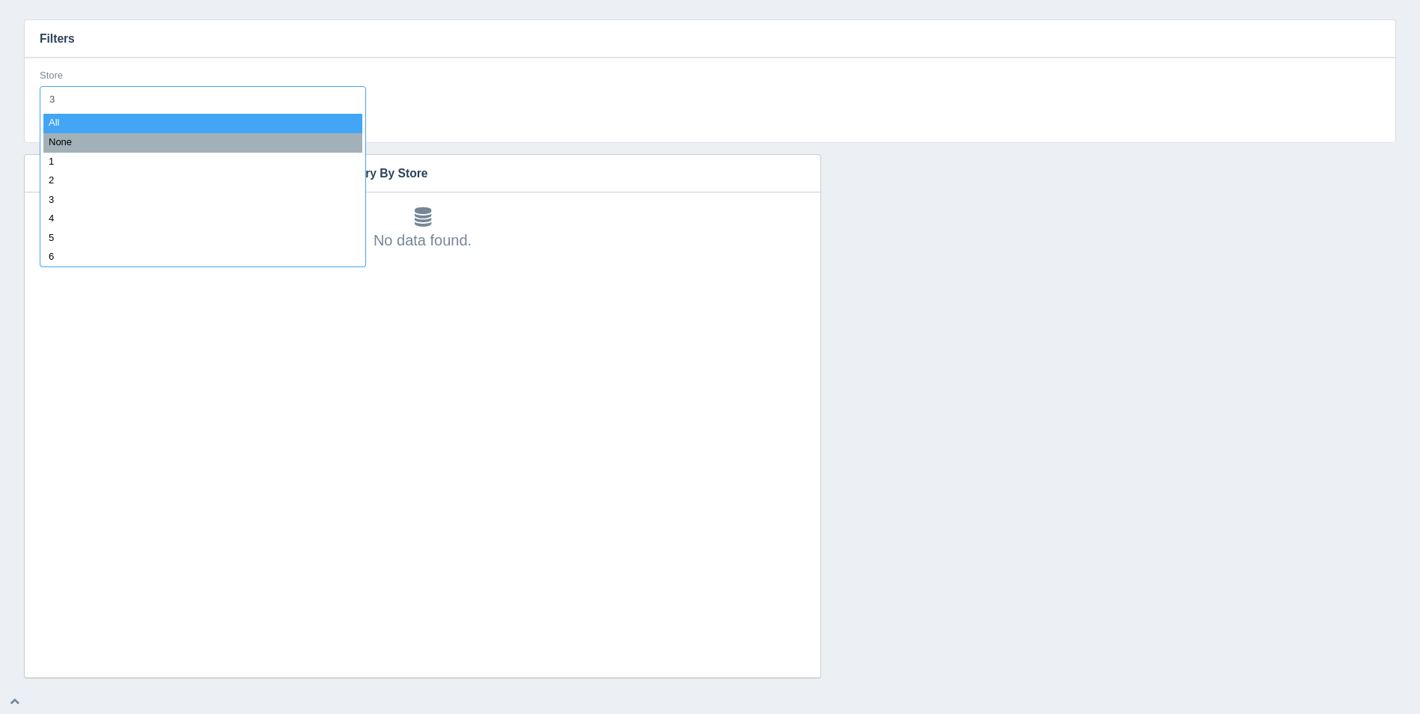
type input "30"
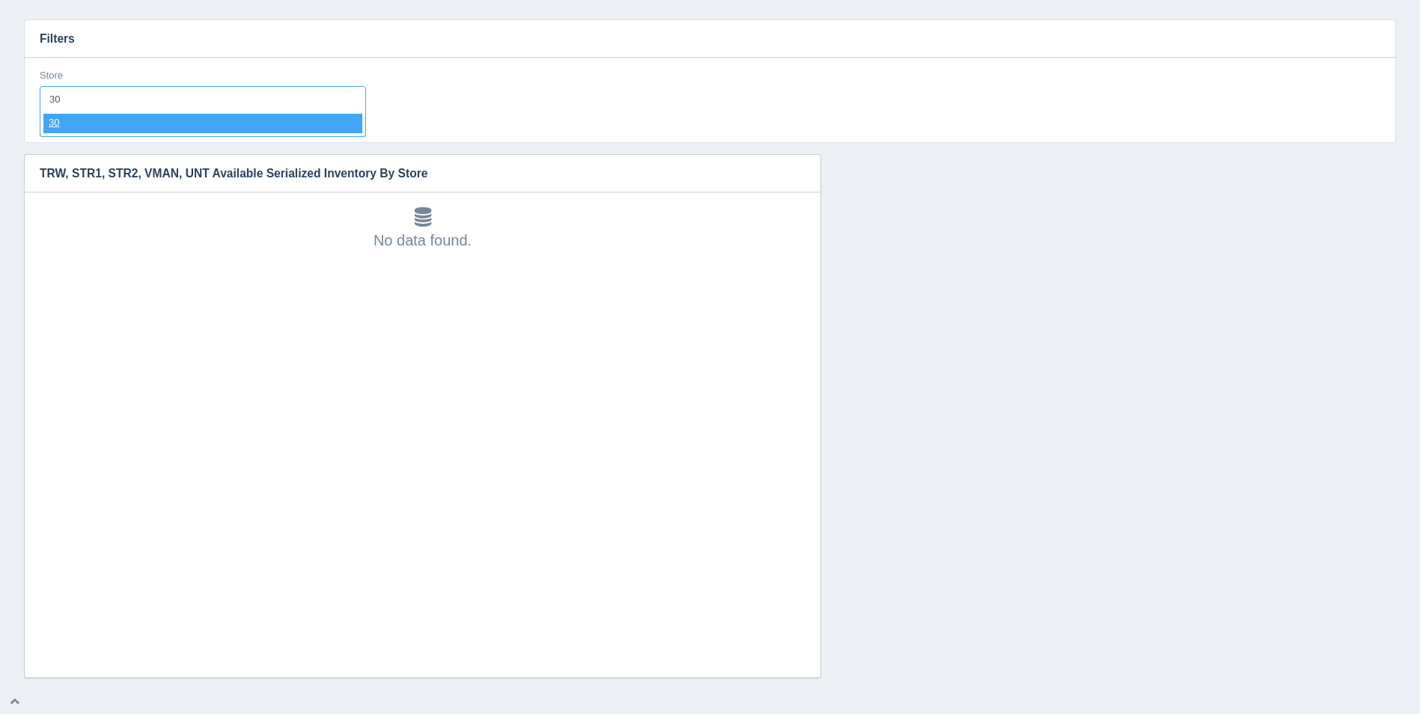
select select "30"
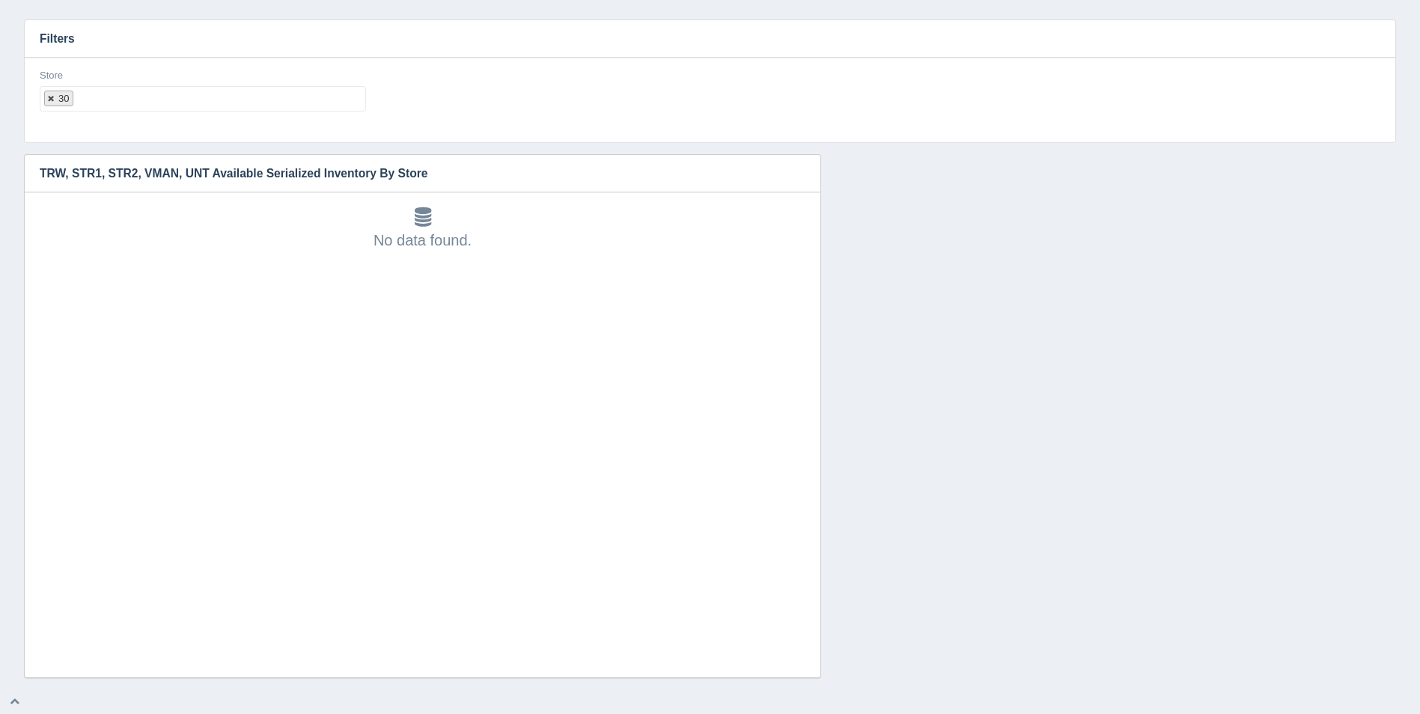
select select
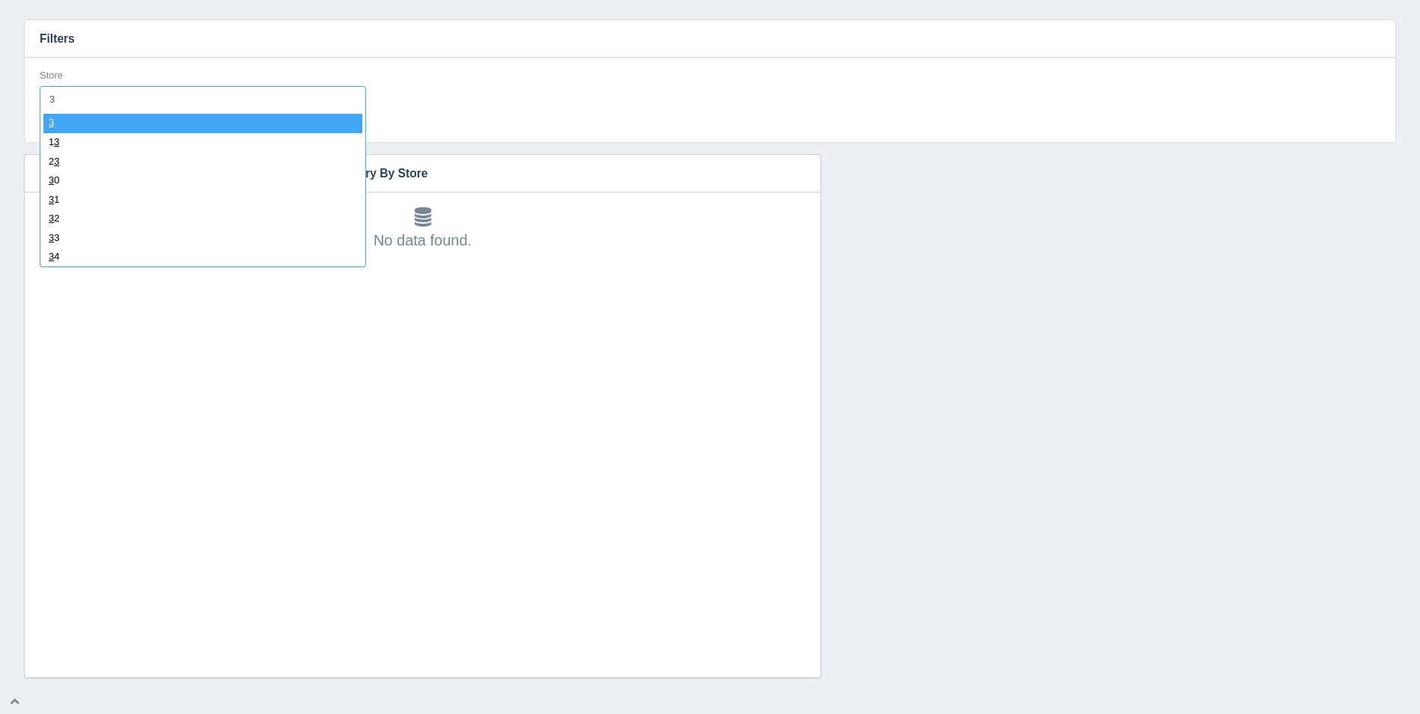
type input "31"
select select "31"
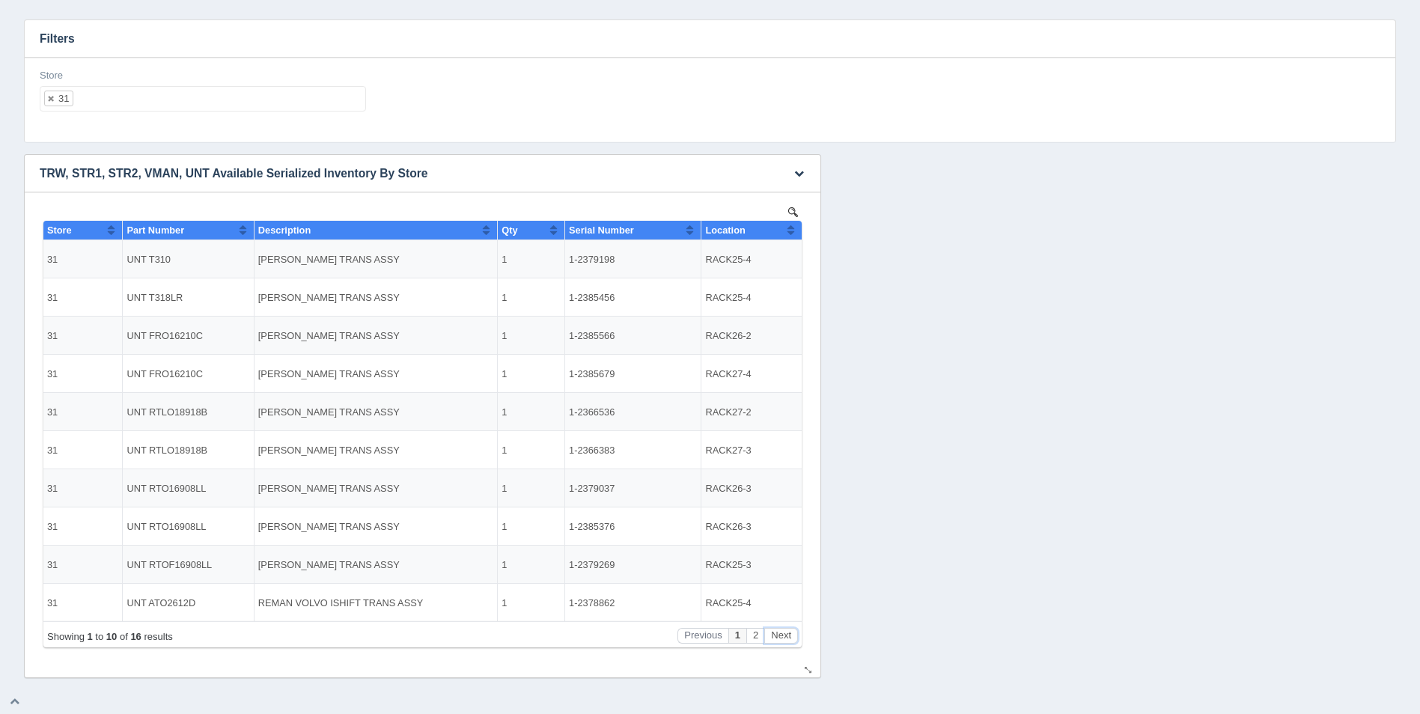
drag, startPoint x: 788, startPoint y: 630, endPoint x: 784, endPoint y: 620, distance: 10.7
click at [787, 630] on button "Next" at bounding box center [781, 636] width 34 height 16
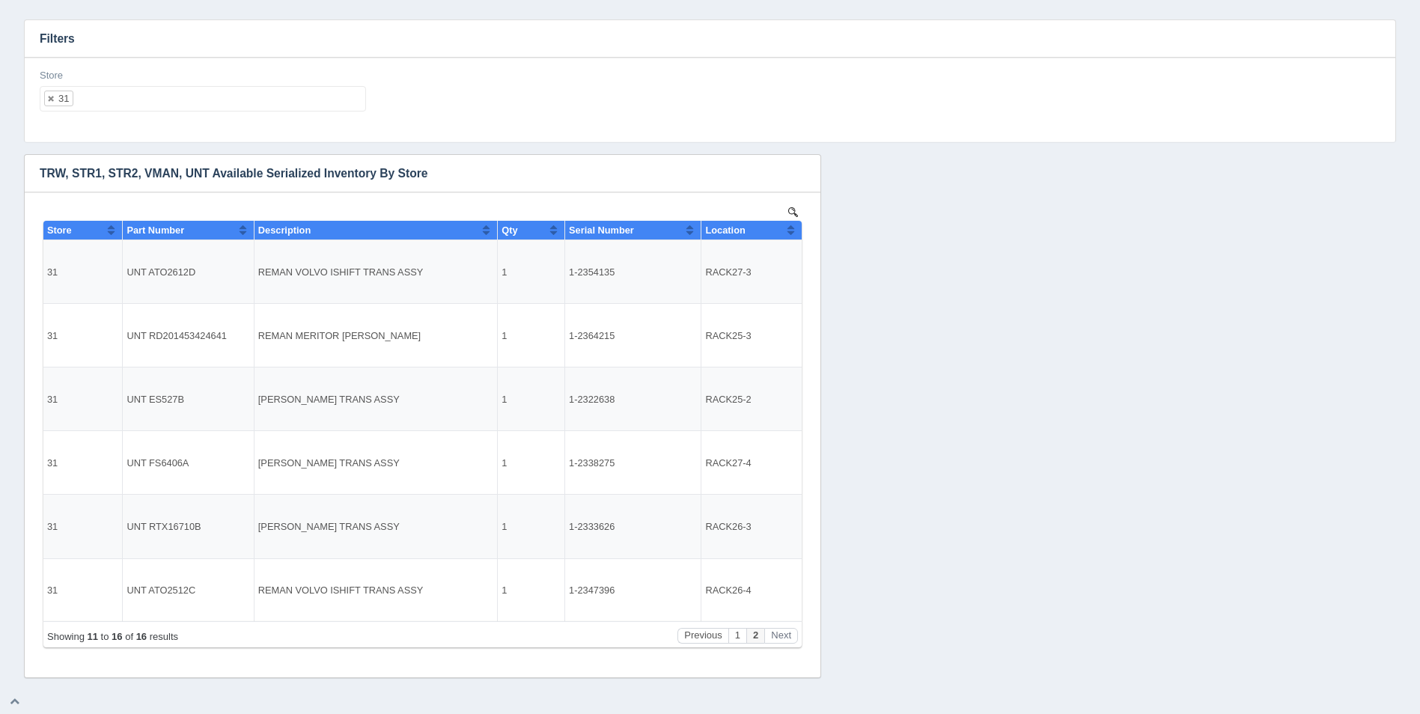
click at [159, 95] on ul "31" at bounding box center [203, 98] width 326 height 25
select select
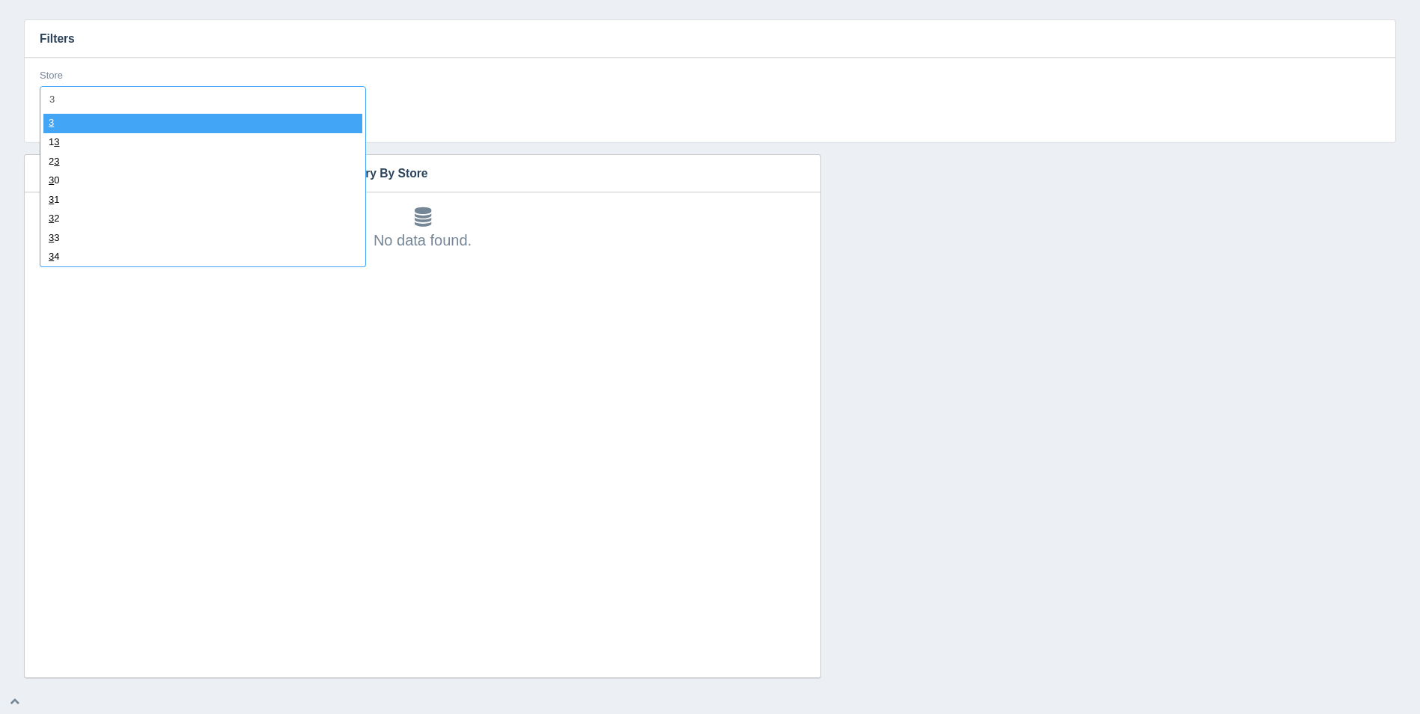
type input "32"
select select "32"
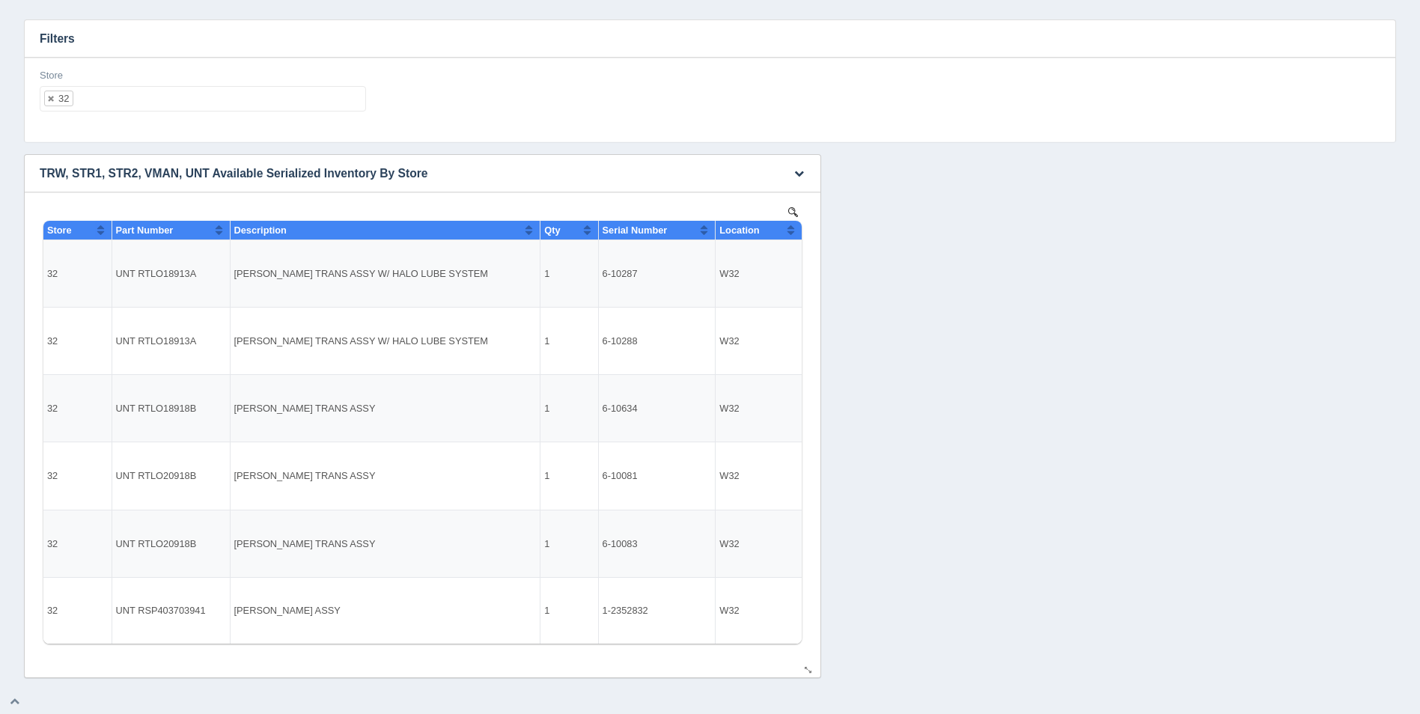
select select
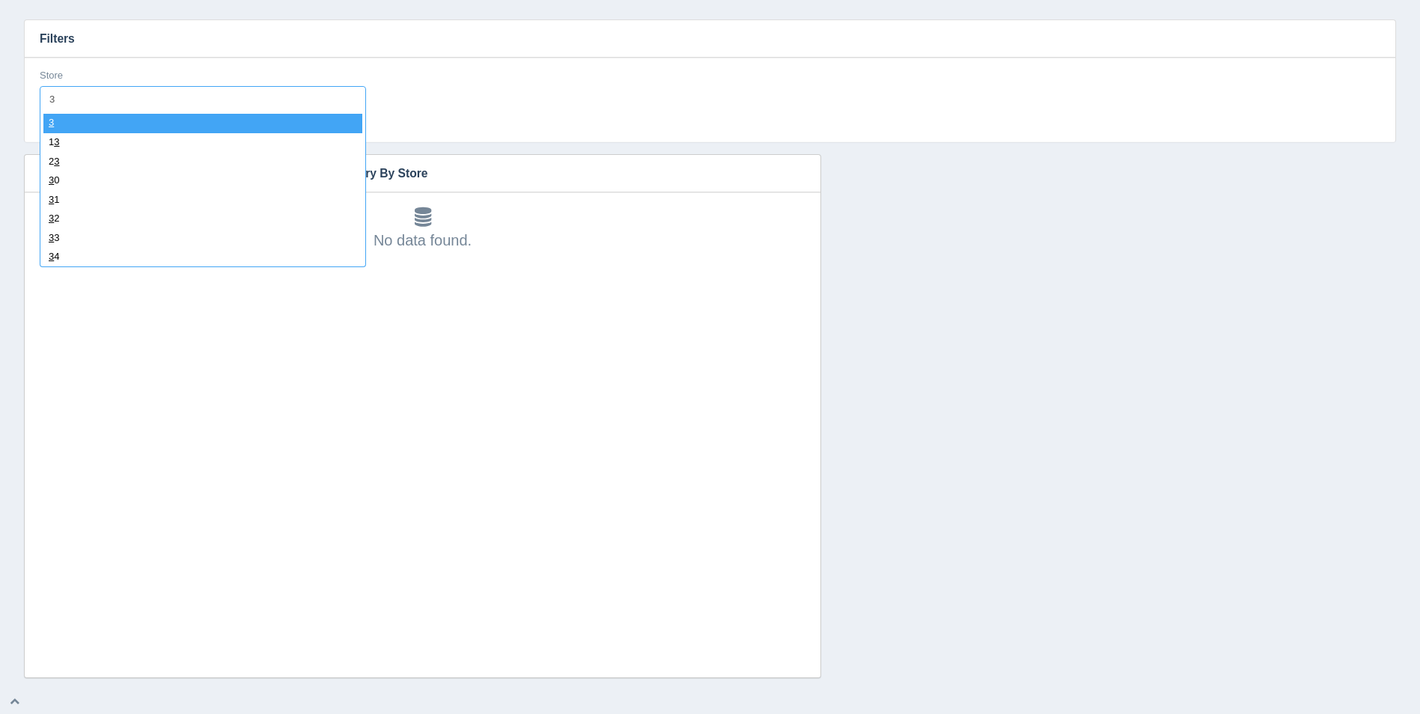
type input "33"
select select "33"
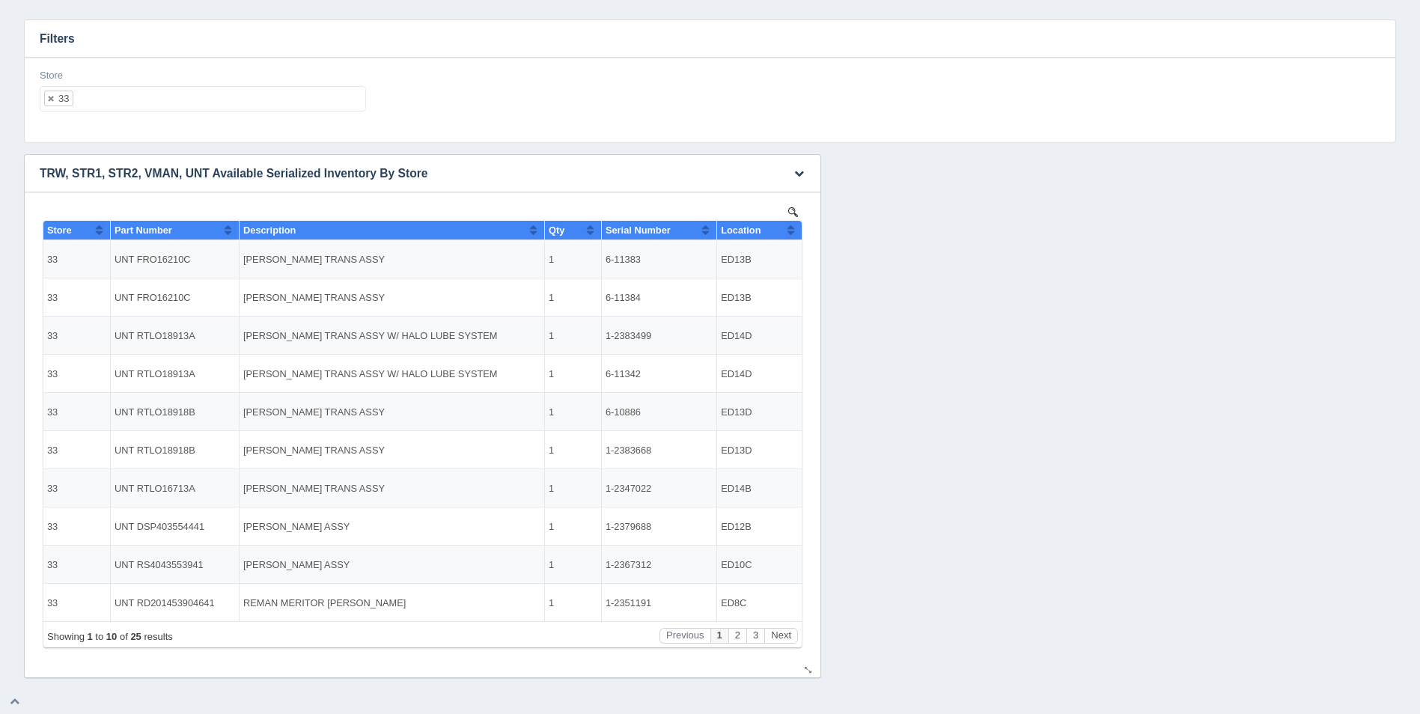
click at [793, 233] on button "Sort column ascending" at bounding box center [791, 230] width 10 height 18
click at [793, 233] on button "Sort column descending" at bounding box center [791, 230] width 10 height 18
click at [792, 232] on button "Sort column ascending" at bounding box center [791, 230] width 10 height 18
click at [783, 629] on button "Next" at bounding box center [781, 636] width 34 height 16
click at [784, 629] on button "Next" at bounding box center [781, 636] width 34 height 16
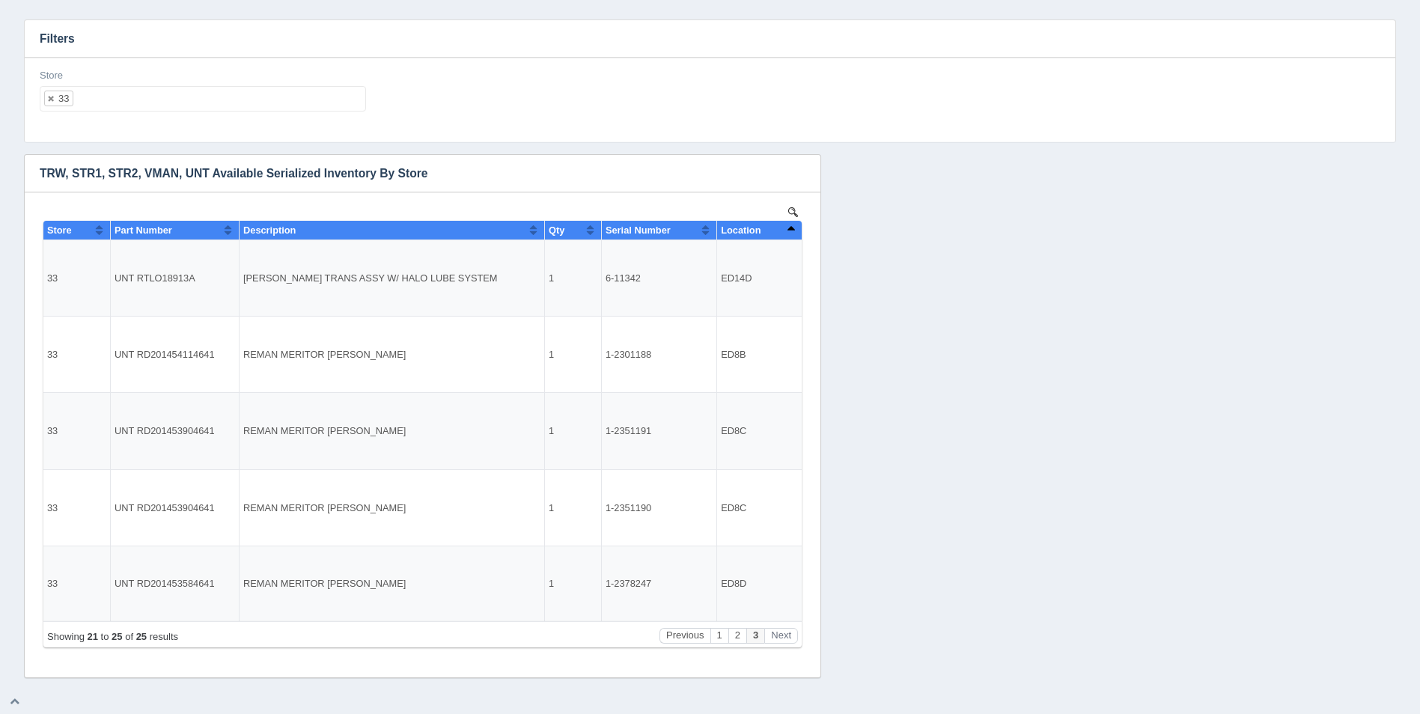
click at [157, 102] on ul "33" at bounding box center [203, 98] width 326 height 25
select select
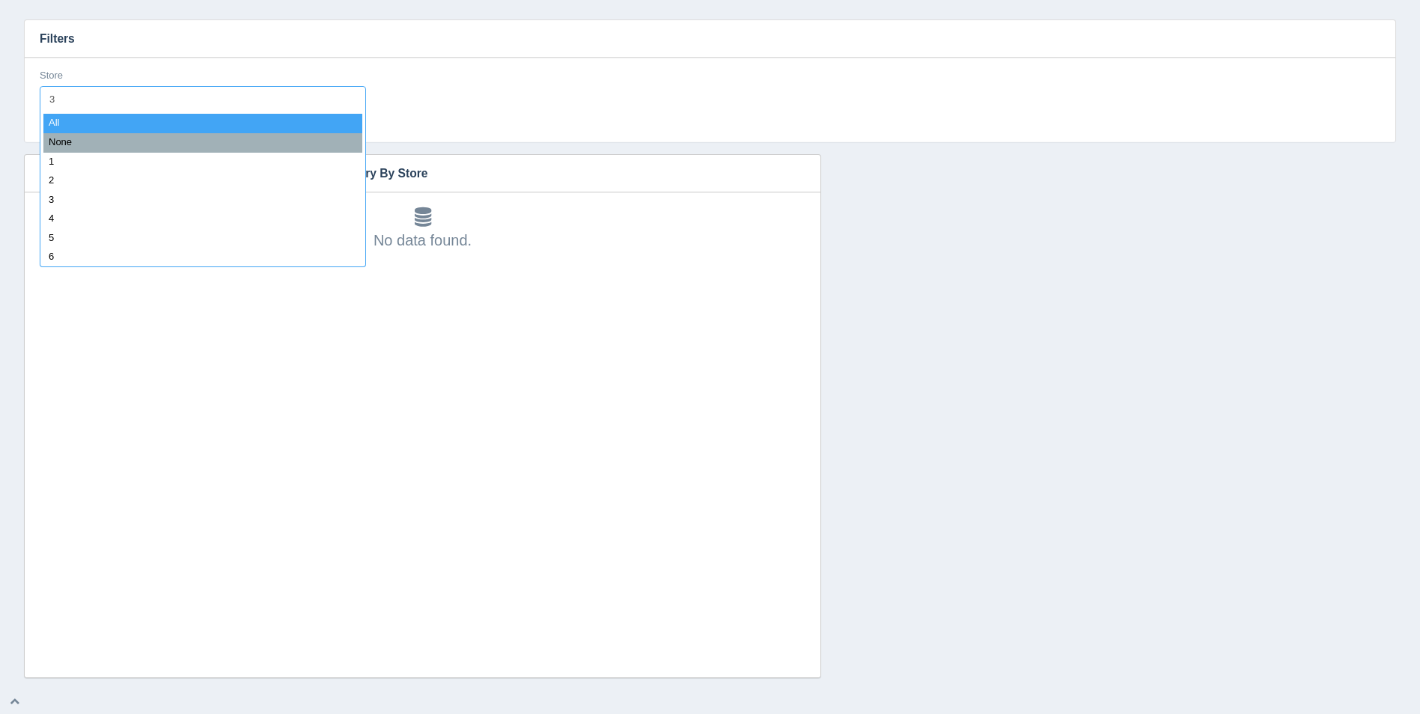
type input "34"
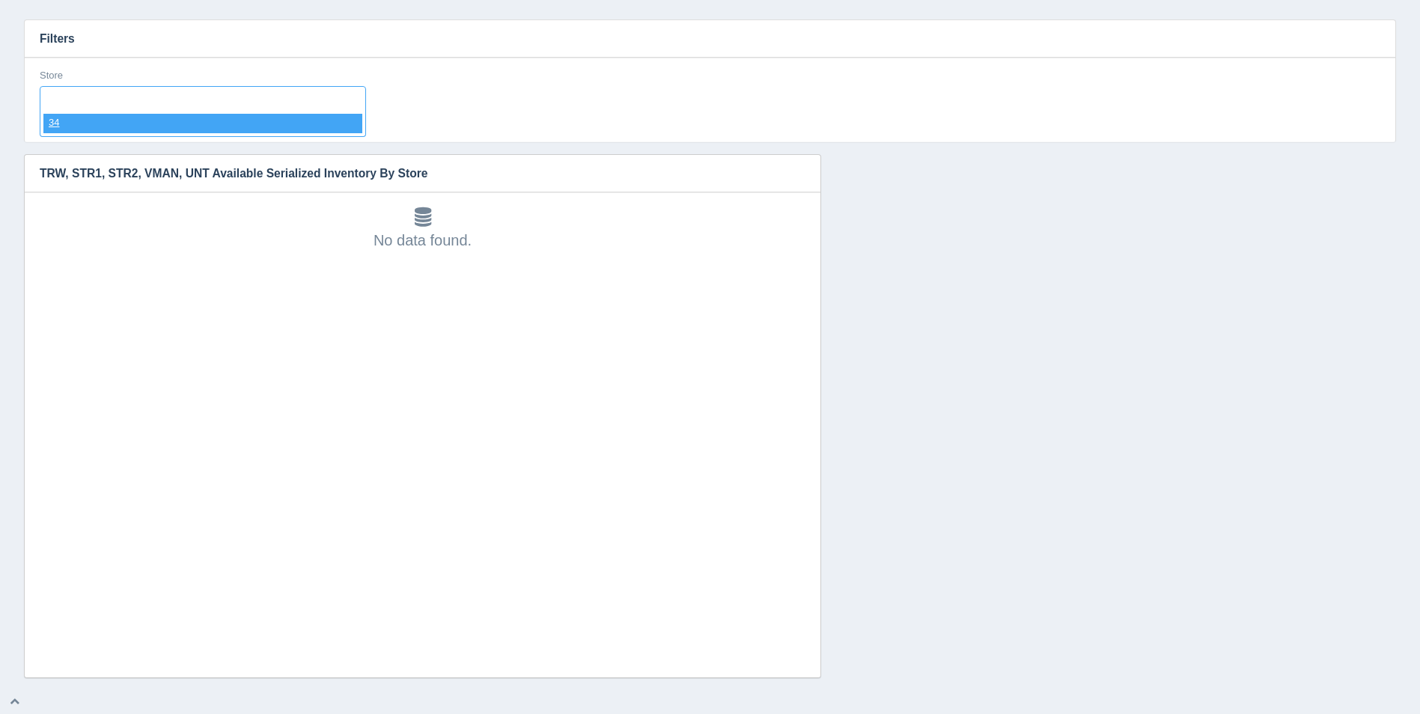
select select "34"
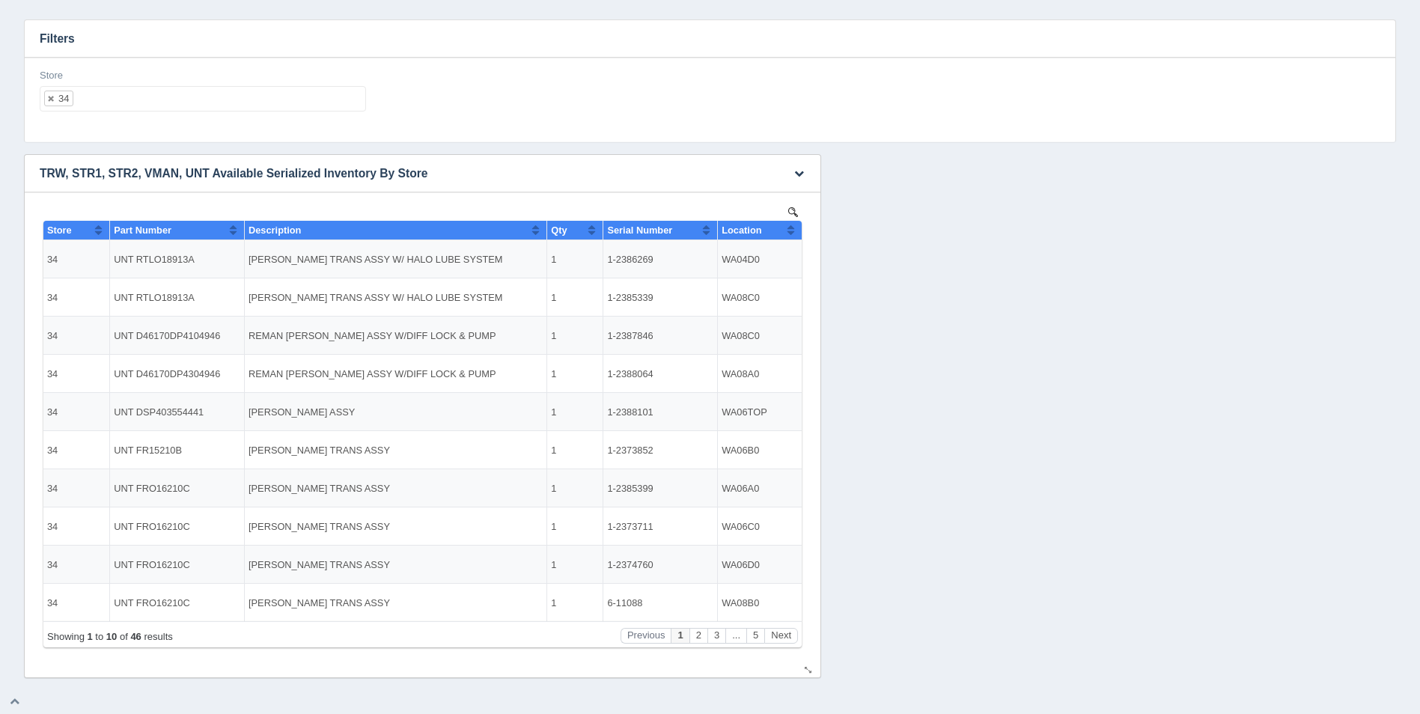
click at [790, 225] on button "Sort column ascending" at bounding box center [791, 230] width 10 height 18
click at [790, 225] on button "Sort column descending" at bounding box center [791, 230] width 10 height 18
click at [790, 225] on button "Sort column ascending" at bounding box center [791, 230] width 10 height 18
click at [781, 636] on button "Next" at bounding box center [781, 636] width 34 height 16
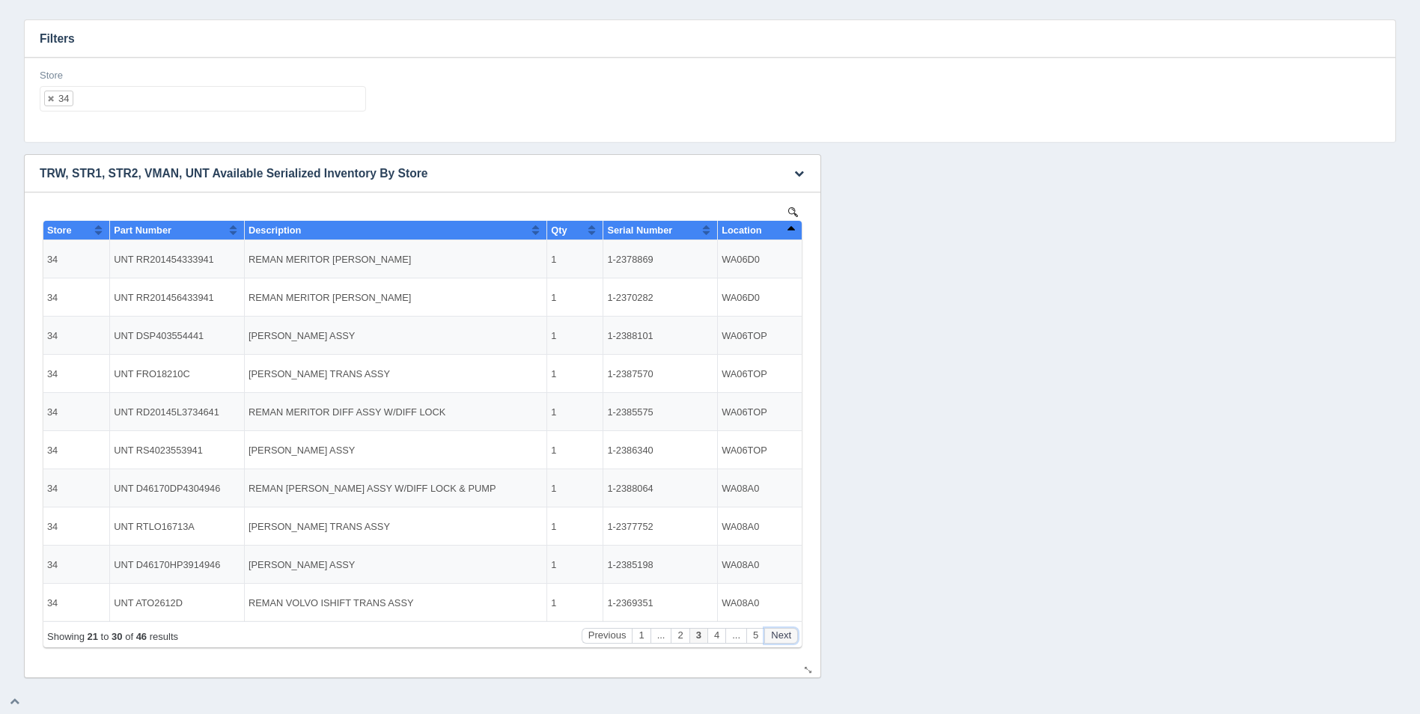
click at [781, 636] on button "Next" at bounding box center [781, 636] width 34 height 16
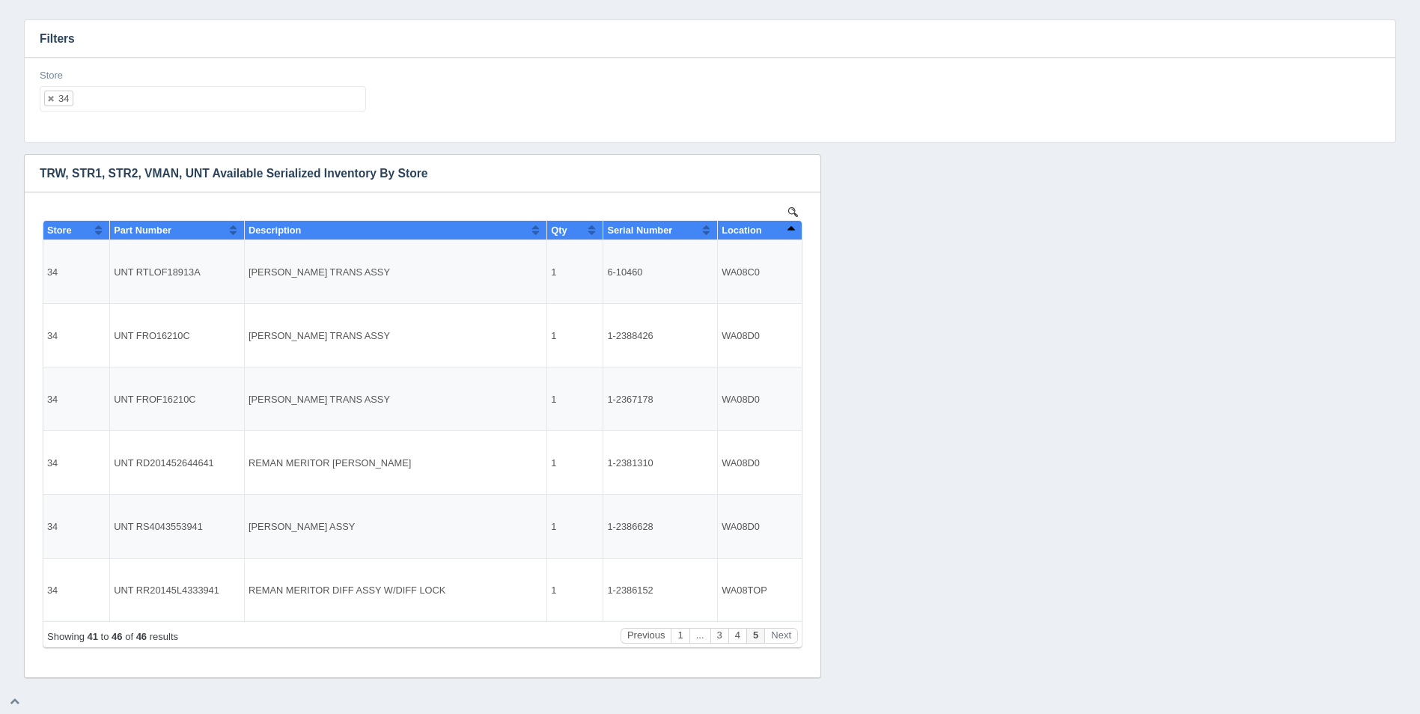
click at [113, 86] on ul "34" at bounding box center [203, 98] width 326 height 25
select select
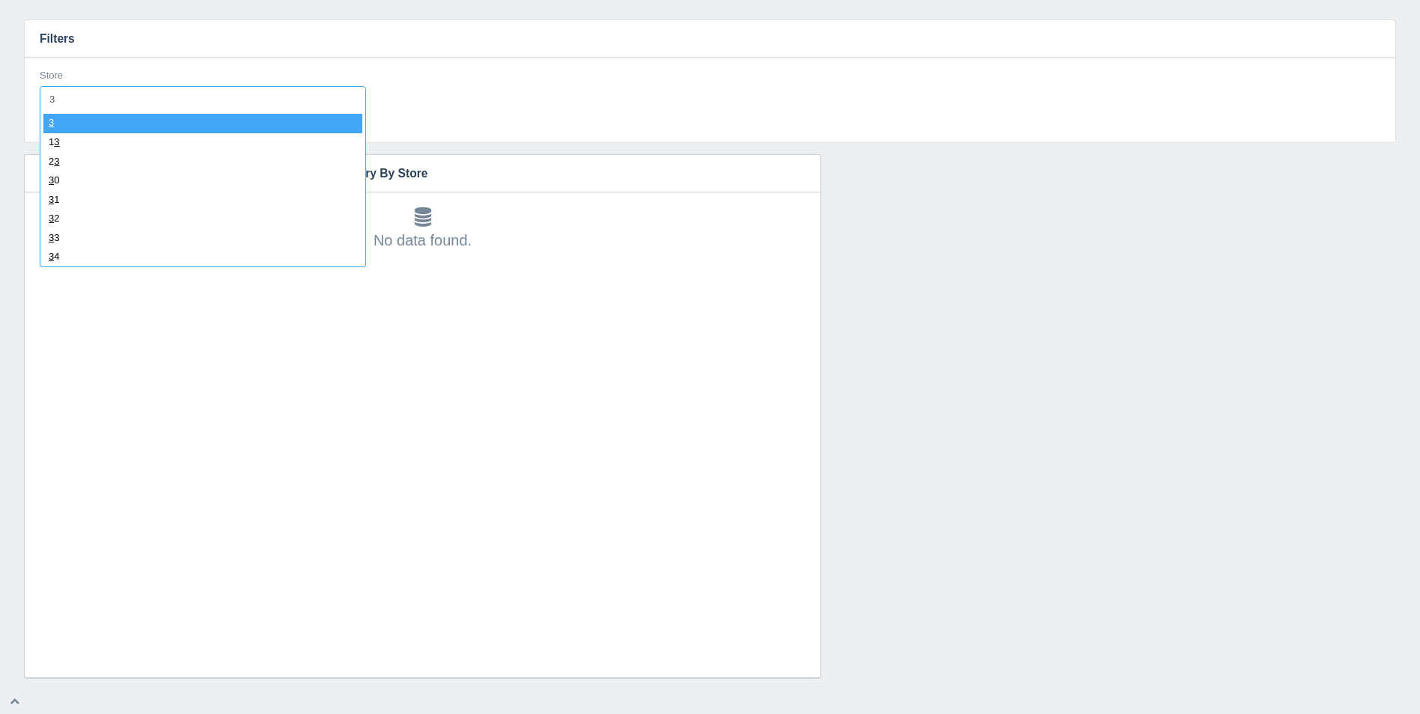
type input "35"
select select "35"
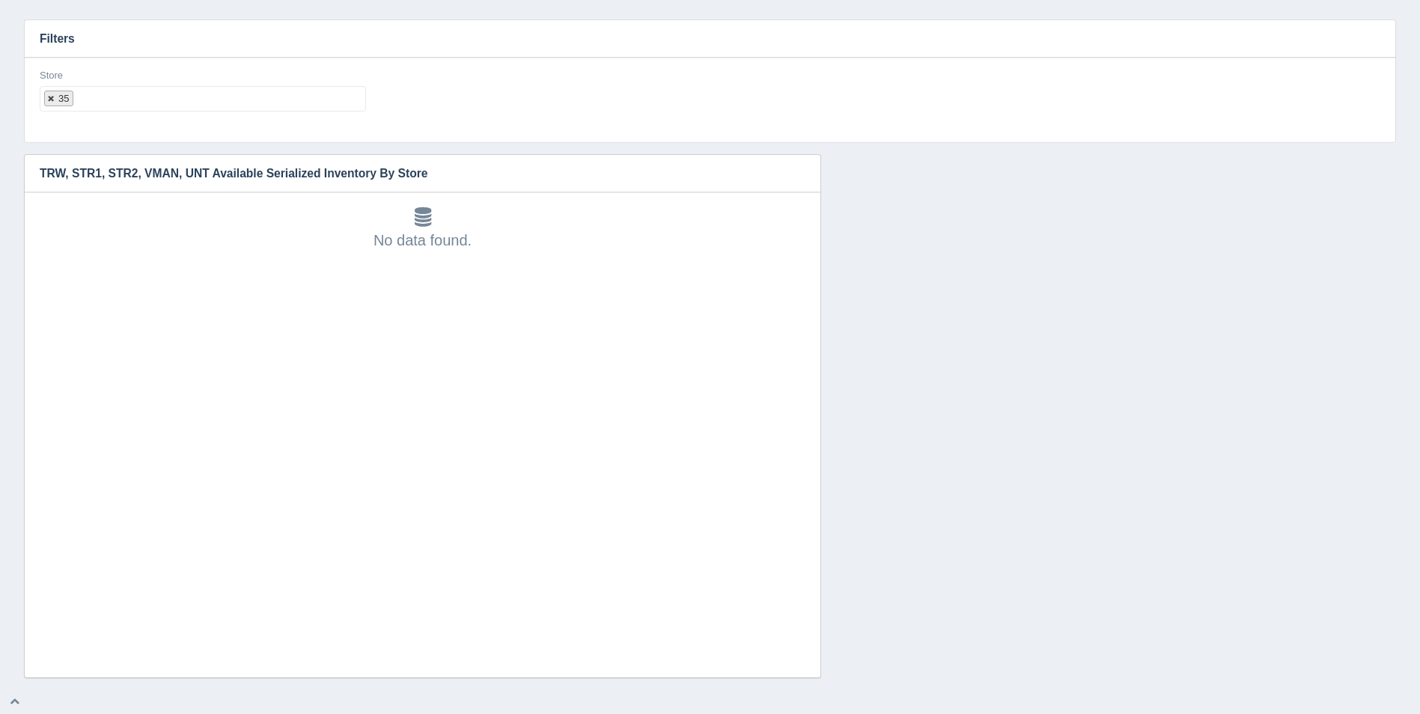
select select
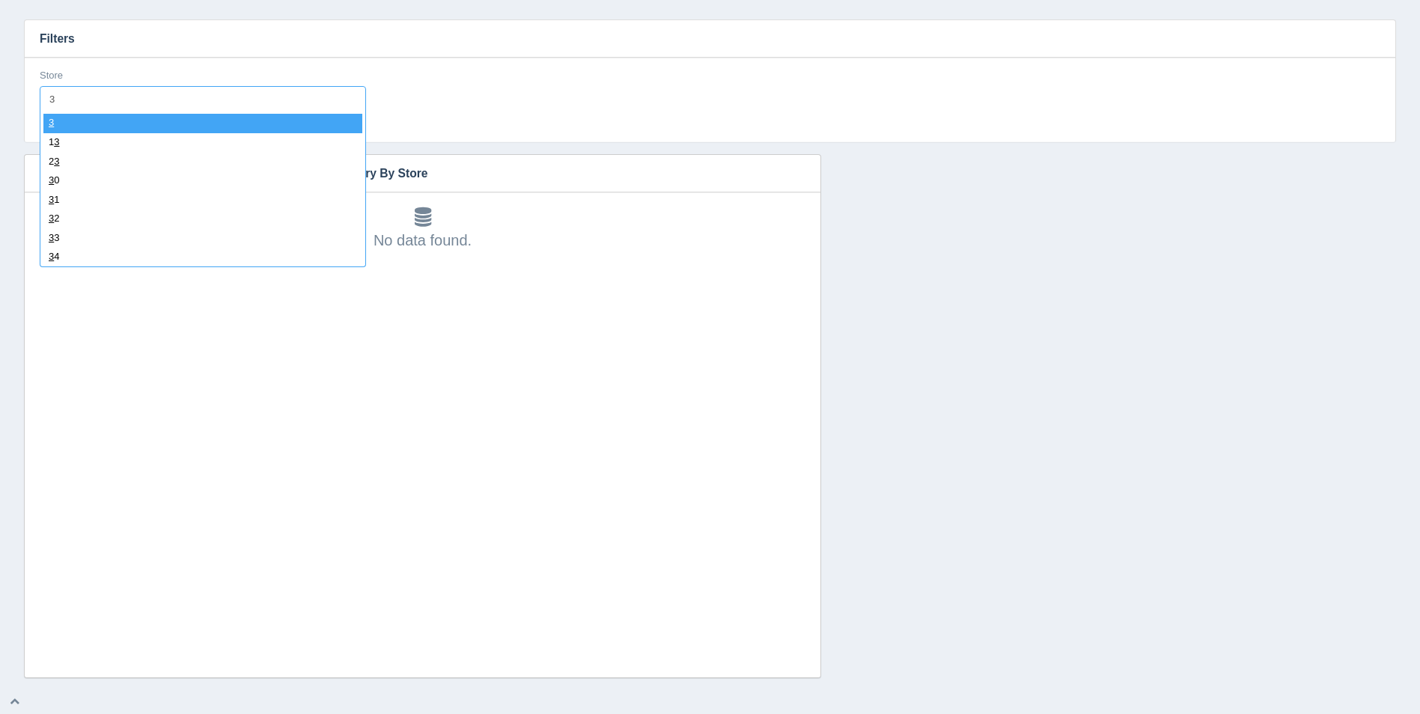
type input "36"
select select "36"
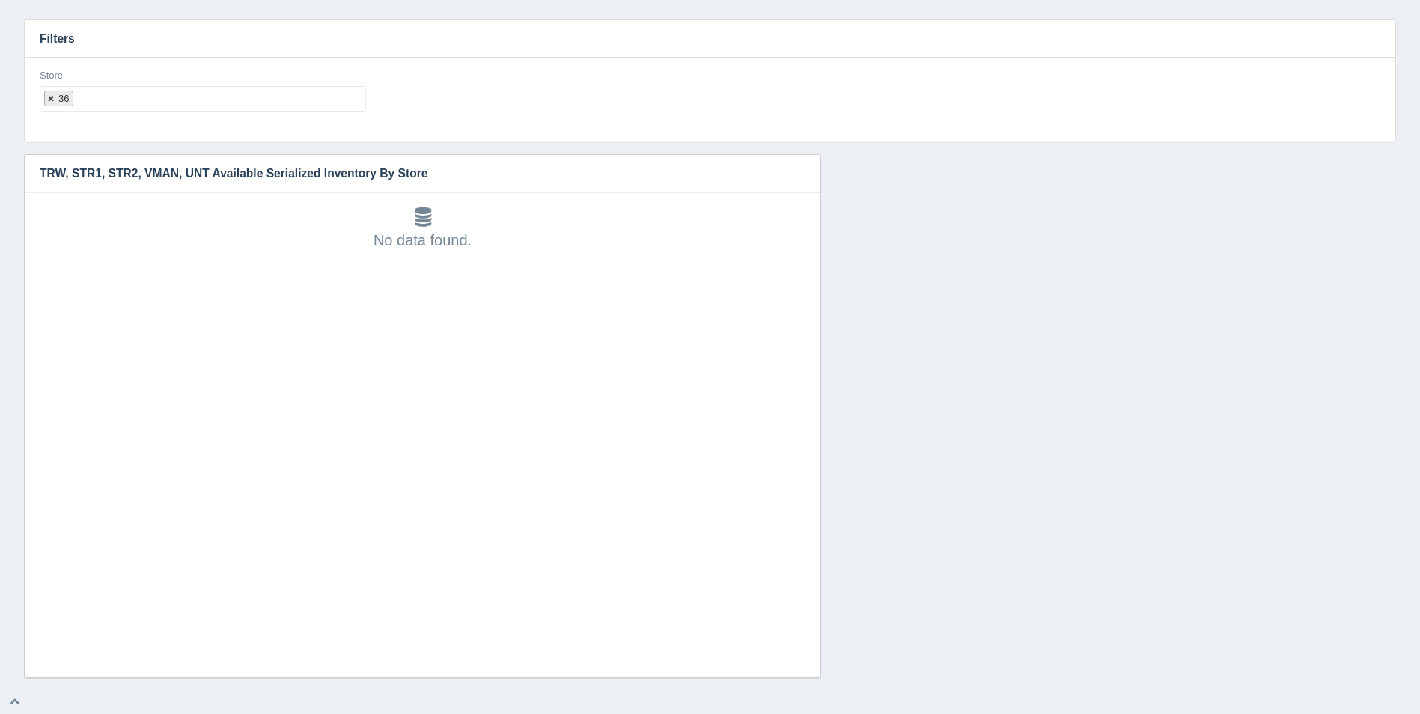
select select
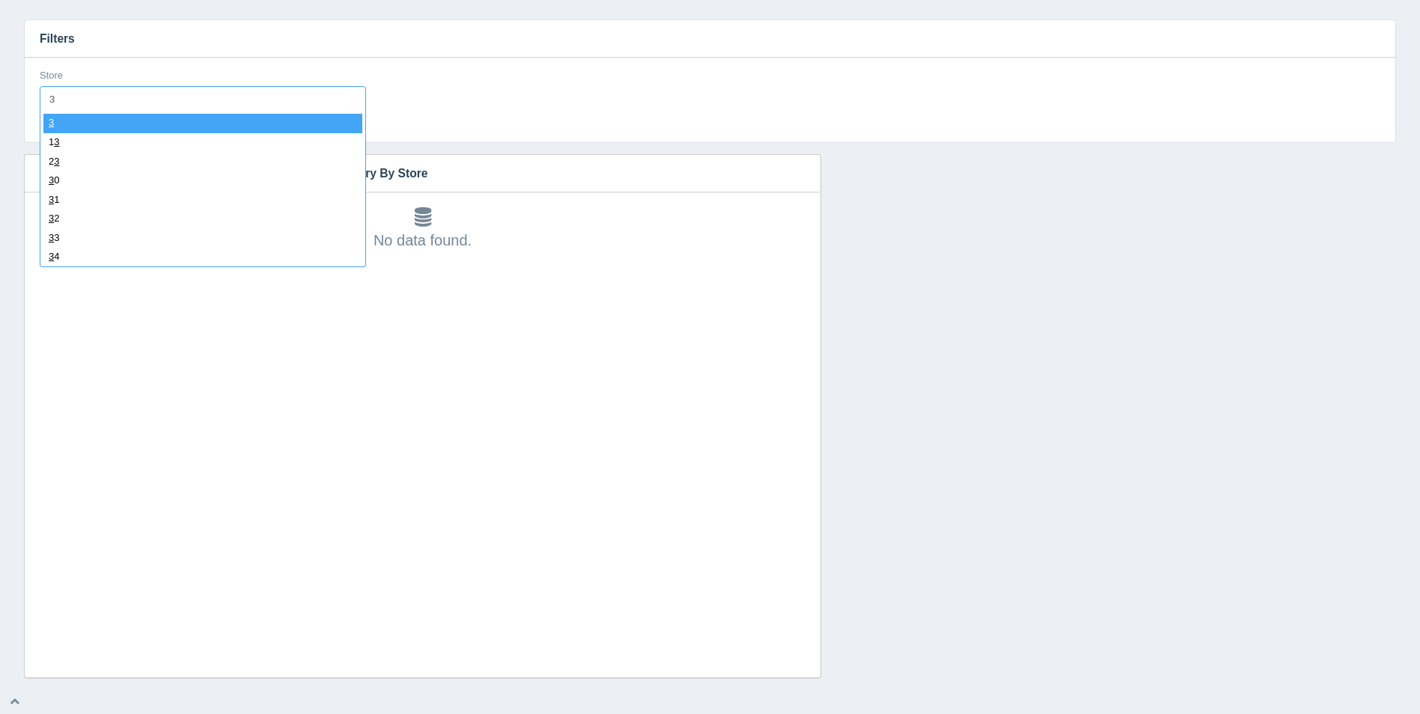
type input "37"
select select "37"
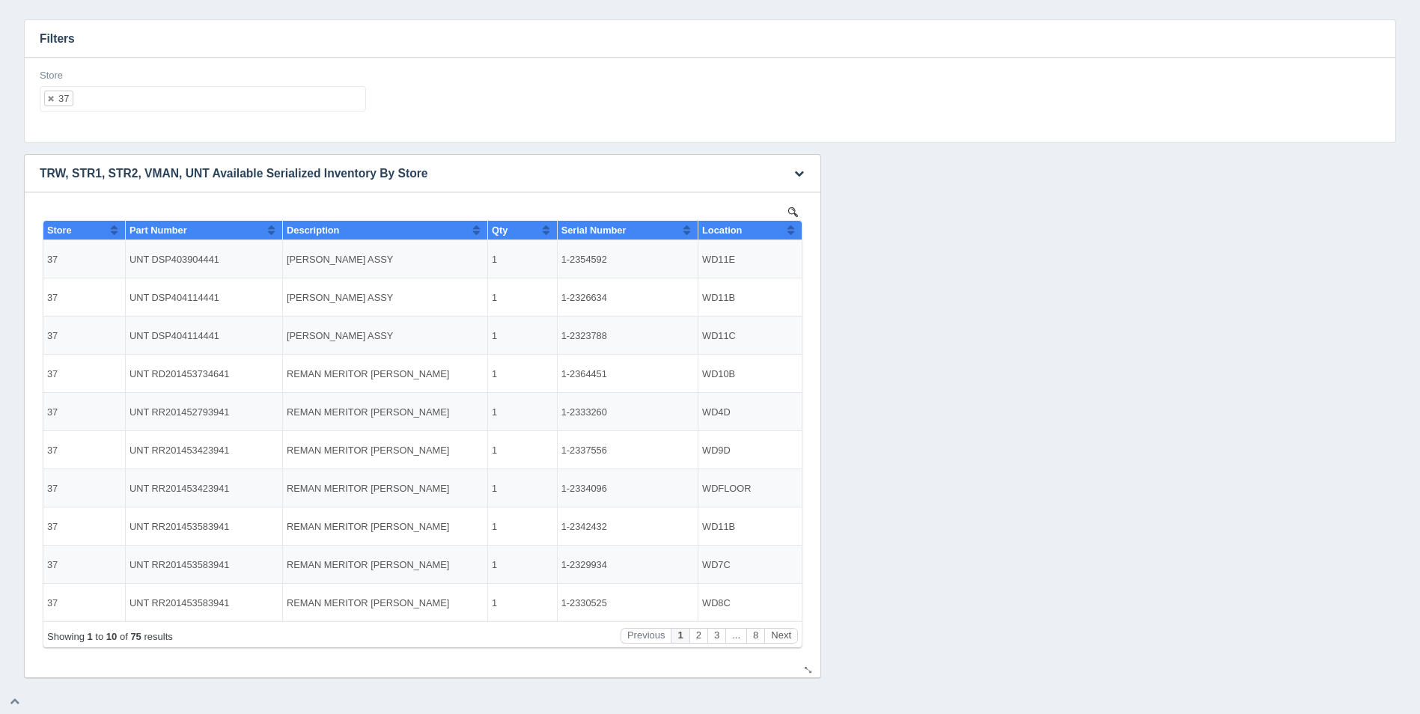
click at [793, 232] on button "Sort column ascending" at bounding box center [791, 230] width 10 height 18
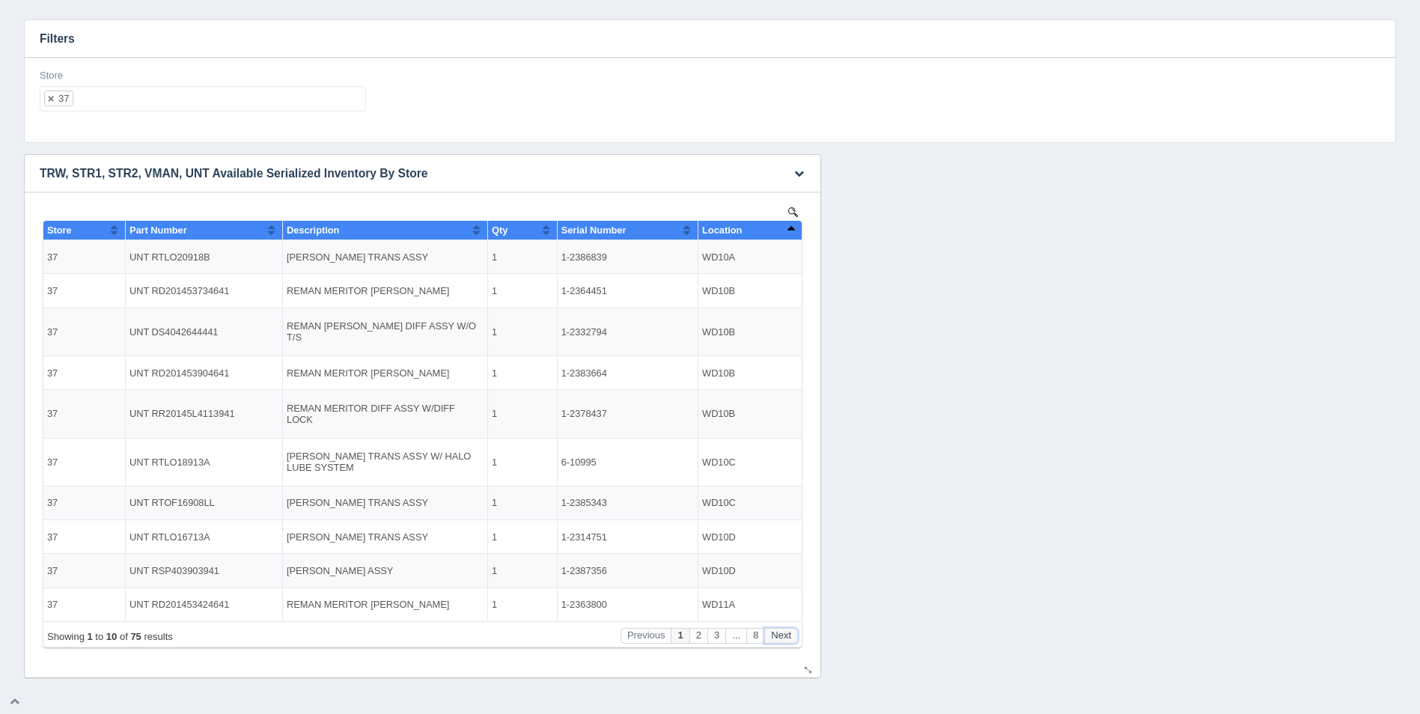
click at [790, 634] on button "Next" at bounding box center [781, 636] width 34 height 16
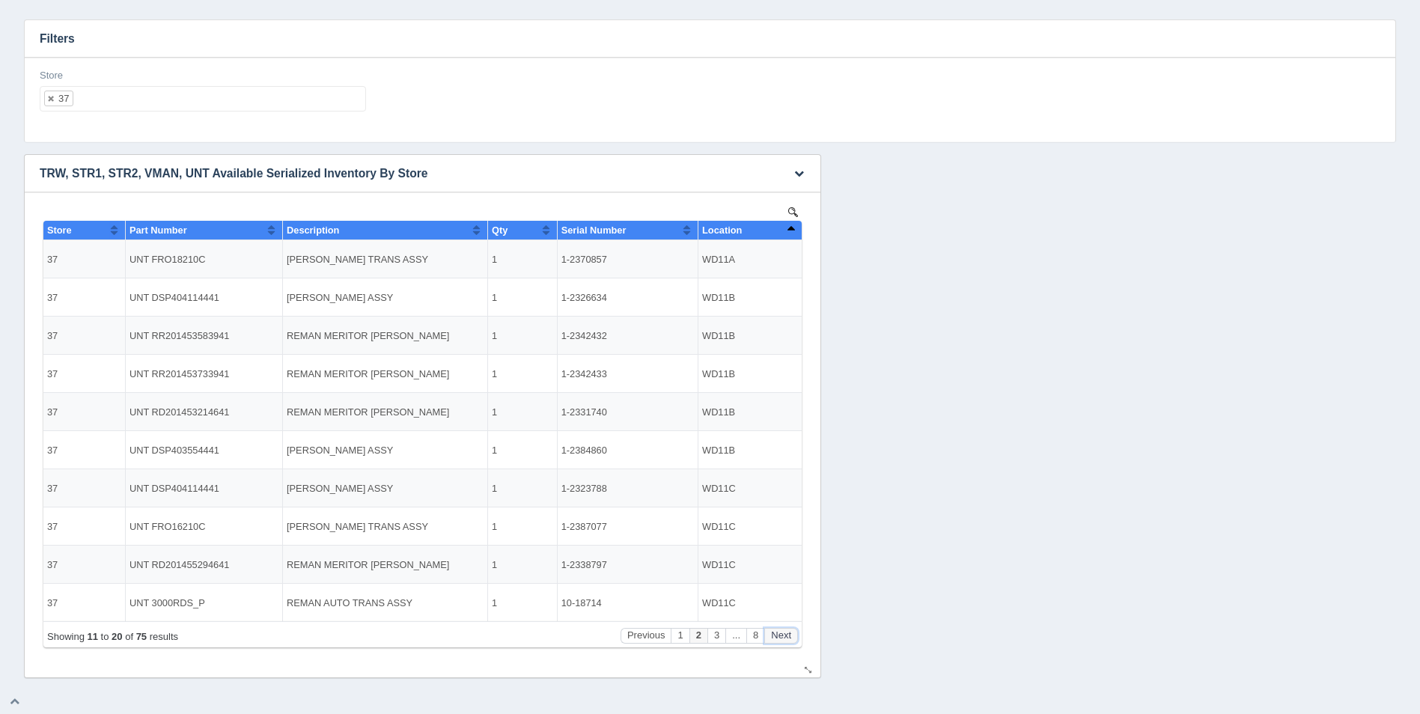
click at [790, 634] on button "Next" at bounding box center [781, 636] width 34 height 16
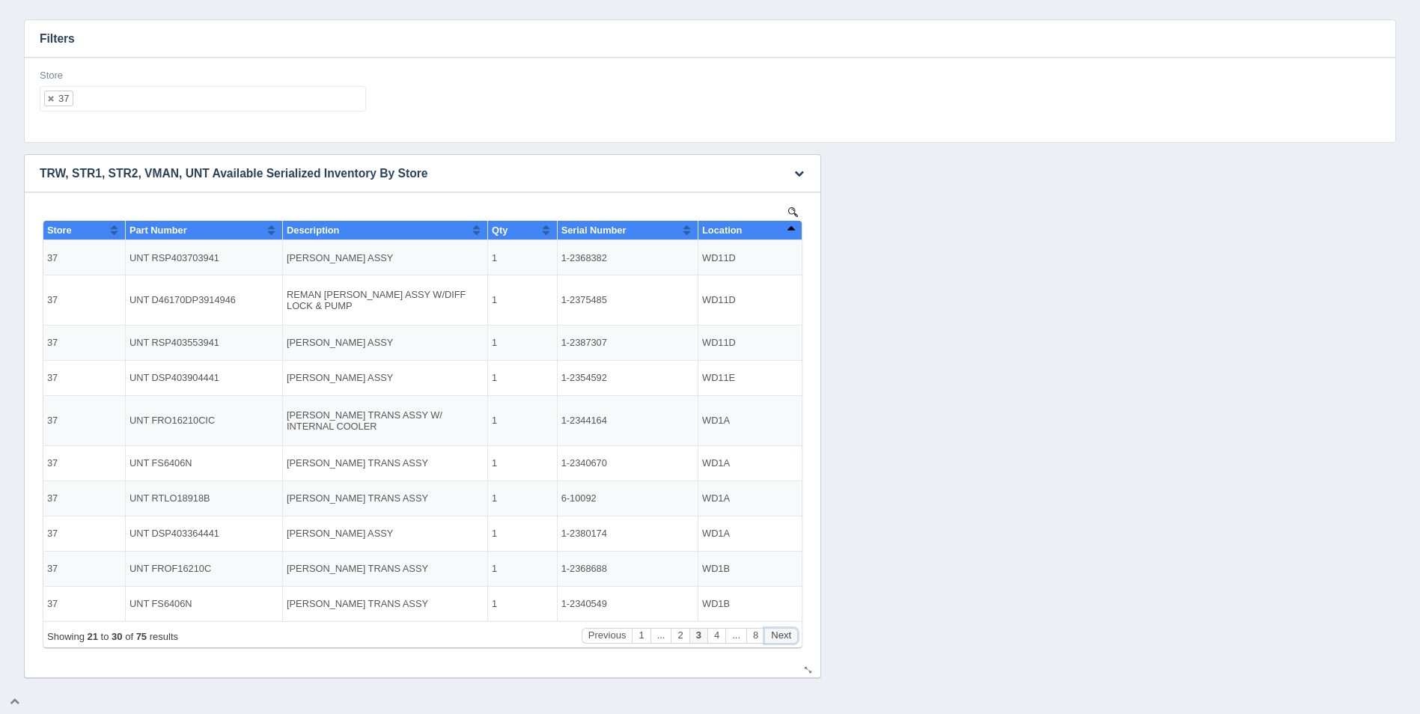
click at [790, 634] on button "Next" at bounding box center [781, 636] width 34 height 16
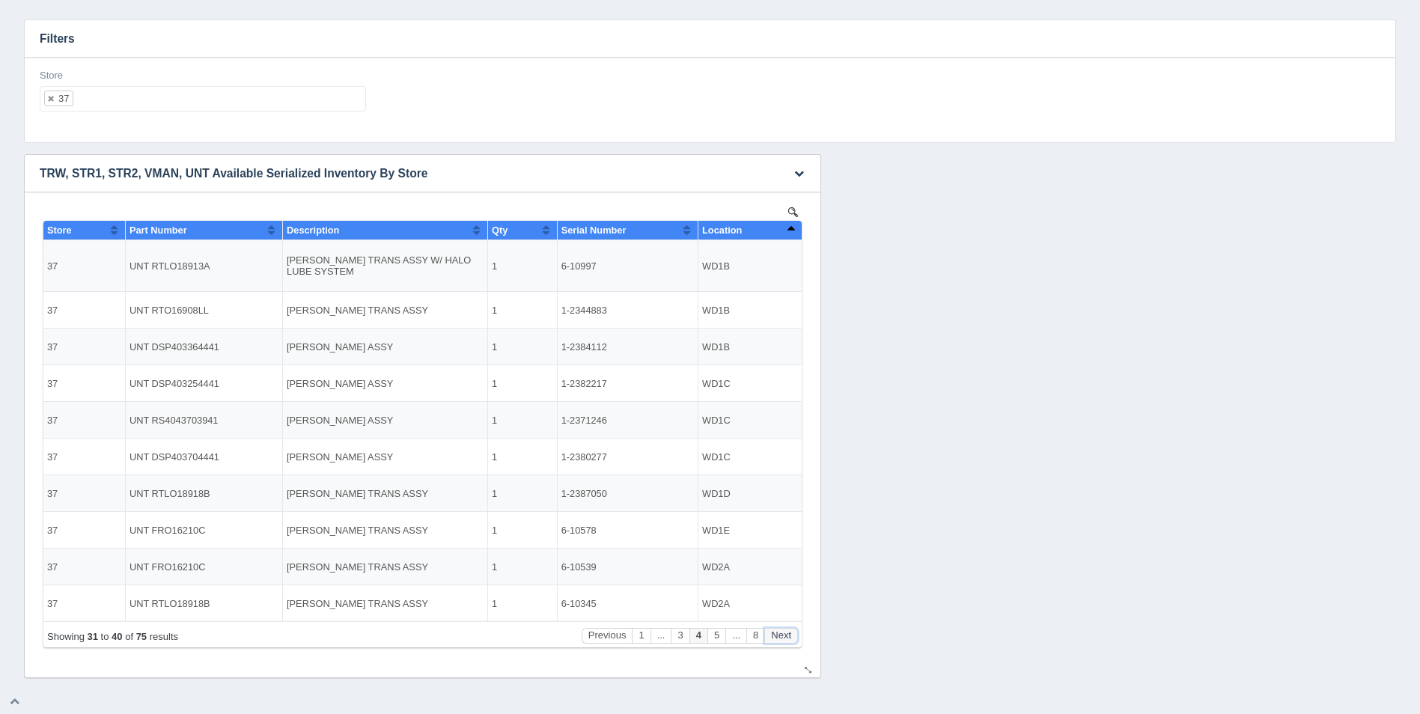
click at [790, 634] on button "Next" at bounding box center [781, 636] width 34 height 16
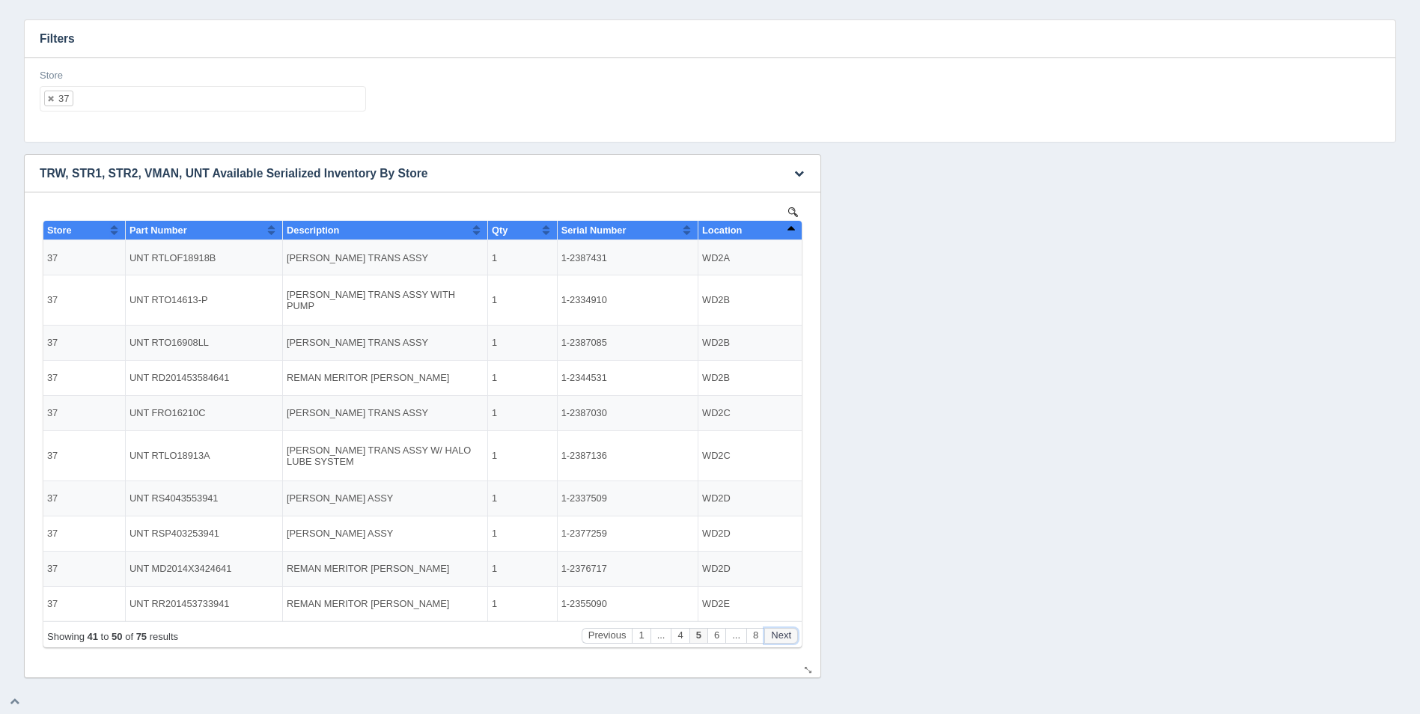
click at [790, 634] on button "Next" at bounding box center [781, 636] width 34 height 16
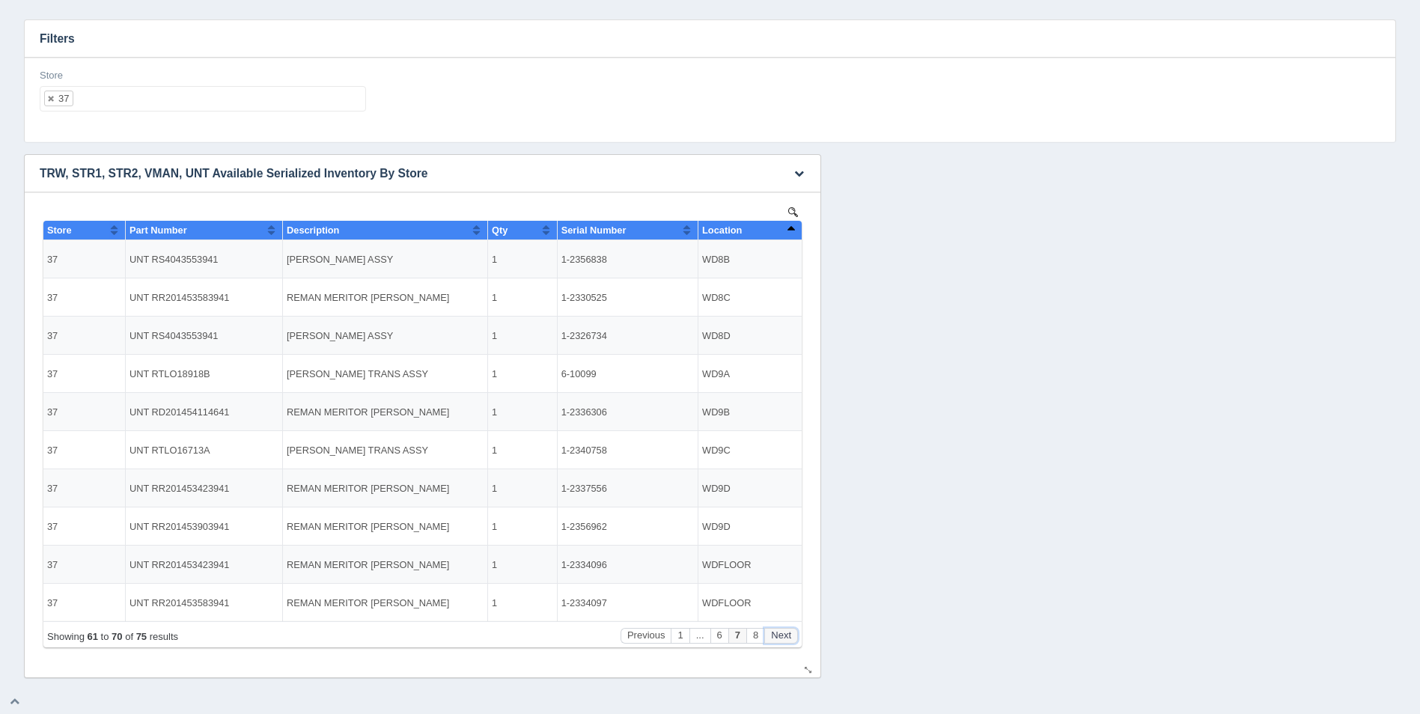
click at [790, 634] on button "Next" at bounding box center [781, 636] width 34 height 16
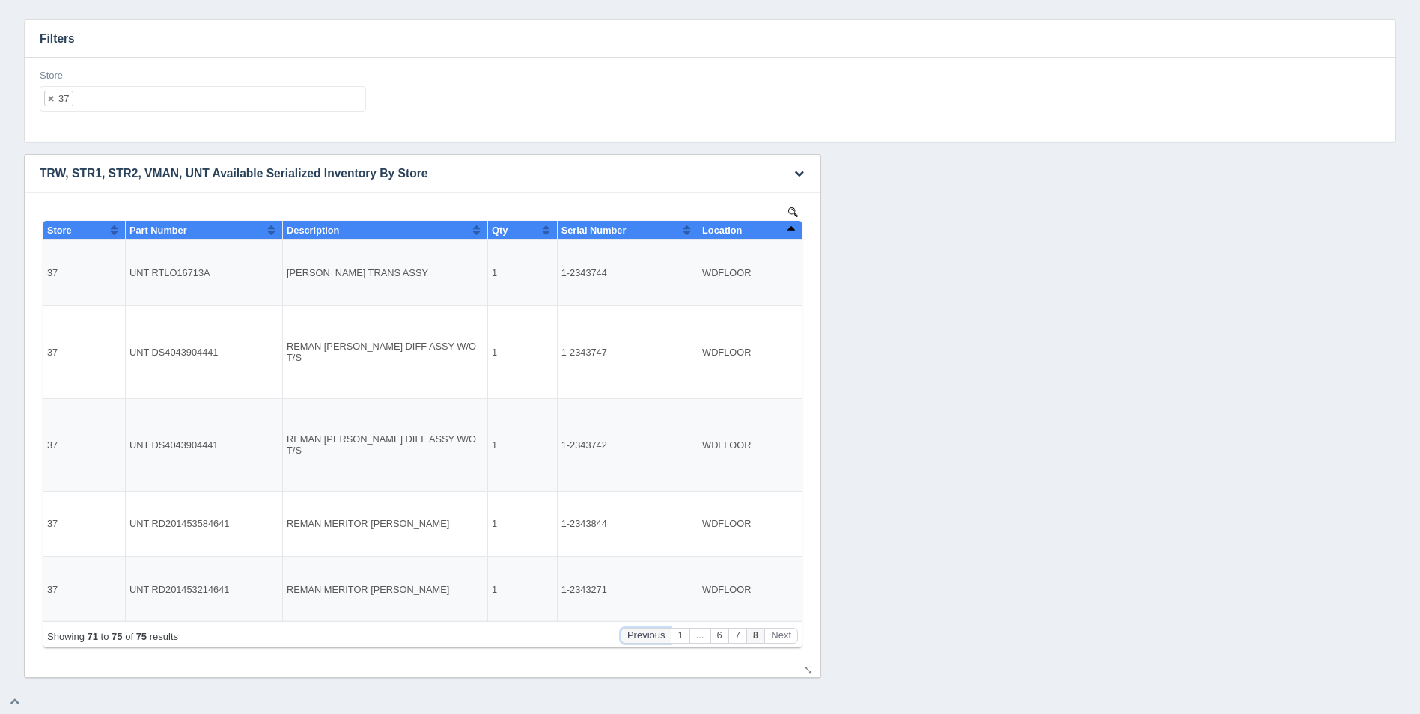
click at [635, 637] on button "Previous" at bounding box center [645, 636] width 51 height 16
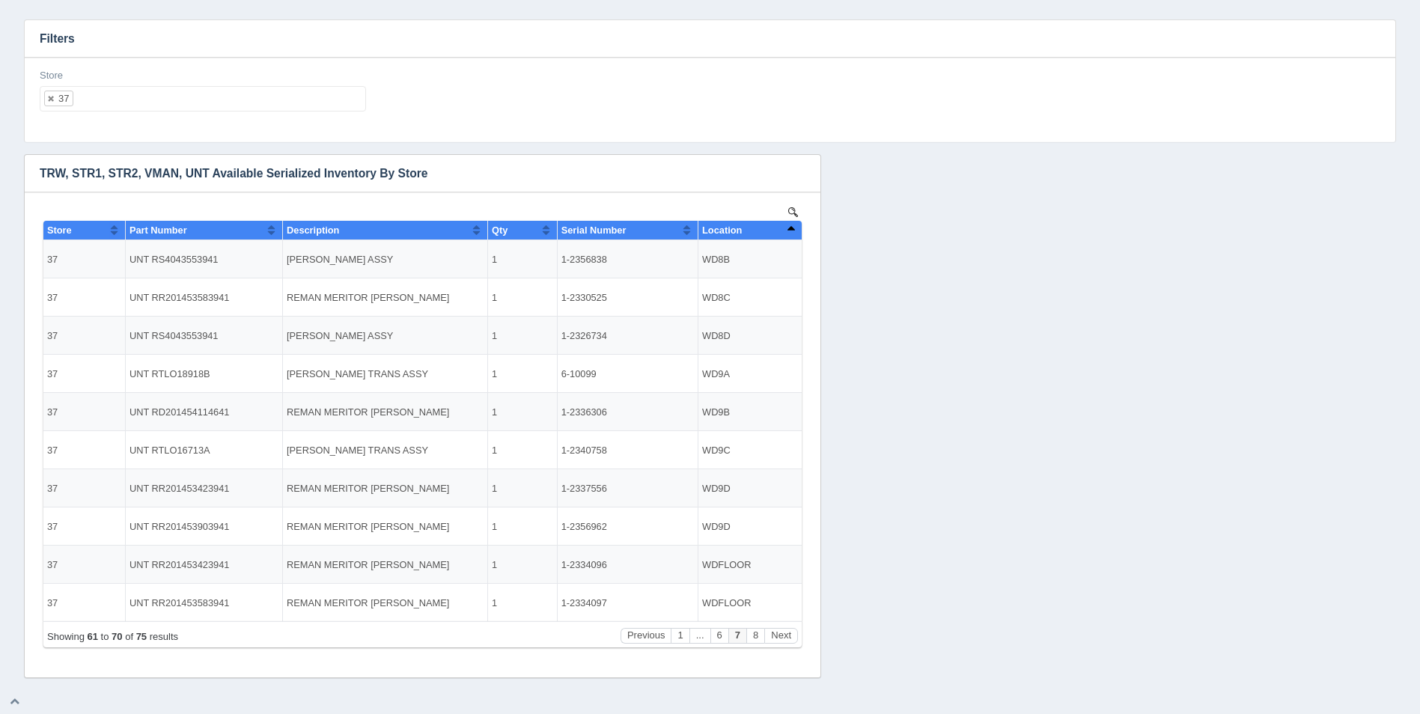
click at [259, 109] on ul "37" at bounding box center [203, 98] width 326 height 25
select select
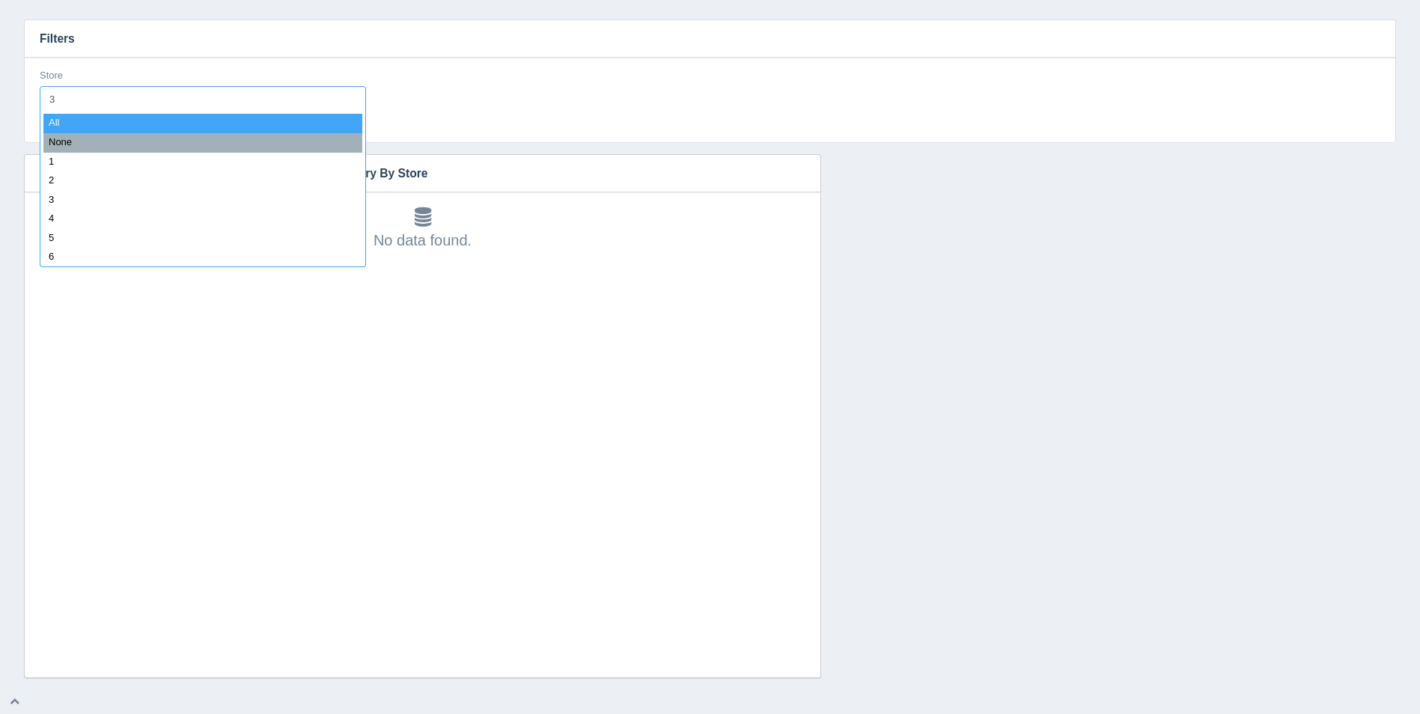
type input "38"
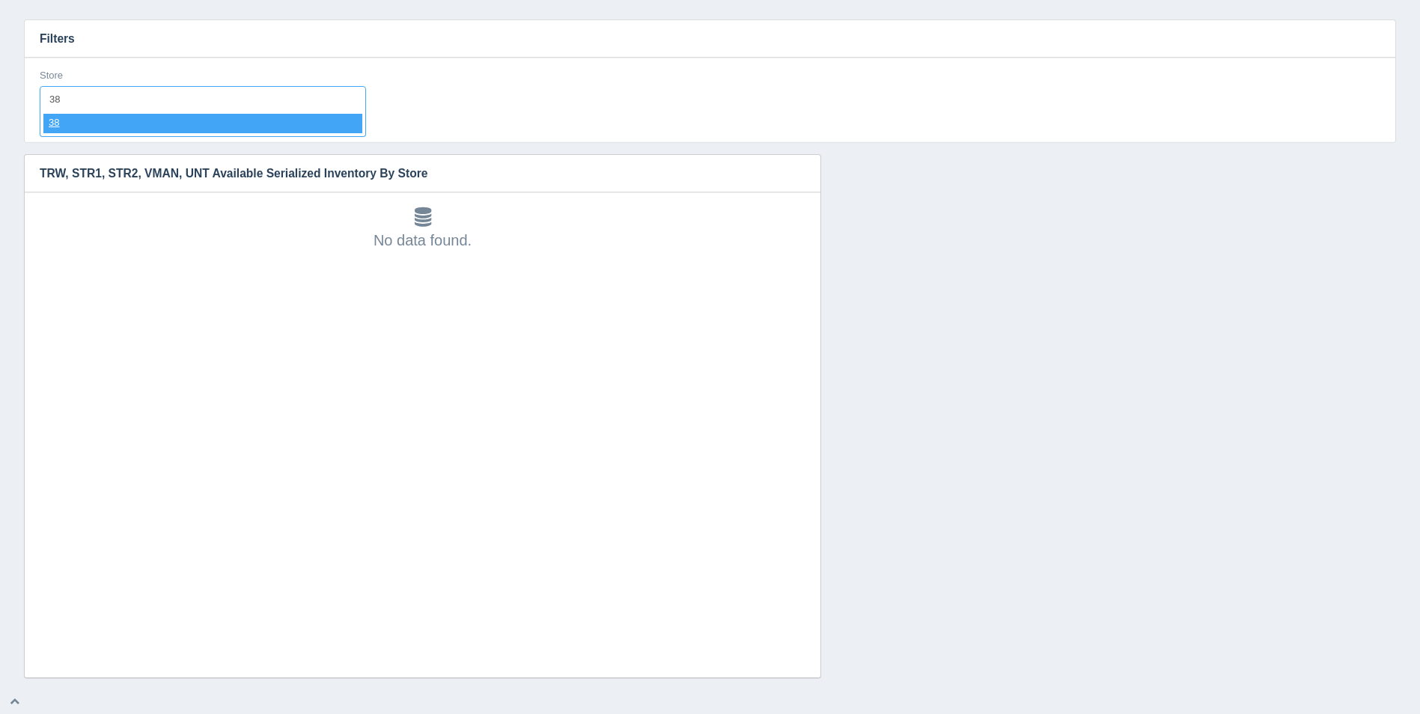
select select "38"
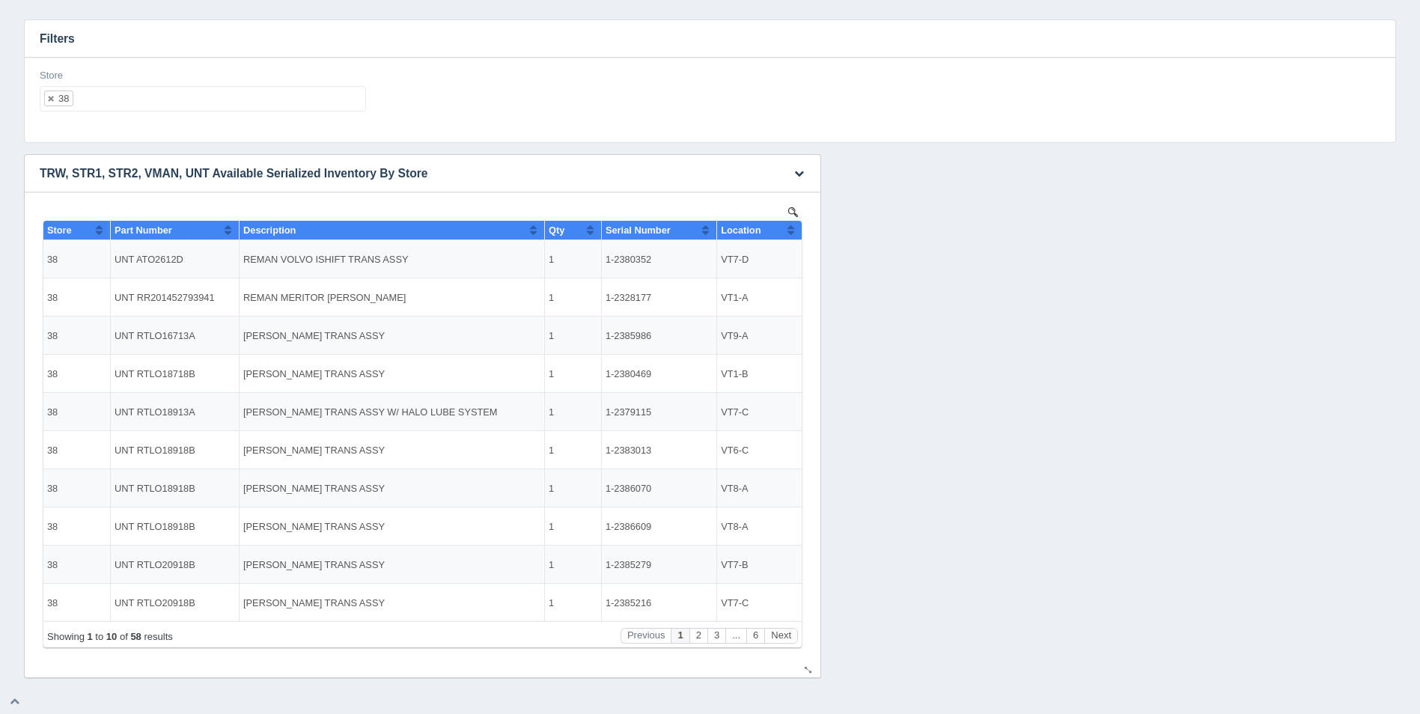
click at [791, 233] on button "Sort column ascending" at bounding box center [791, 230] width 10 height 18
click at [791, 233] on button "Sort column descending" at bounding box center [791, 230] width 10 height 18
click at [791, 233] on button "Sort column ascending" at bounding box center [791, 230] width 10 height 18
click at [784, 640] on button "Next" at bounding box center [781, 636] width 34 height 16
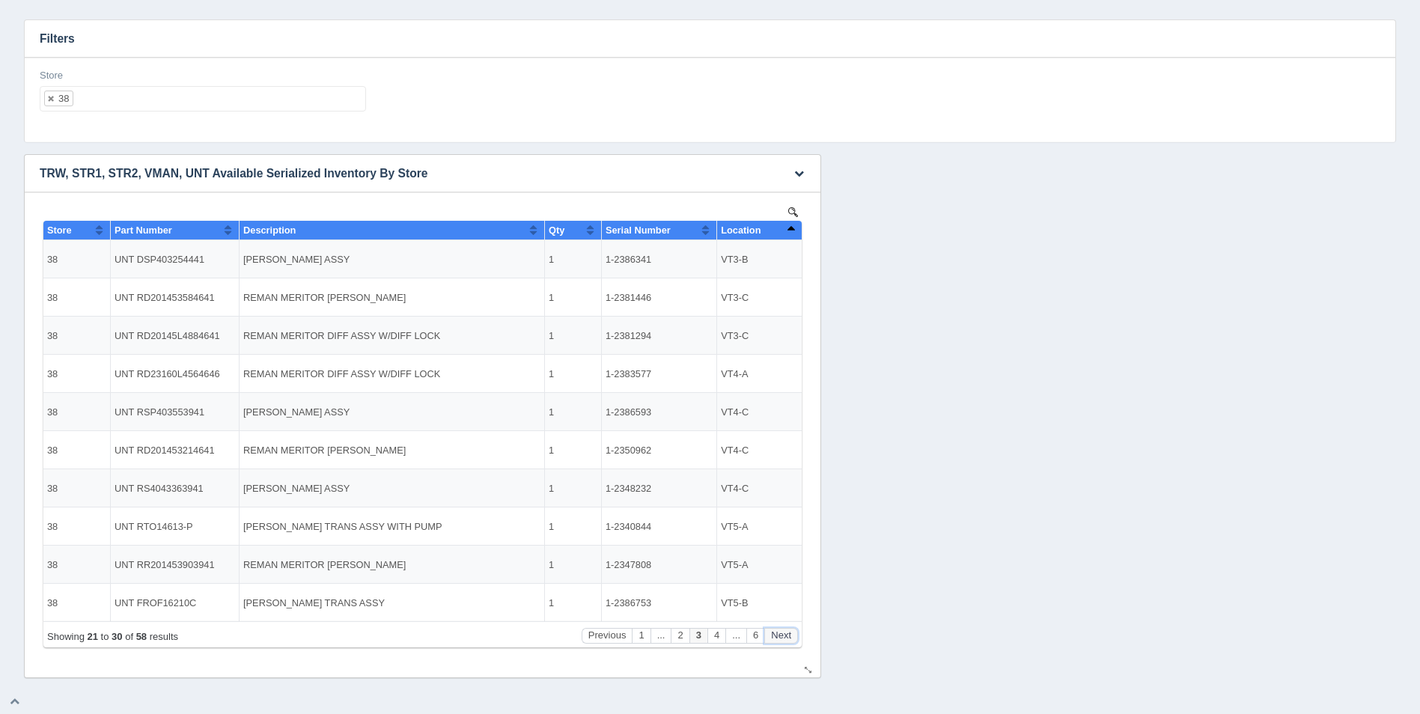
click at [784, 640] on button "Next" at bounding box center [781, 636] width 34 height 16
click at [782, 638] on button "Next" at bounding box center [781, 636] width 34 height 16
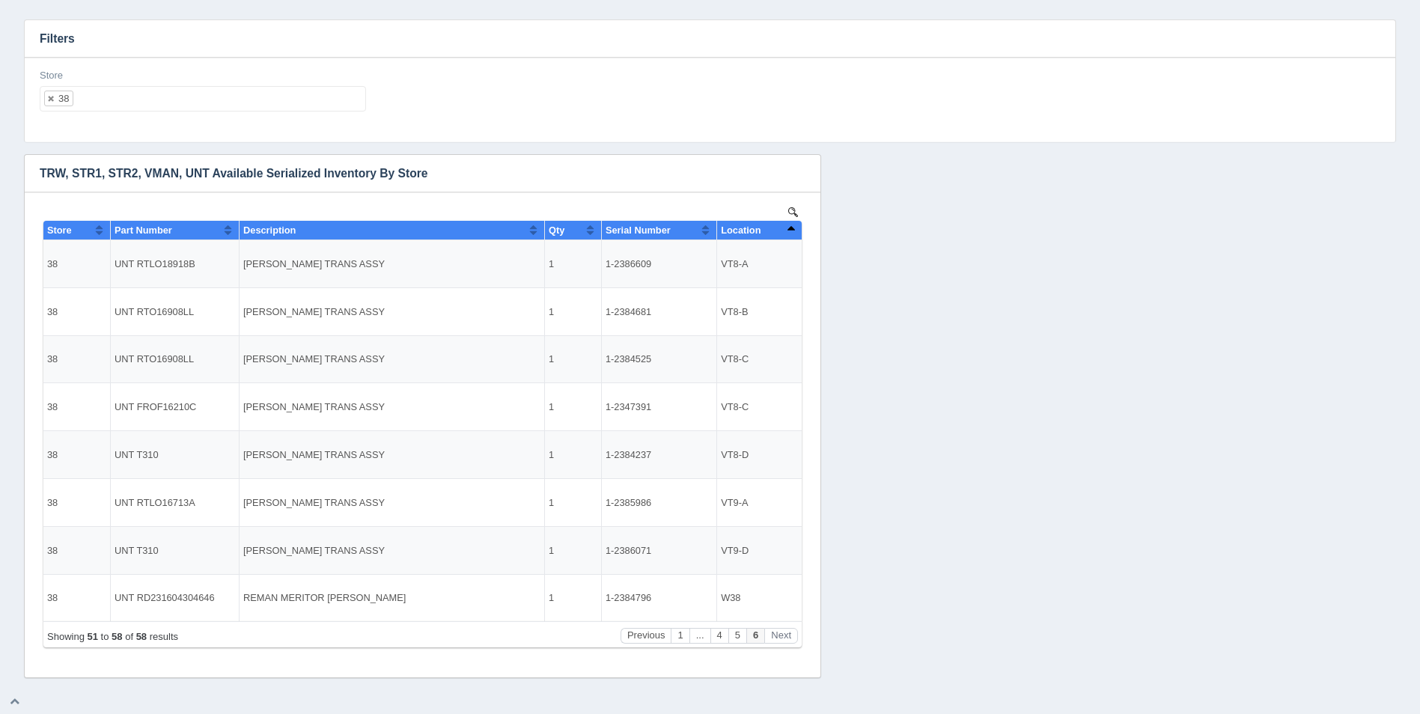
click at [159, 98] on ul "38" at bounding box center [203, 98] width 326 height 25
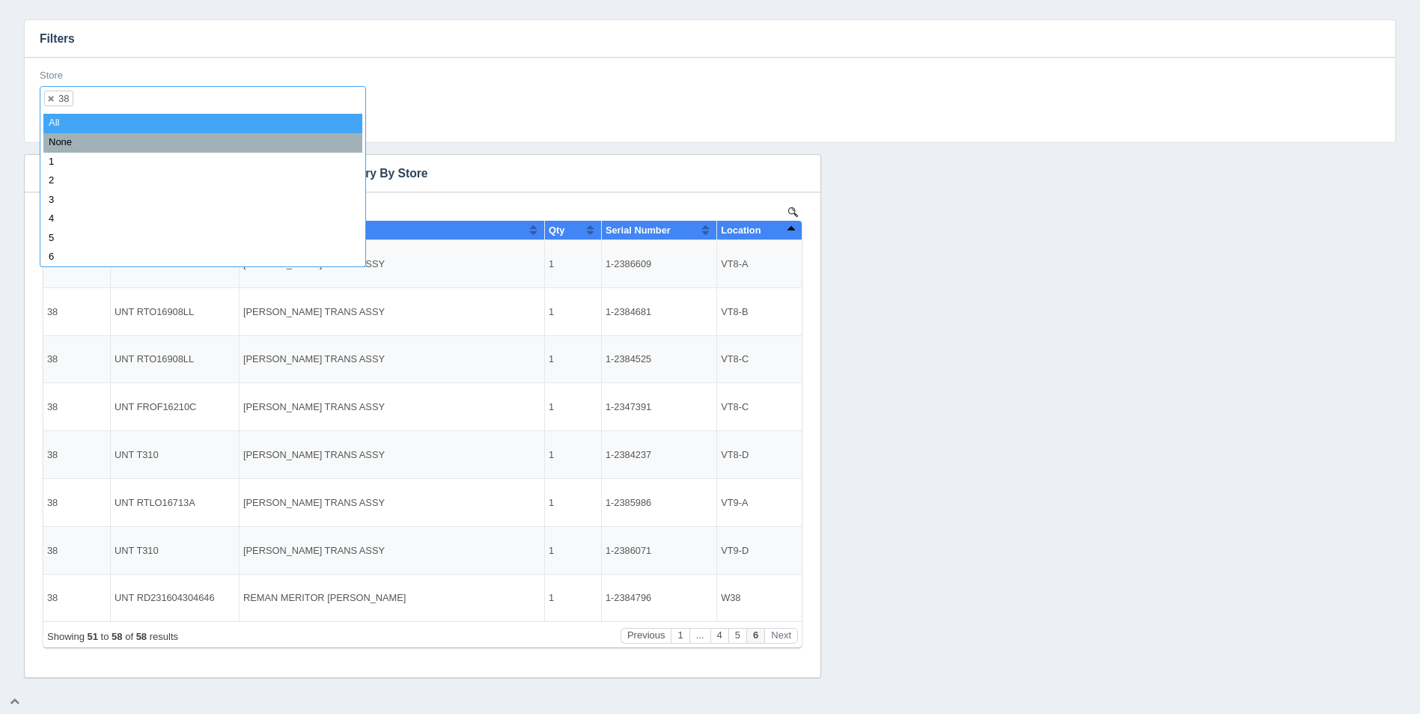
select select
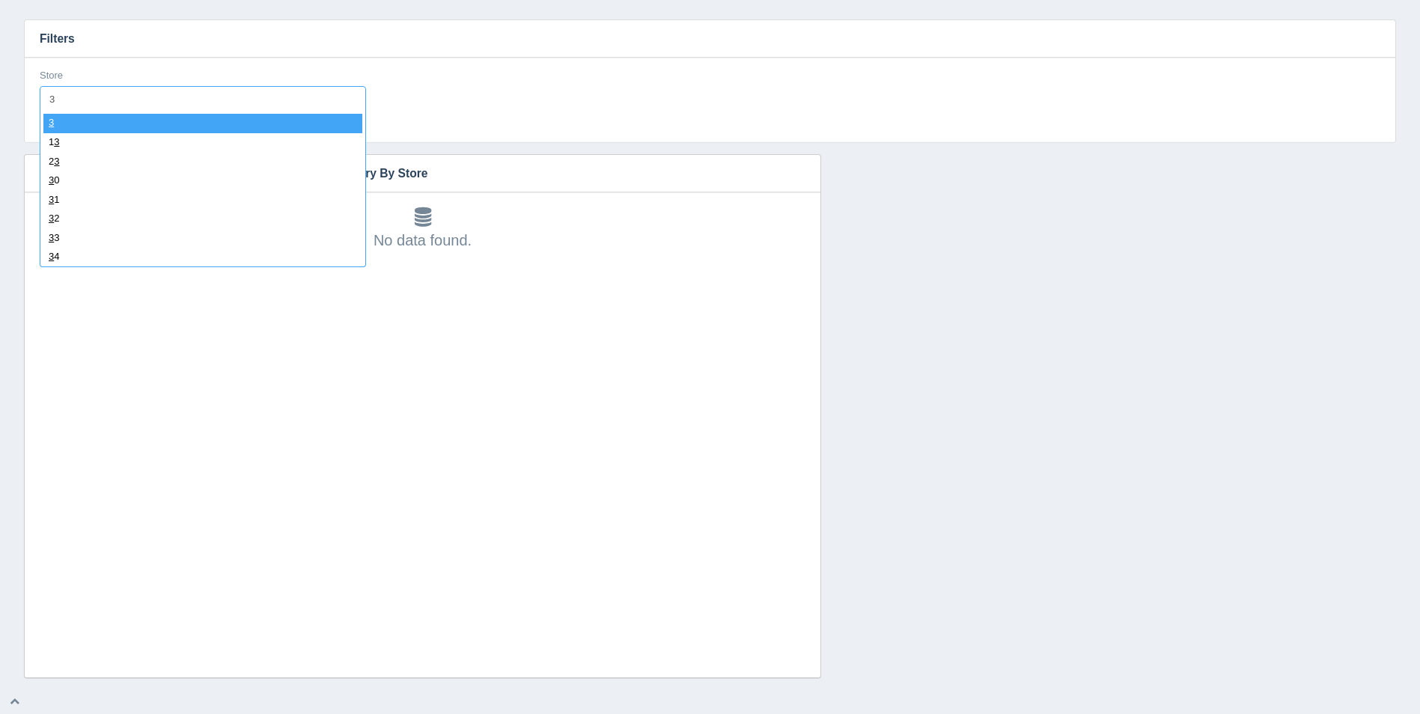
type input "39"
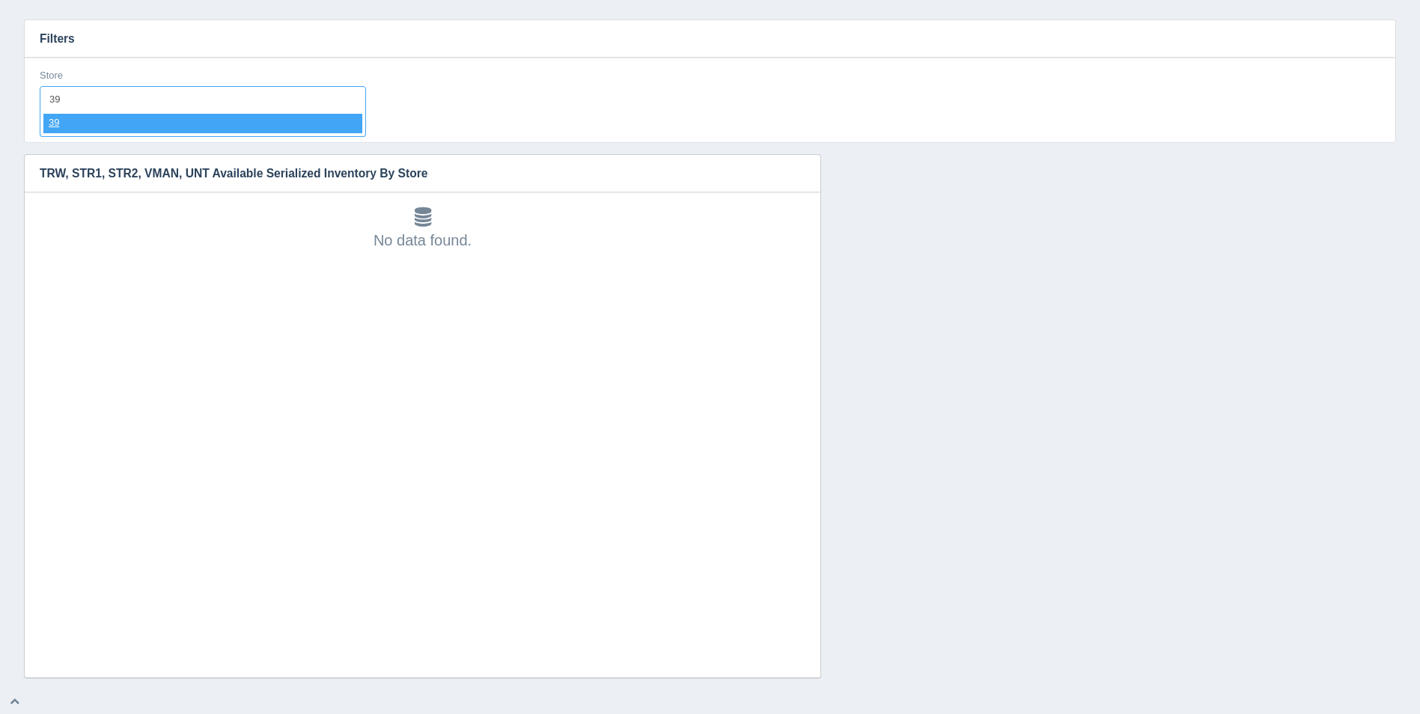
select select "39"
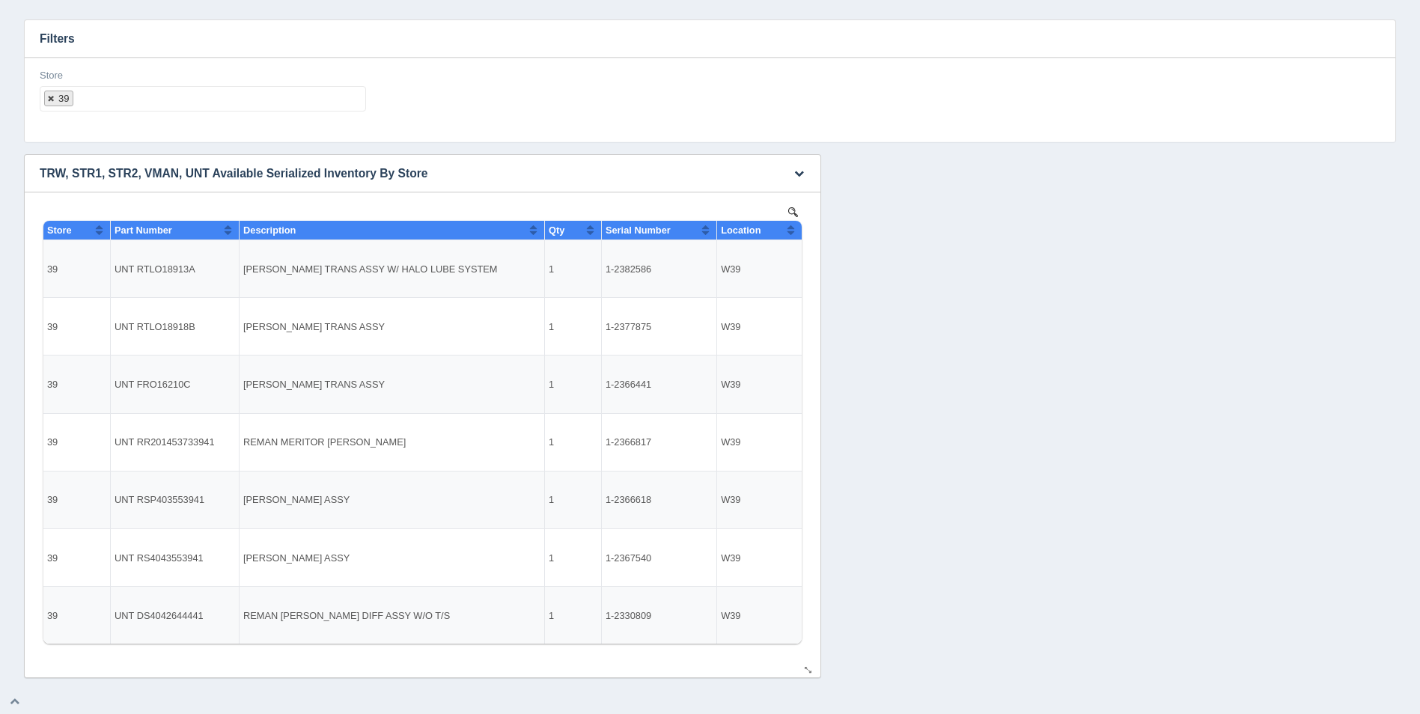
select select
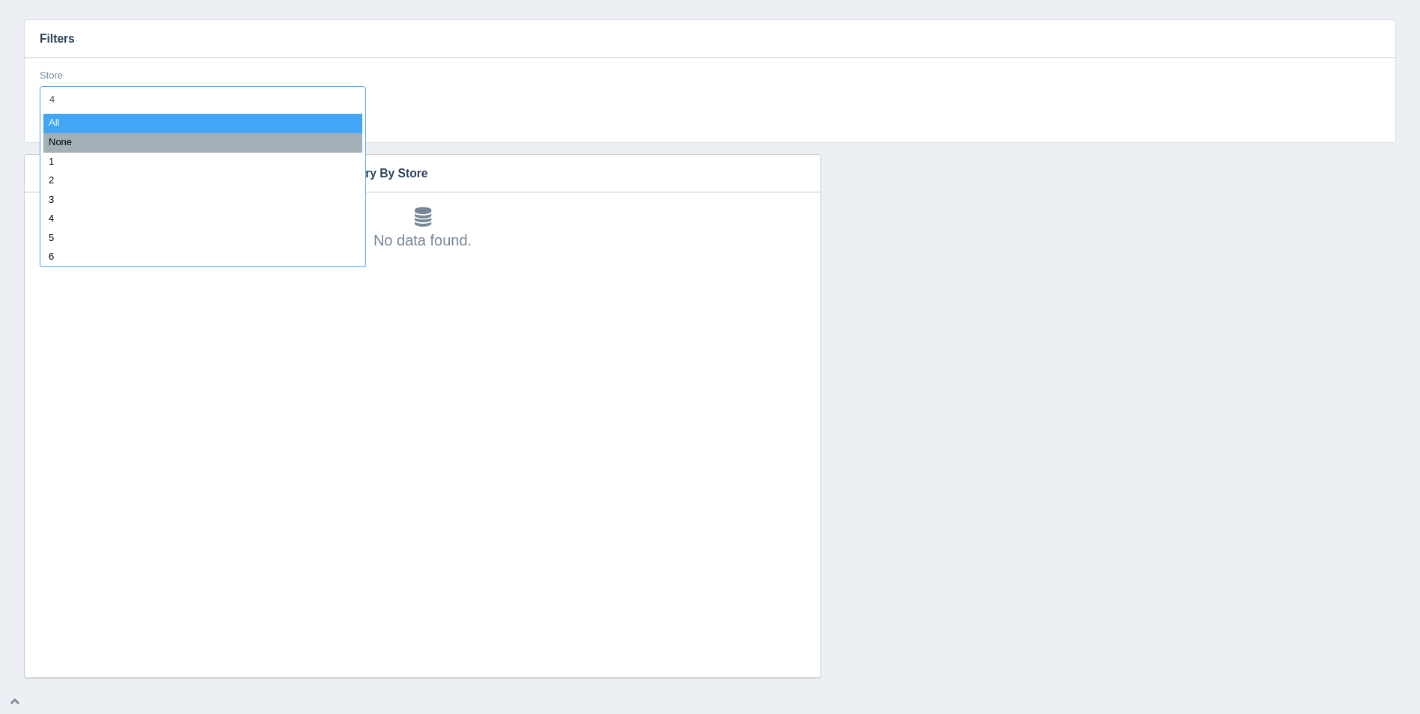
type input "40"
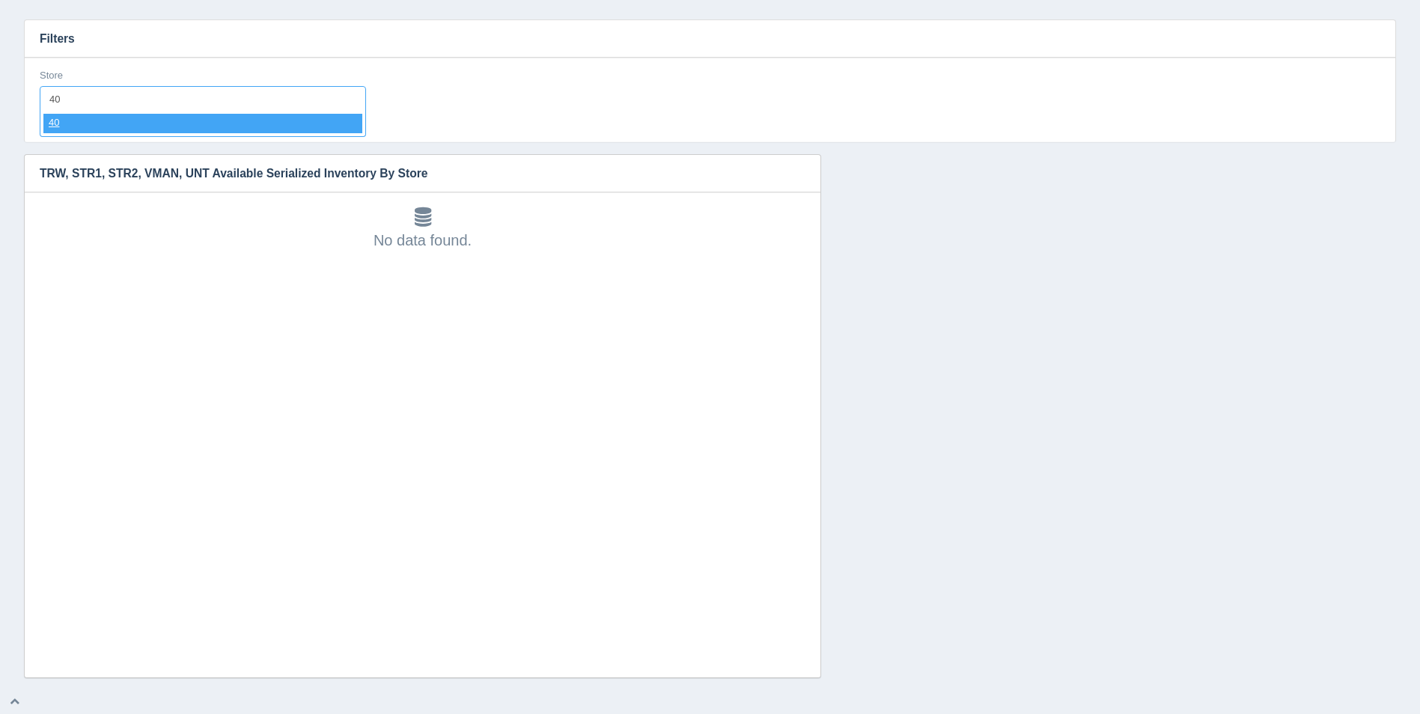
select select "40"
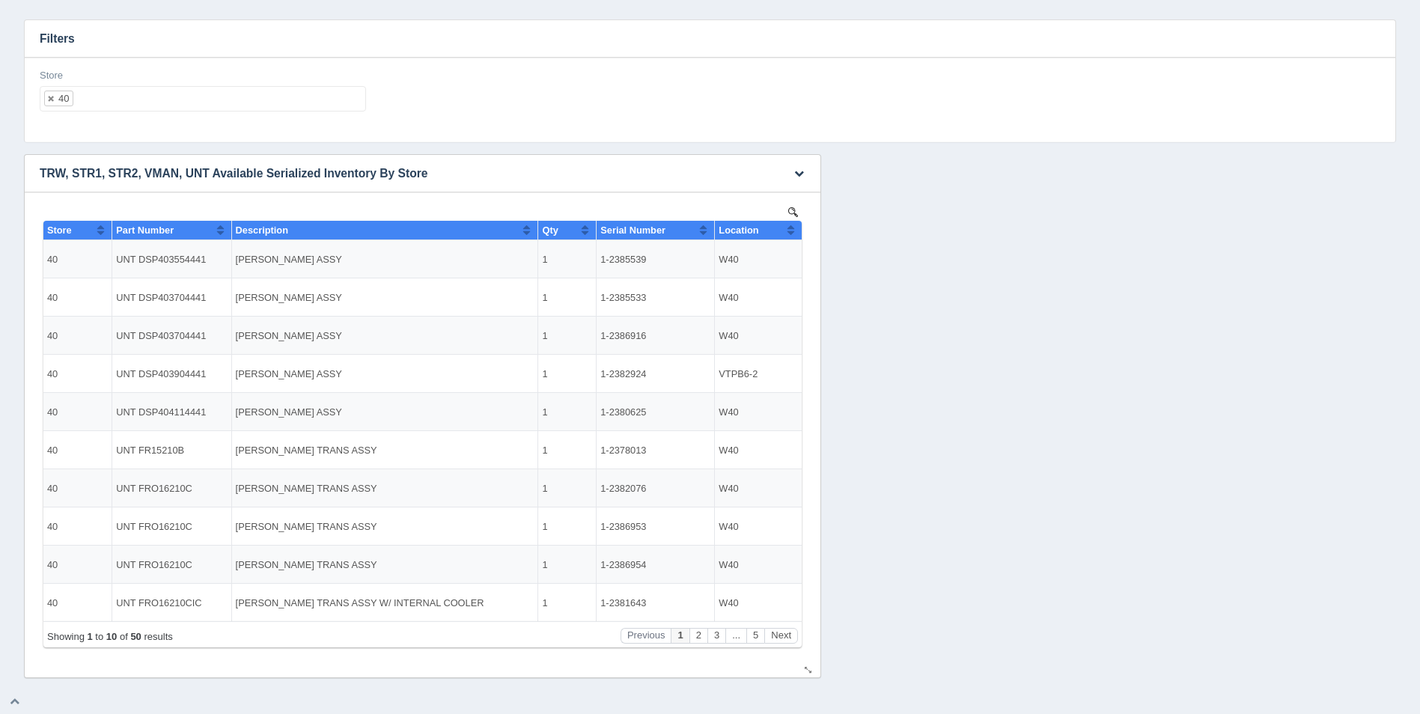
click at [787, 231] on button "Sort column ascending" at bounding box center [791, 230] width 10 height 18
click at [786, 642] on button "Next" at bounding box center [781, 636] width 34 height 16
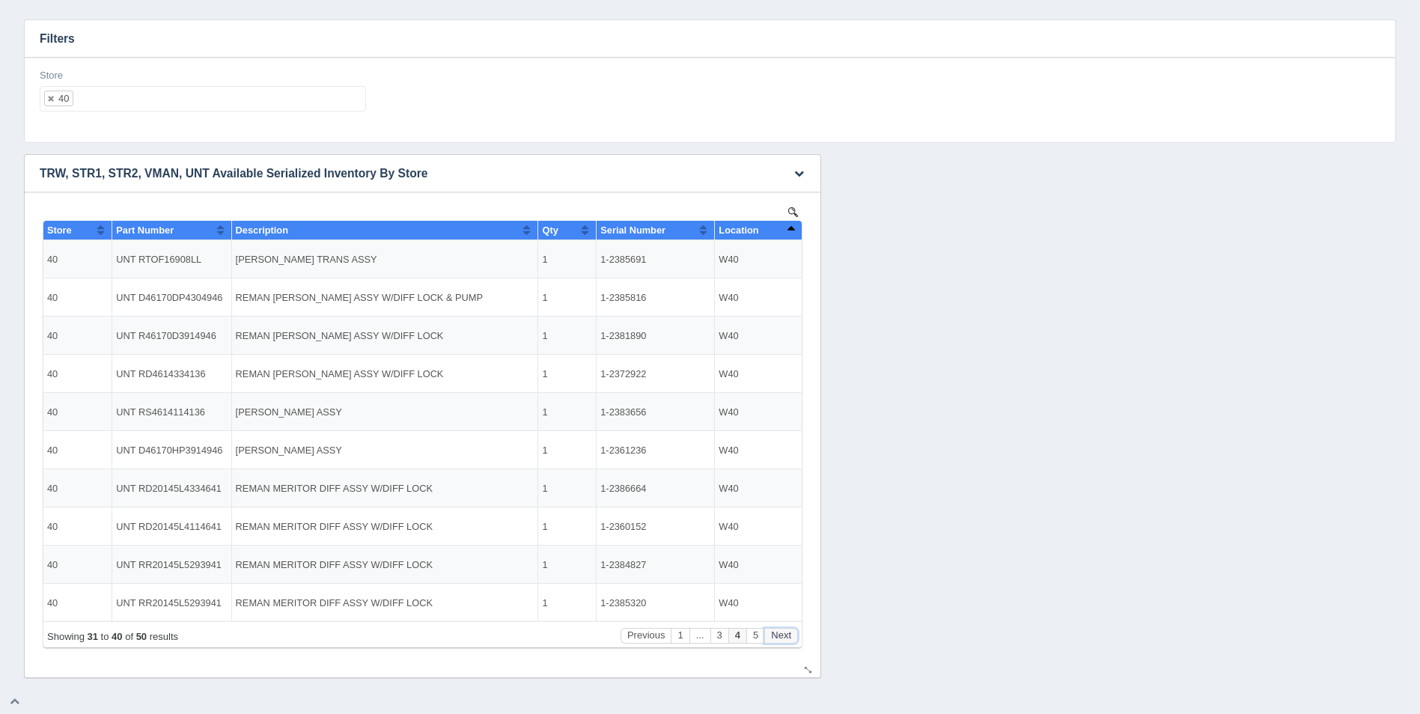
click at [786, 642] on button "Next" at bounding box center [781, 636] width 34 height 16
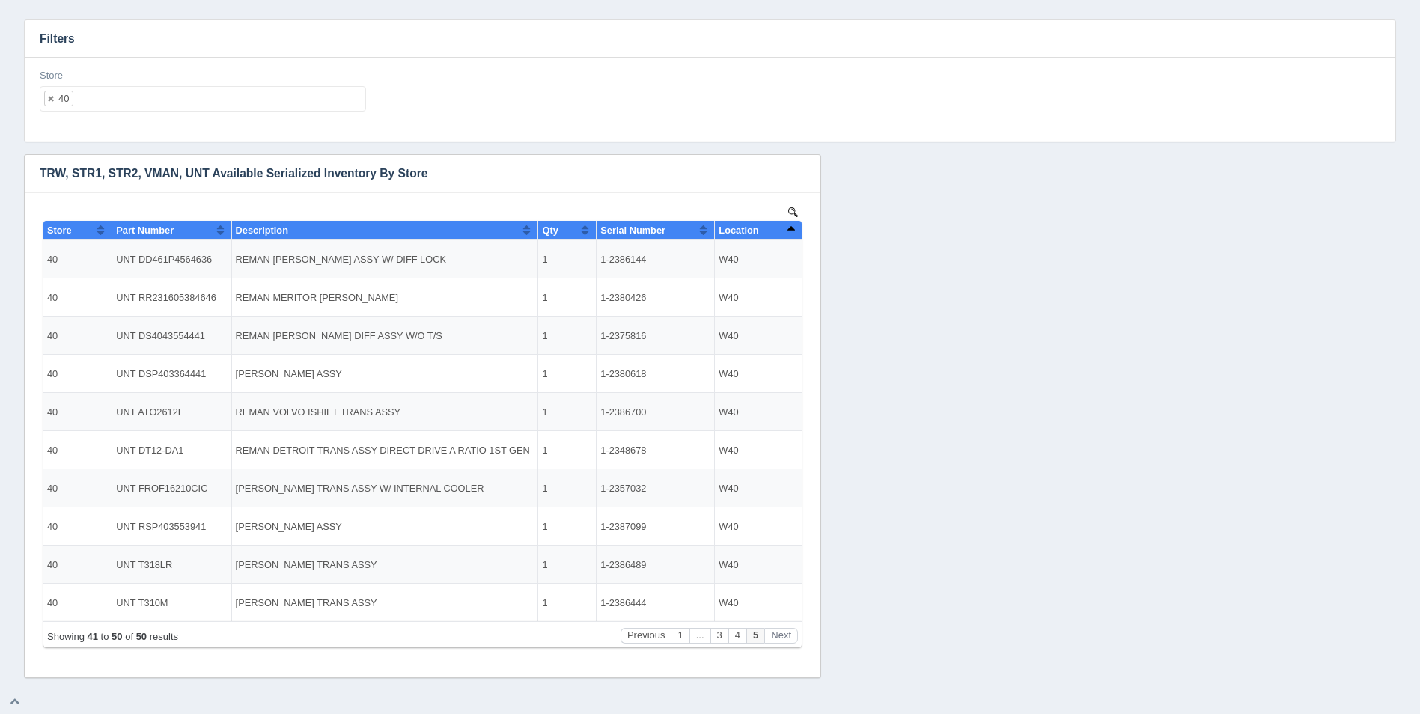
click at [206, 109] on ul "40" at bounding box center [203, 98] width 326 height 25
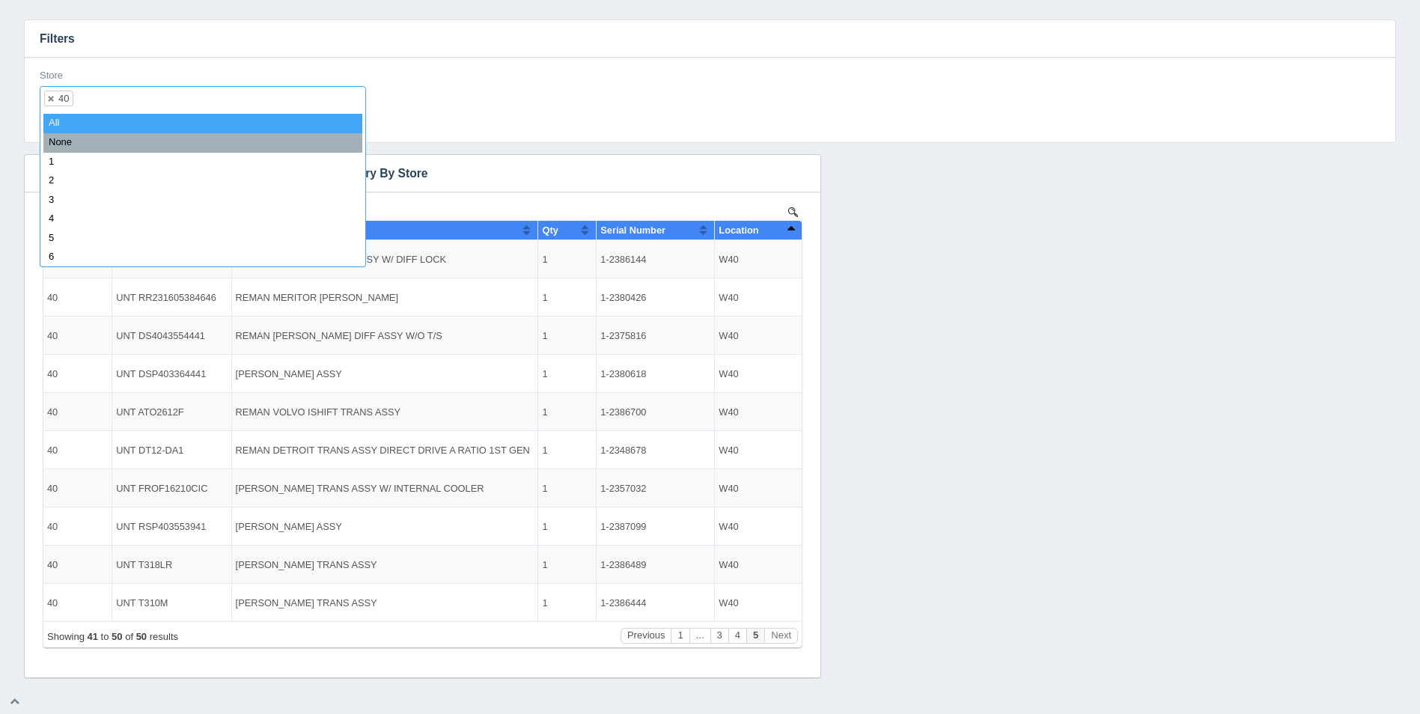
select select
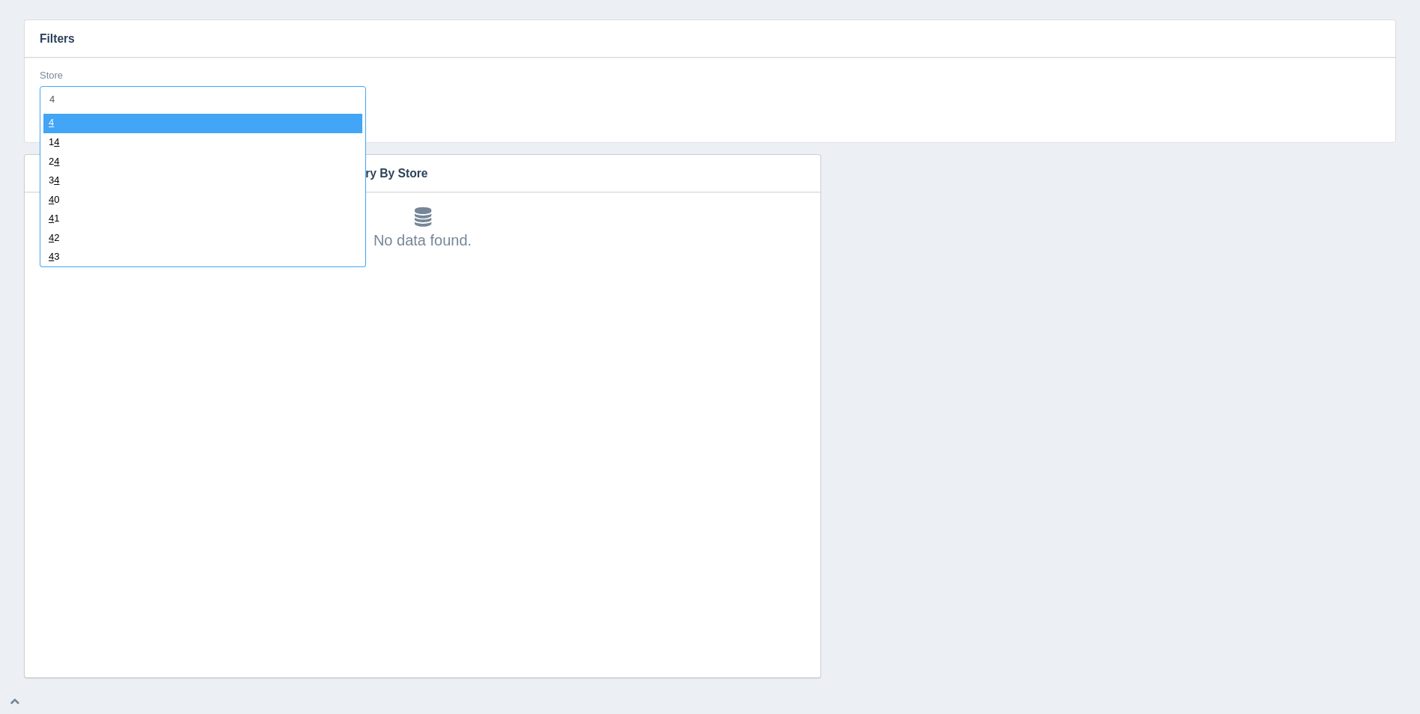
type input "41"
select select "41"
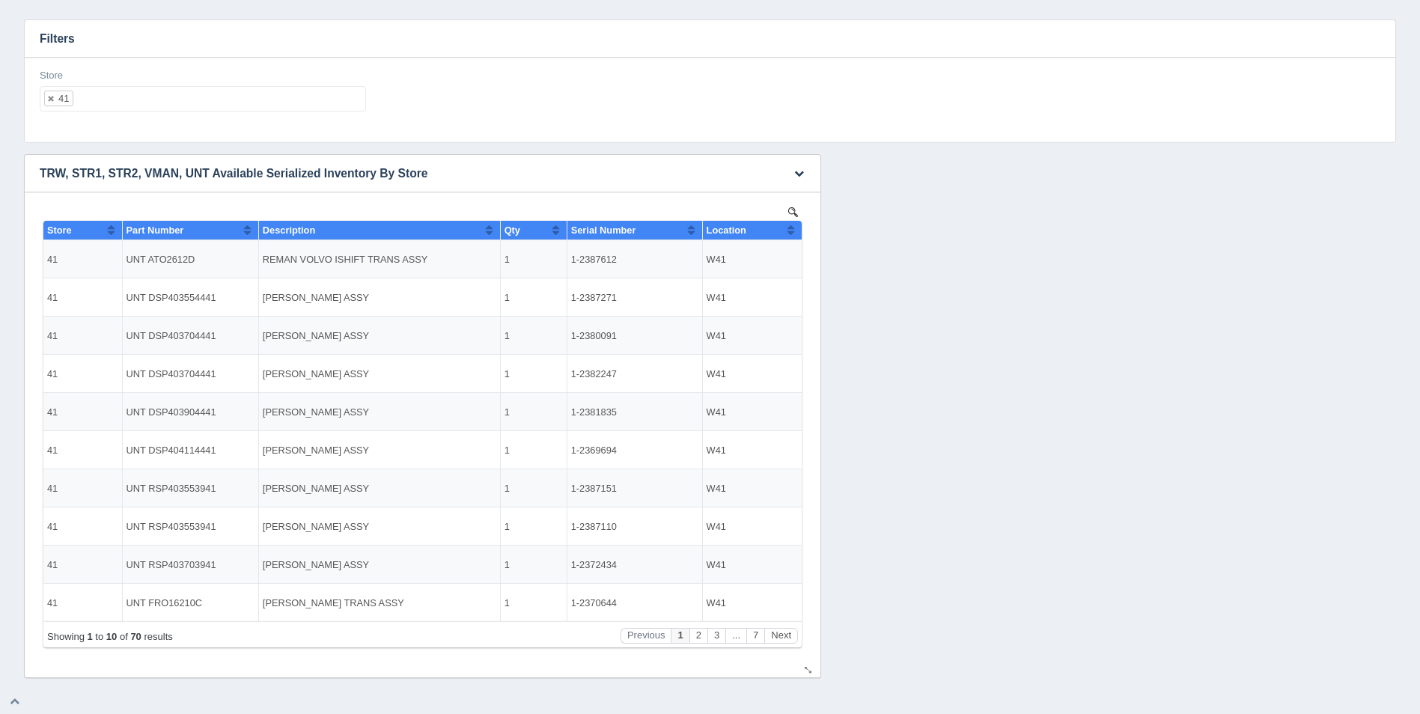
click at [788, 230] on button "Sort column ascending" at bounding box center [791, 230] width 10 height 18
click at [789, 230] on button "Sort column descending" at bounding box center [791, 230] width 10 height 18
click at [785, 638] on button "Next" at bounding box center [781, 636] width 34 height 16
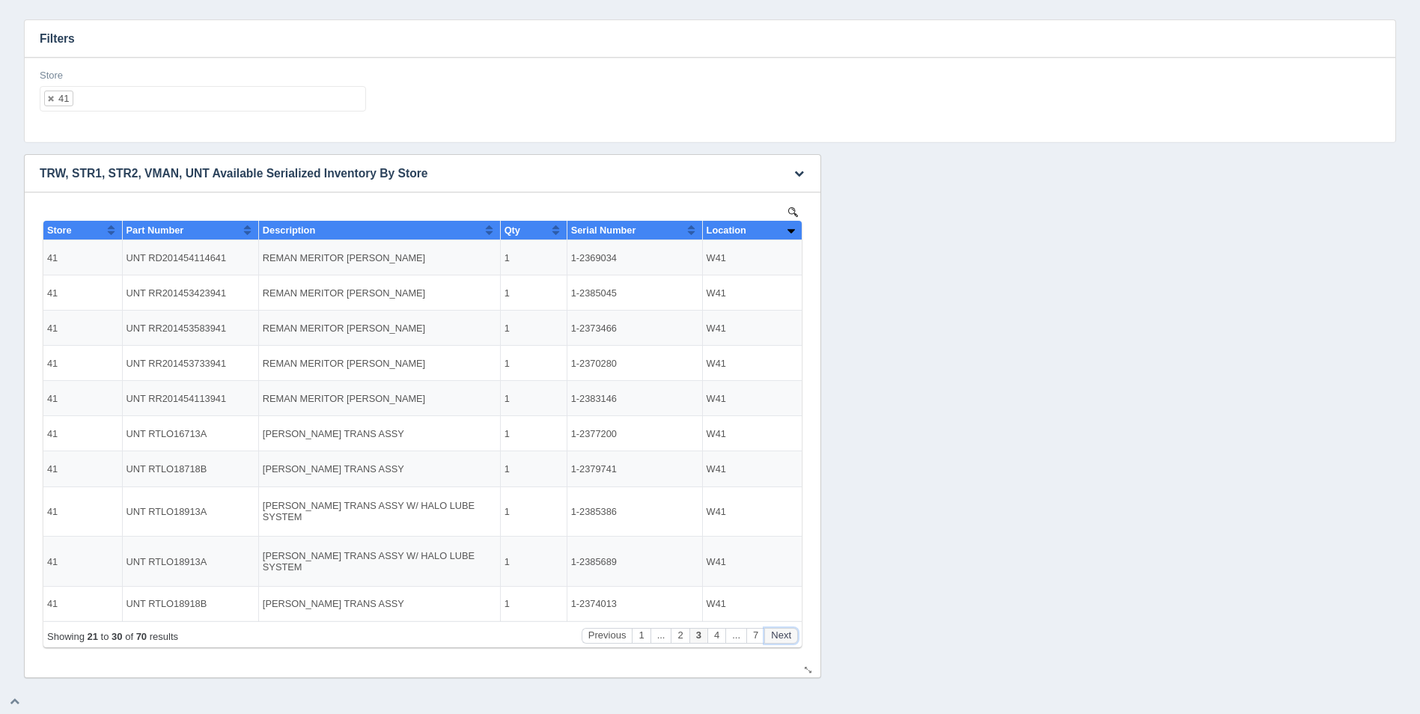
click at [785, 638] on button "Next" at bounding box center [781, 636] width 34 height 16
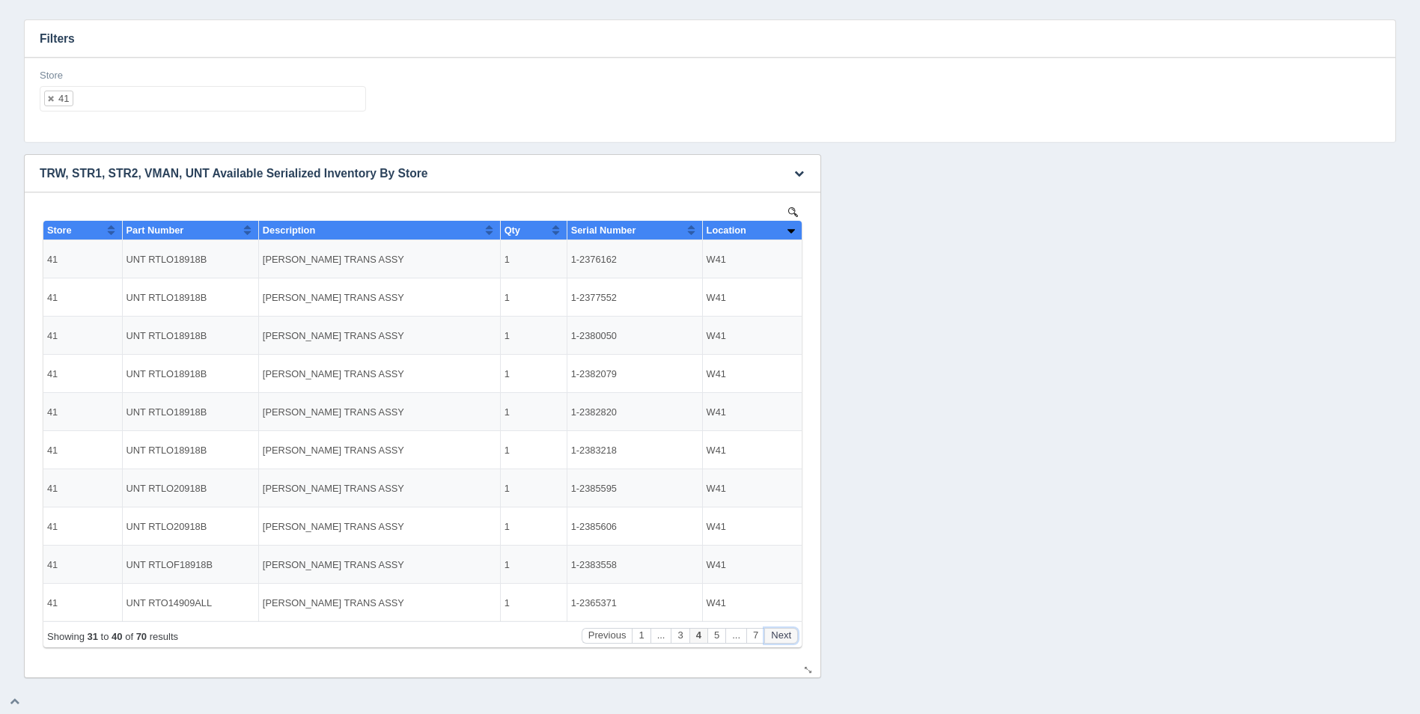
click at [785, 638] on button "Next" at bounding box center [781, 636] width 34 height 16
click at [290, 103] on ul "41" at bounding box center [203, 98] width 326 height 25
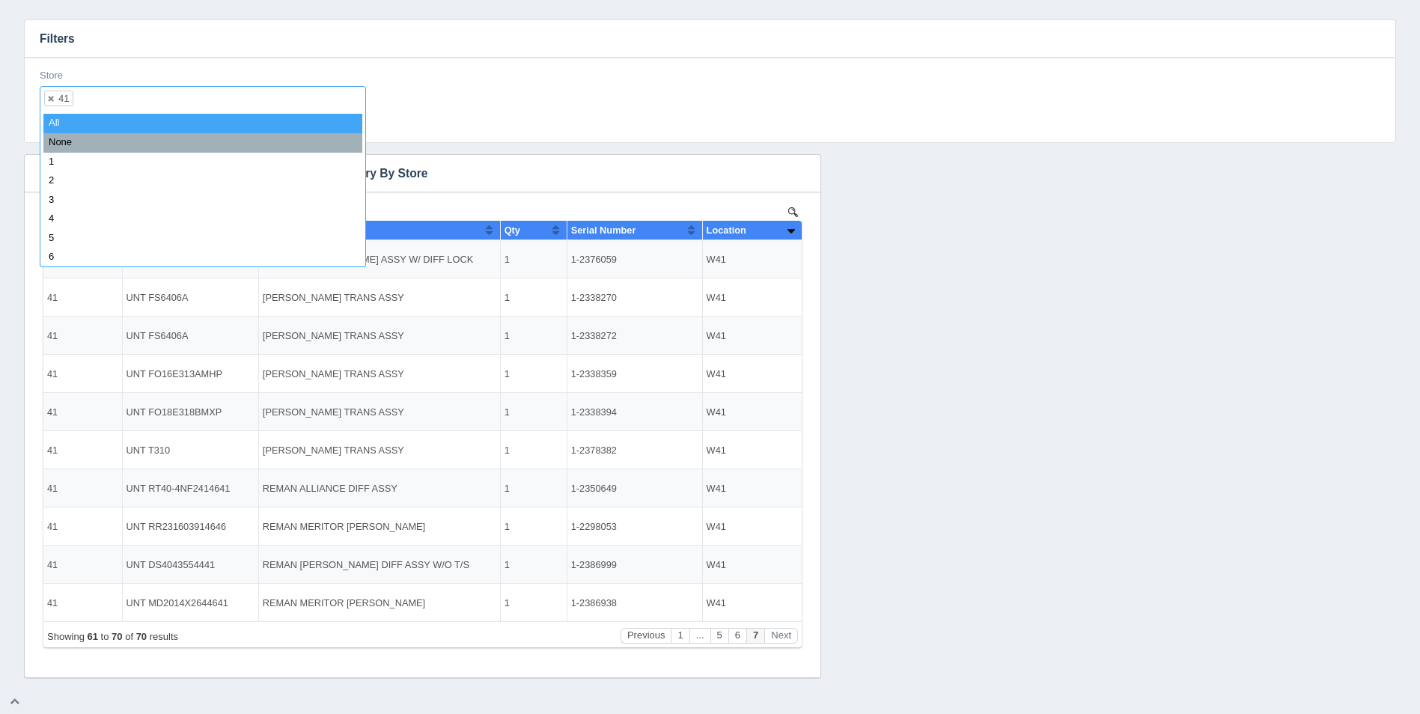
select select
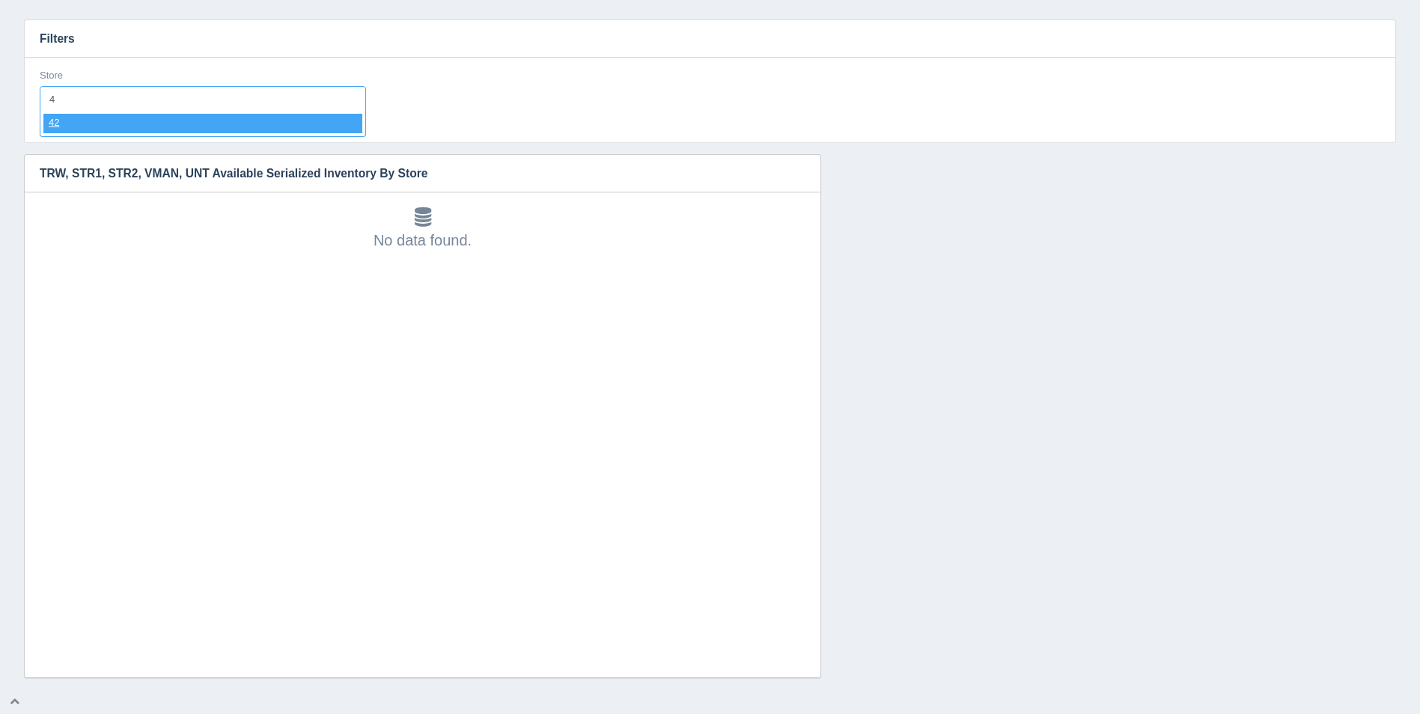
type input "42"
select select "42"
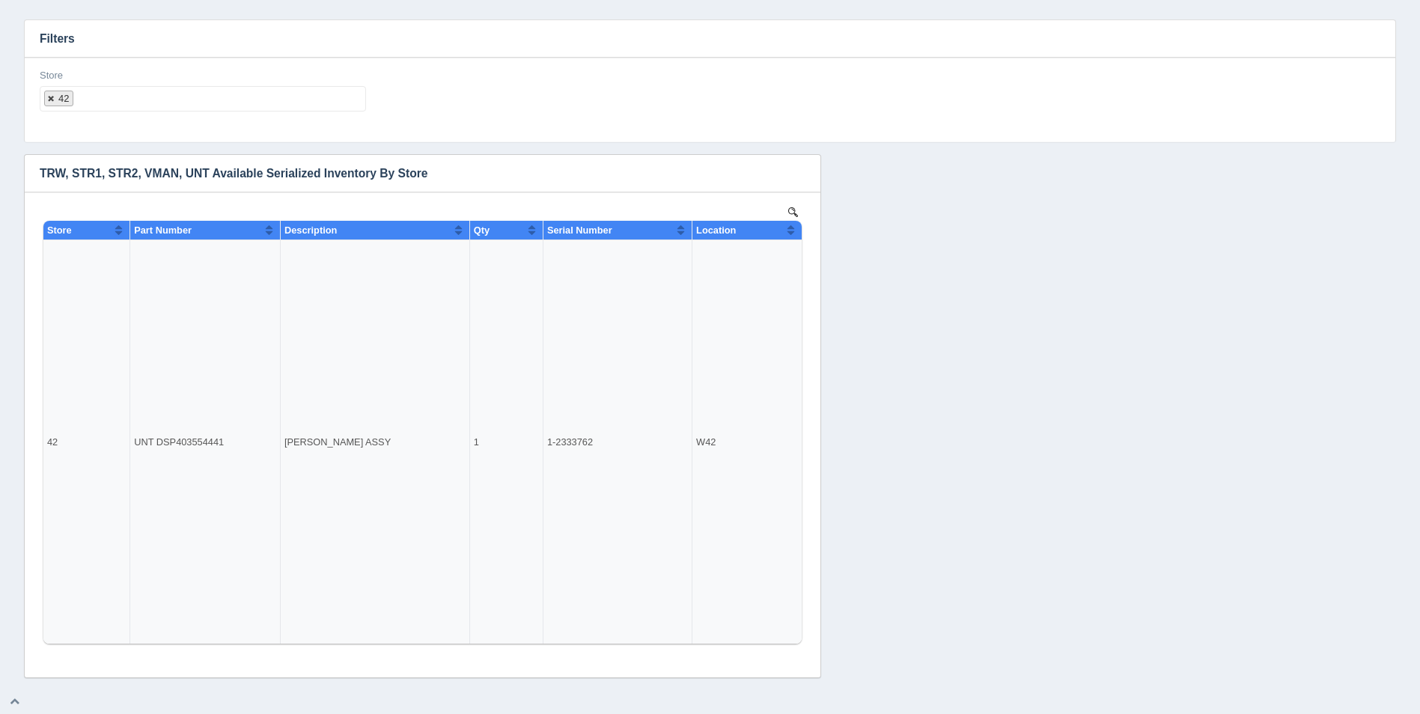
select select
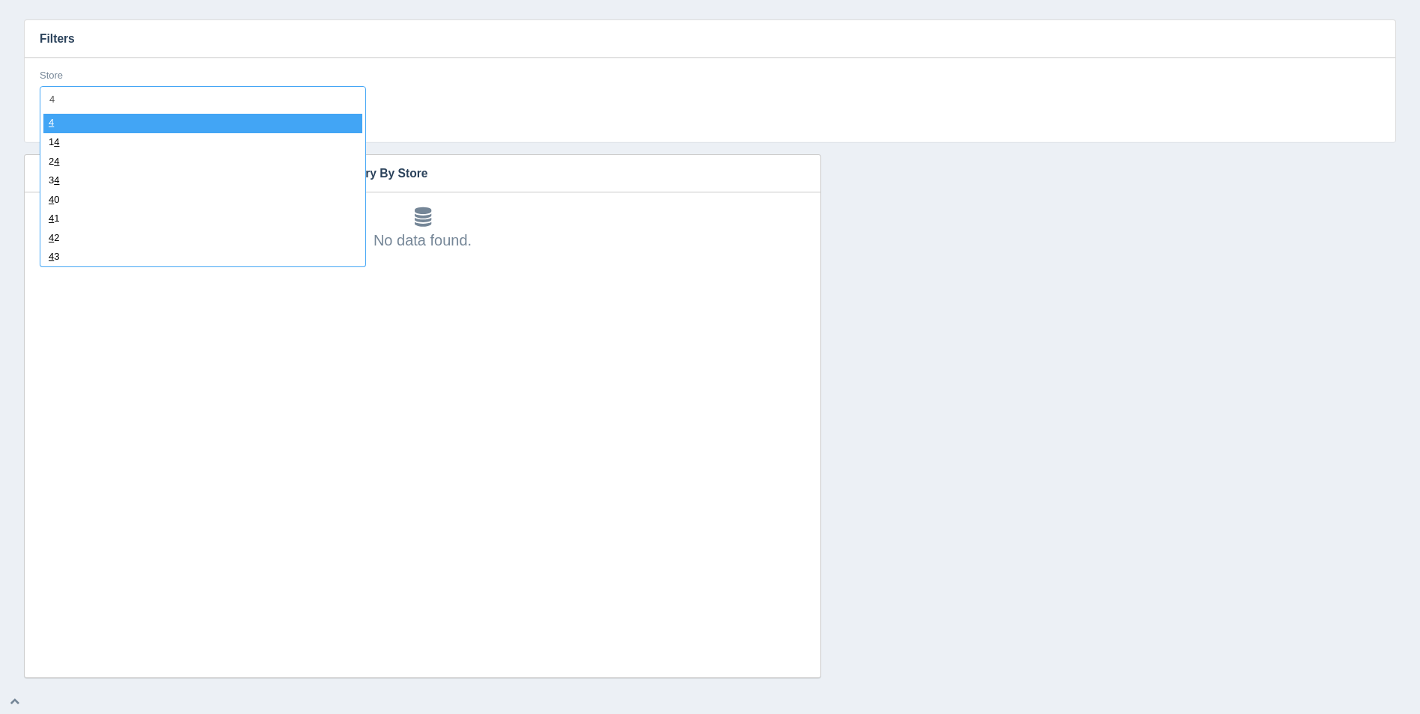
type input "43"
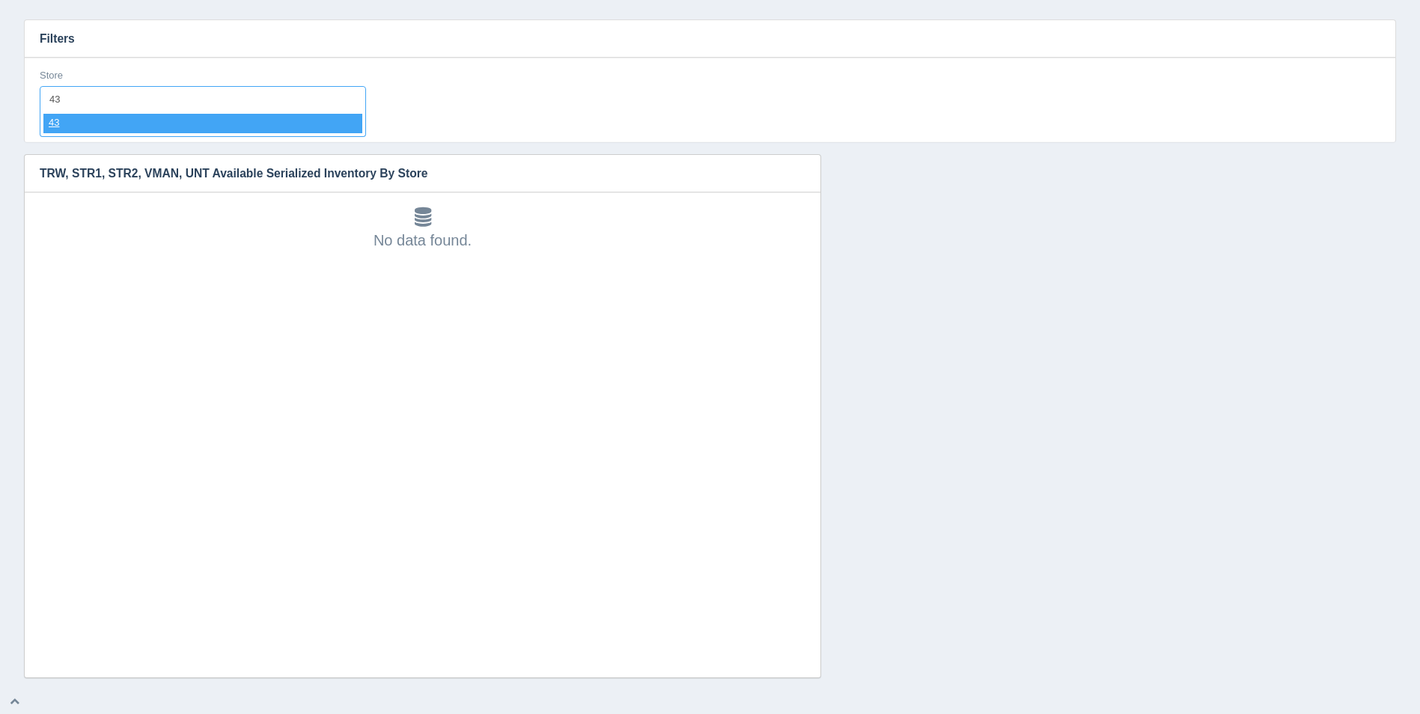
select select "43"
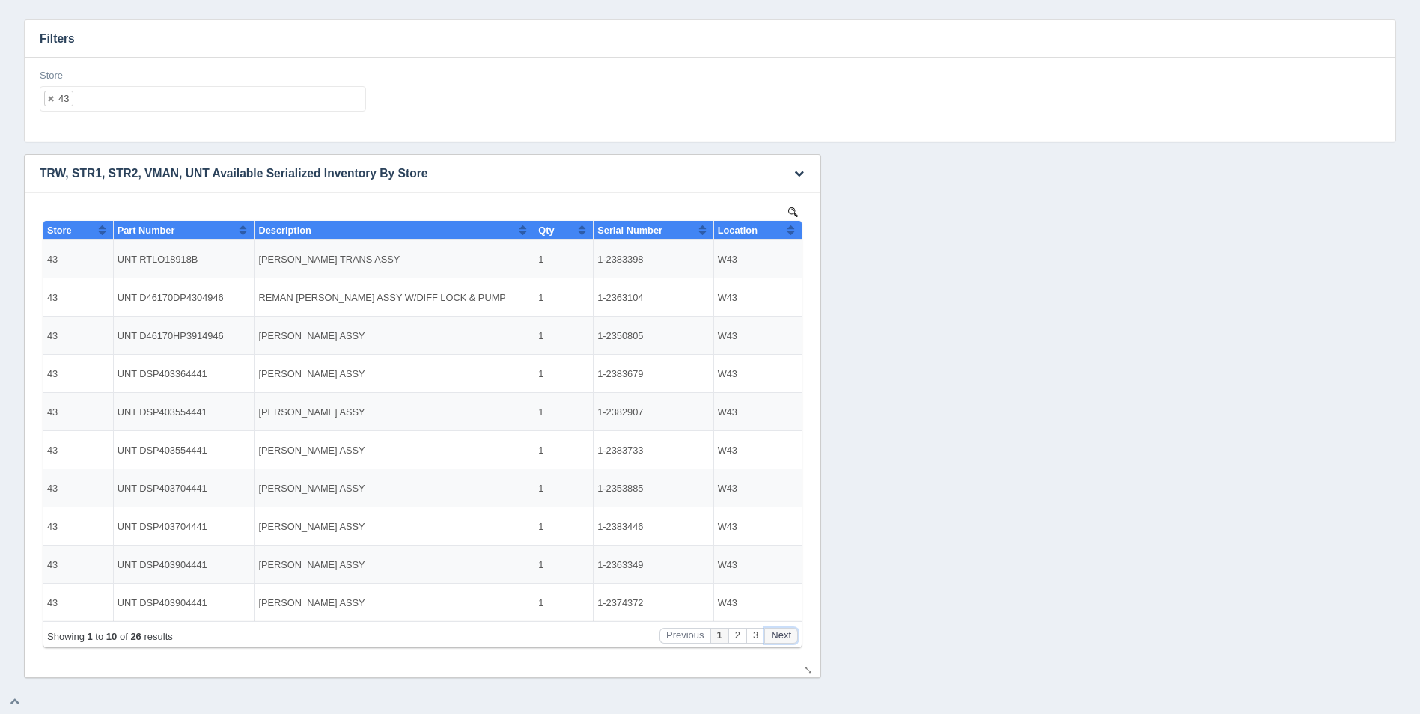
click at [787, 635] on button "Next" at bounding box center [781, 636] width 34 height 16
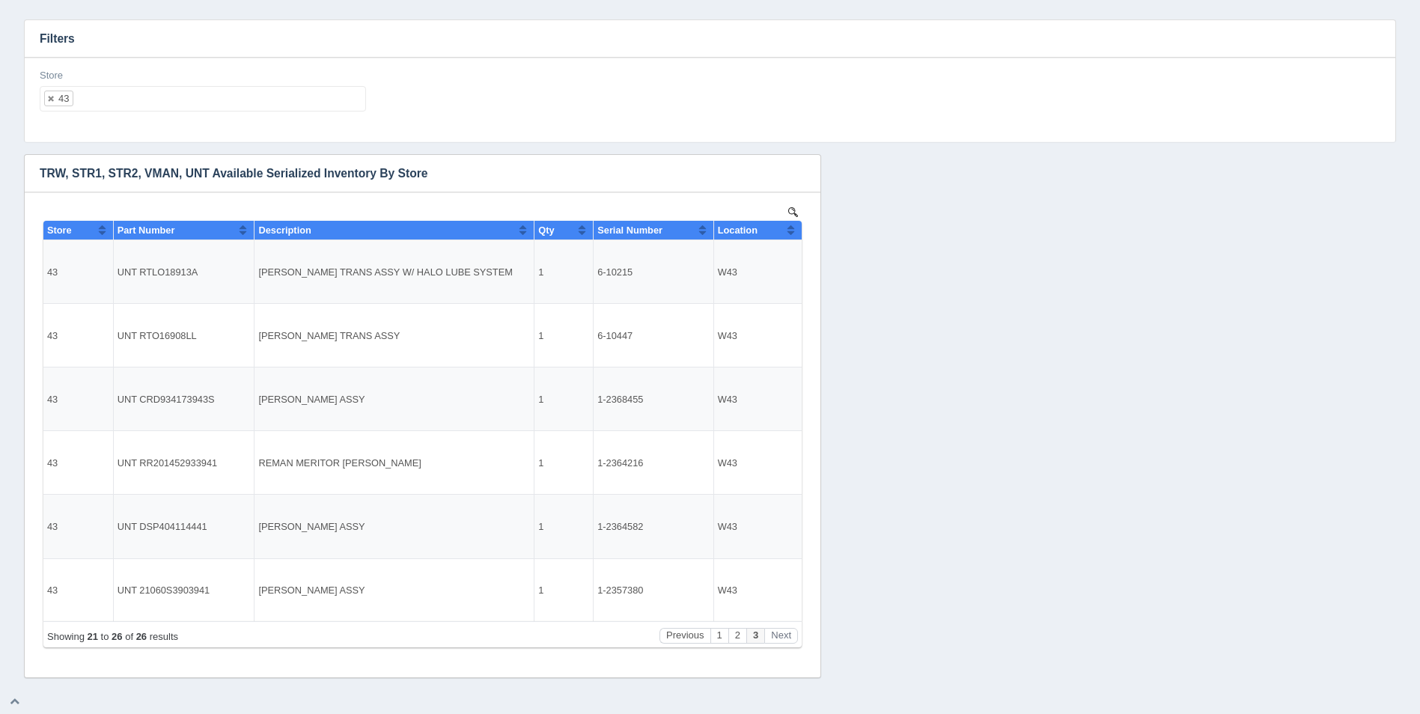
click at [260, 103] on ul "43" at bounding box center [203, 98] width 326 height 25
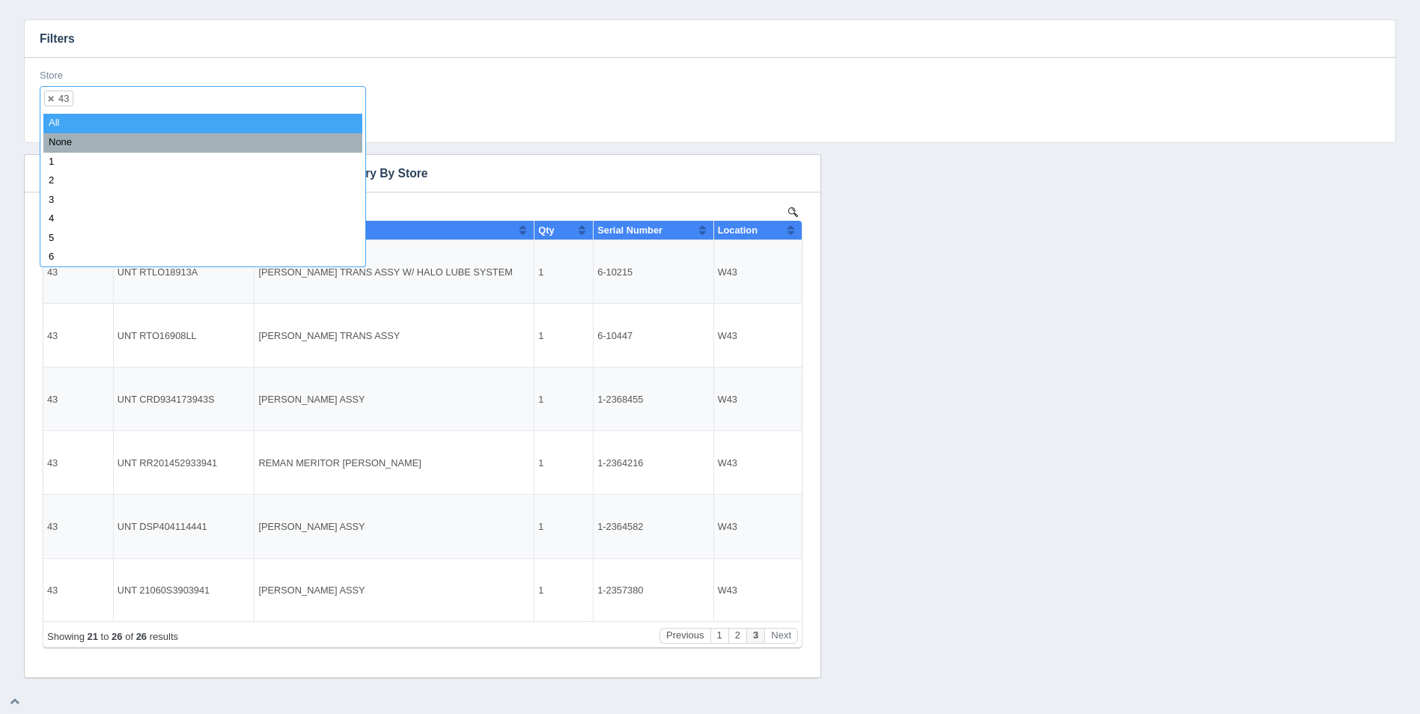
select select
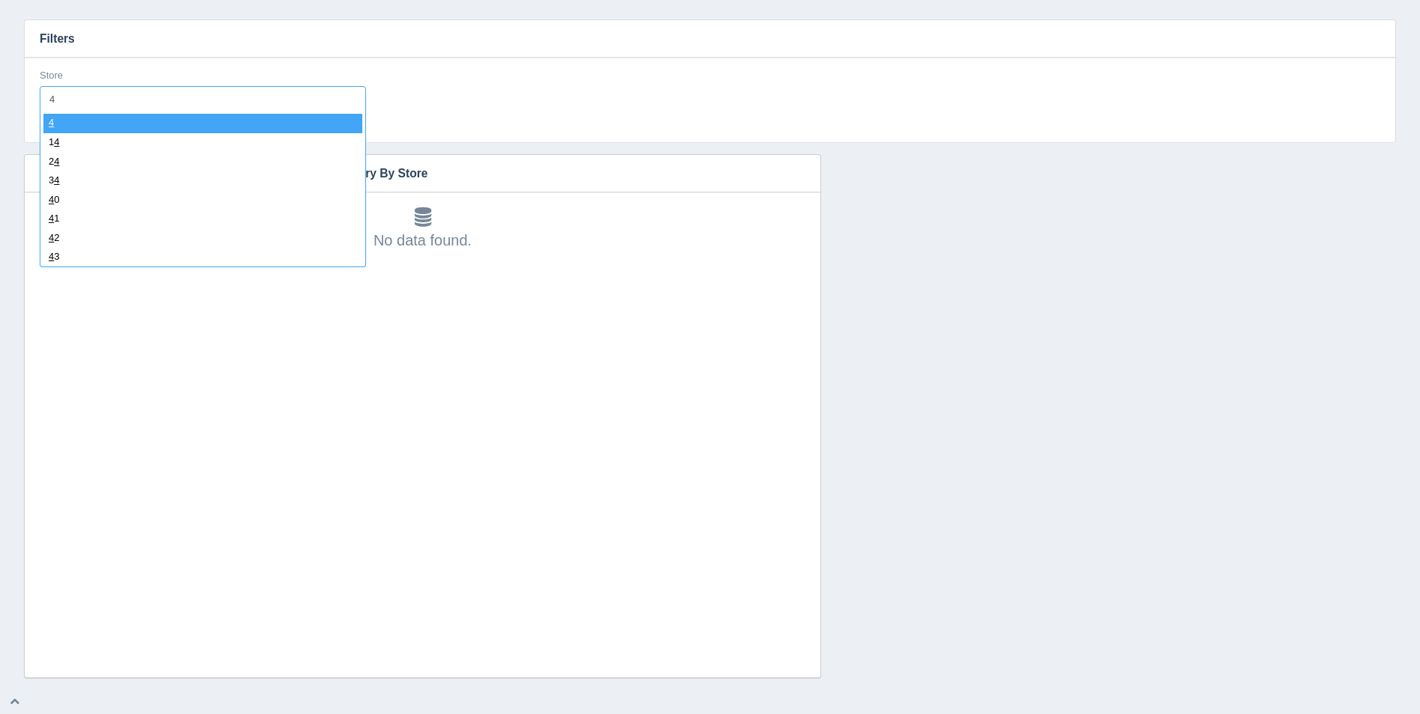
type input "44"
select select "44"
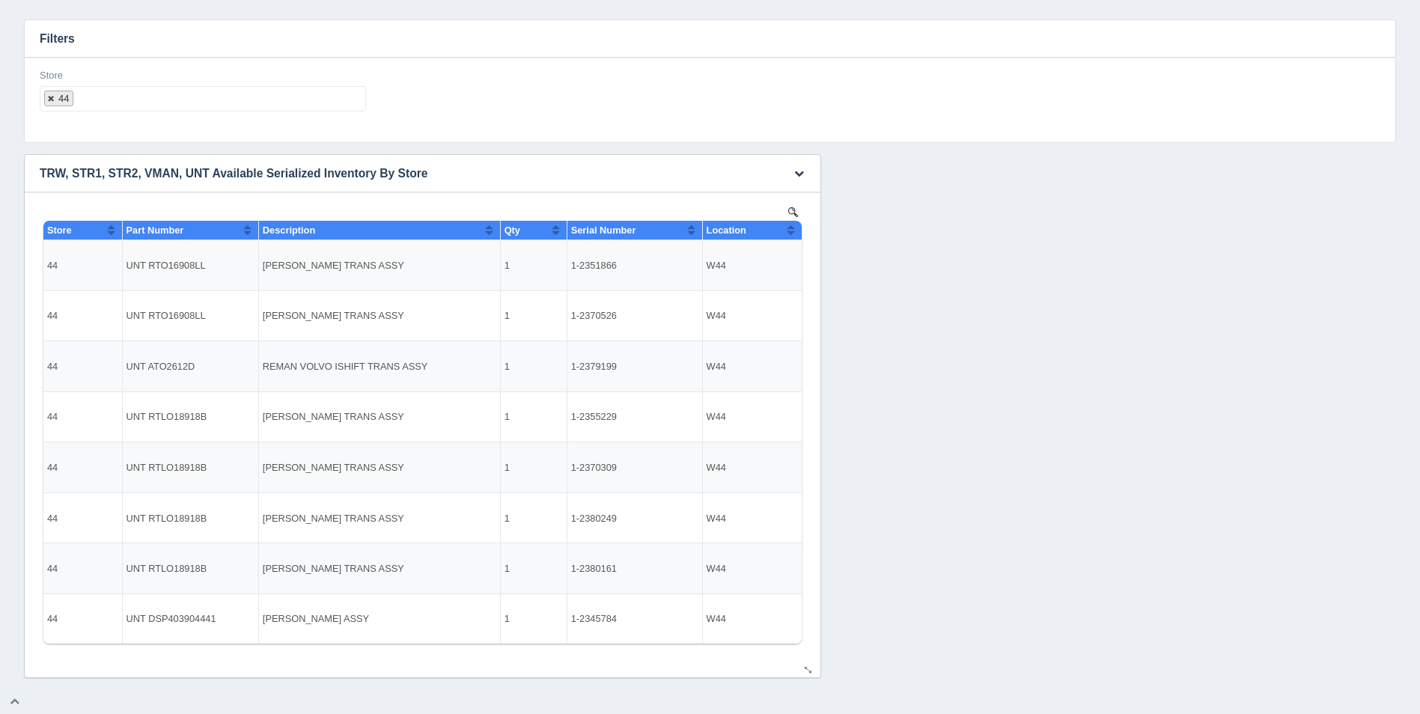
select select
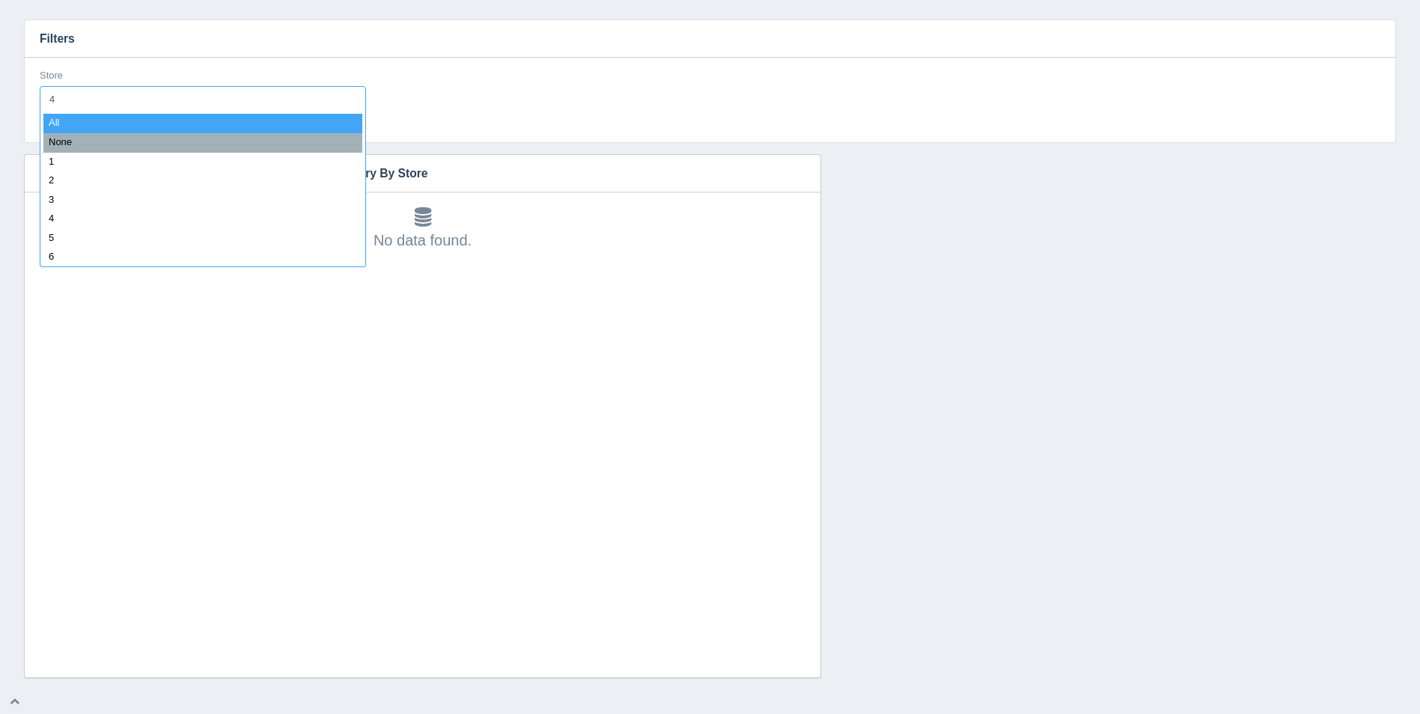
type input "45"
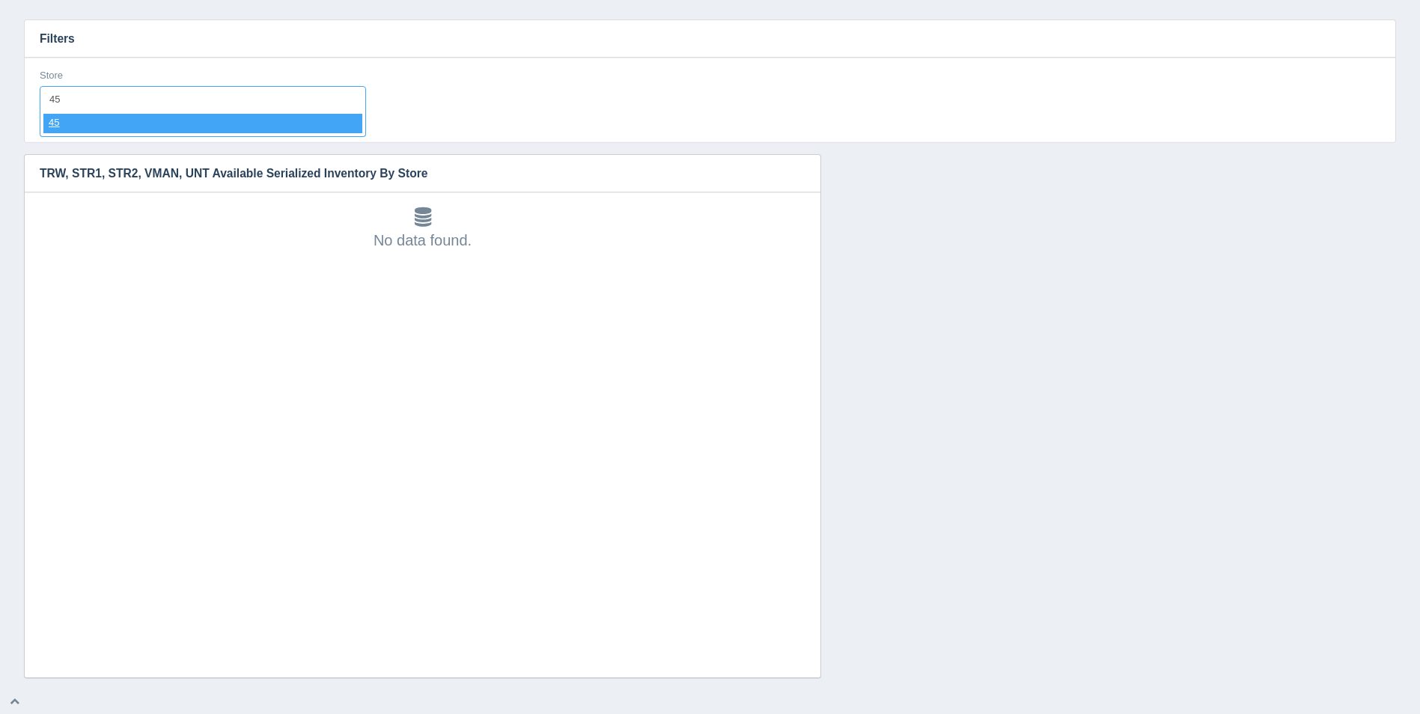
select select "45"
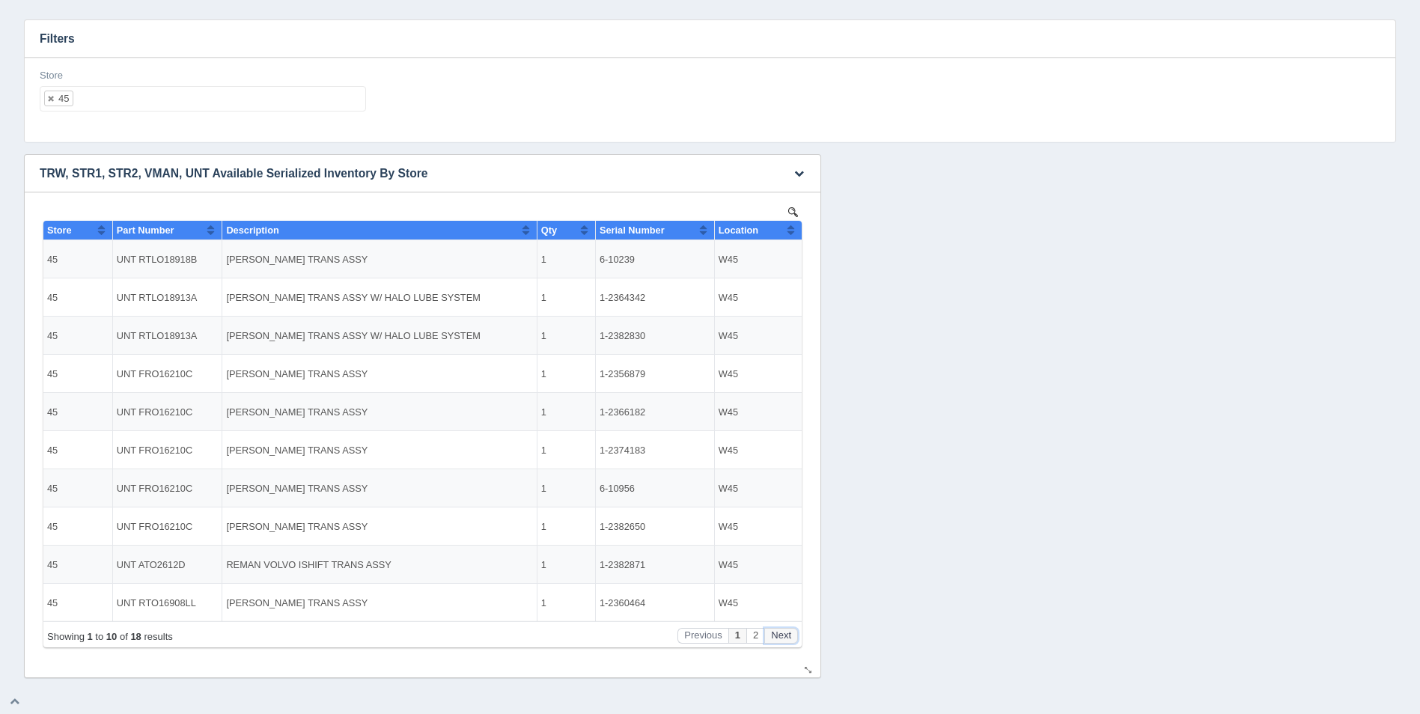
click at [790, 638] on button "Next" at bounding box center [781, 636] width 34 height 16
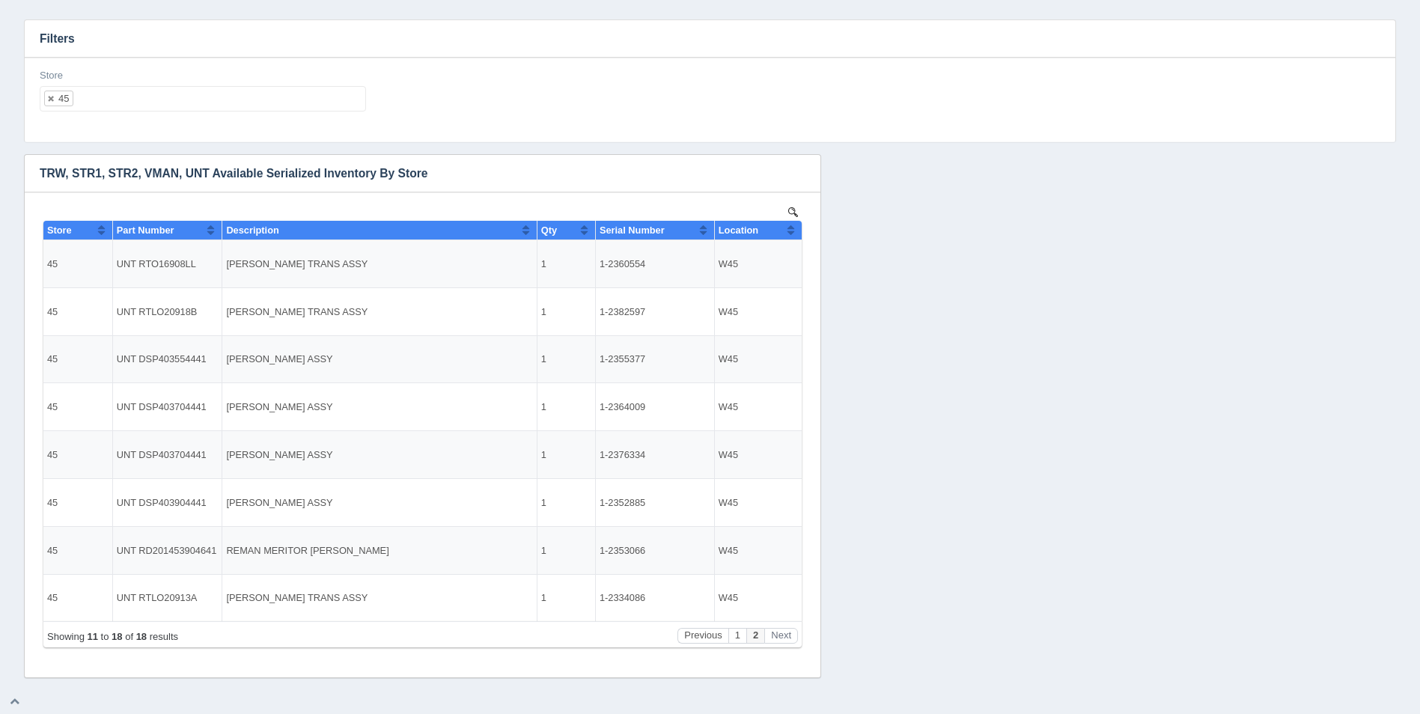
click at [245, 97] on ul "45" at bounding box center [203, 98] width 326 height 25
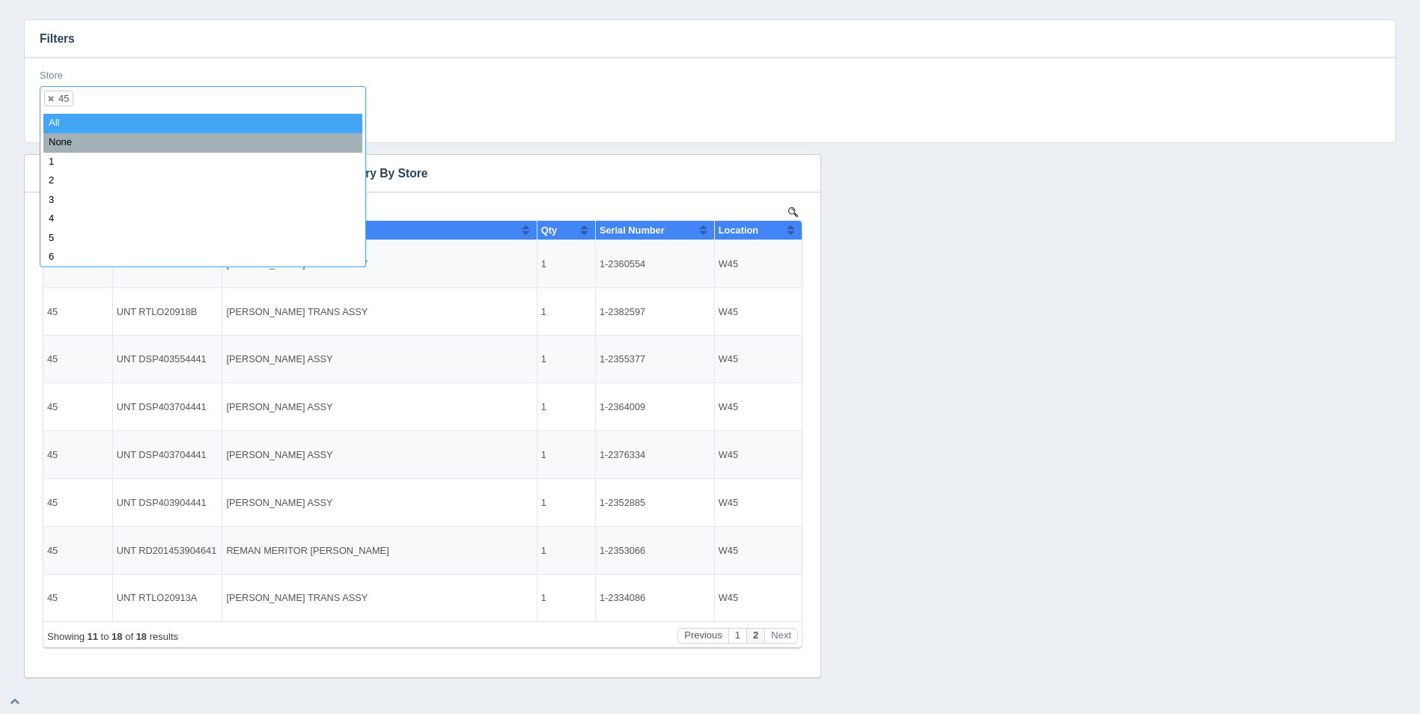
select select
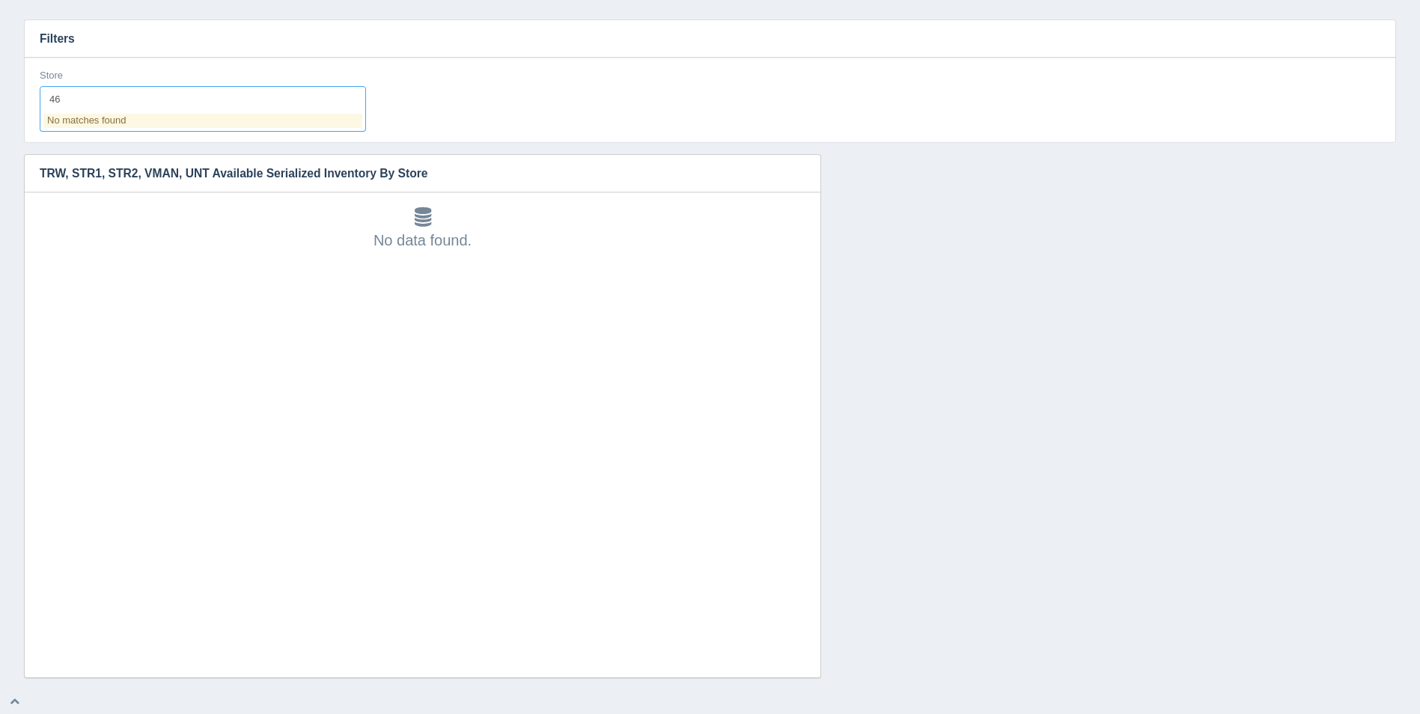
type input "4"
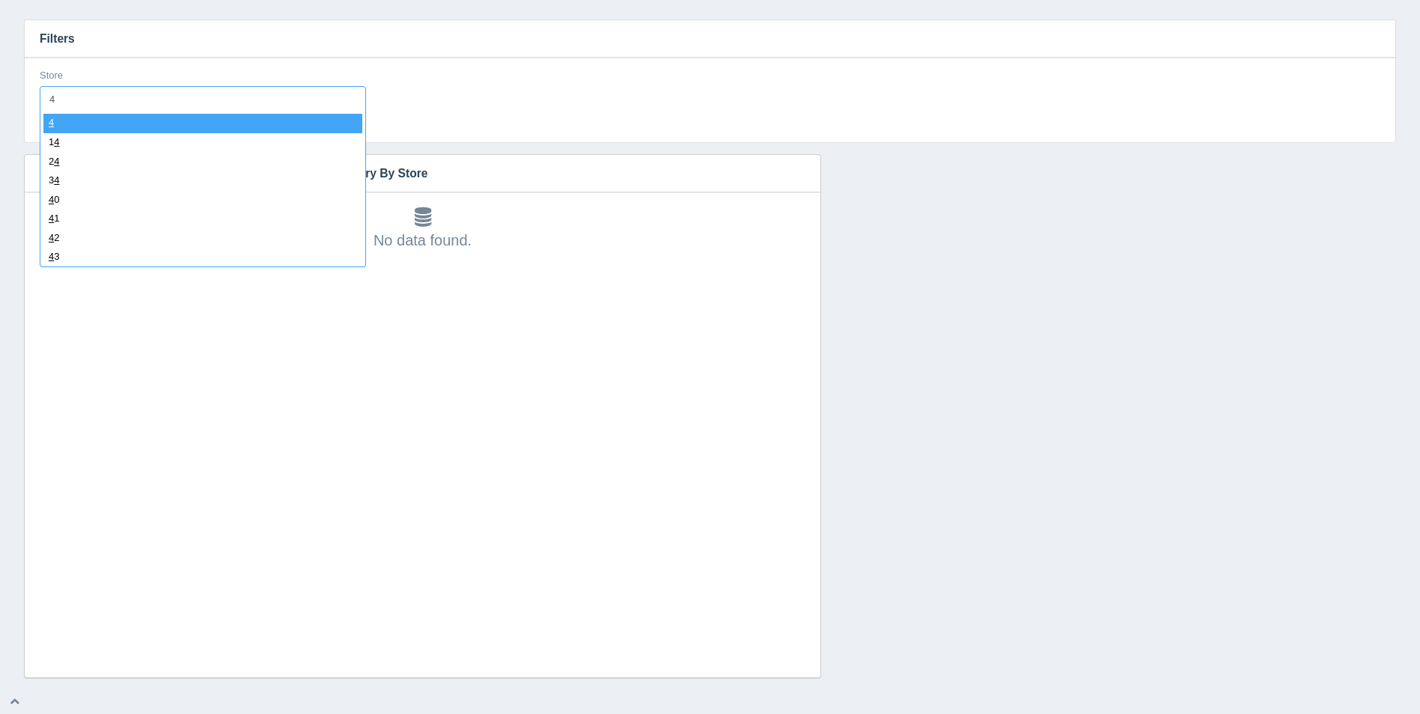
type input "48"
select select "48"
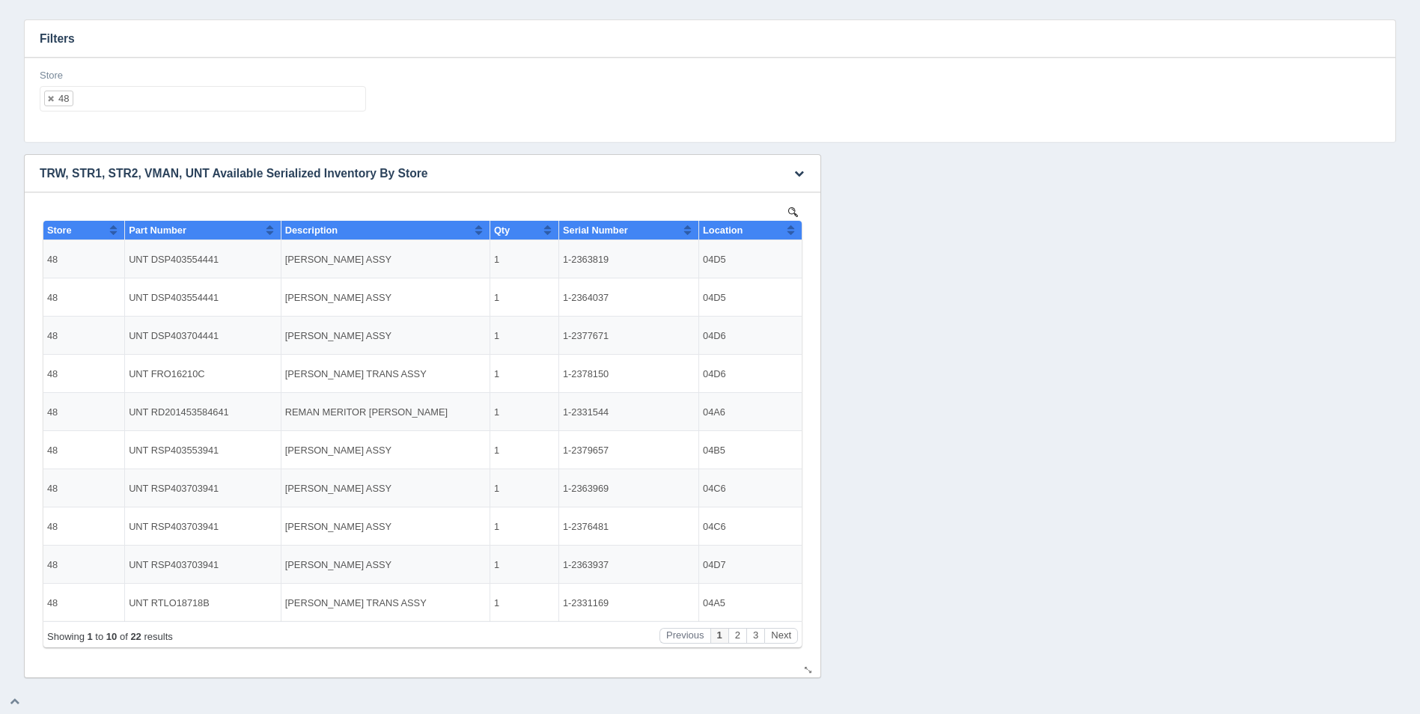
click at [789, 228] on button "Sort column ascending" at bounding box center [791, 230] width 10 height 18
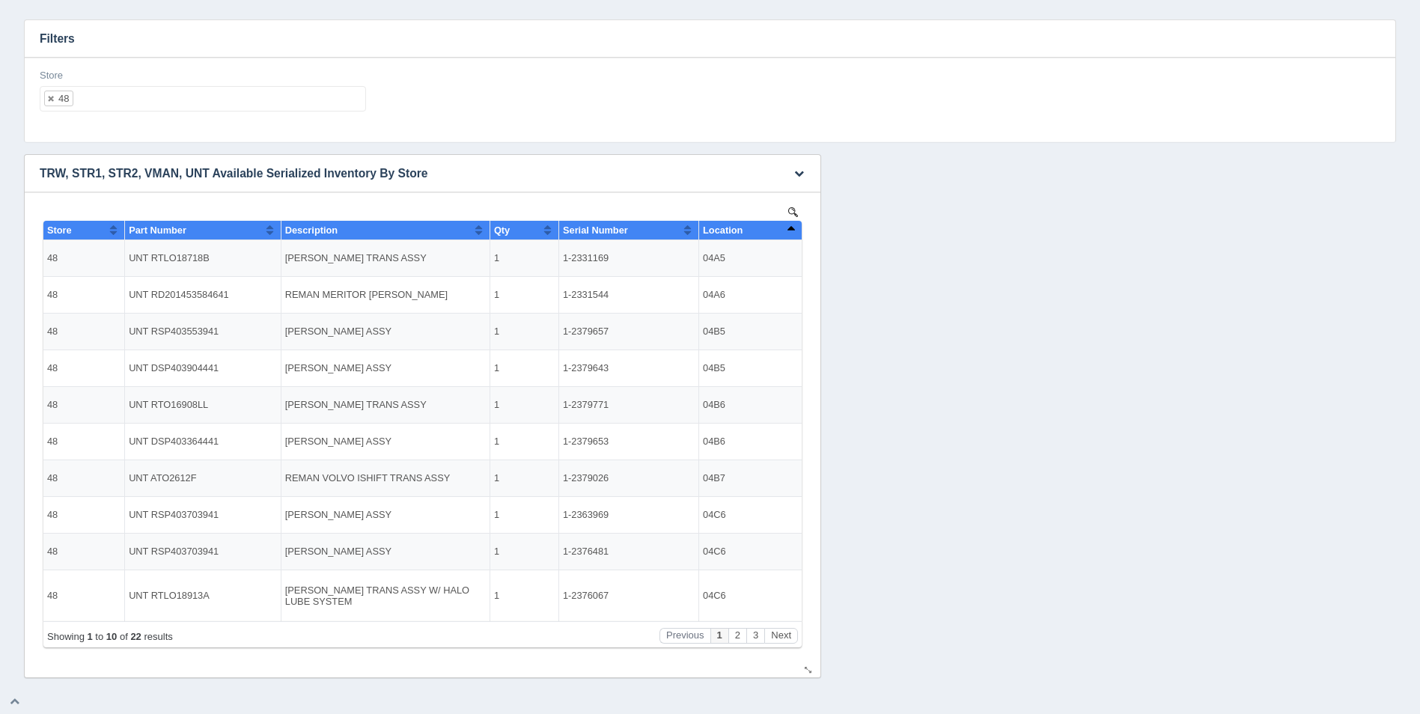
click at [789, 228] on button "Sort column descending" at bounding box center [791, 230] width 10 height 18
click at [789, 228] on button "Sort column ascending" at bounding box center [791, 230] width 10 height 18
click at [787, 635] on button "Next" at bounding box center [781, 636] width 34 height 16
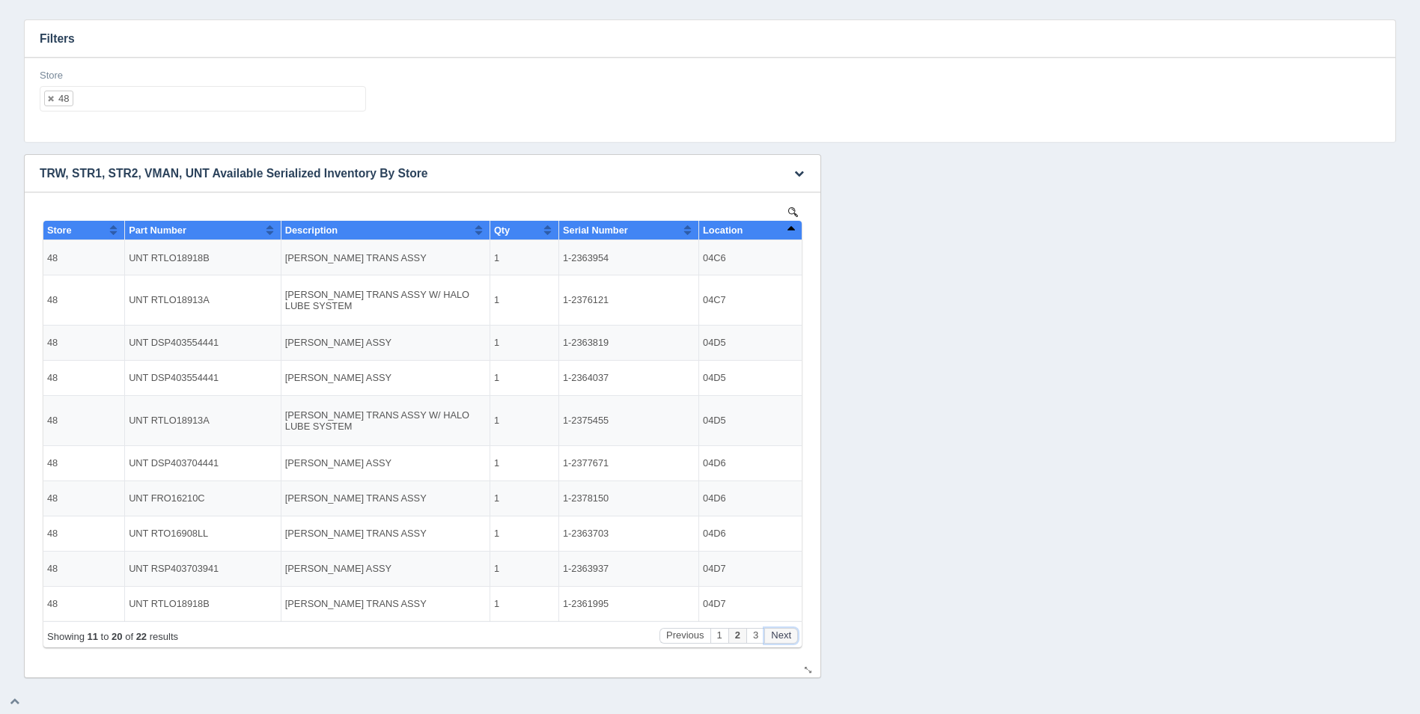
click at [787, 635] on button "Next" at bounding box center [781, 636] width 34 height 16
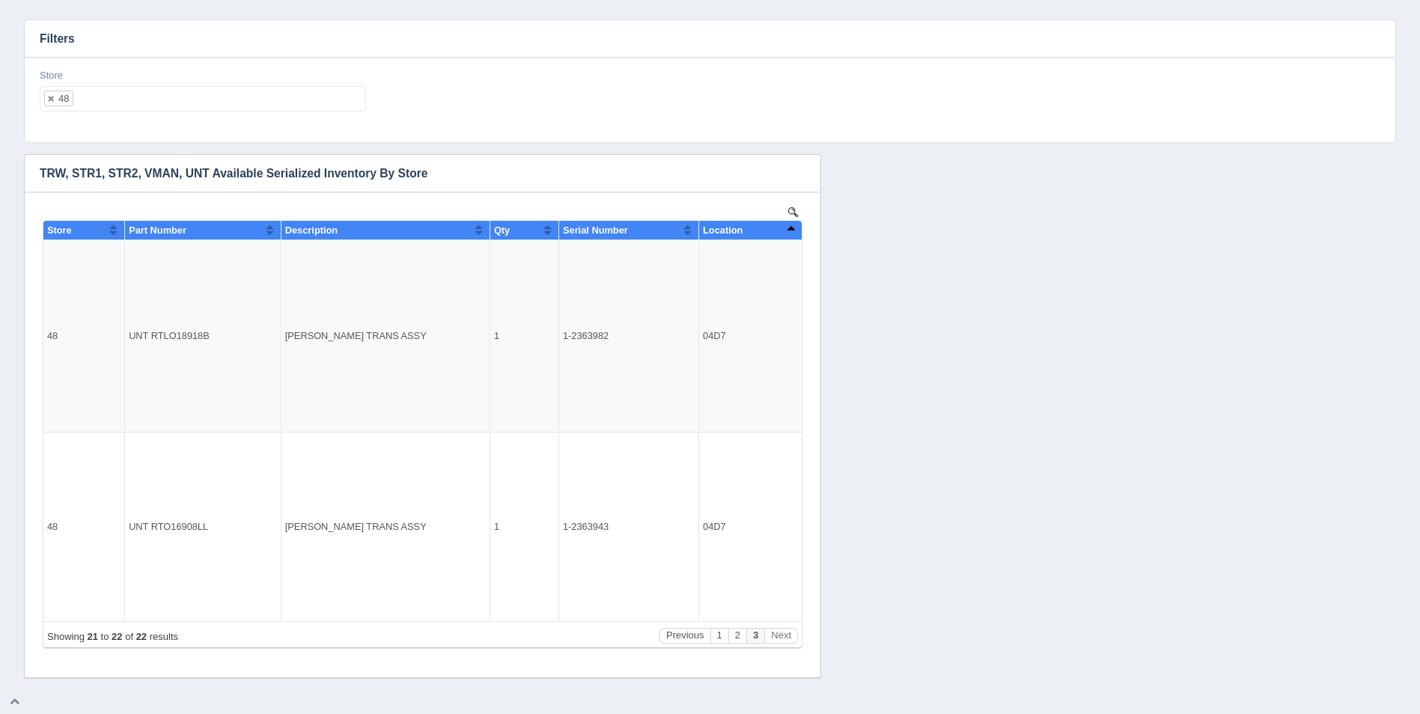
click at [182, 98] on ul "48" at bounding box center [203, 98] width 326 height 25
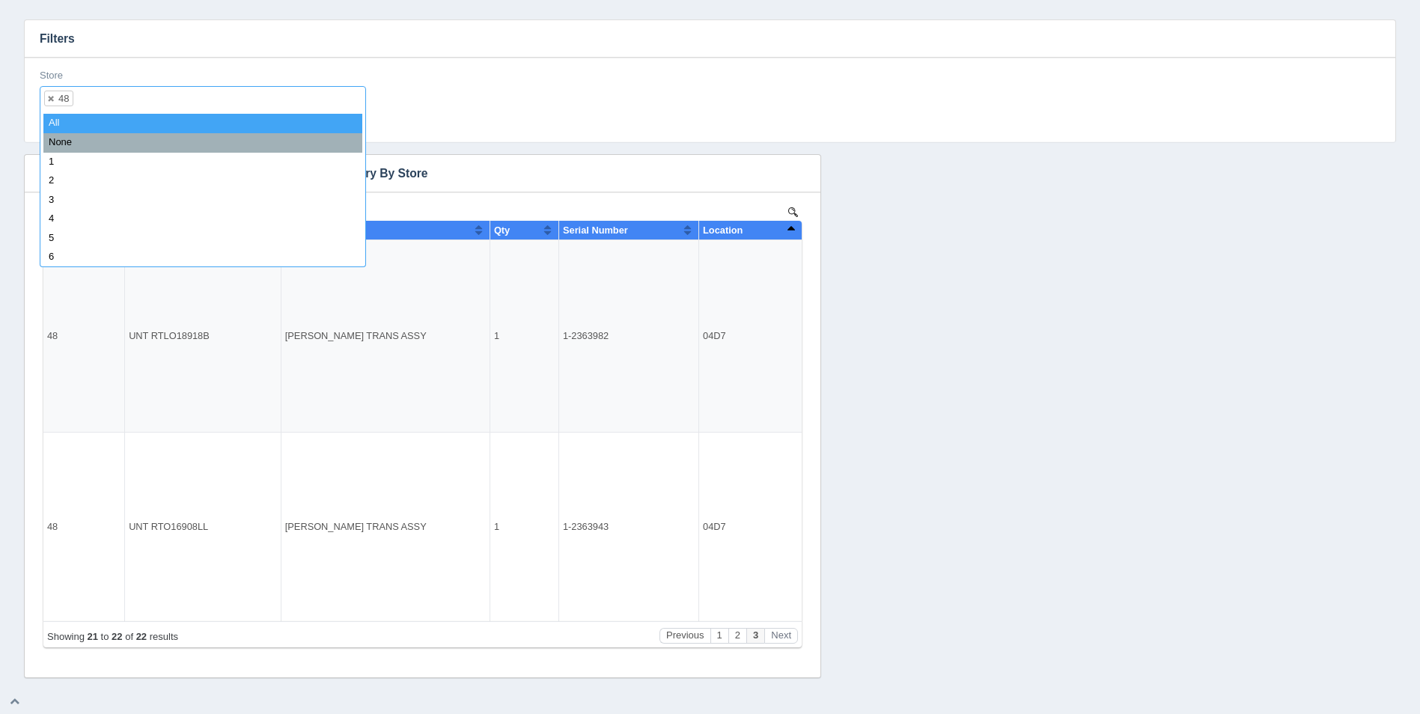
select select
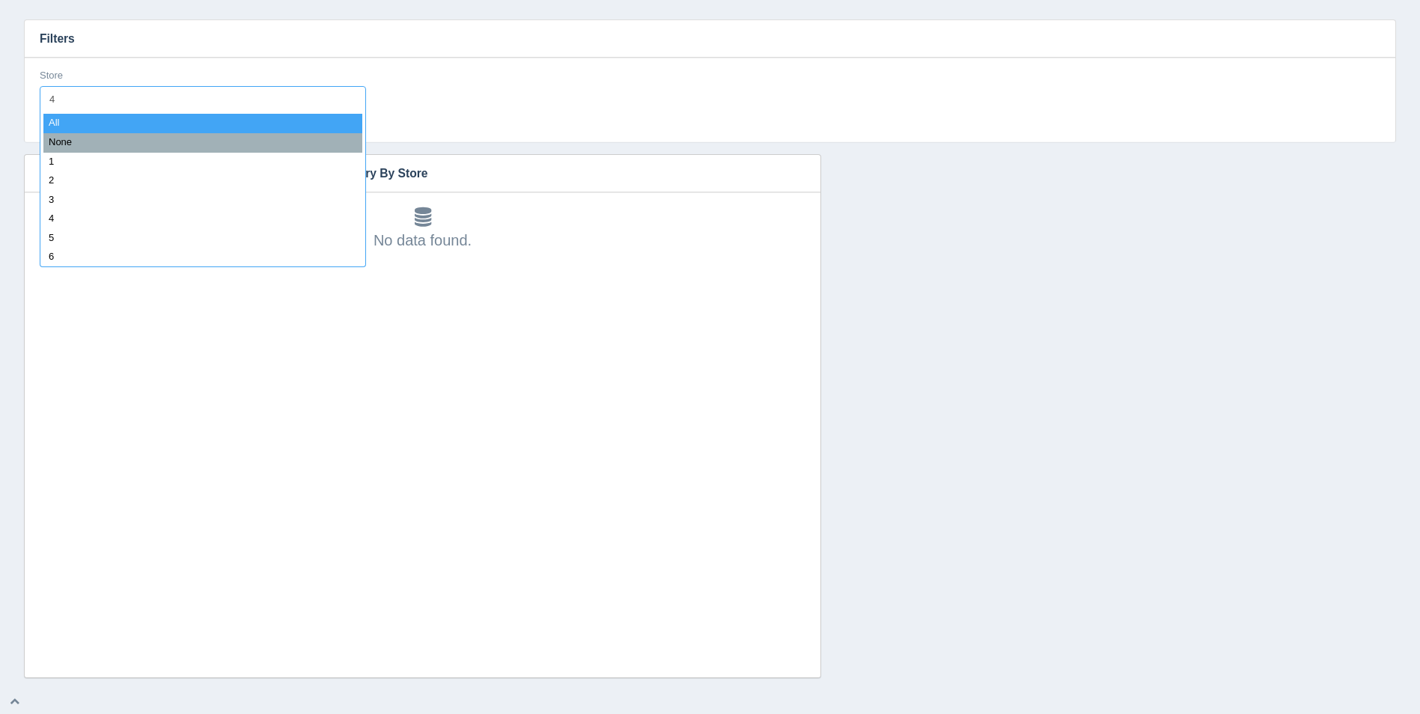
type input "49"
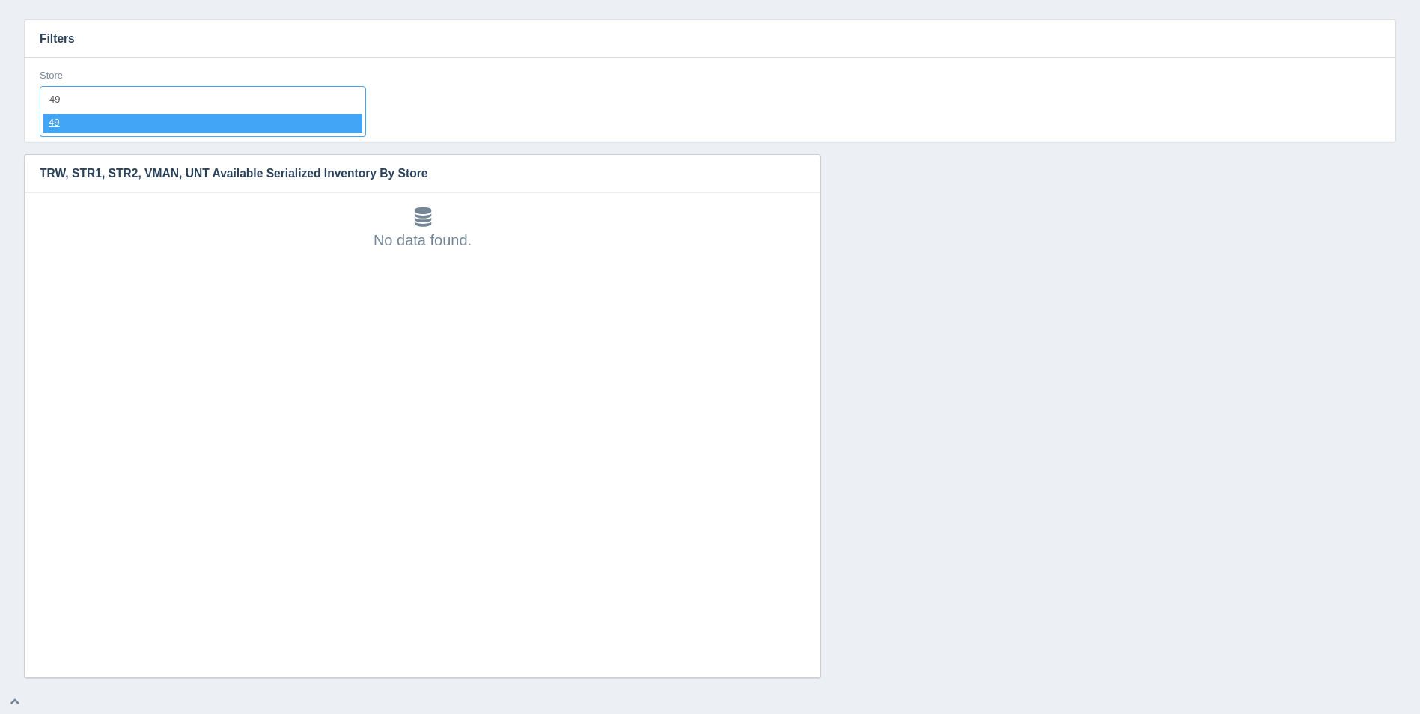
select select "49"
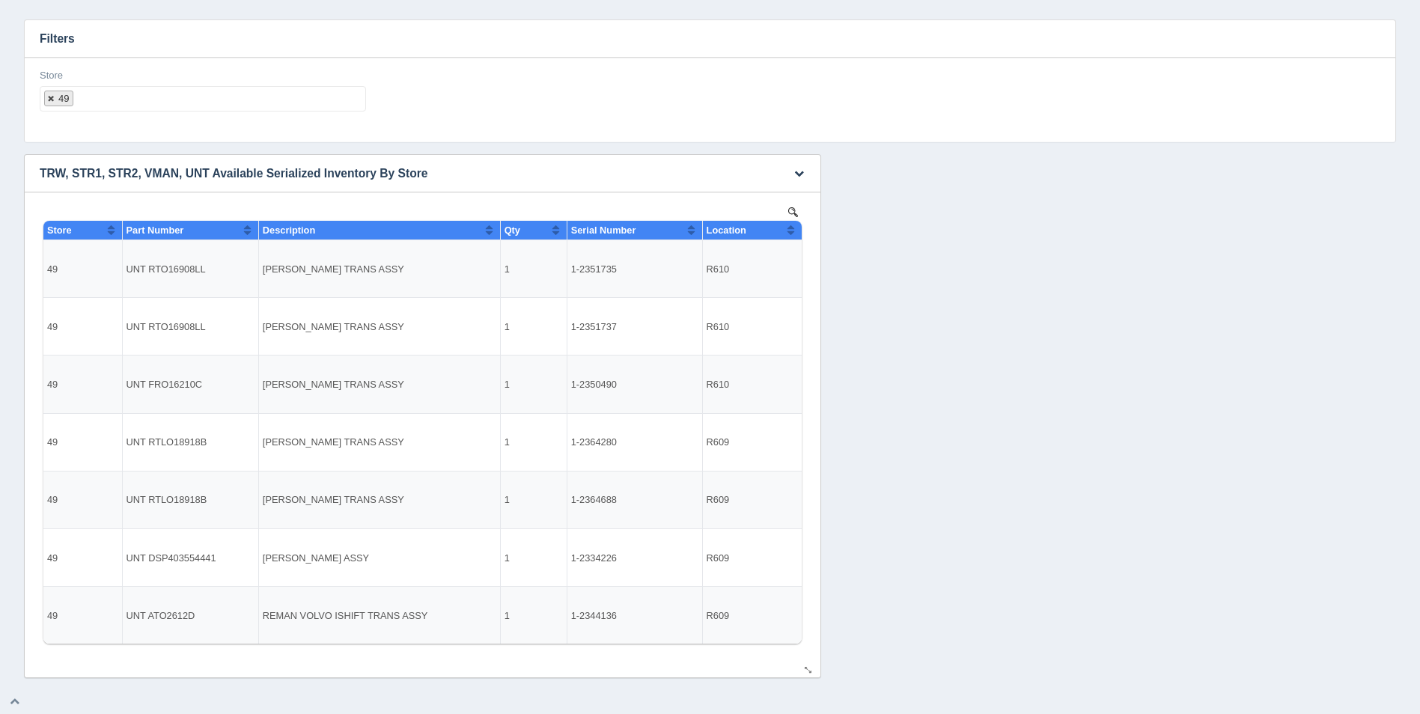
select select
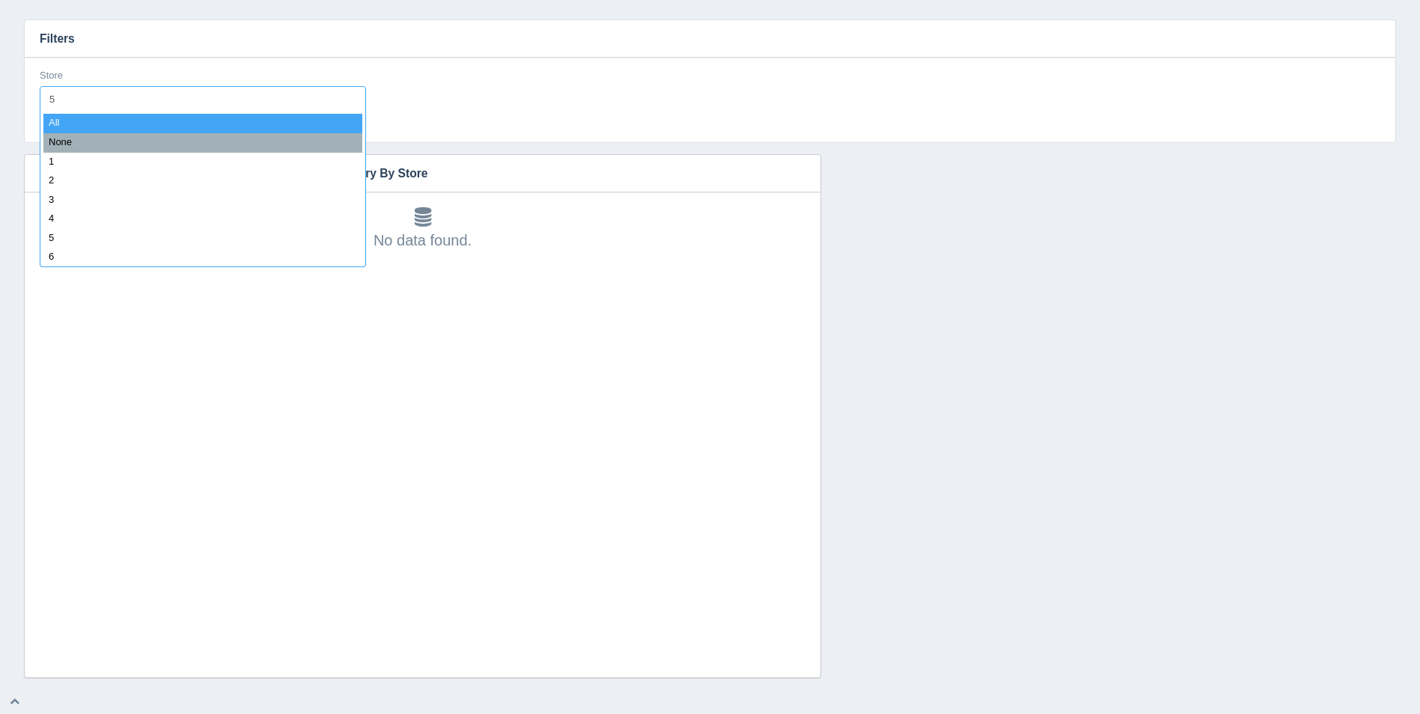
type input "50"
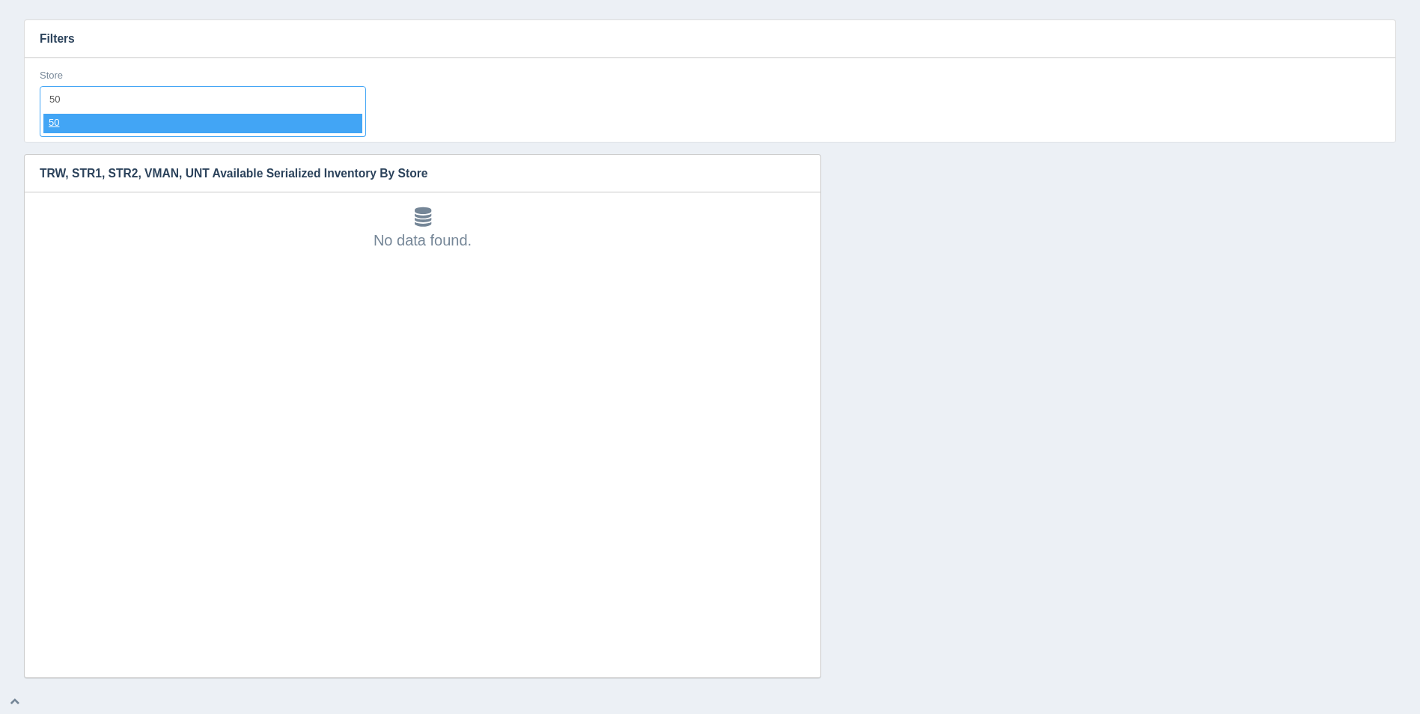
select select "50"
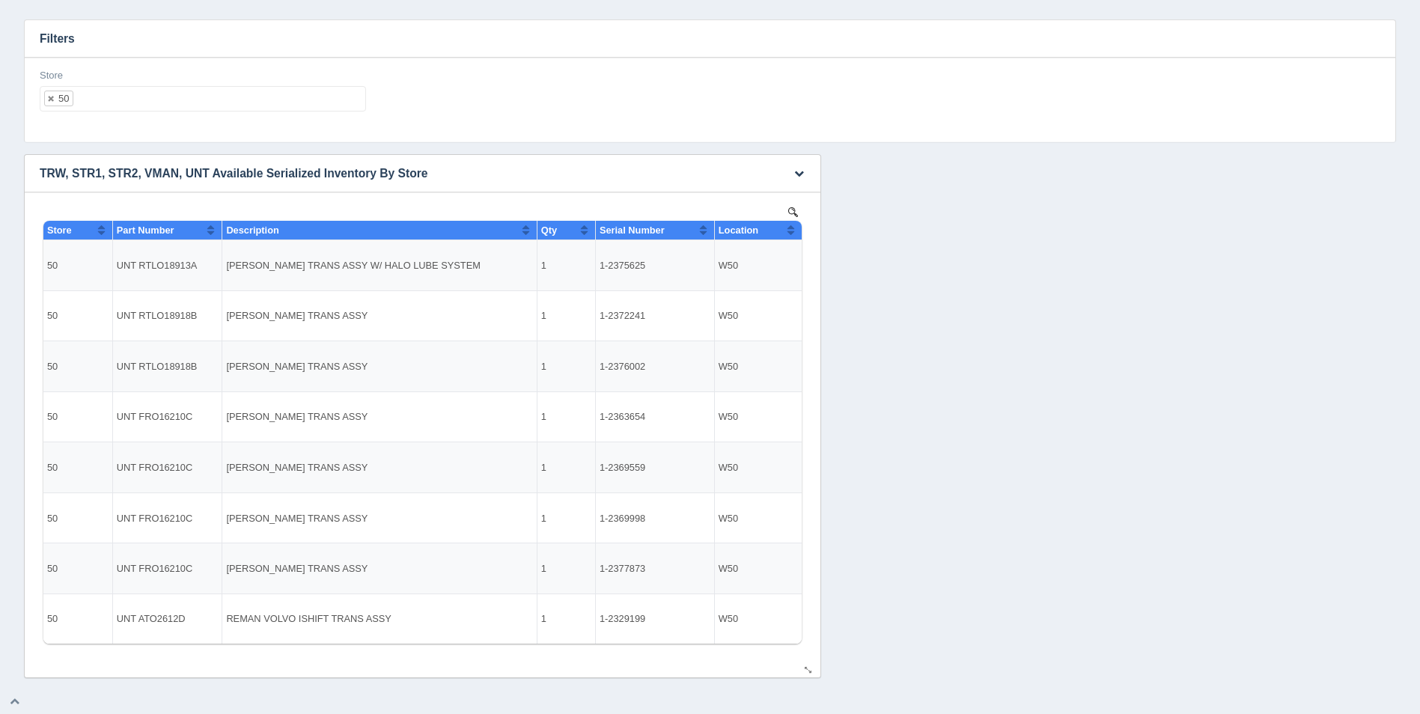
select select
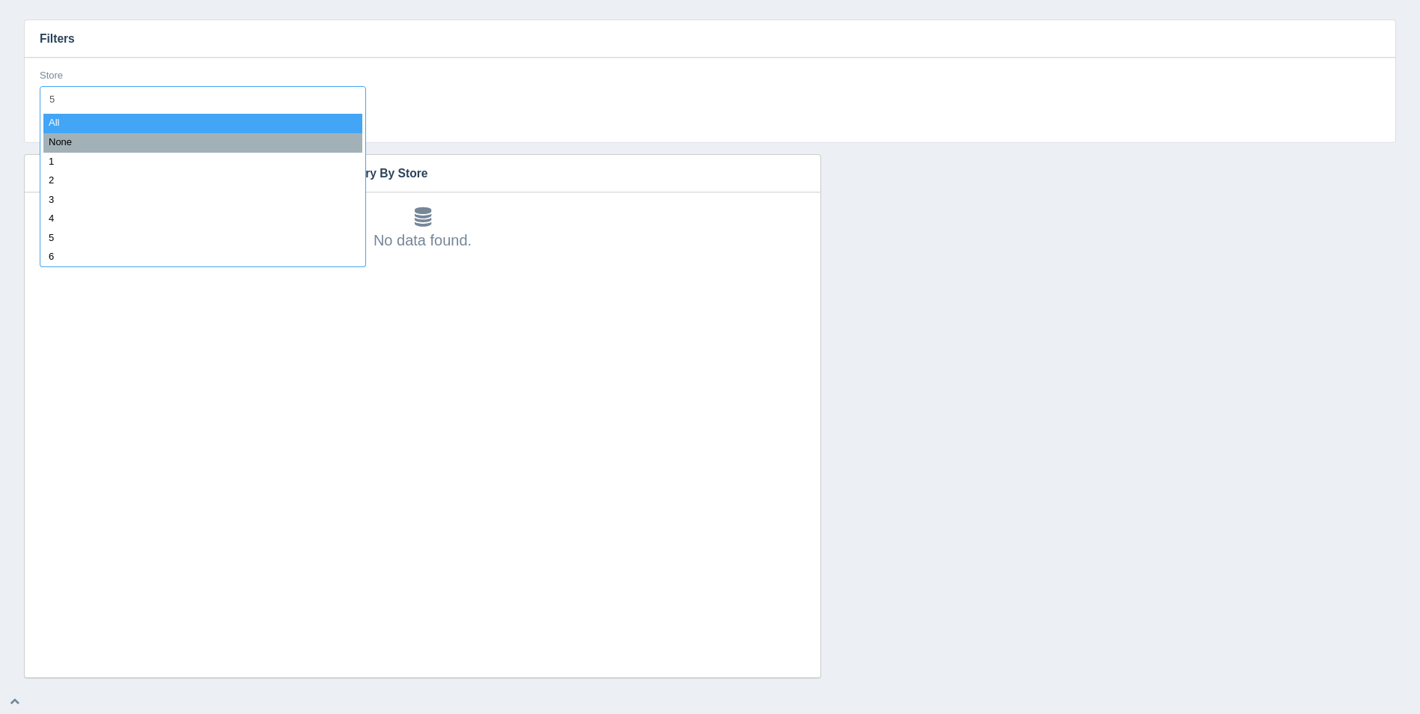
type input "51"
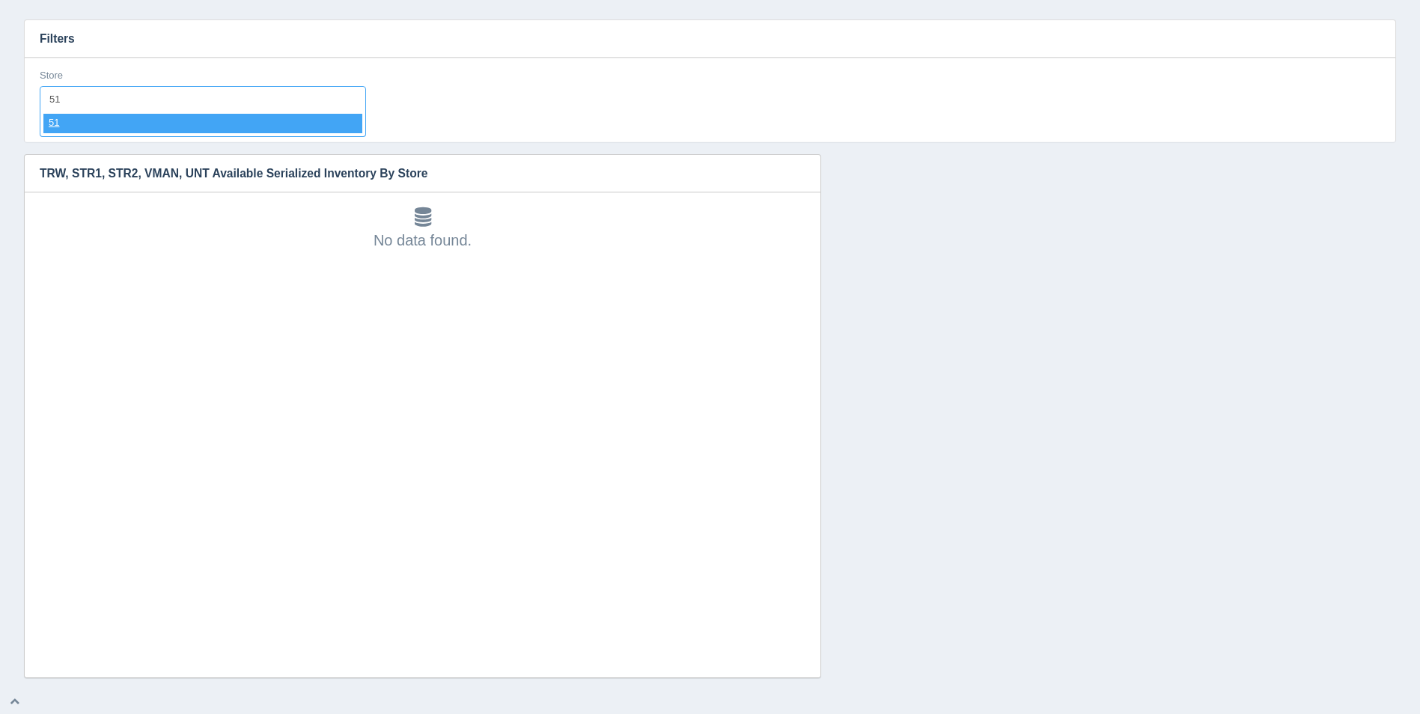
select select "51"
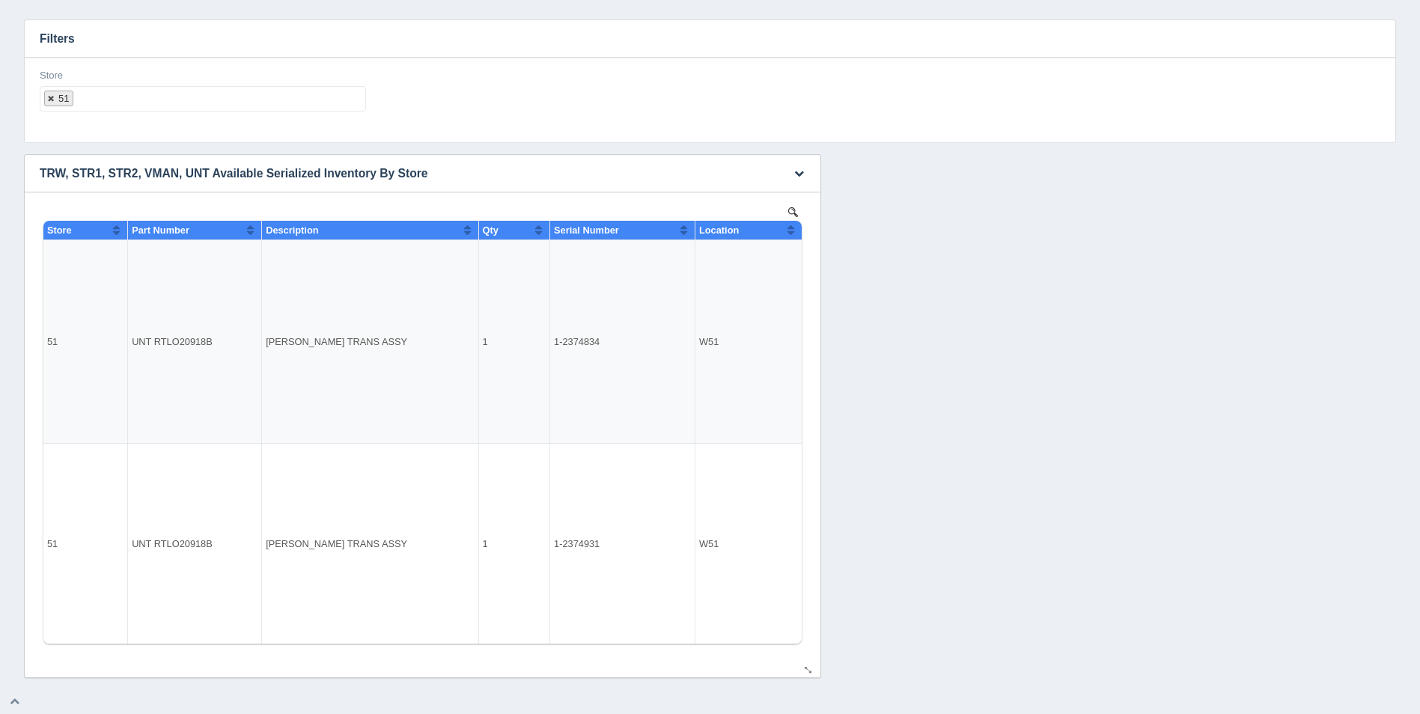
select select
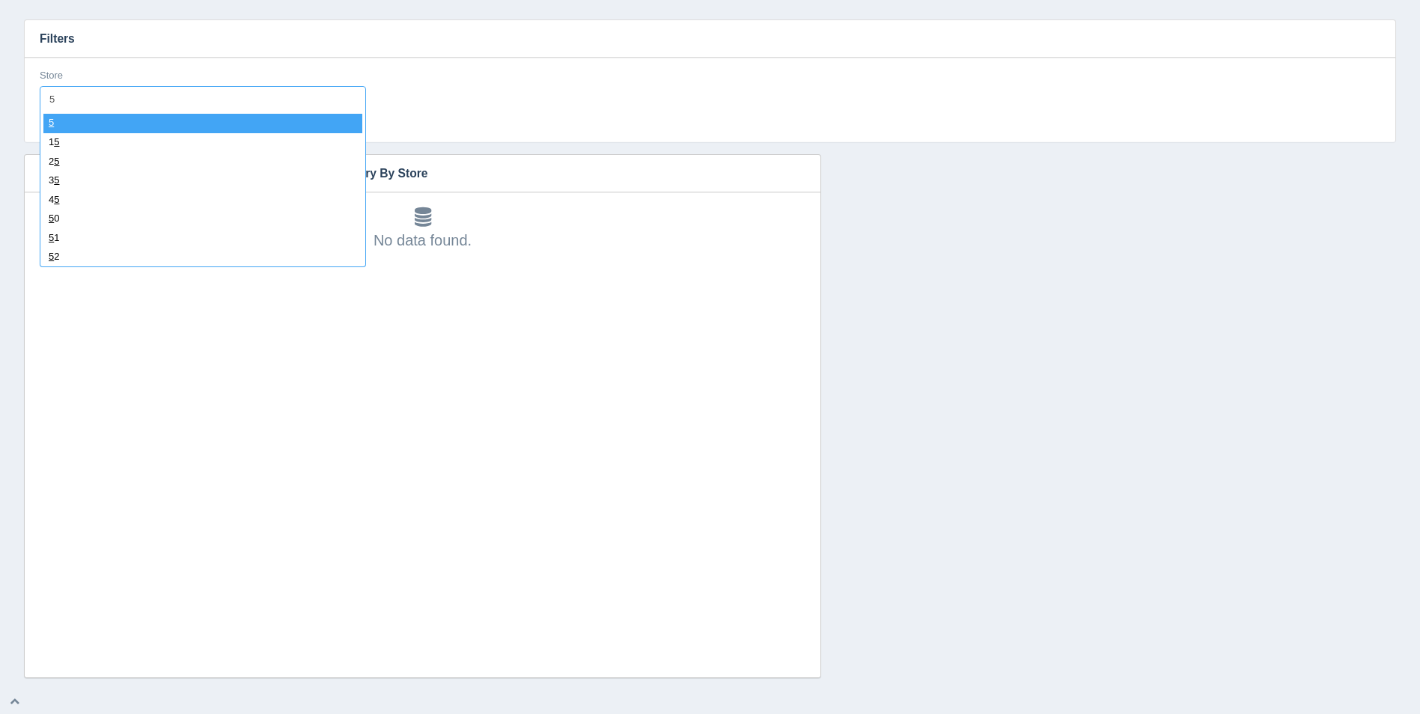
type input "52"
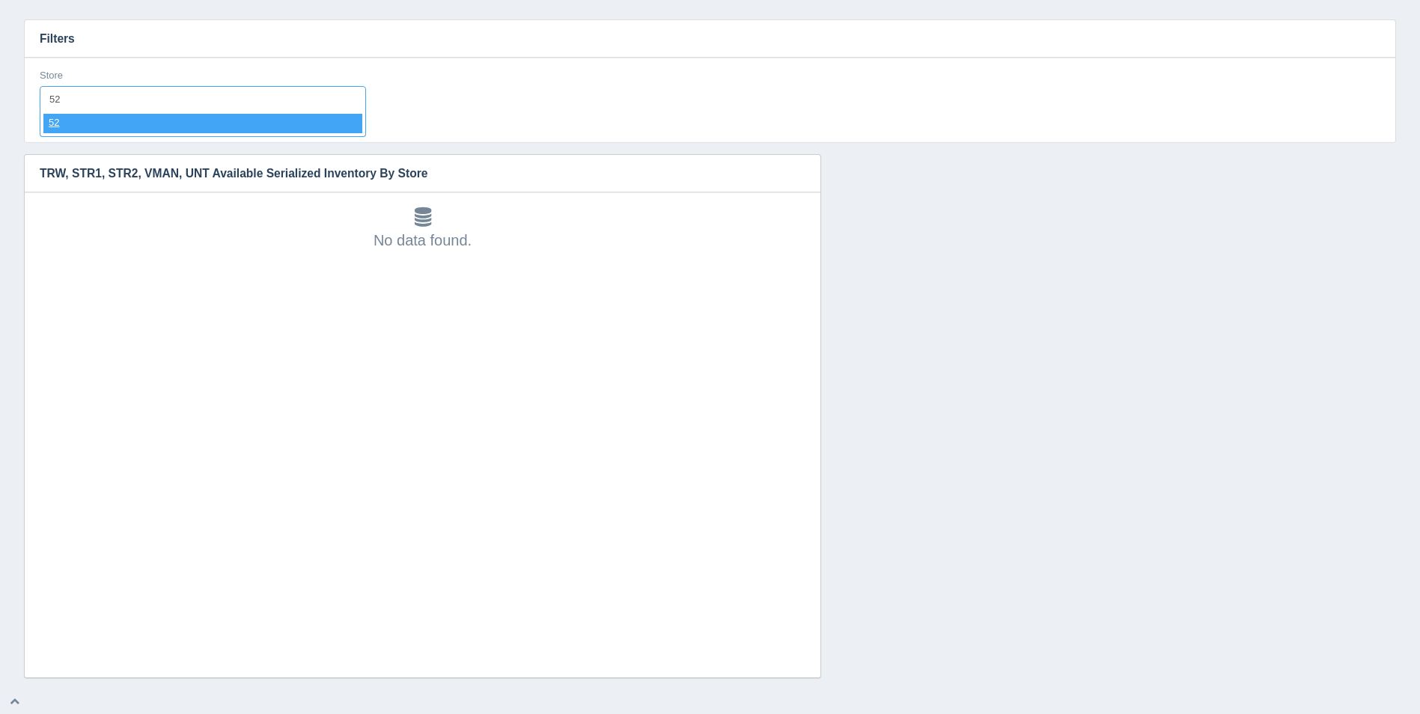
select select "52"
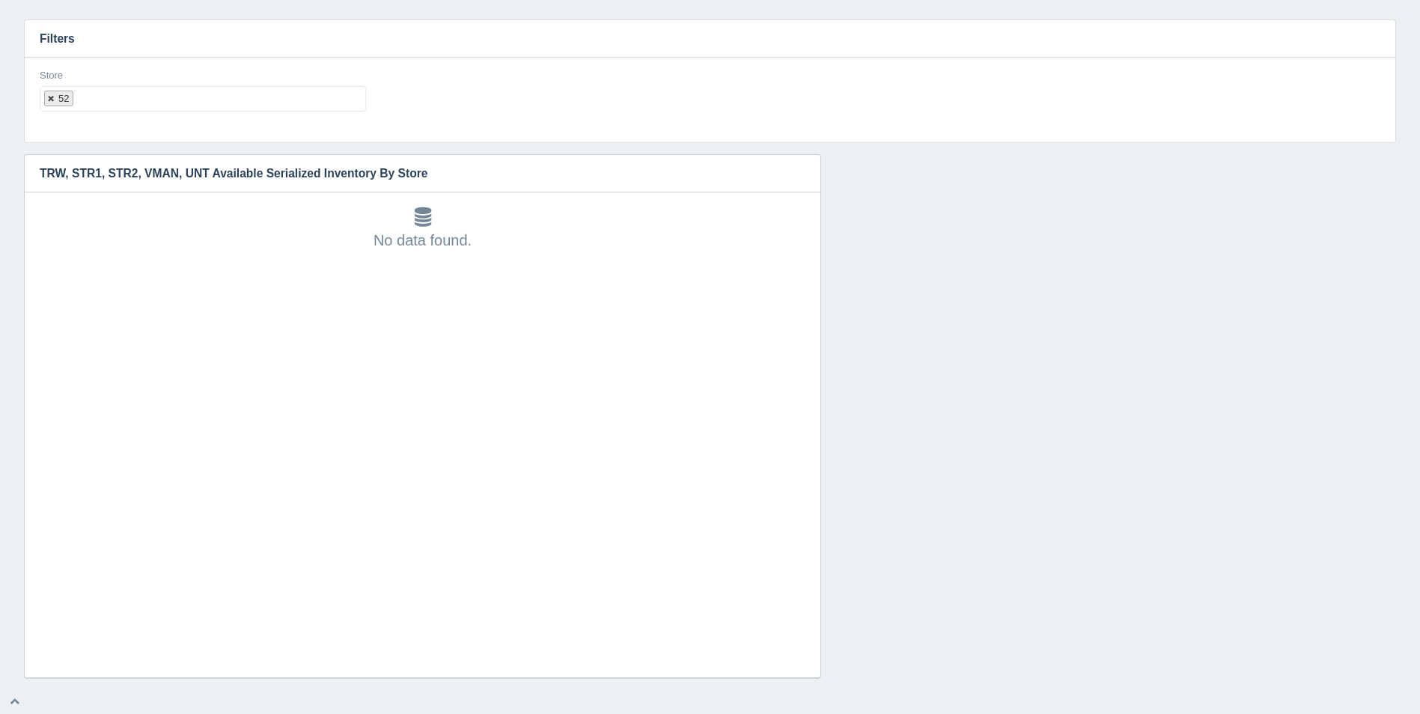
select select
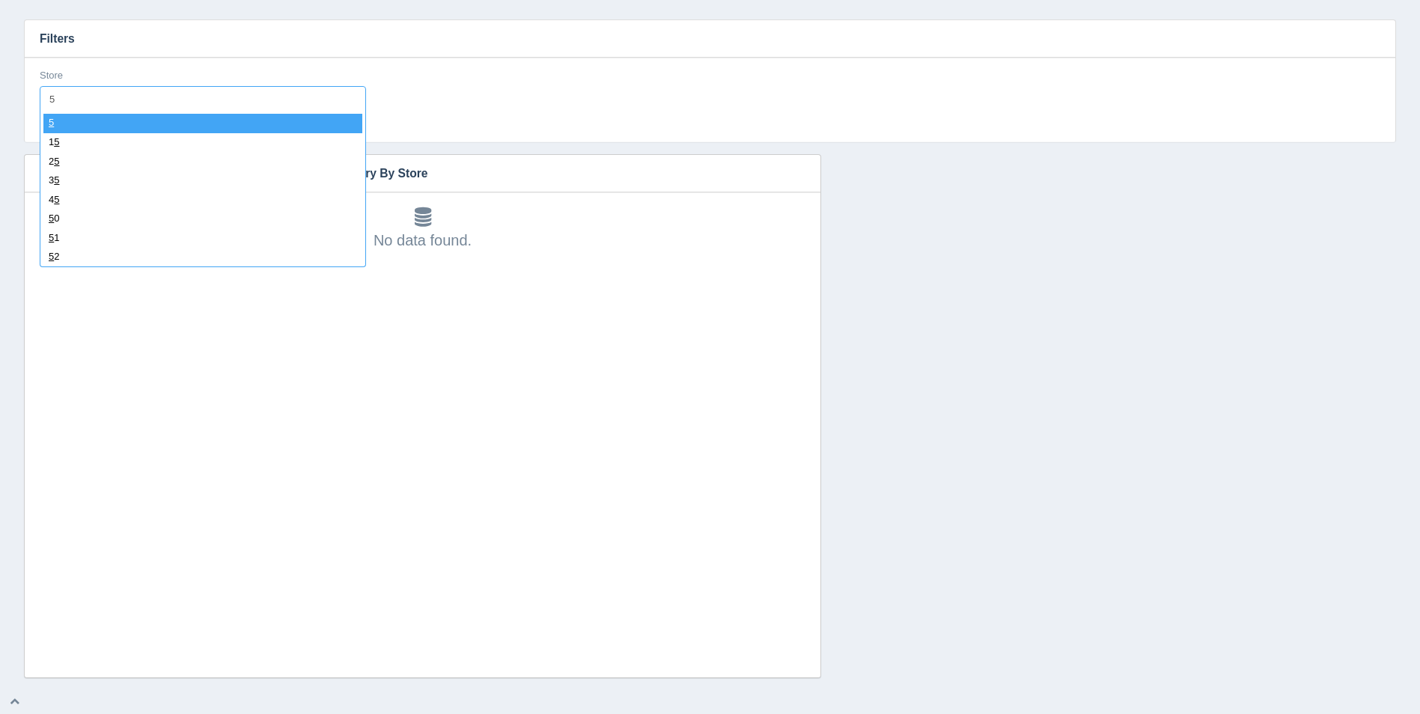
type input "53"
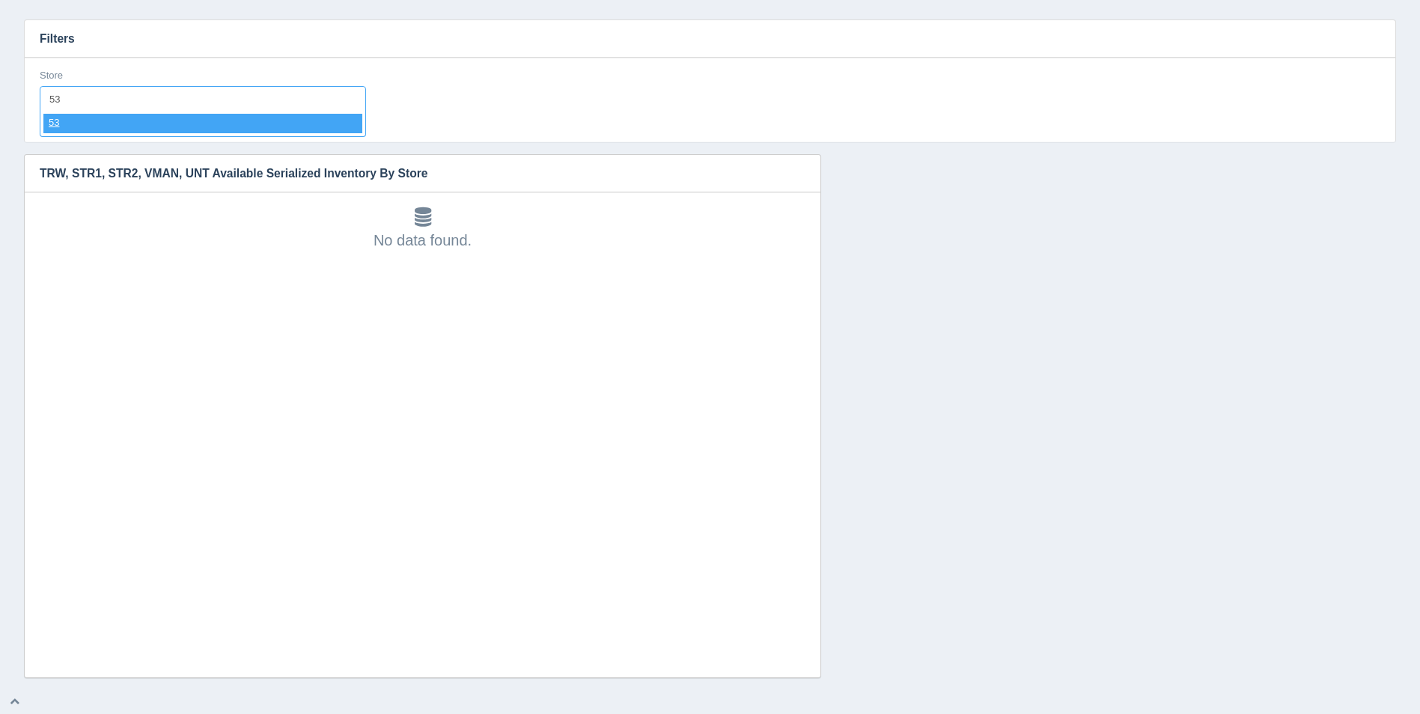
select select "53"
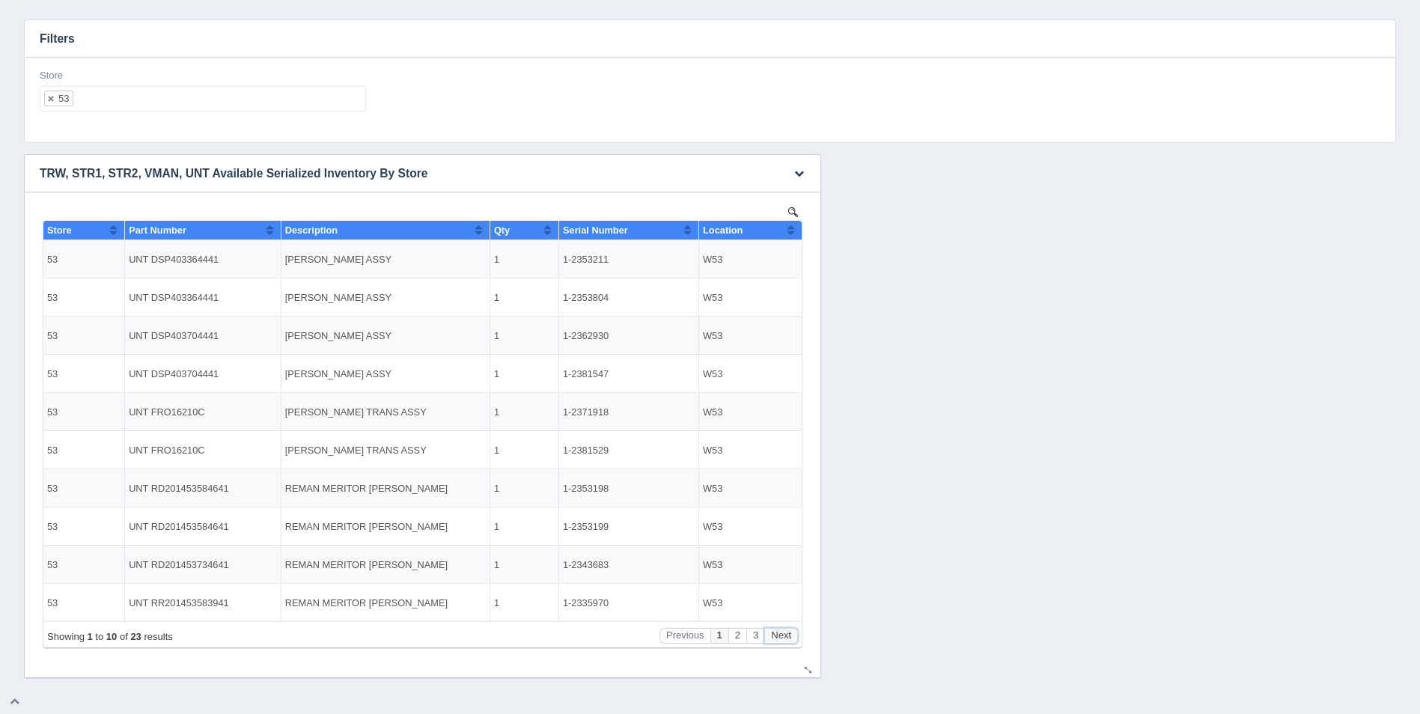
click at [780, 633] on button "Next" at bounding box center [781, 636] width 34 height 16
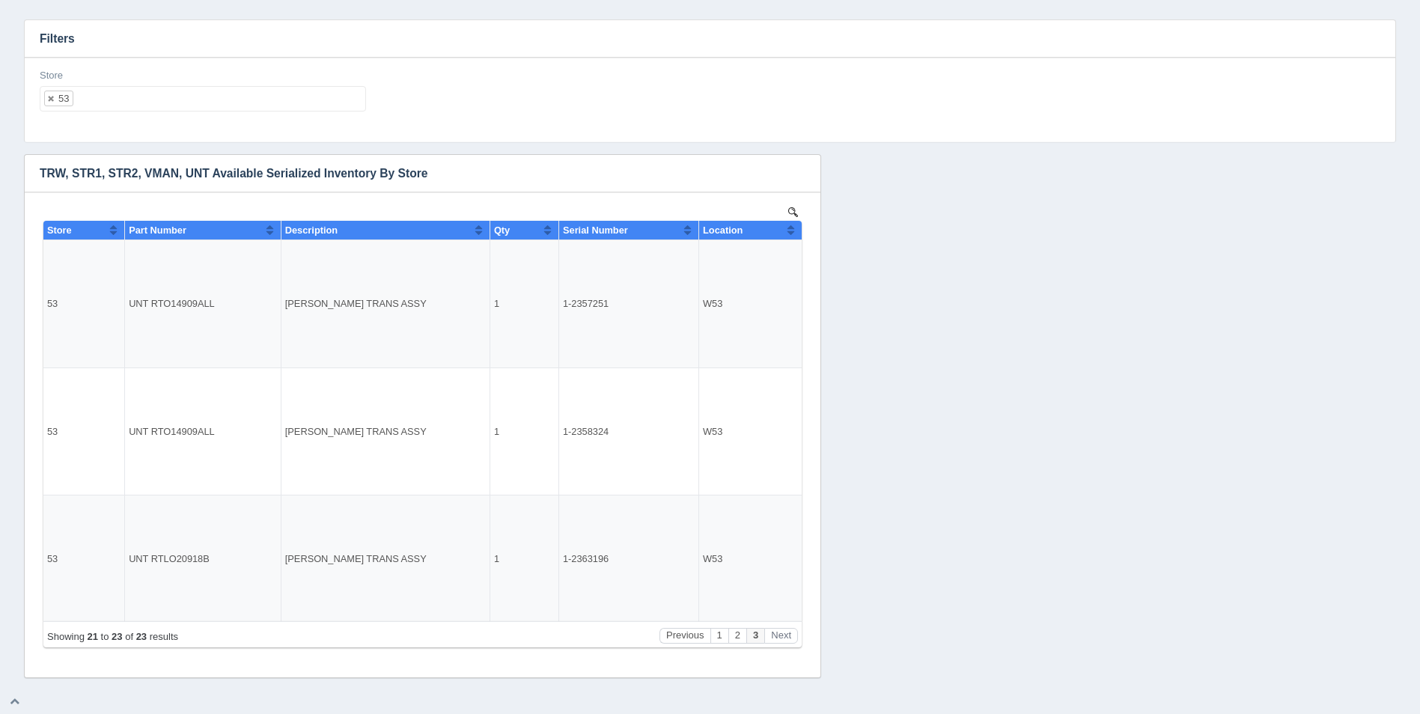
click at [155, 92] on ul "53" at bounding box center [203, 98] width 326 height 25
select select
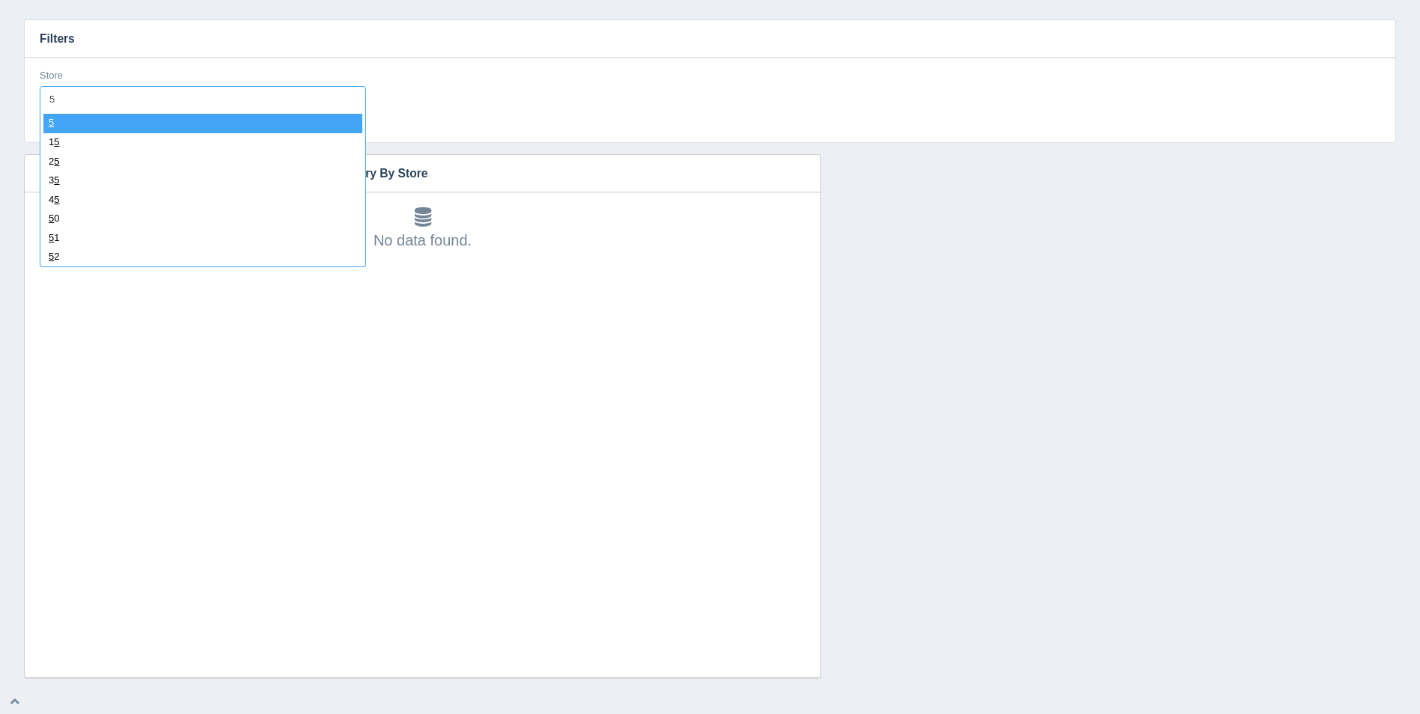
type input "54"
select select "54"
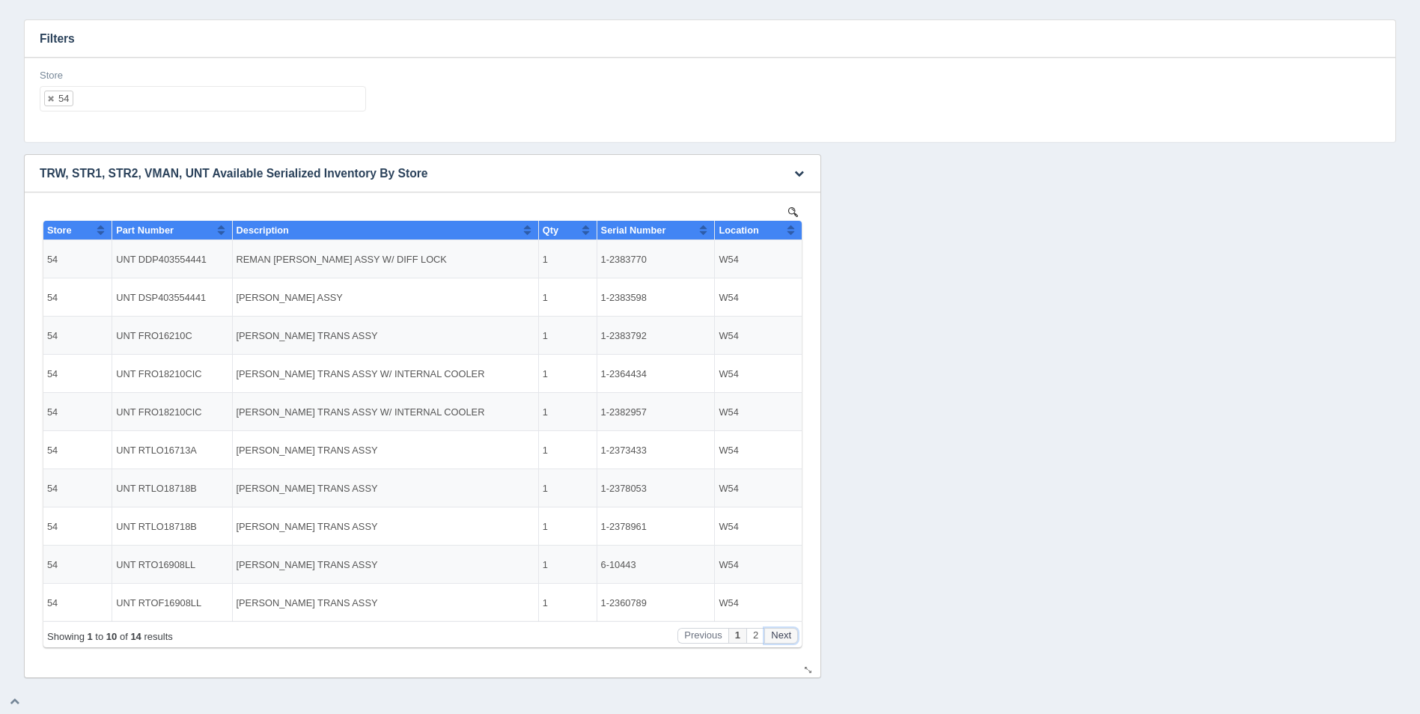
click at [783, 634] on button "Next" at bounding box center [781, 636] width 34 height 16
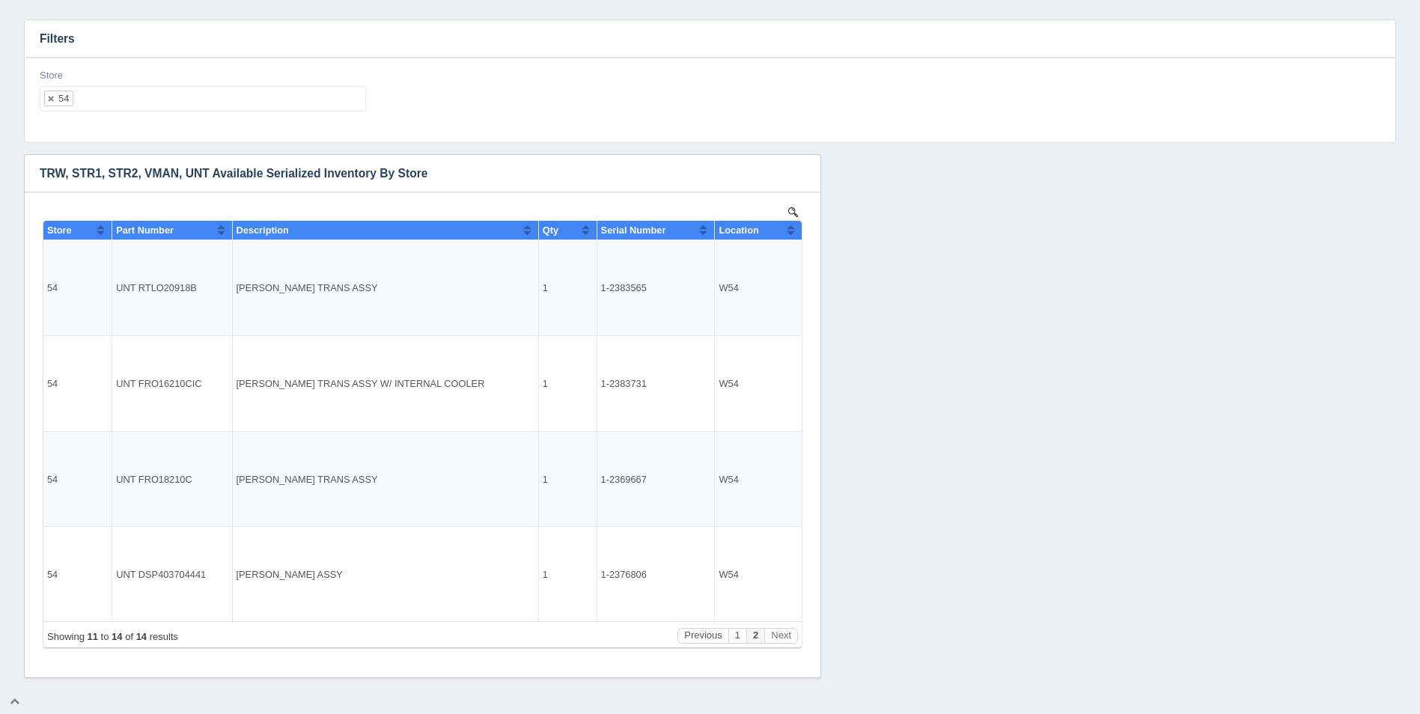
click at [207, 103] on ul "54" at bounding box center [203, 98] width 326 height 25
select select
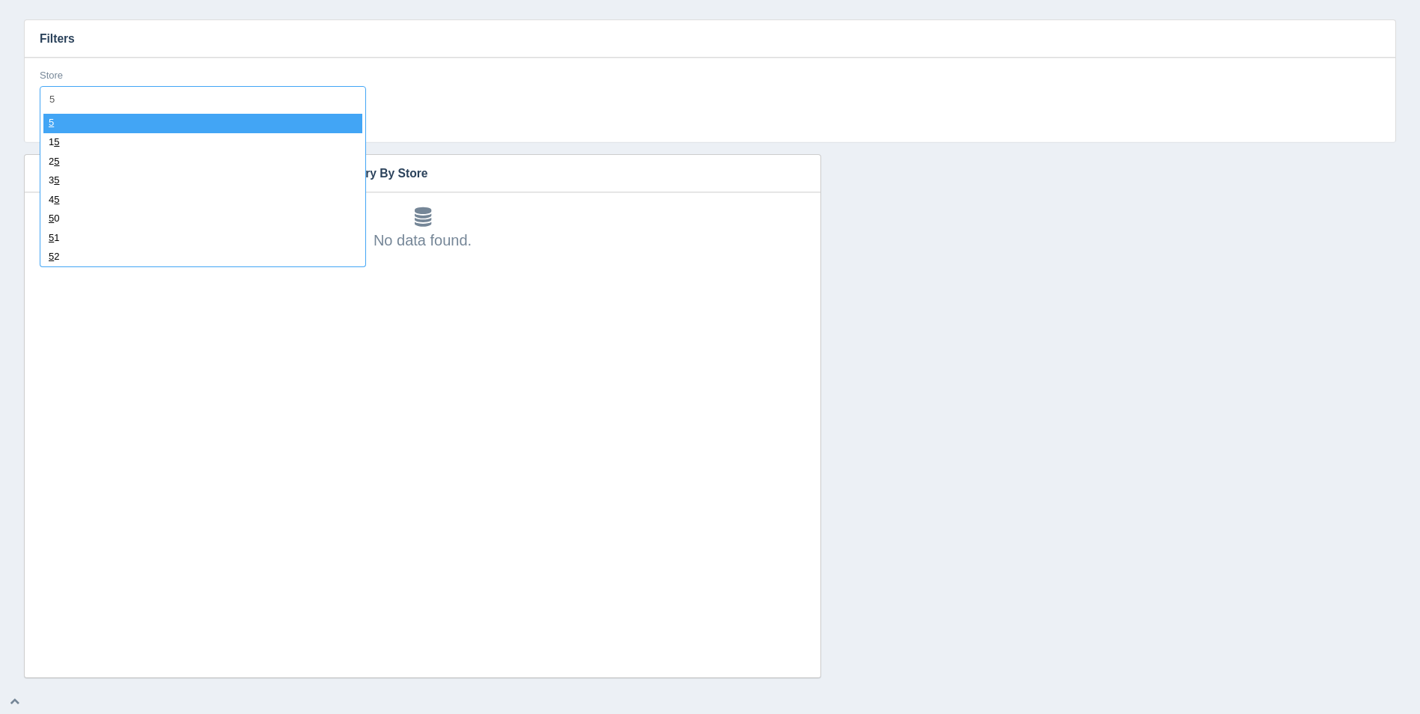
type input "55"
select select "55"
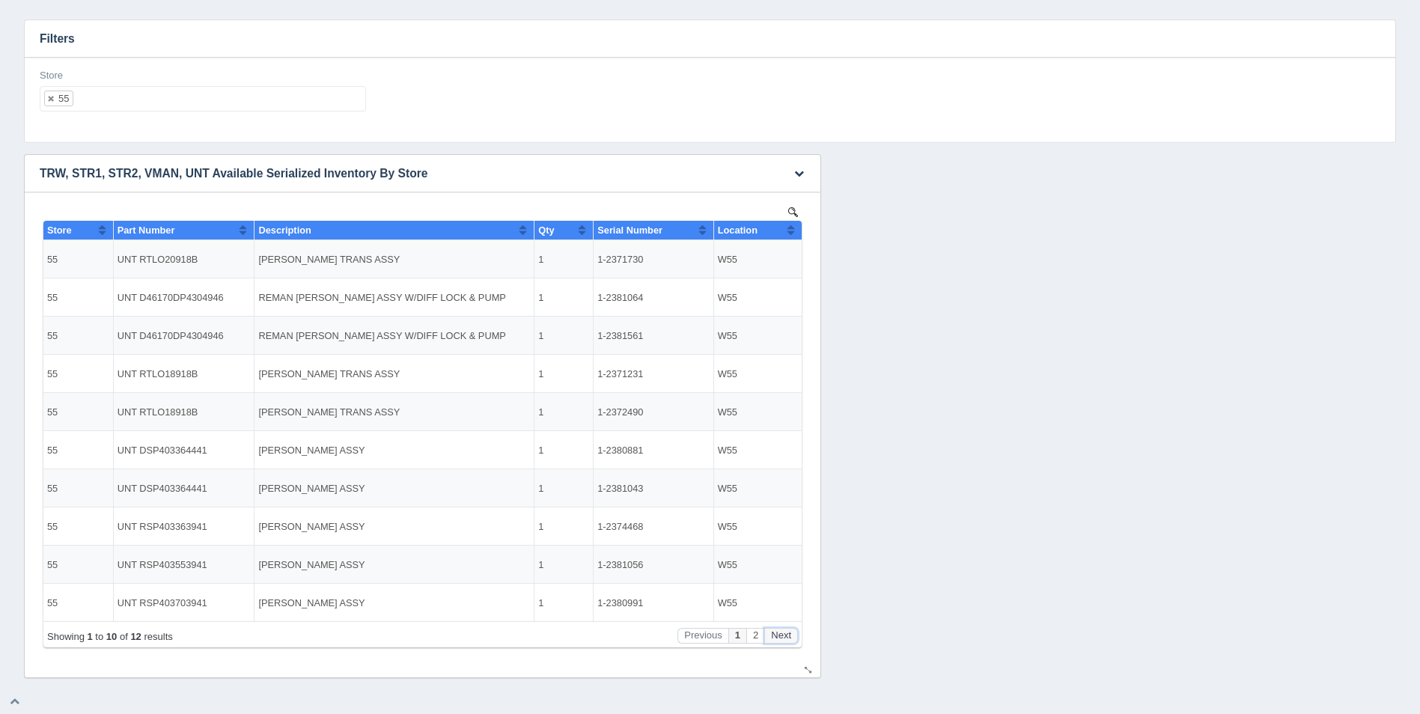
click at [776, 638] on button "Next" at bounding box center [781, 636] width 34 height 16
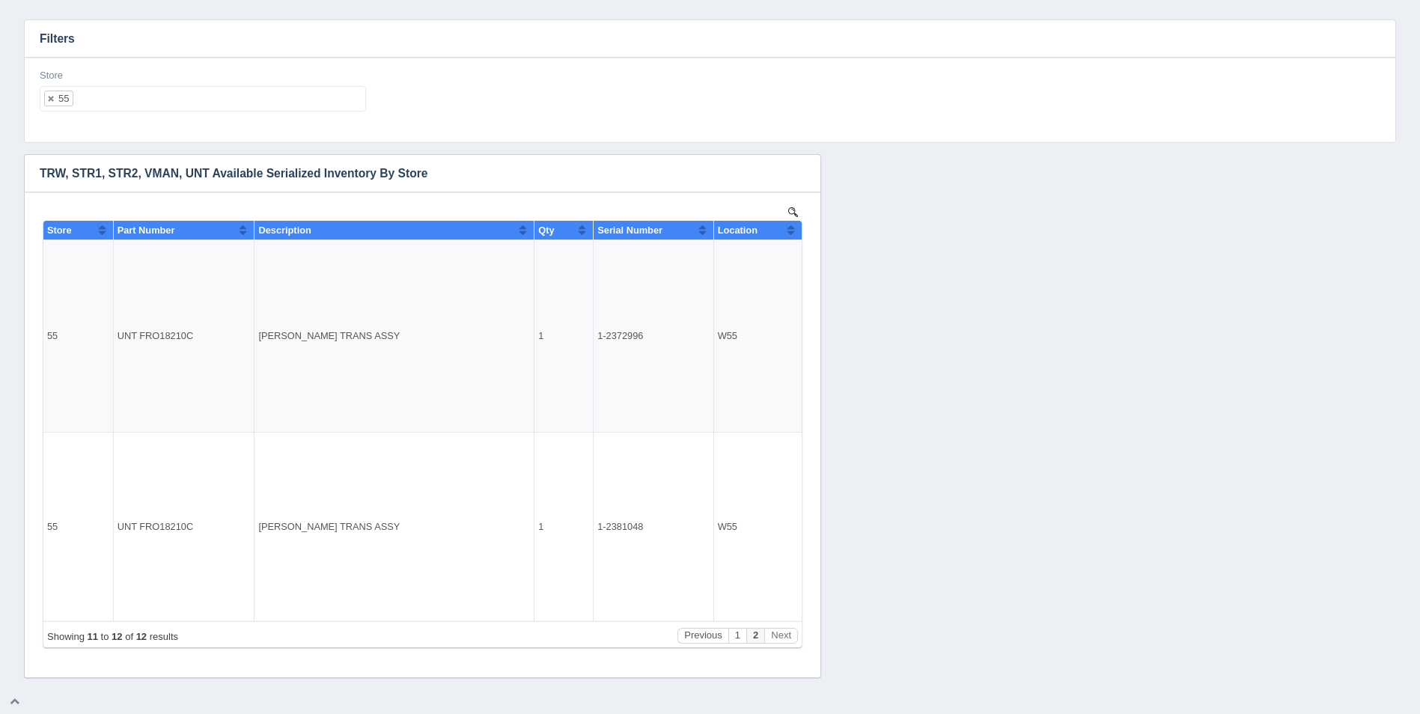
click at [203, 104] on ul "55" at bounding box center [203, 98] width 326 height 25
select select
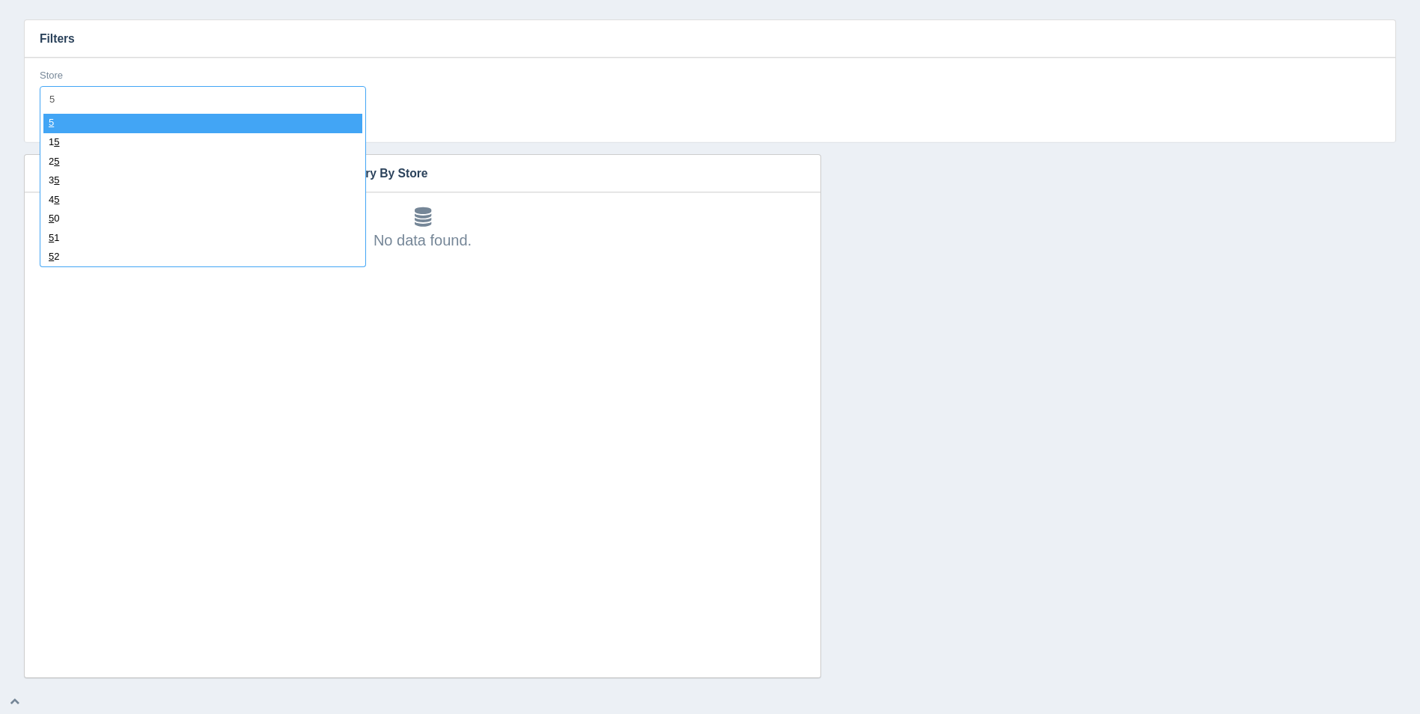
type input "56"
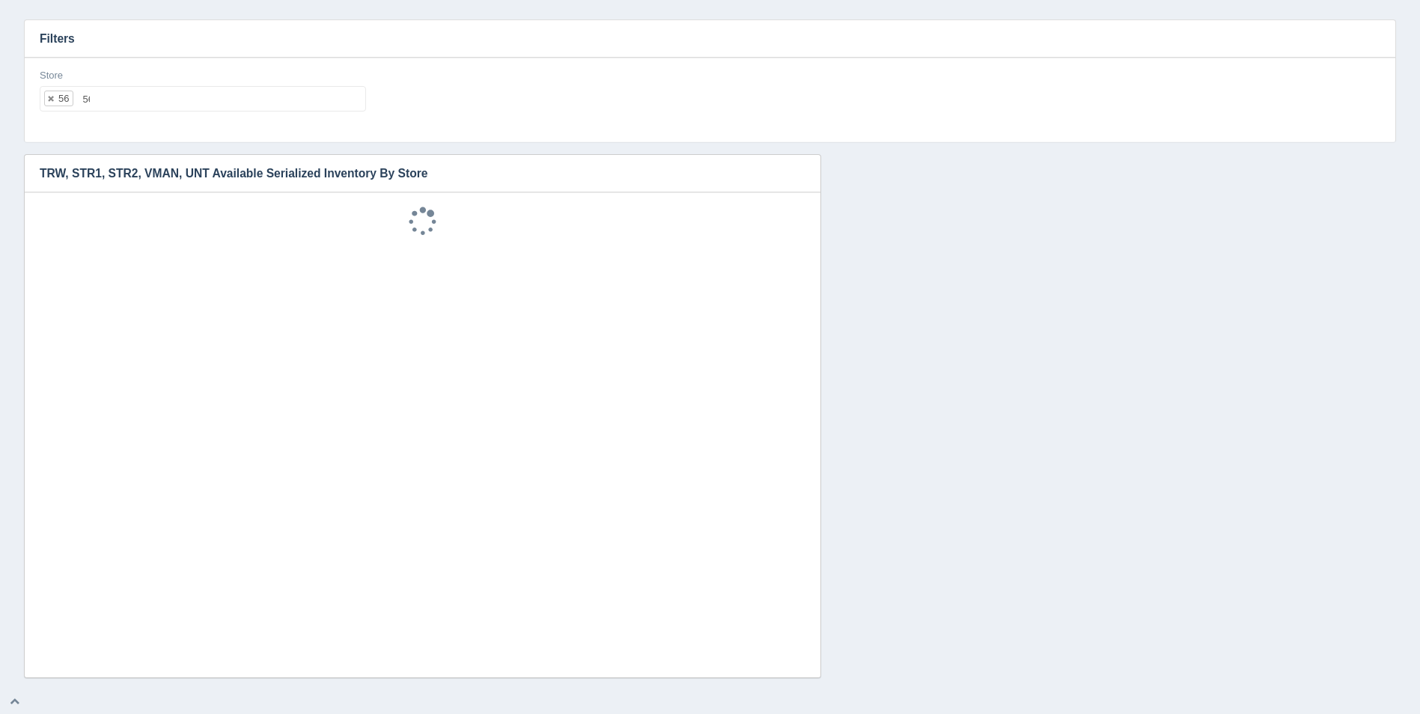
select select "56"
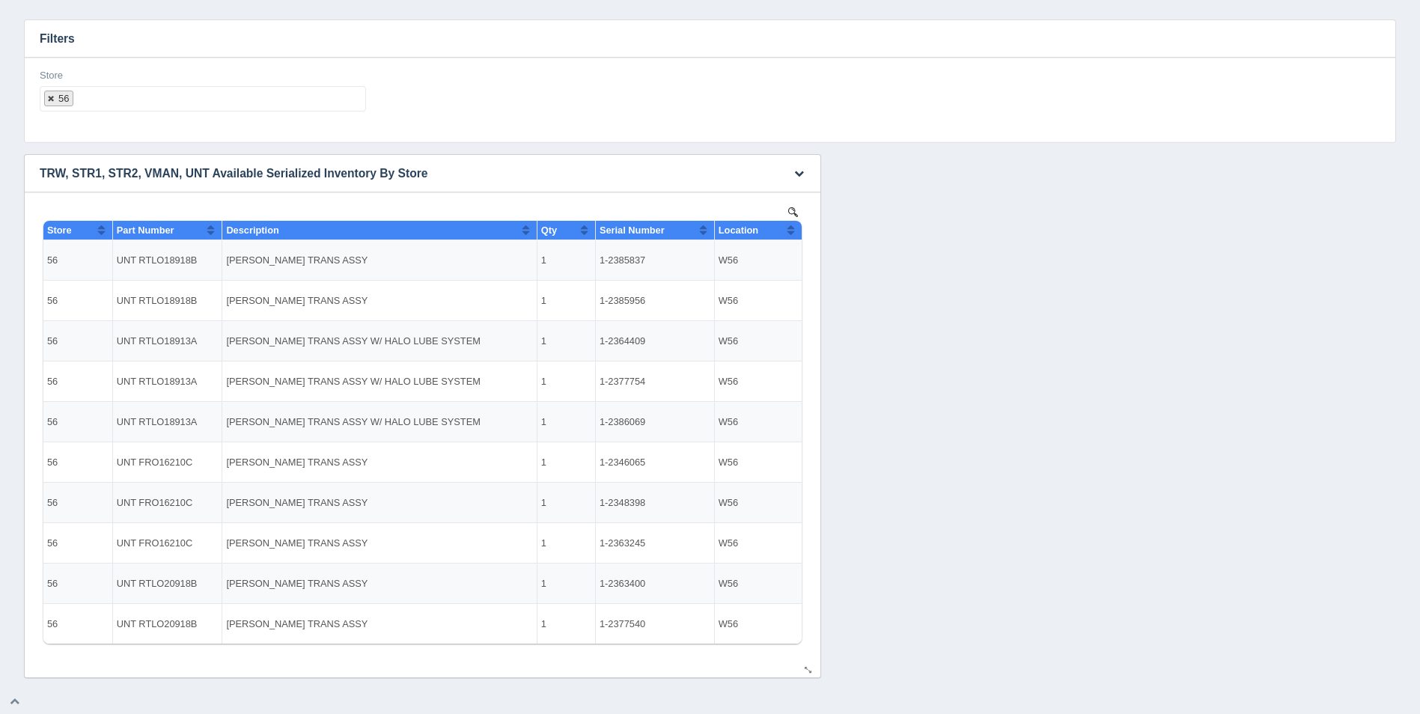
select select
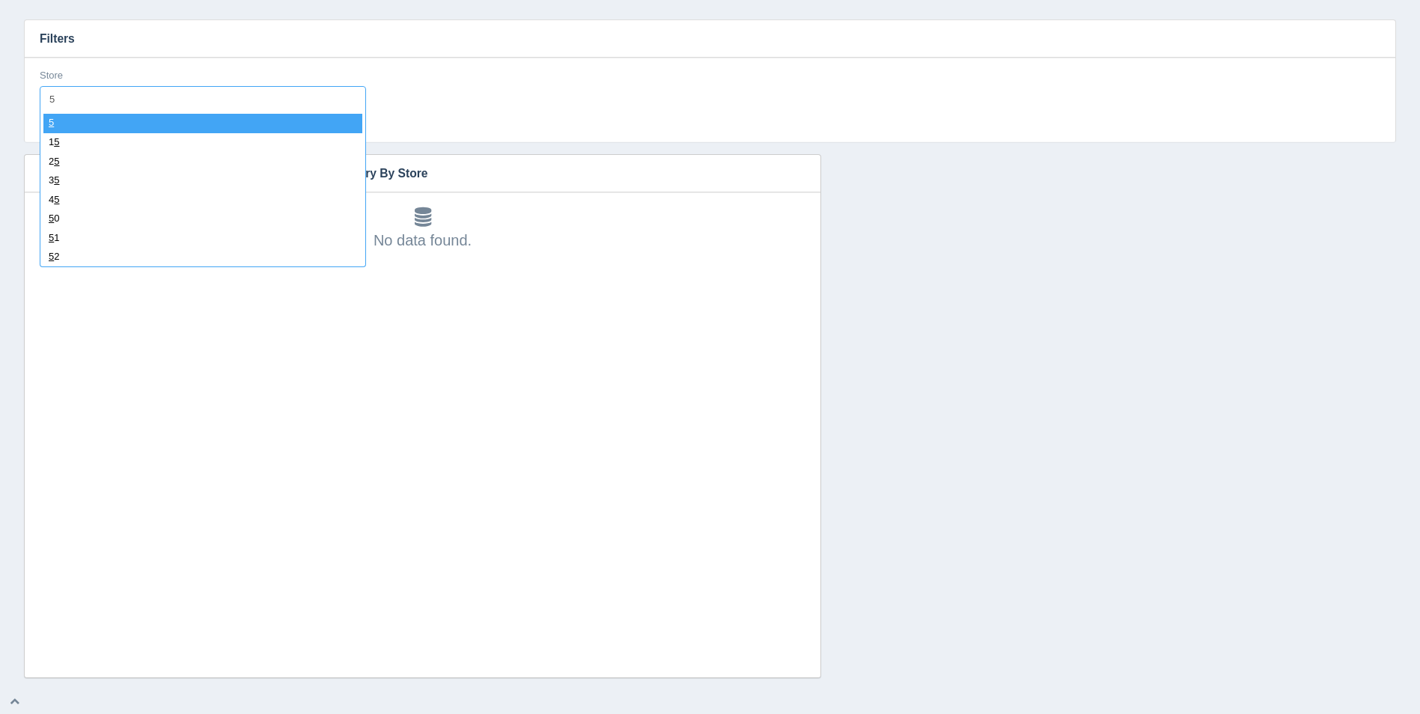
type input "57"
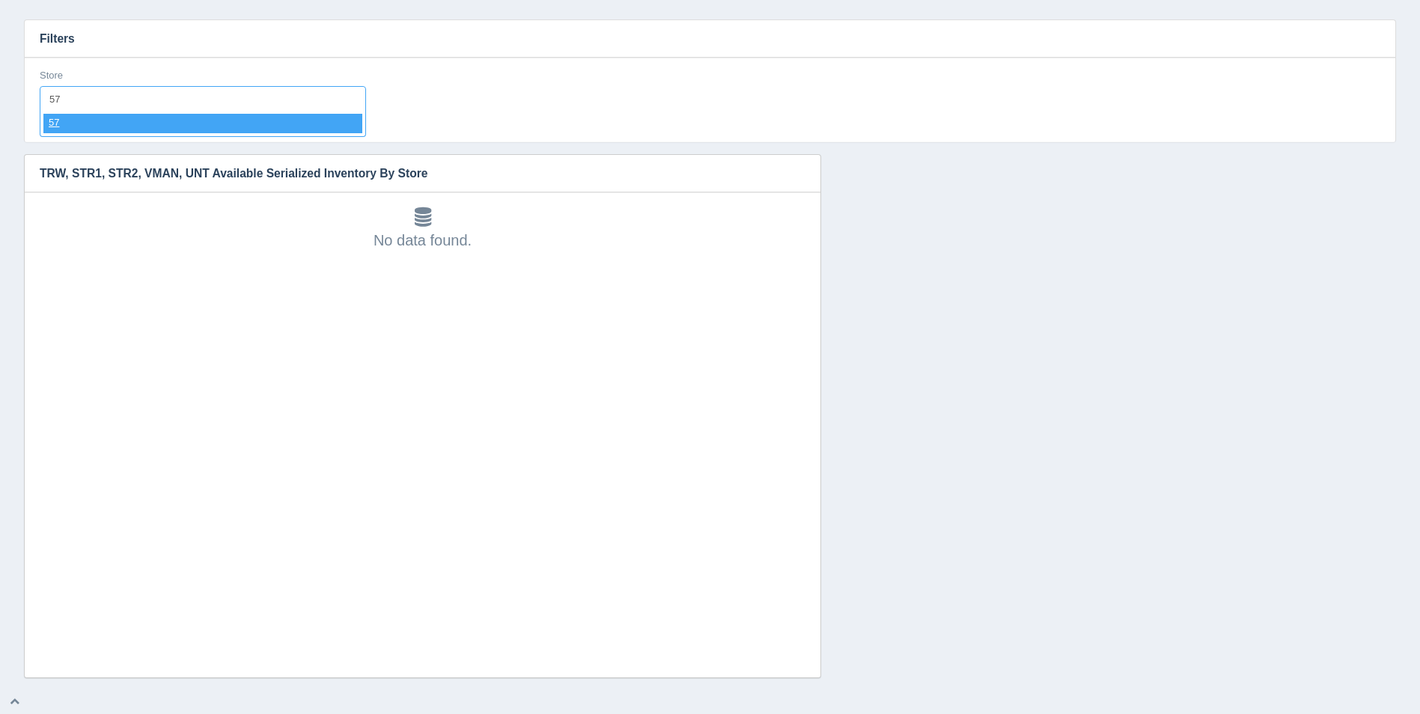
select select "57"
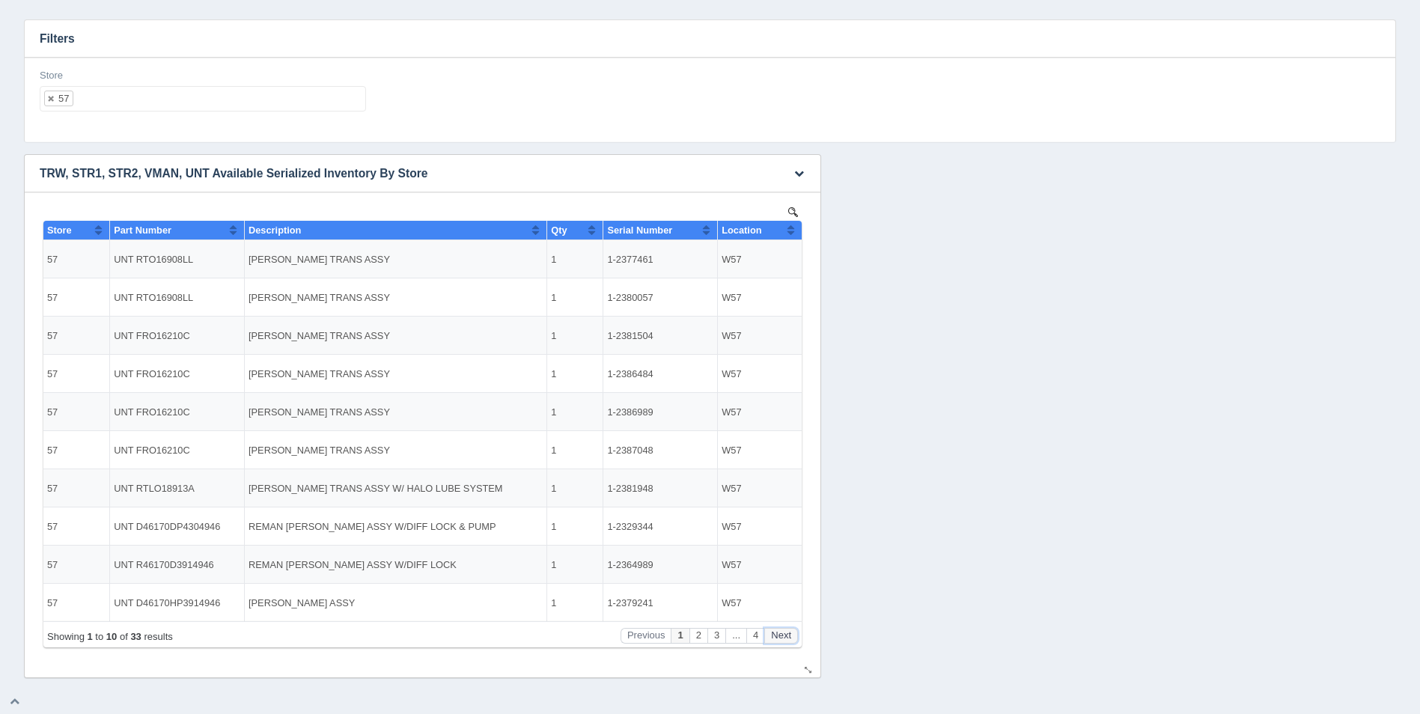
click at [776, 638] on button "Next" at bounding box center [781, 636] width 34 height 16
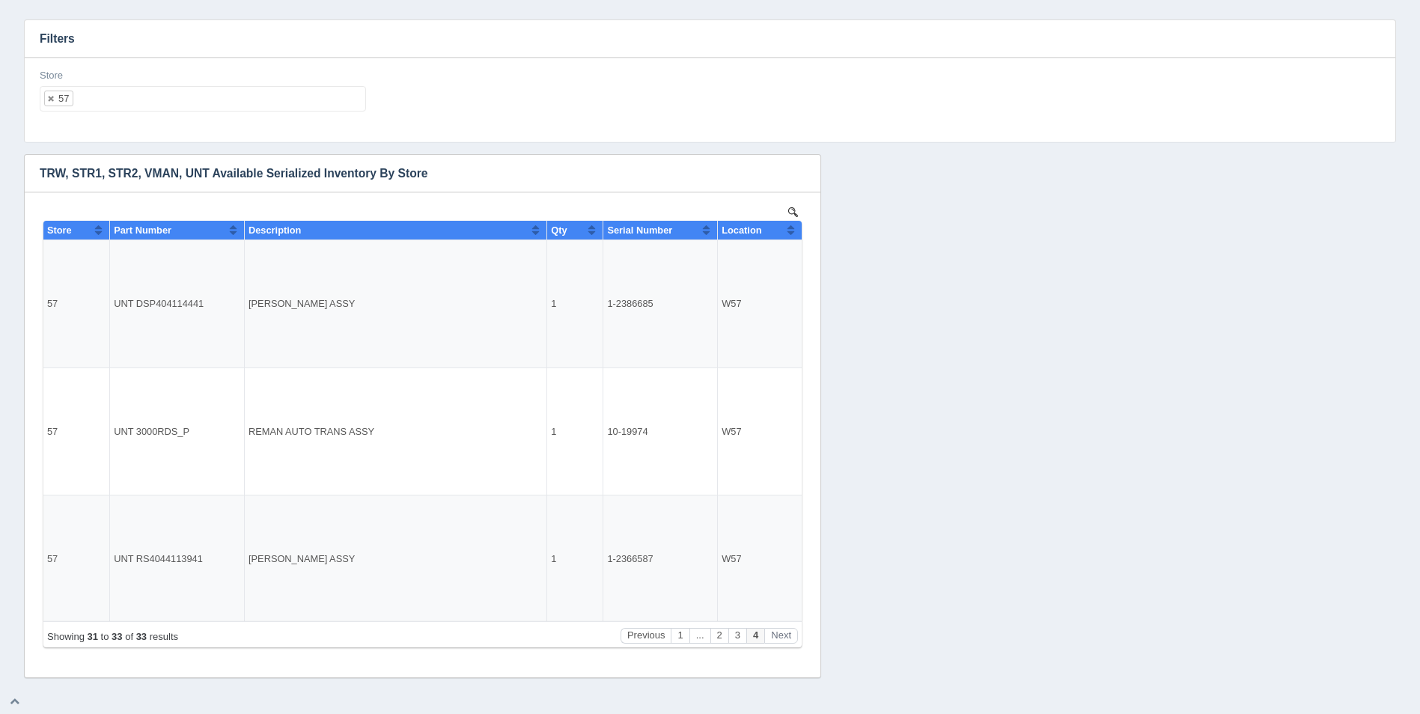
click at [216, 100] on ul "57" at bounding box center [203, 98] width 326 height 25
select select
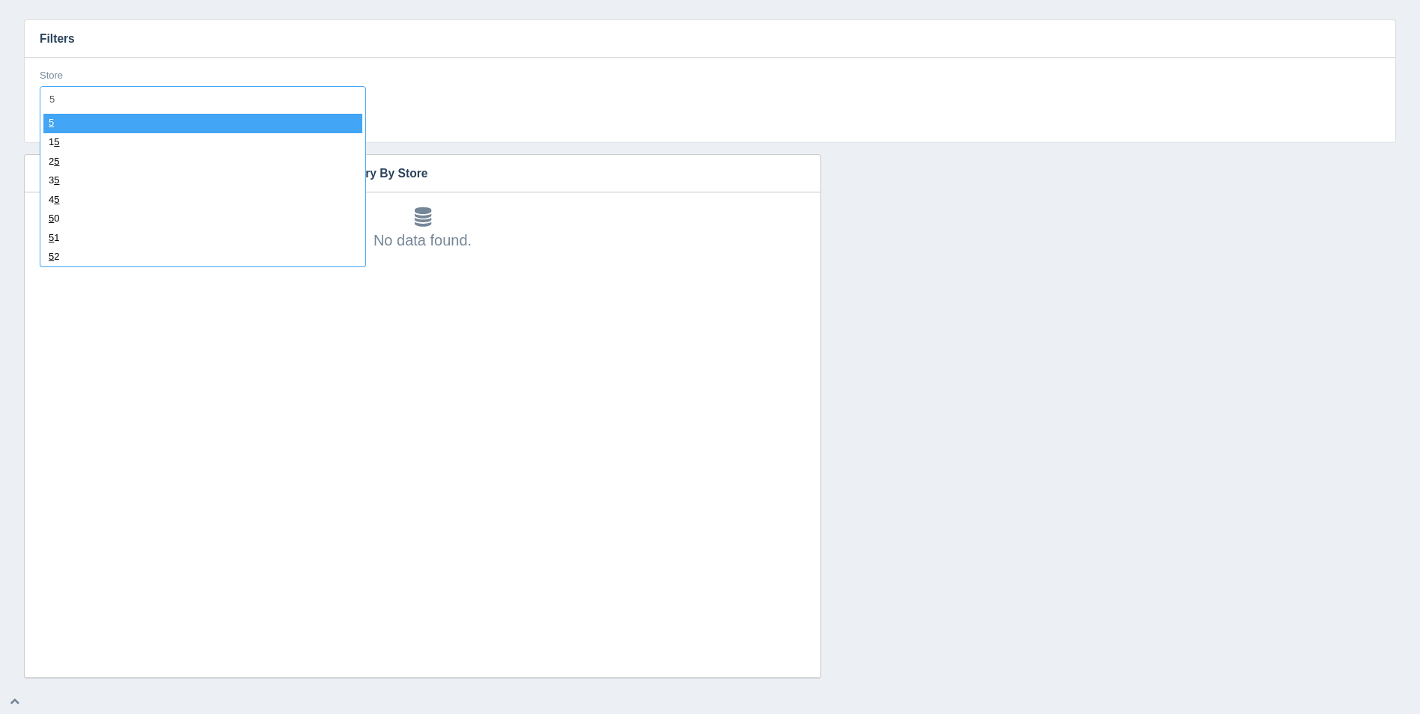
type input "58"
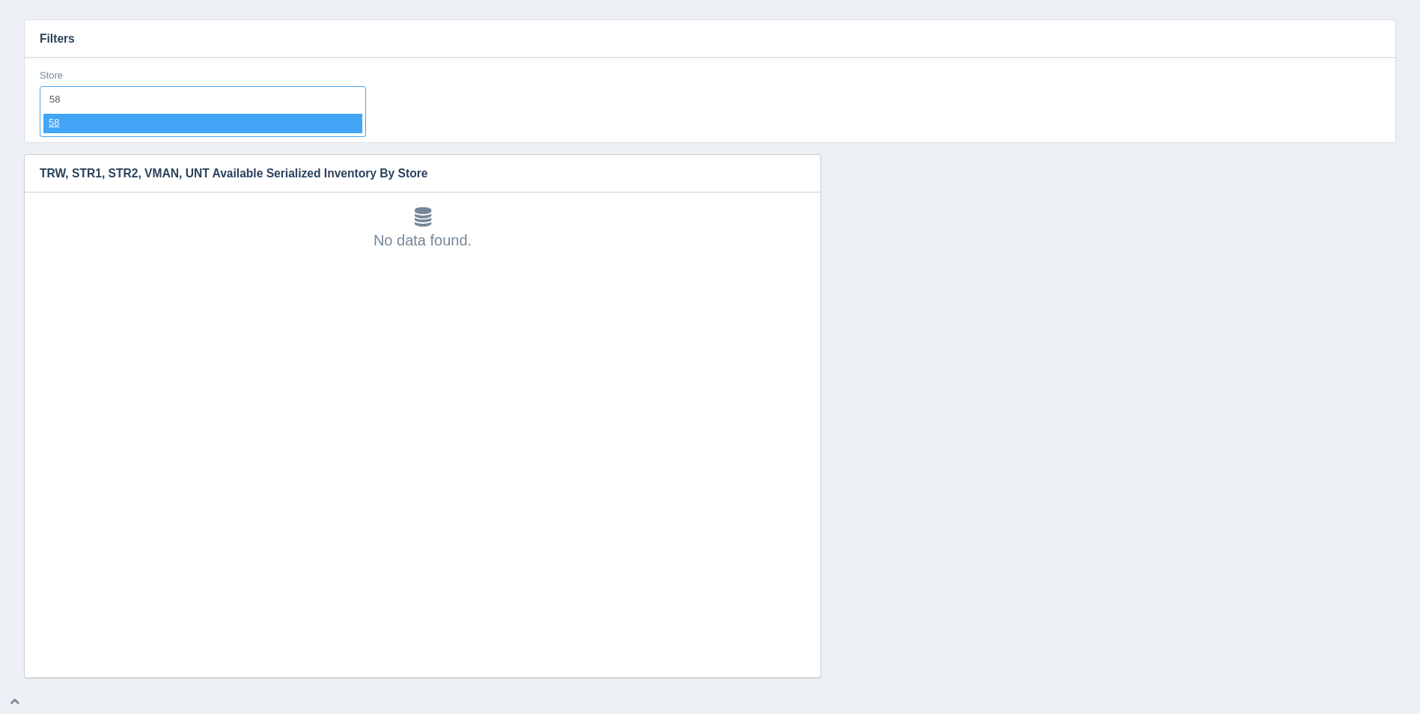
select select "58"
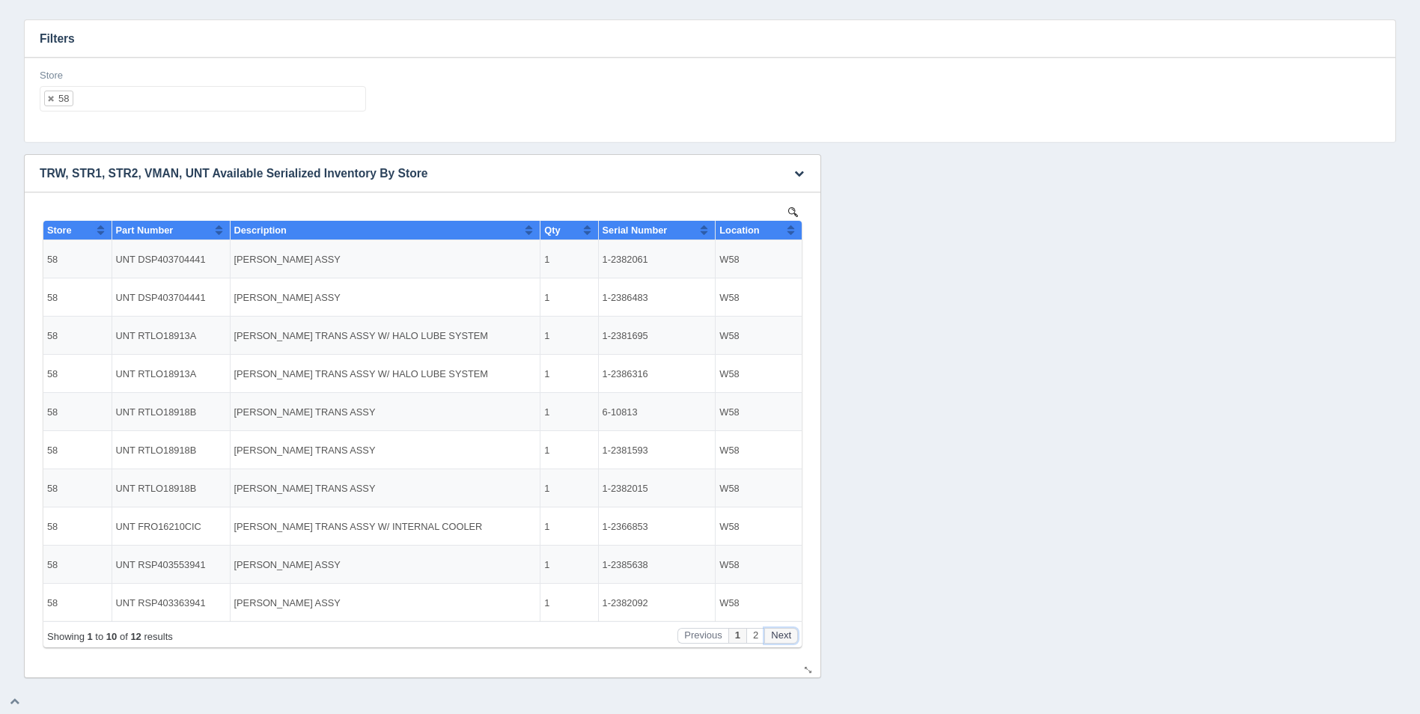
click at [784, 630] on button "Next" at bounding box center [781, 636] width 34 height 16
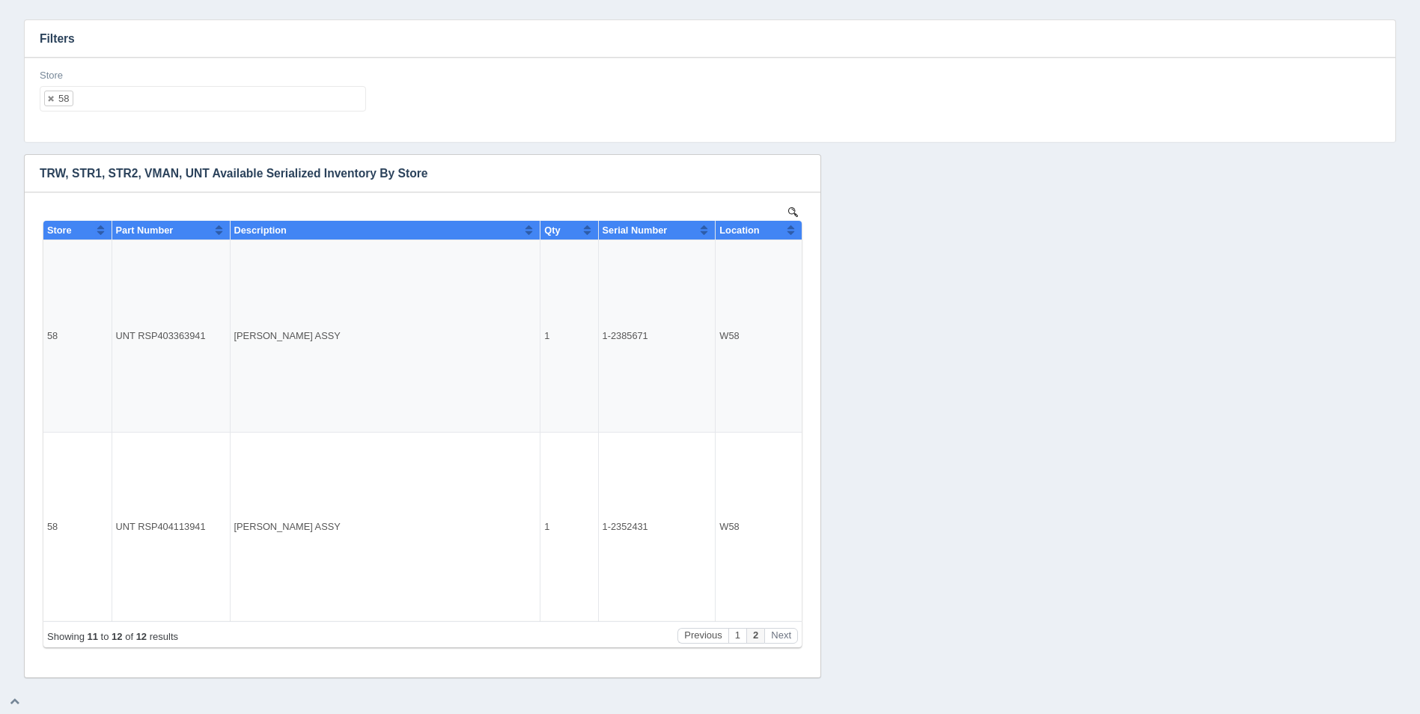
click at [145, 100] on ul "58" at bounding box center [203, 98] width 326 height 25
select select
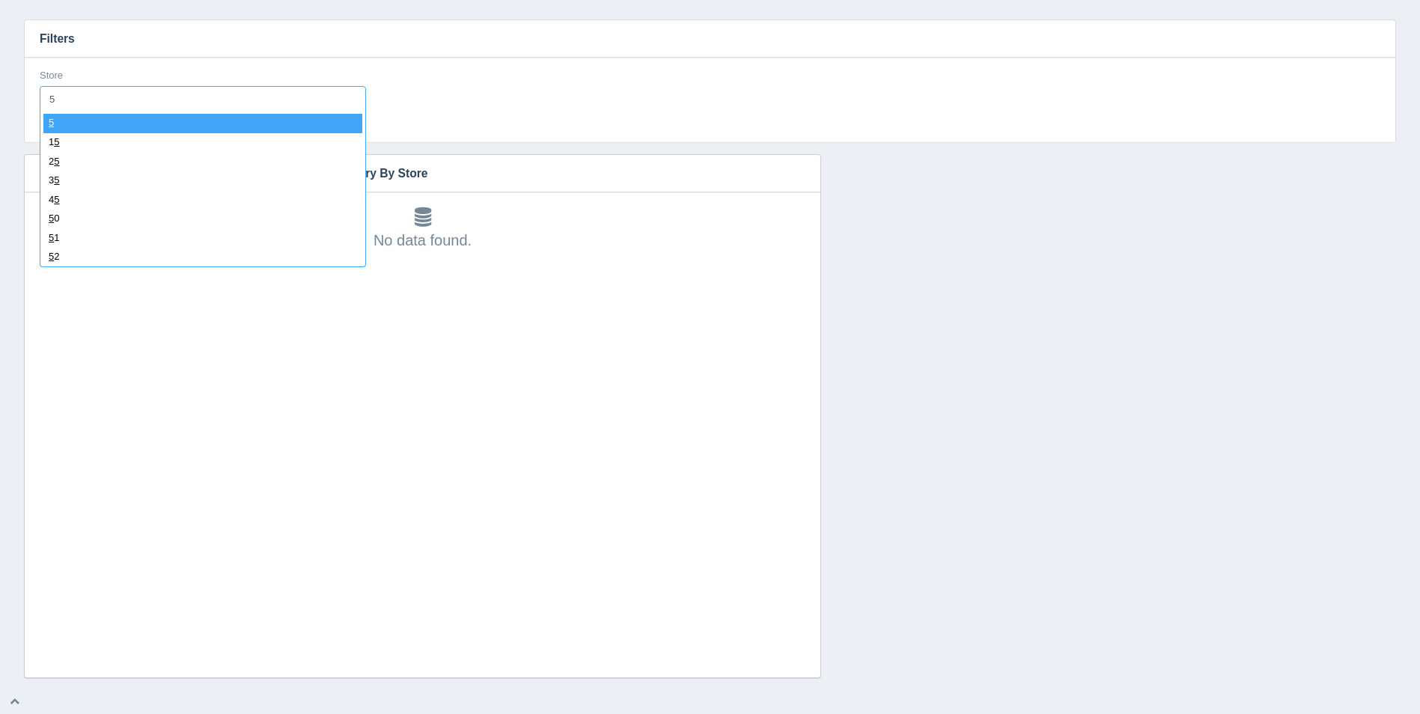
type input "59"
select select "59"
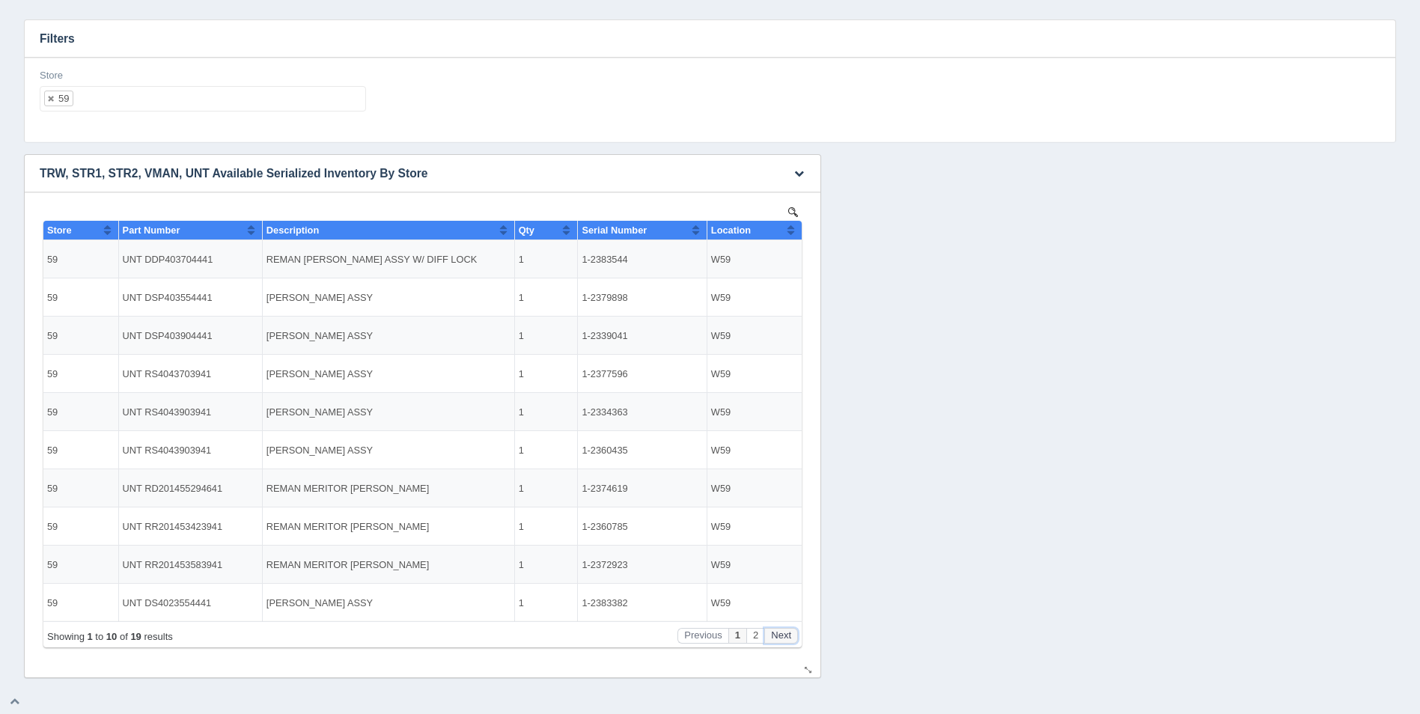
click at [794, 634] on button "Next" at bounding box center [781, 636] width 34 height 16
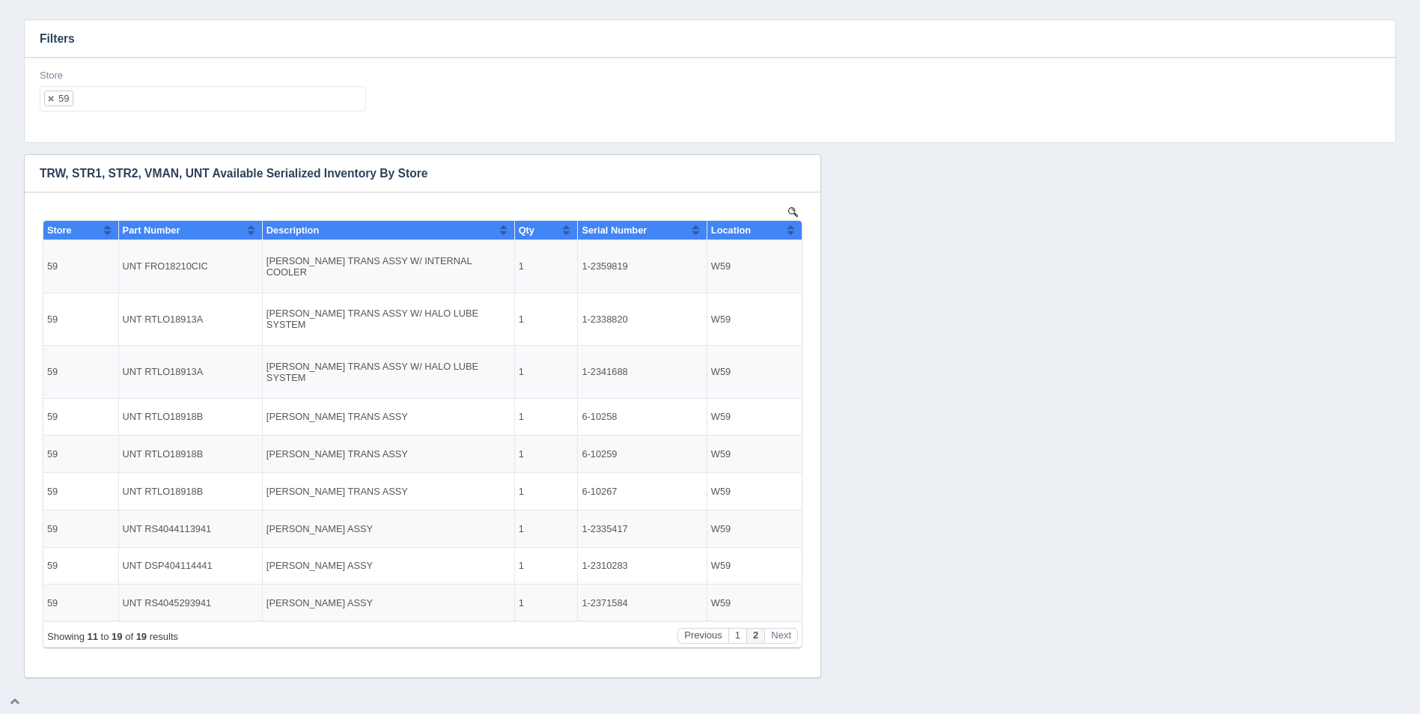
click at [180, 93] on ul "59" at bounding box center [203, 98] width 326 height 25
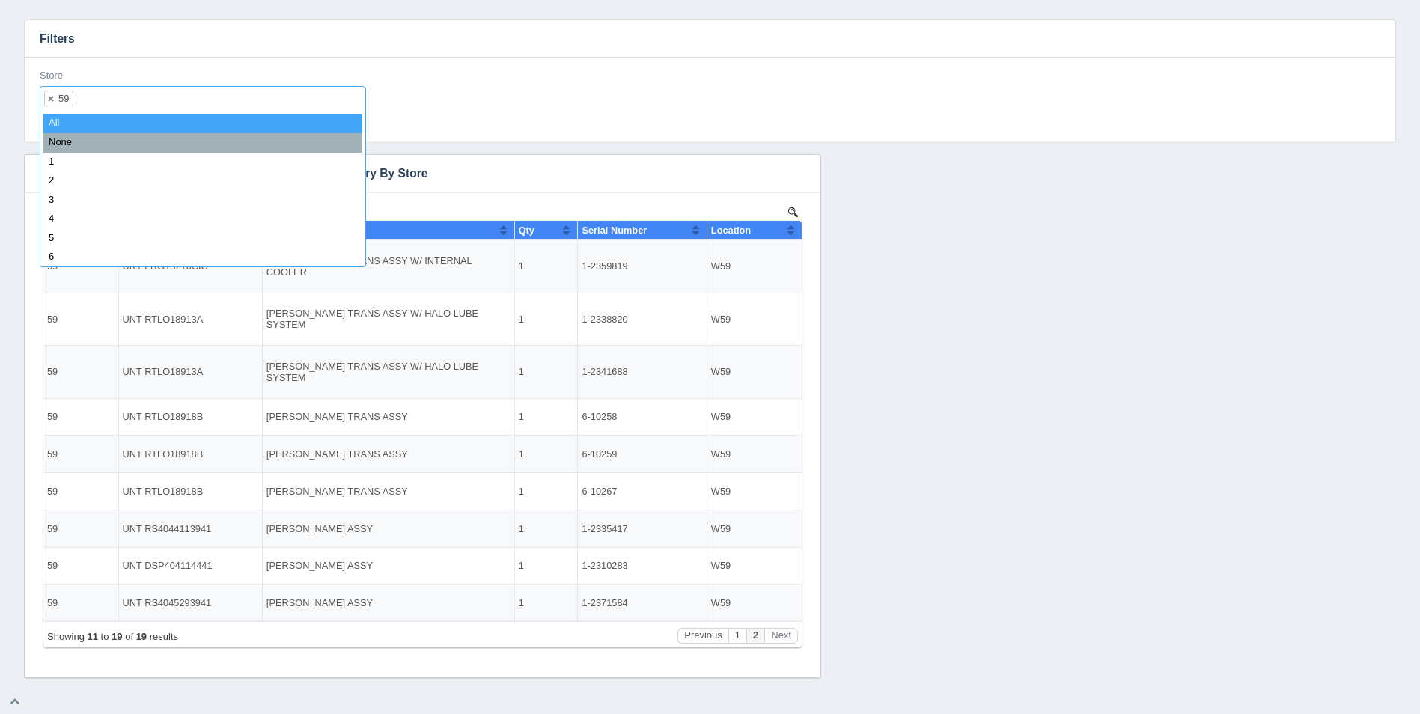
select select
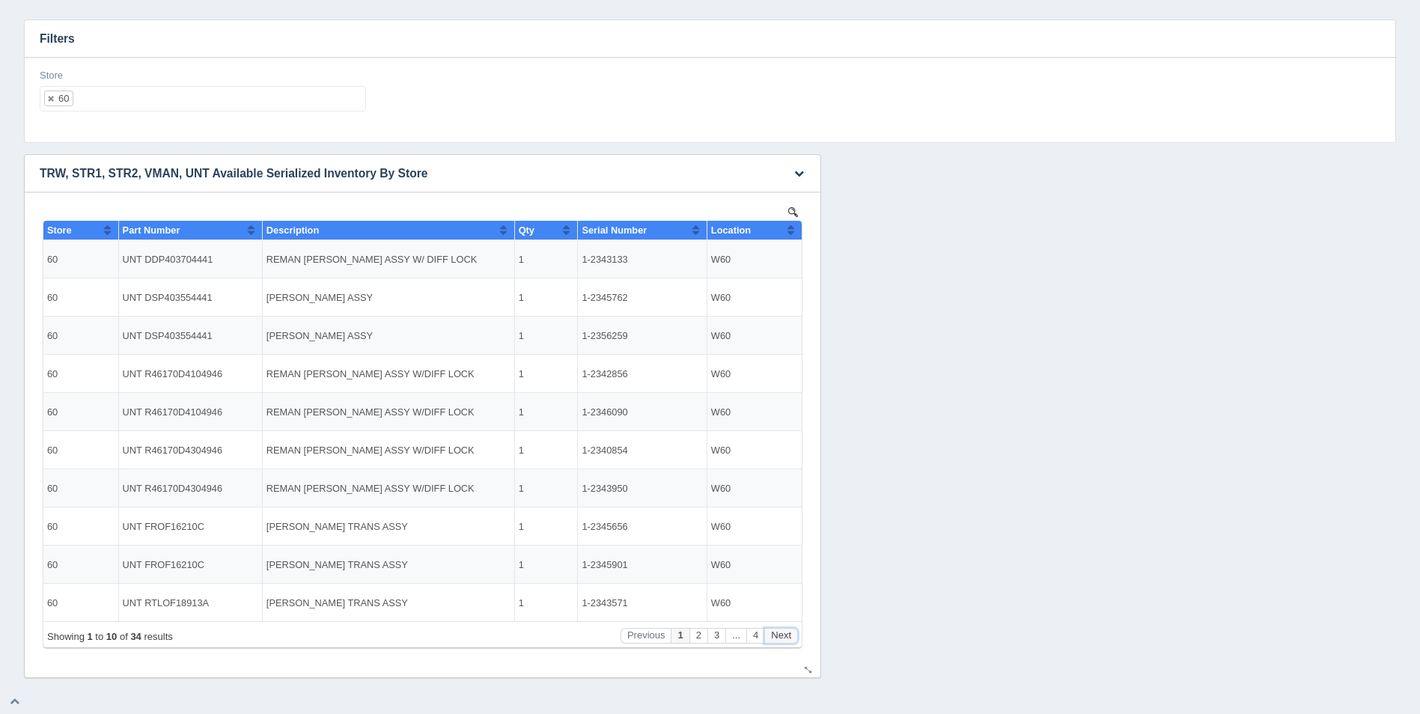
click at [784, 636] on button "Next" at bounding box center [781, 636] width 34 height 16
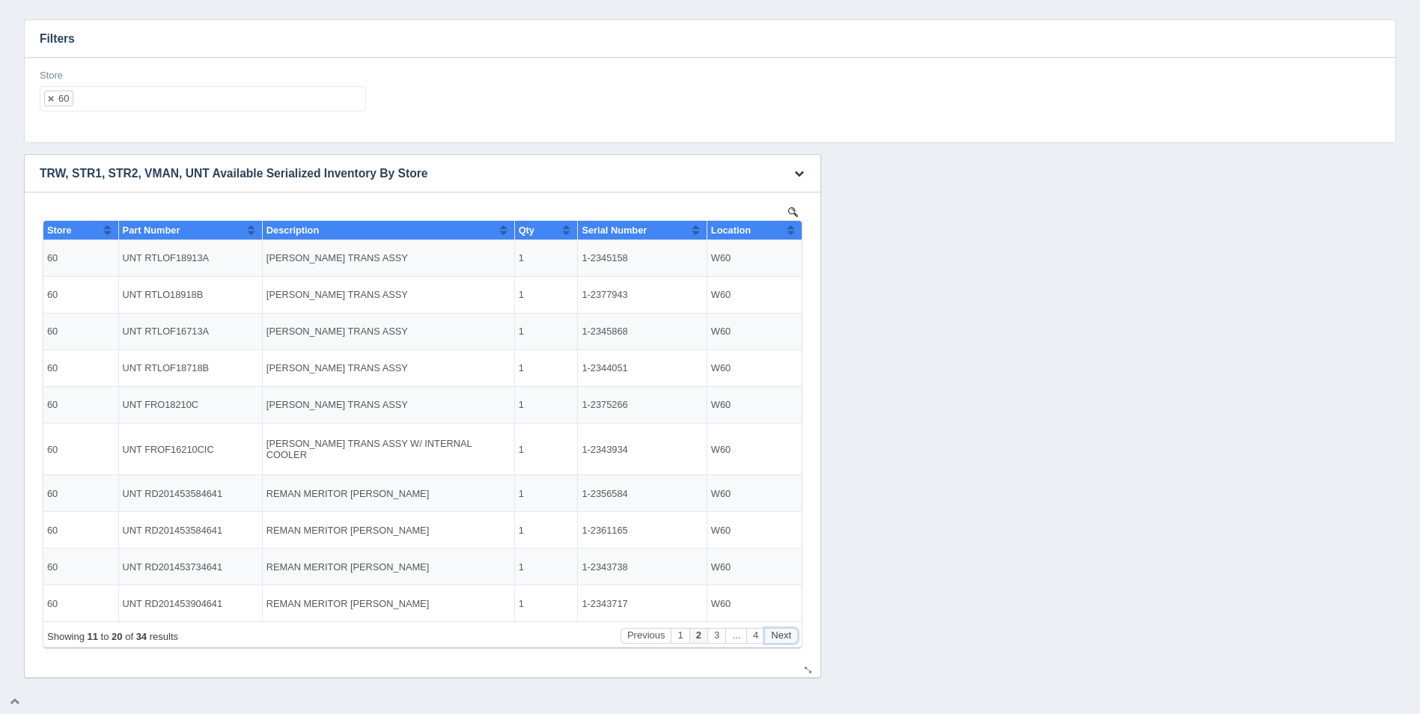
click at [784, 638] on button "Next" at bounding box center [781, 636] width 34 height 16
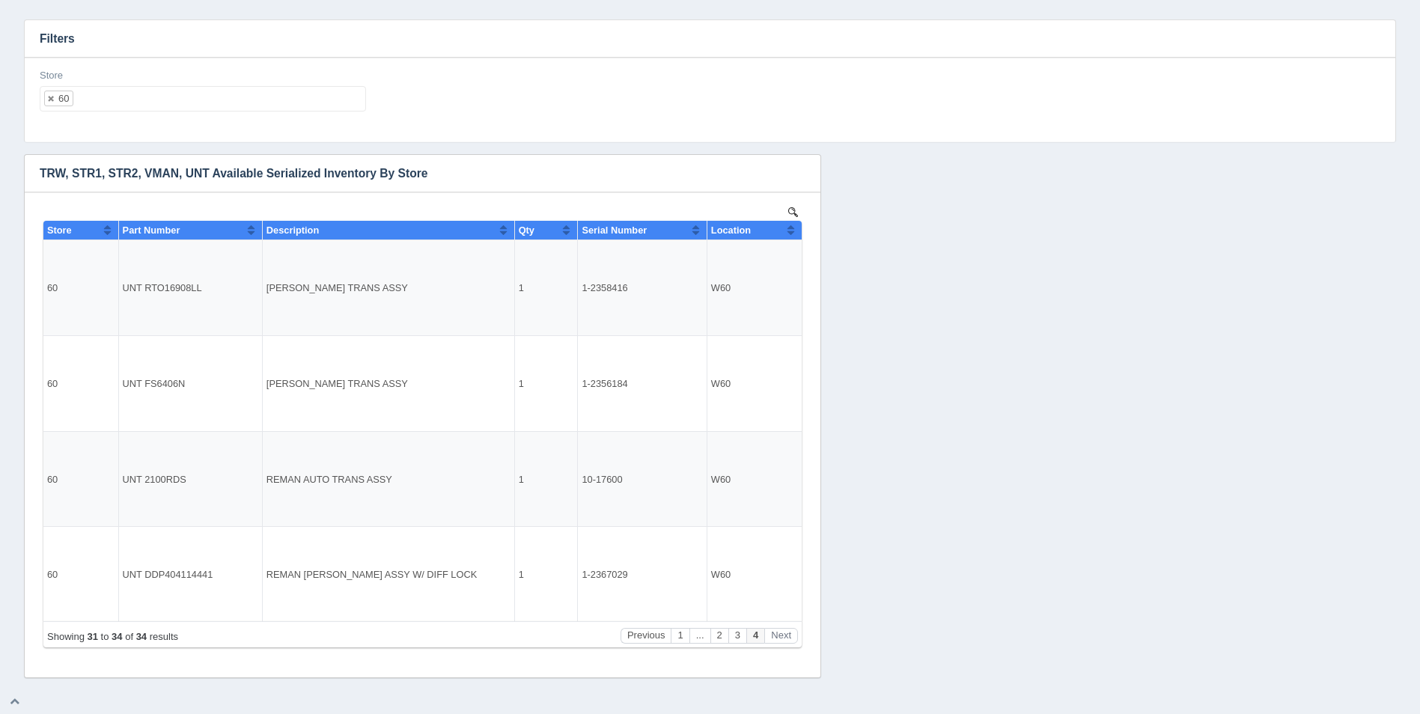
click at [141, 103] on ul "60" at bounding box center [203, 98] width 326 height 25
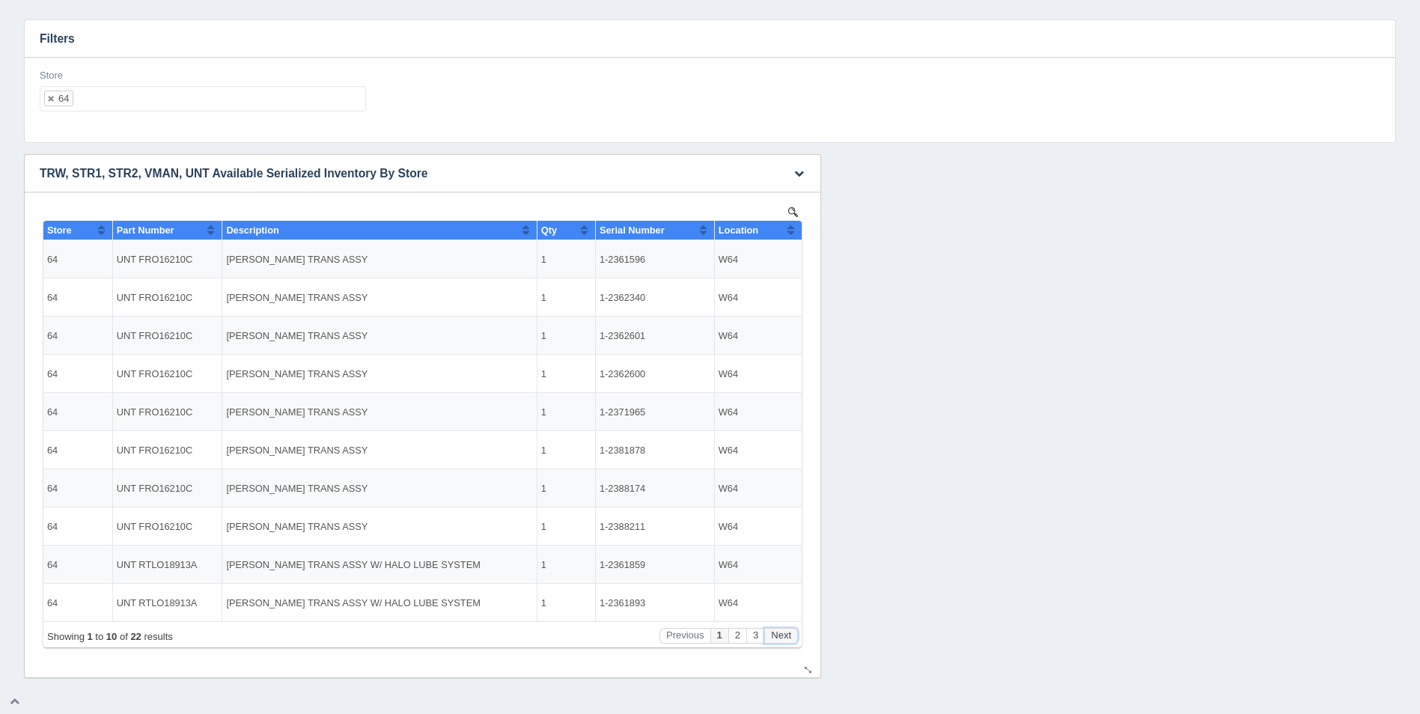
click at [779, 635] on button "Next" at bounding box center [781, 636] width 34 height 16
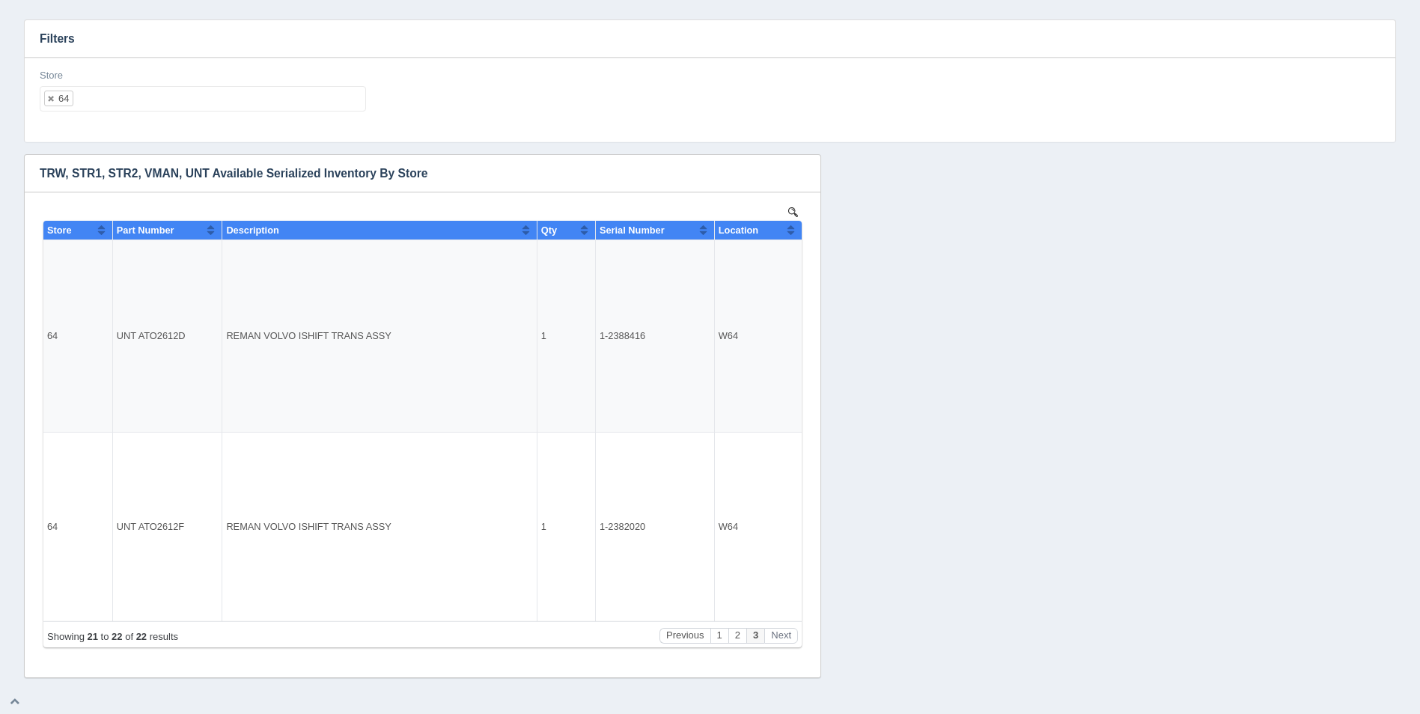
click at [225, 106] on ul "64" at bounding box center [203, 98] width 326 height 25
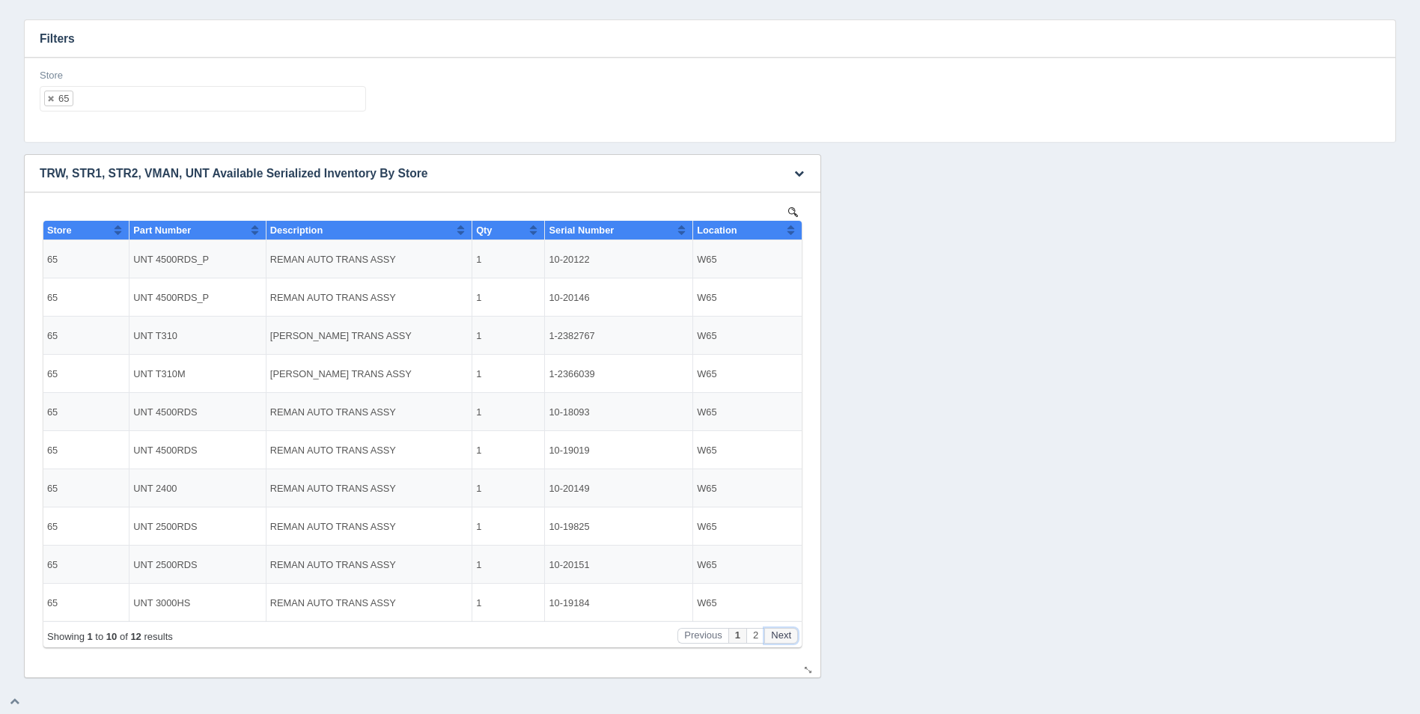
click at [782, 631] on button "Next" at bounding box center [781, 636] width 34 height 16
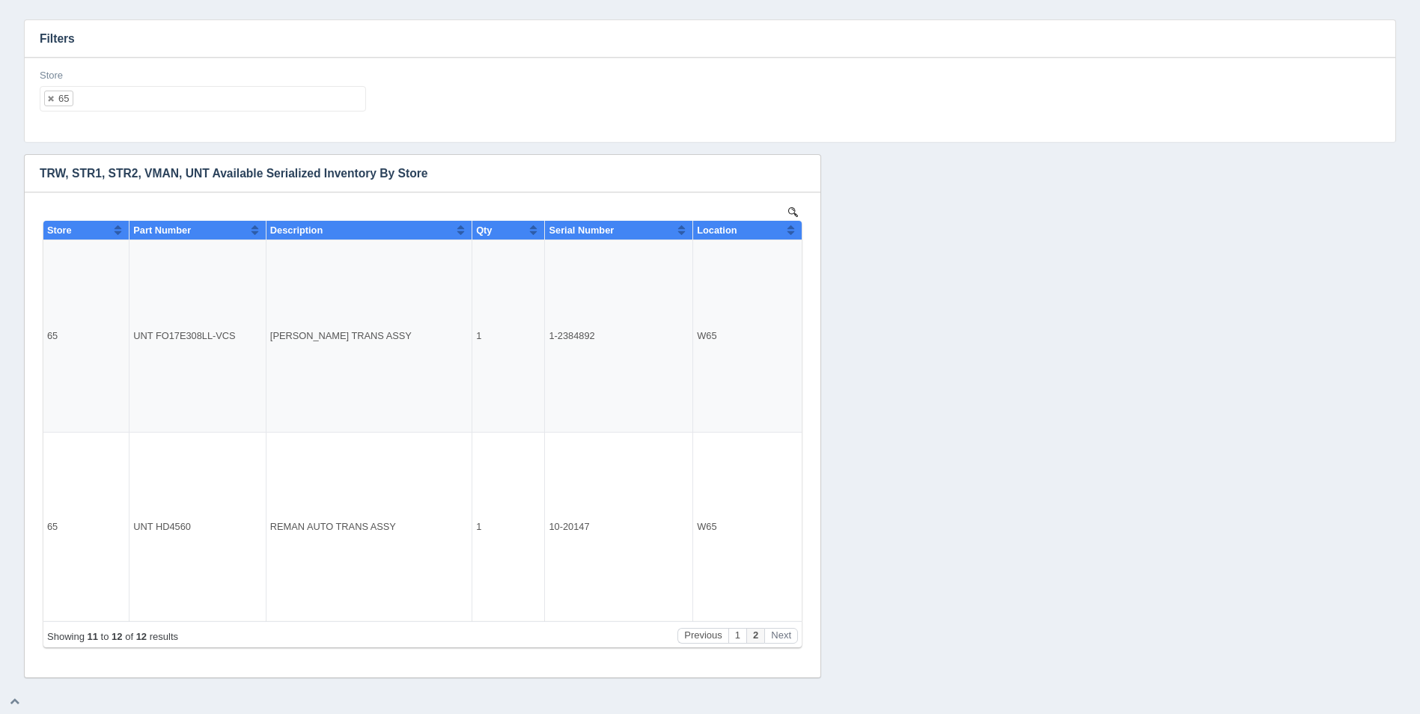
click at [174, 106] on ul "65" at bounding box center [203, 98] width 326 height 25
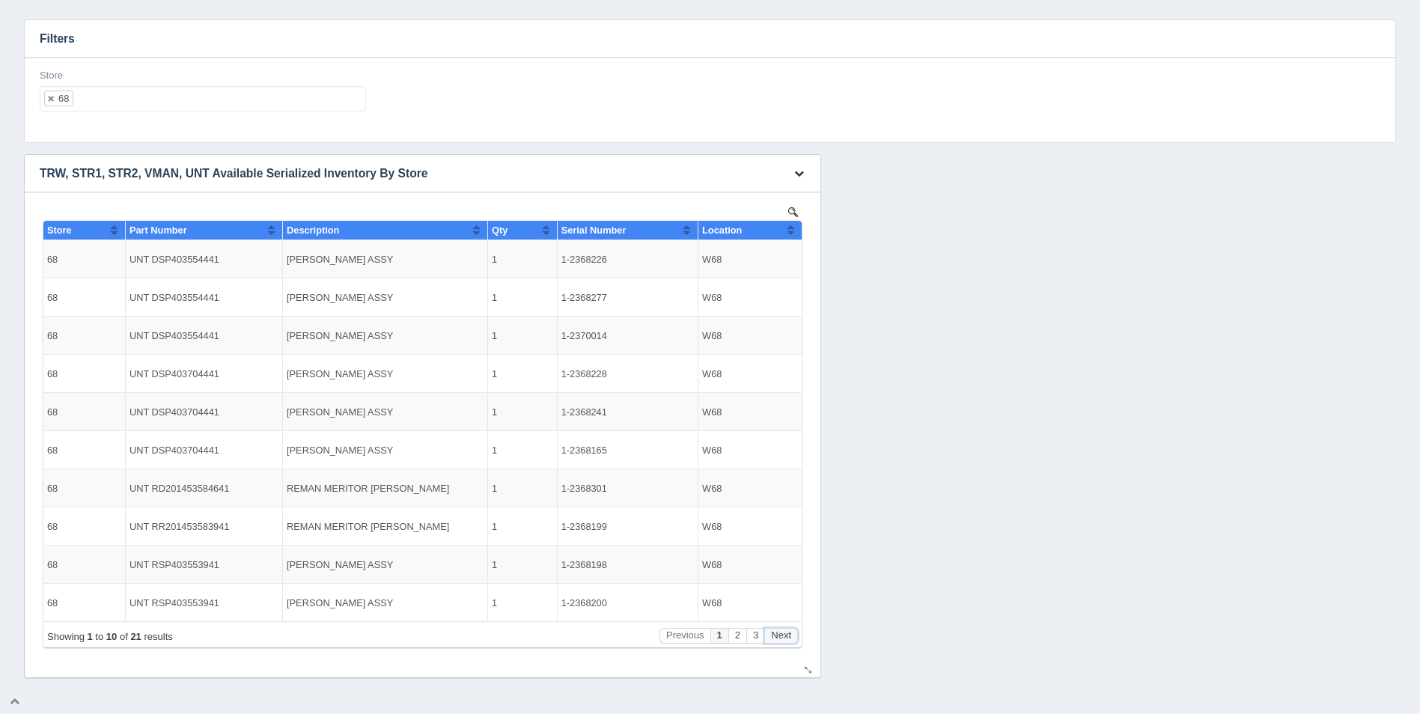
click at [777, 638] on button "Next" at bounding box center [781, 636] width 34 height 16
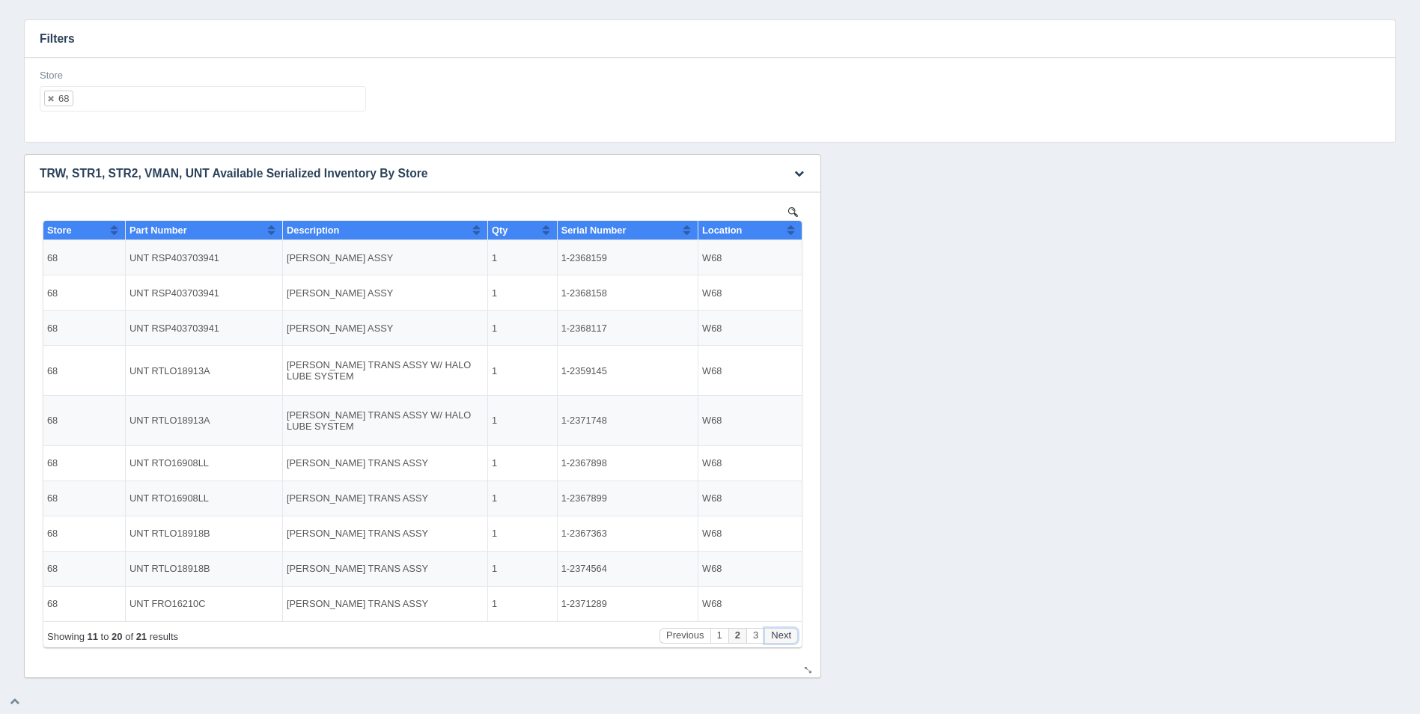
click at [778, 638] on button "Next" at bounding box center [781, 636] width 34 height 16
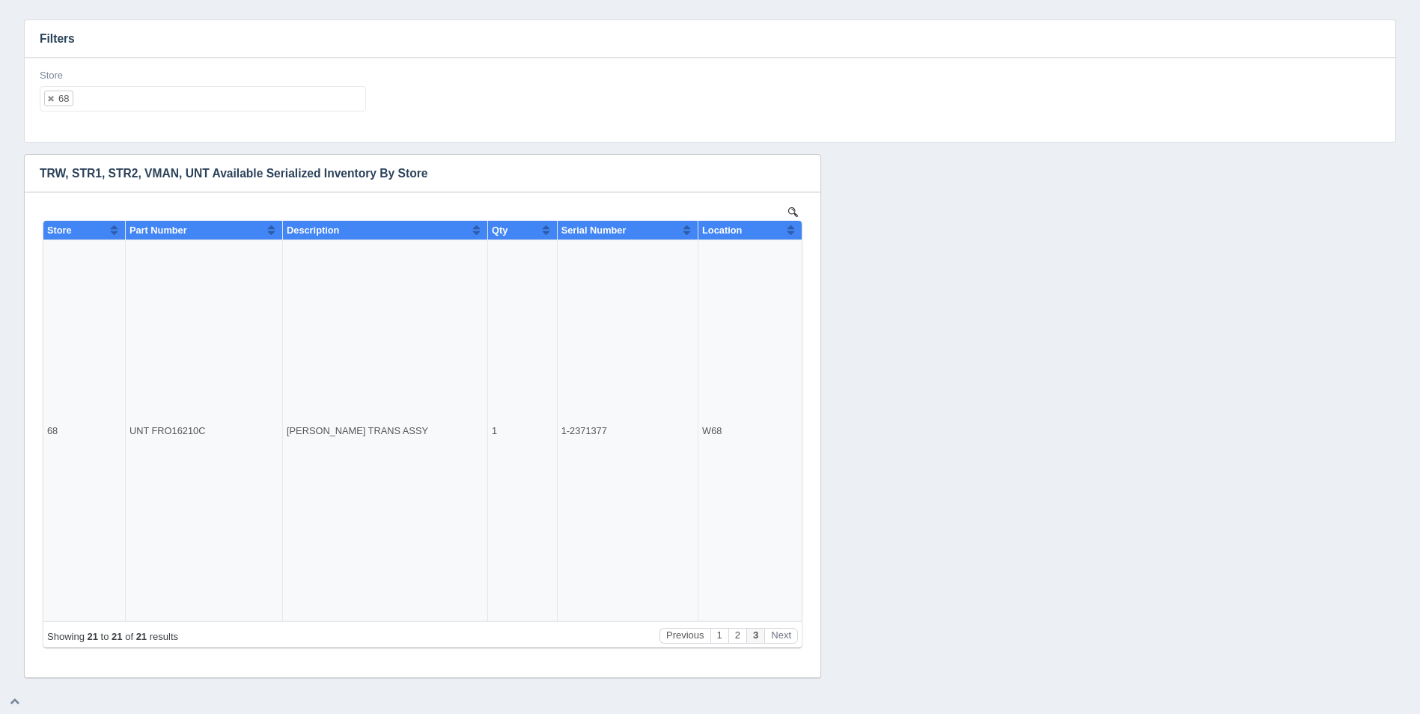
click at [194, 101] on ul "68" at bounding box center [203, 98] width 326 height 25
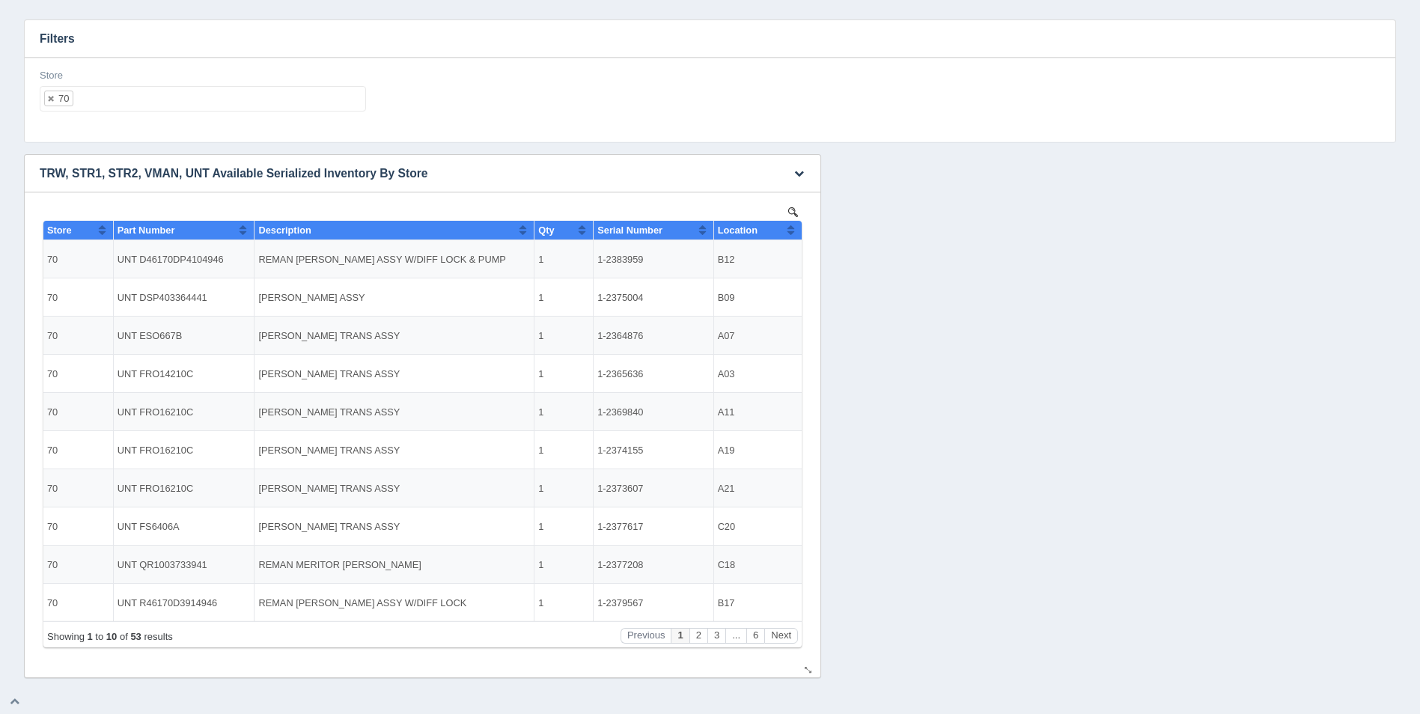
click at [793, 231] on button "Sort column ascending" at bounding box center [791, 230] width 10 height 18
click at [786, 636] on button "Next" at bounding box center [781, 636] width 34 height 16
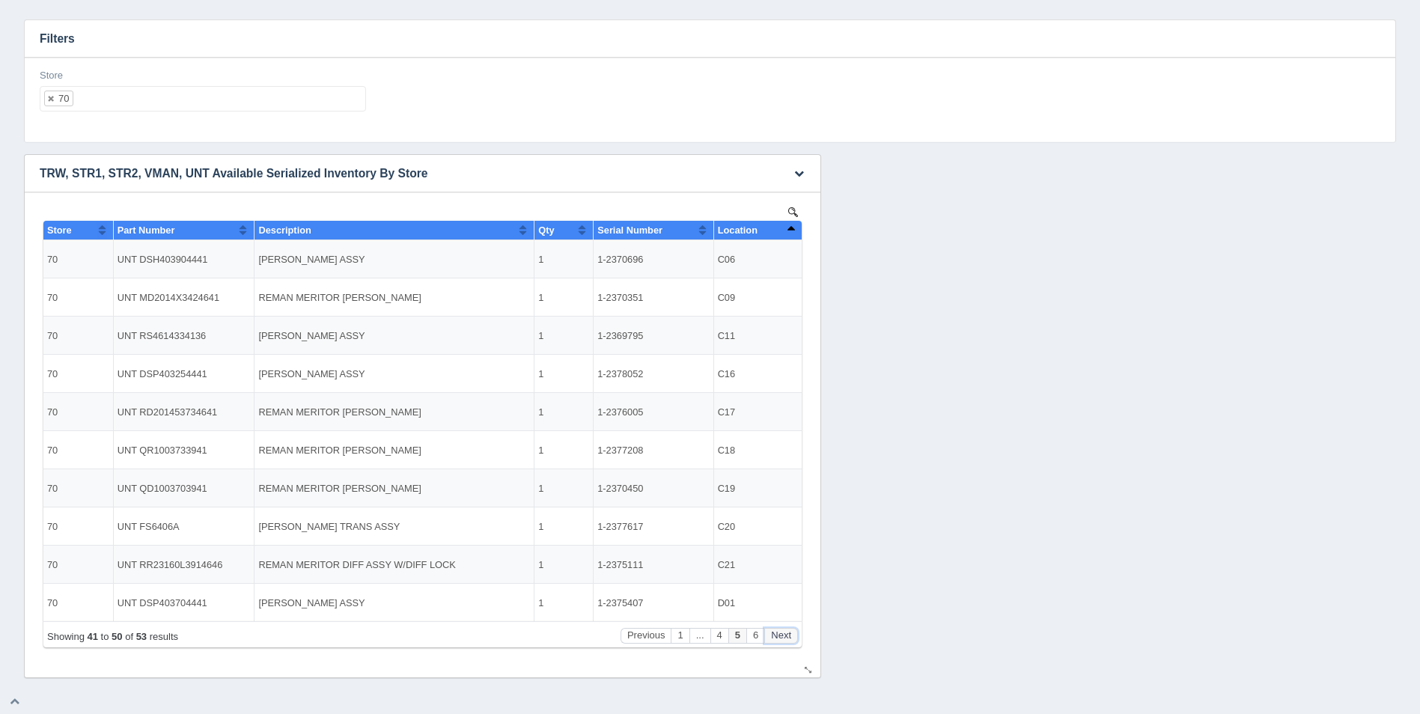
click at [786, 636] on button "Next" at bounding box center [781, 636] width 34 height 16
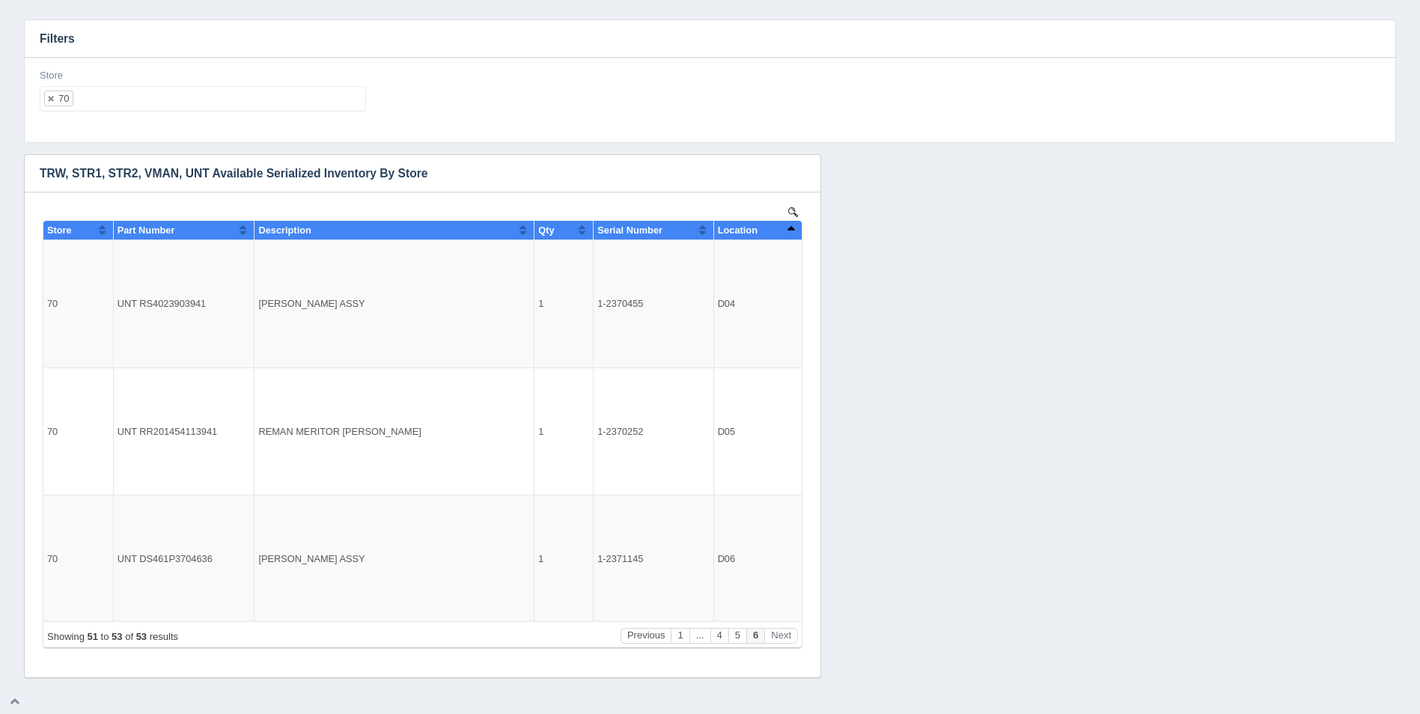
click at [298, 106] on ul "70" at bounding box center [203, 98] width 326 height 25
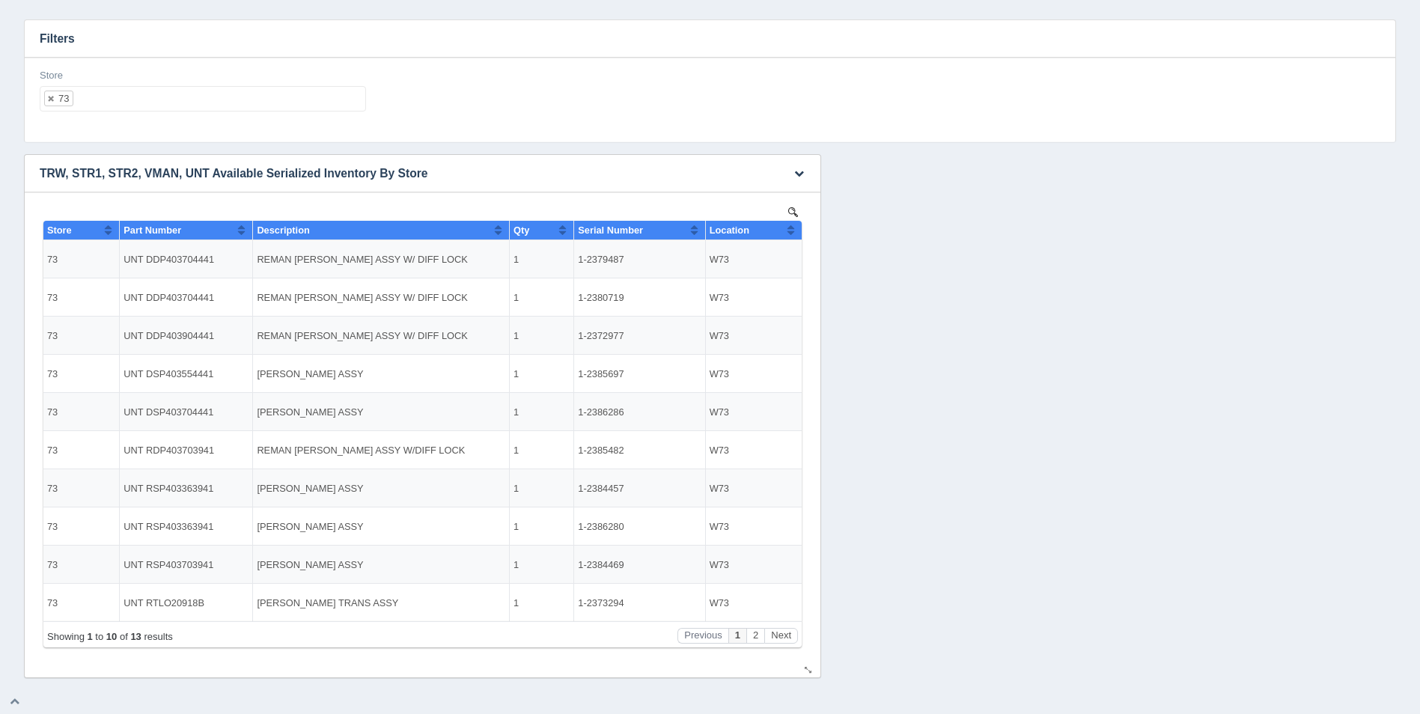
click at [788, 229] on button "Sort column ascending" at bounding box center [791, 230] width 10 height 18
click at [788, 229] on button "Sort column descending" at bounding box center [791, 230] width 10 height 18
click at [785, 638] on button "Next" at bounding box center [781, 636] width 34 height 16
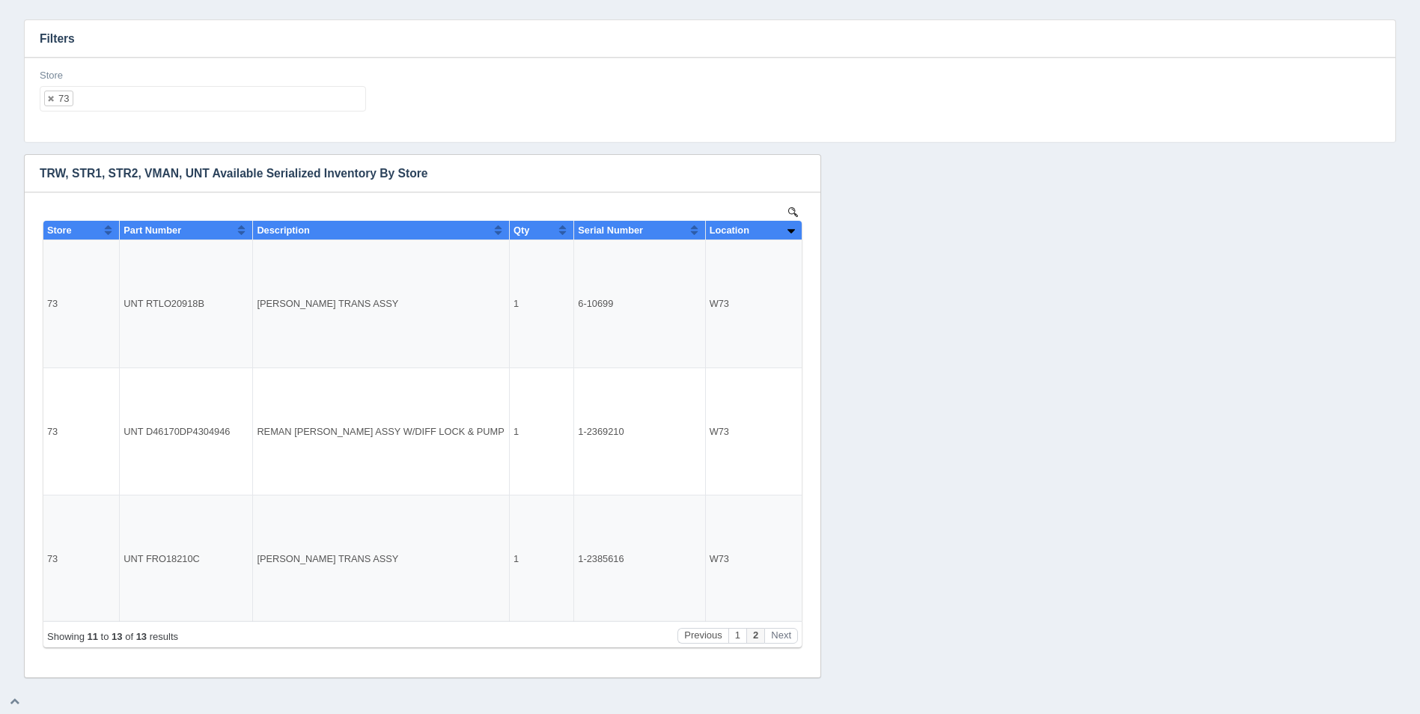
click at [157, 95] on ul "73" at bounding box center [203, 98] width 326 height 25
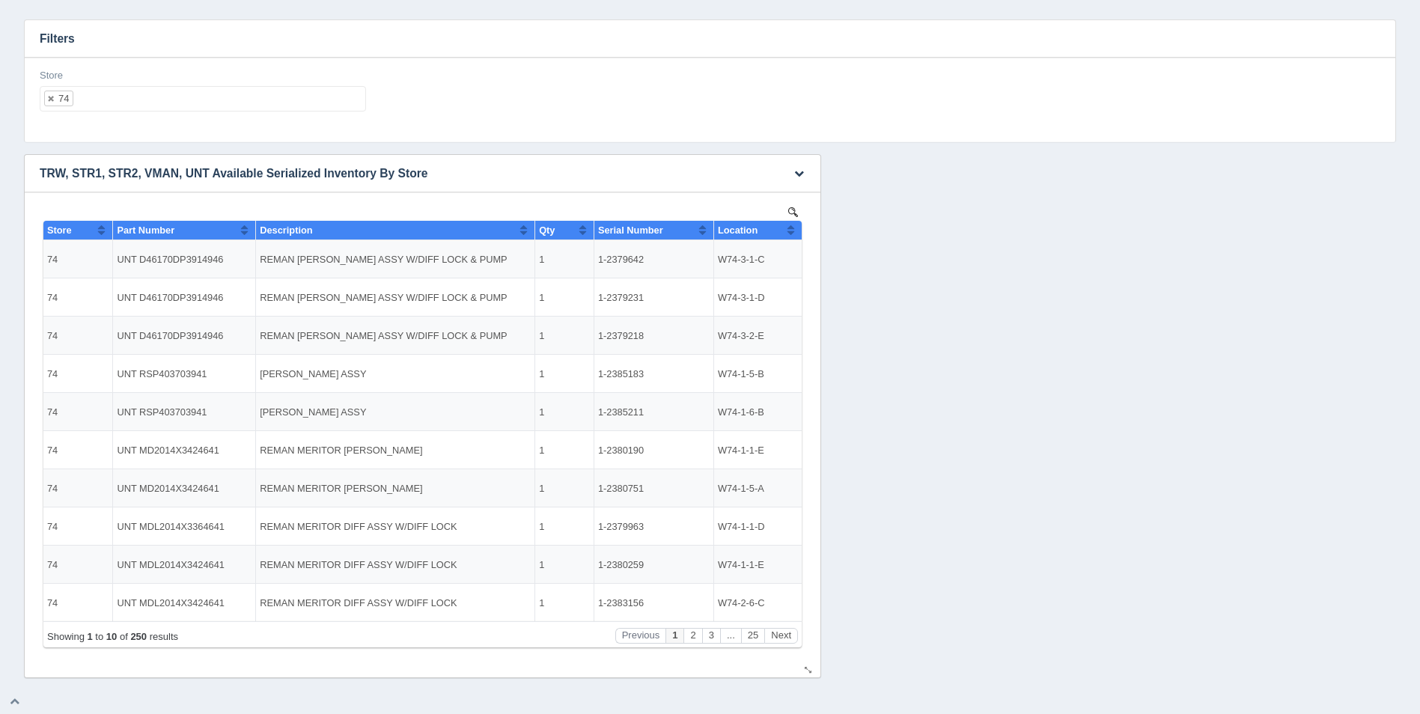
click at [792, 228] on button "Sort column ascending" at bounding box center [791, 230] width 10 height 18
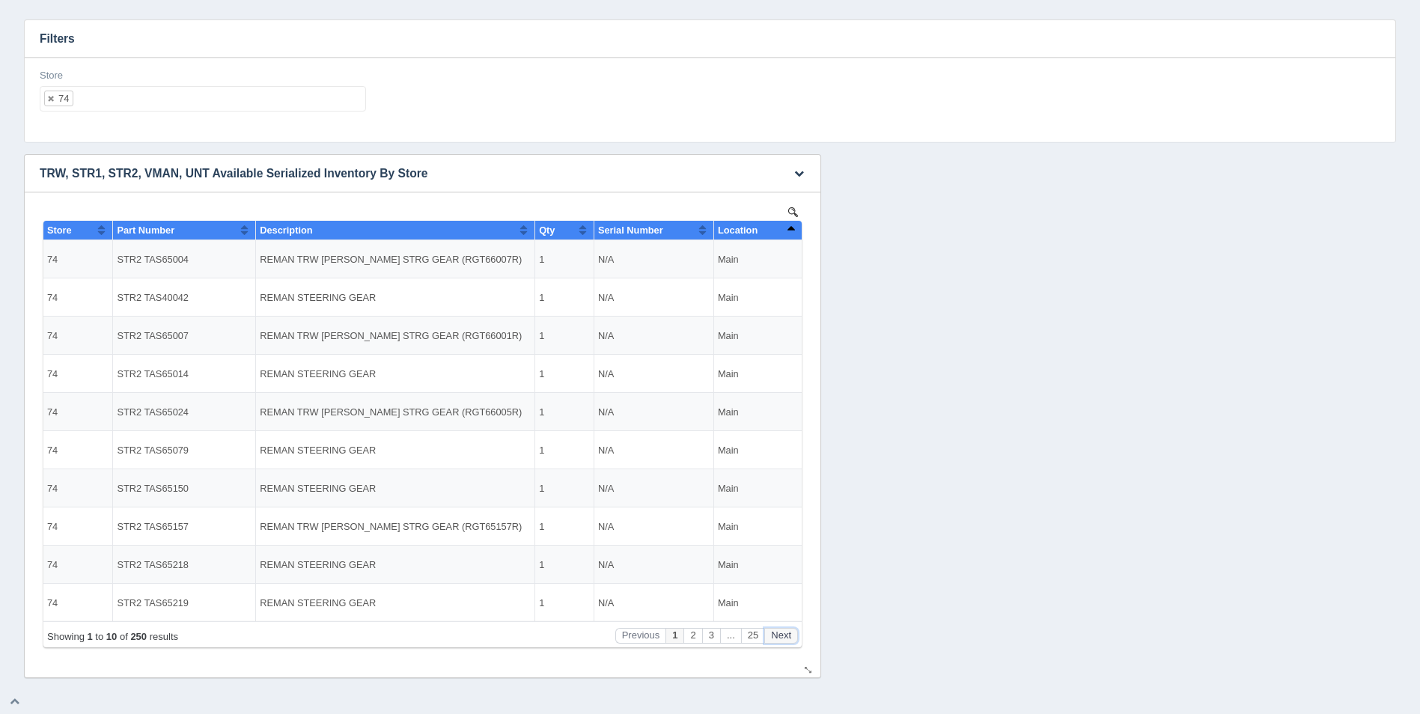
click at [781, 632] on button "Next" at bounding box center [781, 636] width 34 height 16
click at [782, 632] on button "Next" at bounding box center [781, 636] width 34 height 16
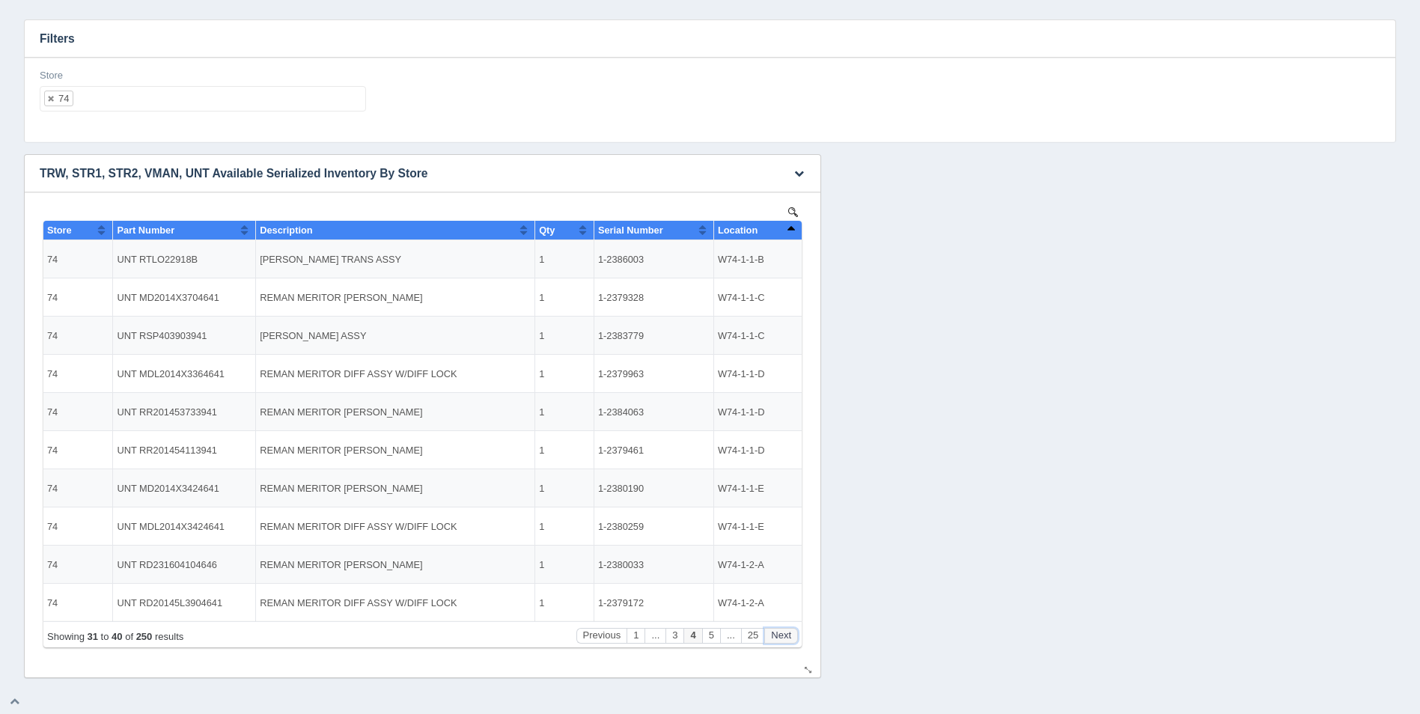
click at [782, 632] on button "Next" at bounding box center [781, 636] width 34 height 16
click at [782, 631] on button "Next" at bounding box center [781, 636] width 34 height 16
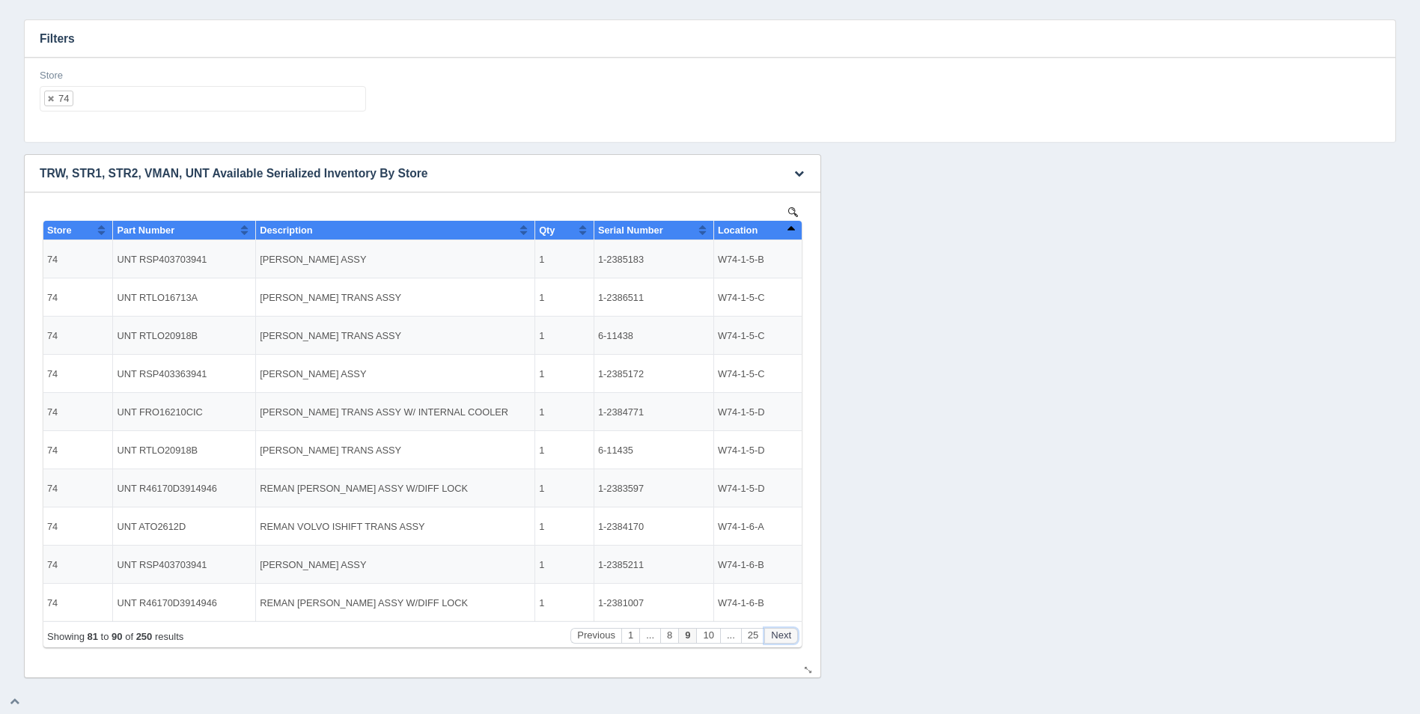
click at [782, 631] on button "Next" at bounding box center [781, 636] width 34 height 16
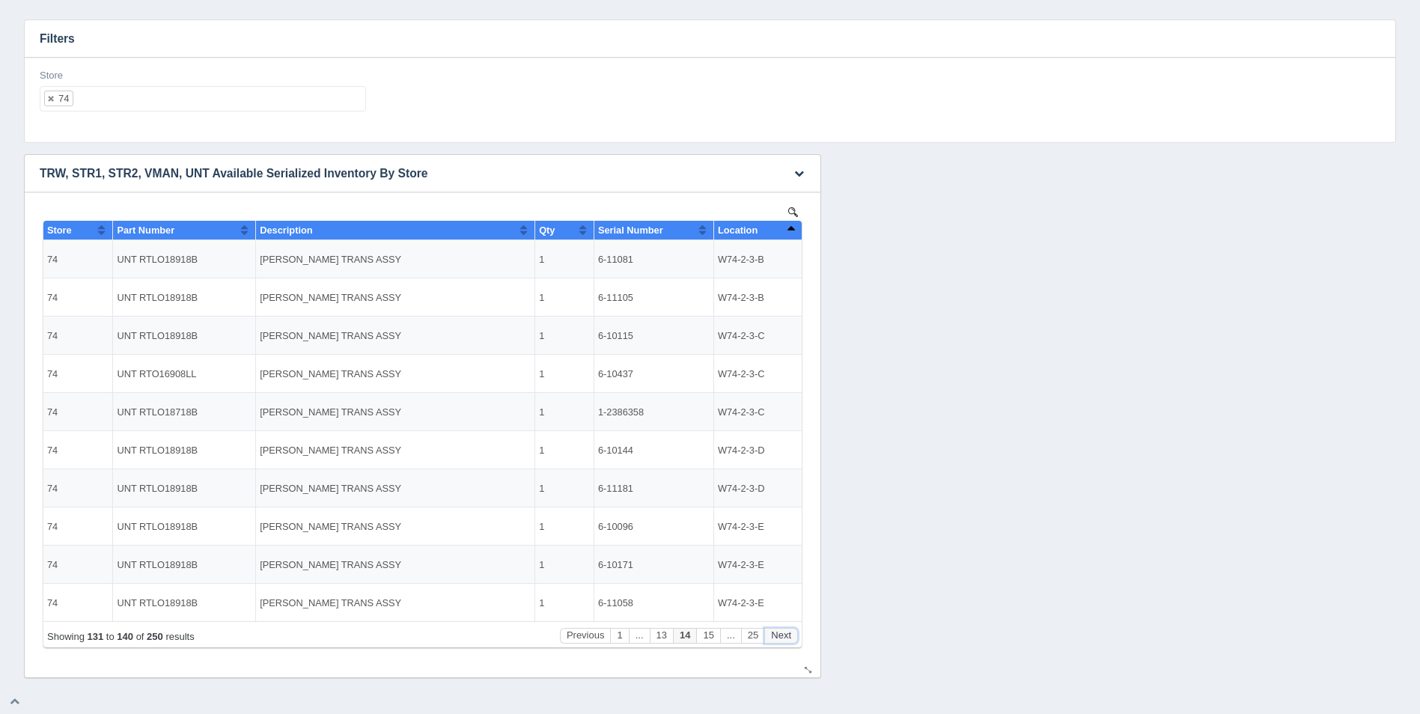
click at [782, 631] on button "Next" at bounding box center [781, 636] width 34 height 16
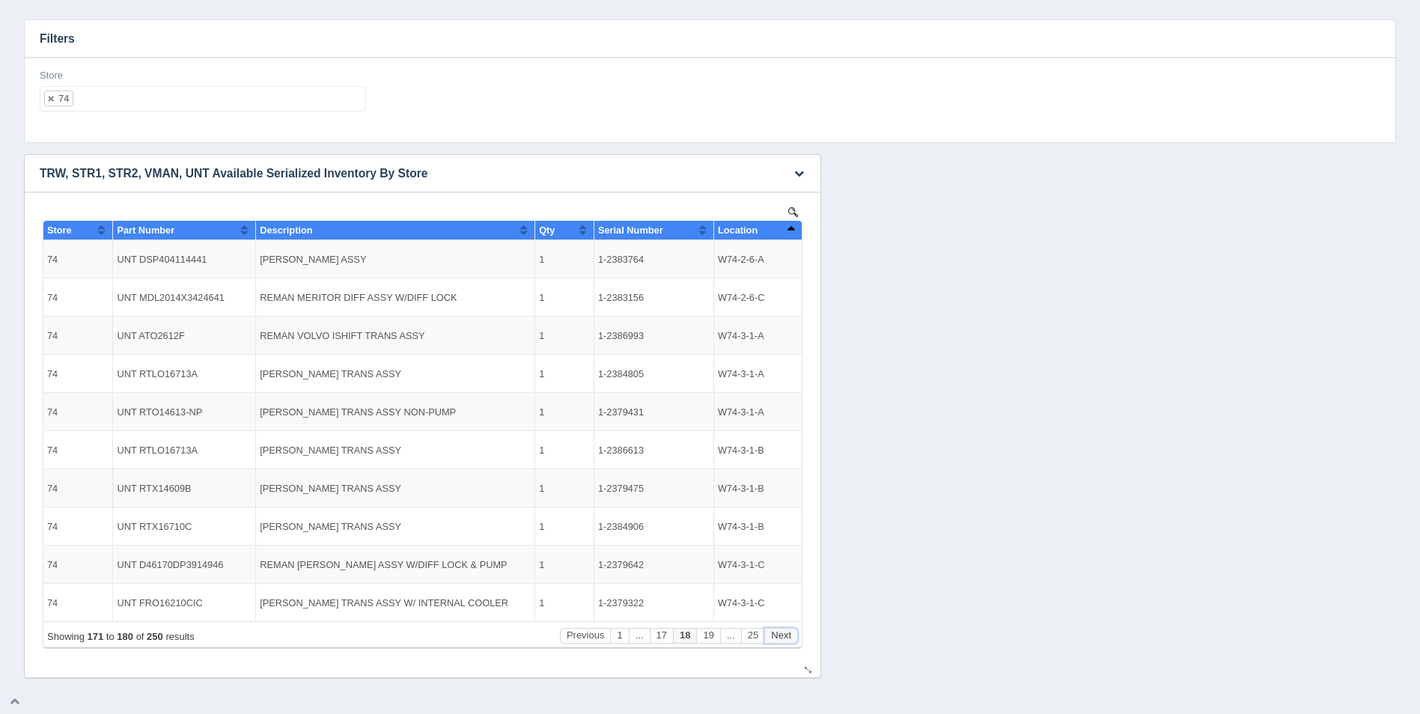
click at [782, 631] on button "Next" at bounding box center [781, 636] width 34 height 16
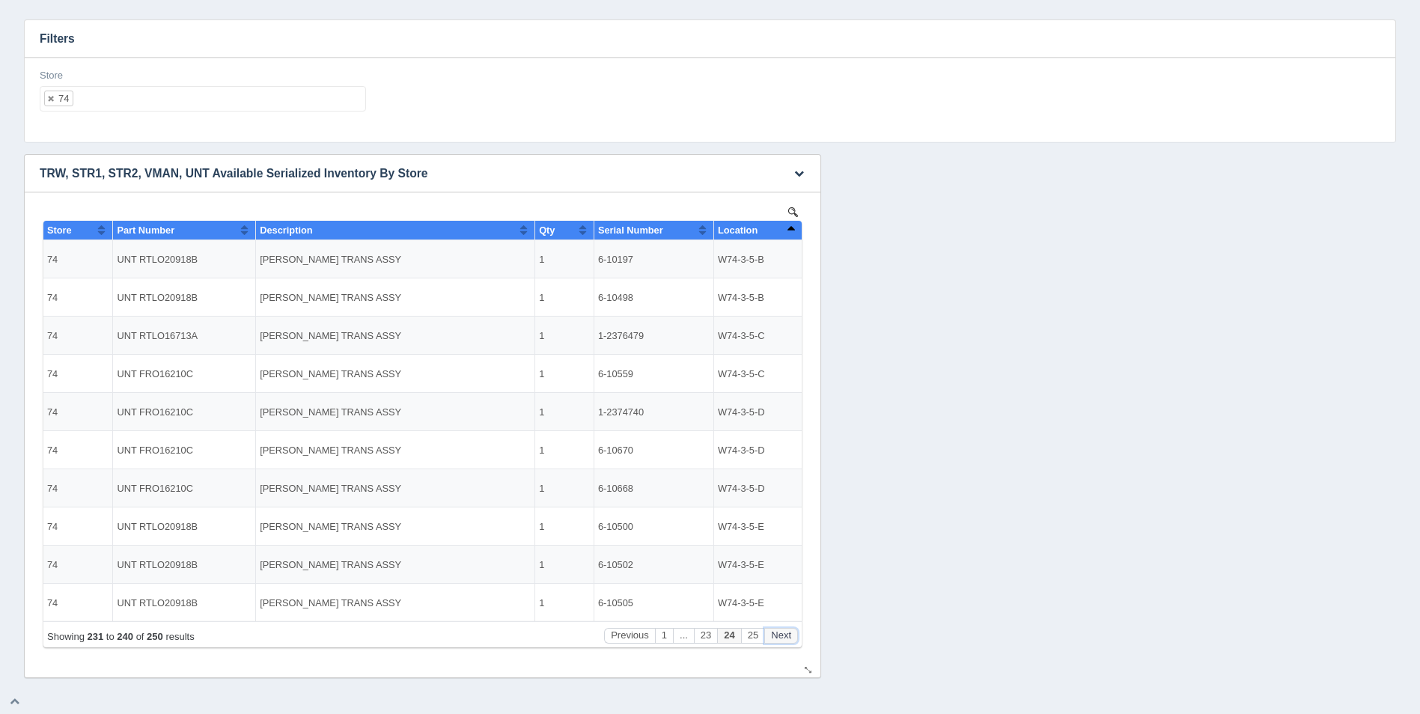
click at [782, 631] on button "Next" at bounding box center [781, 636] width 34 height 16
click at [150, 100] on ul "74" at bounding box center [203, 98] width 326 height 25
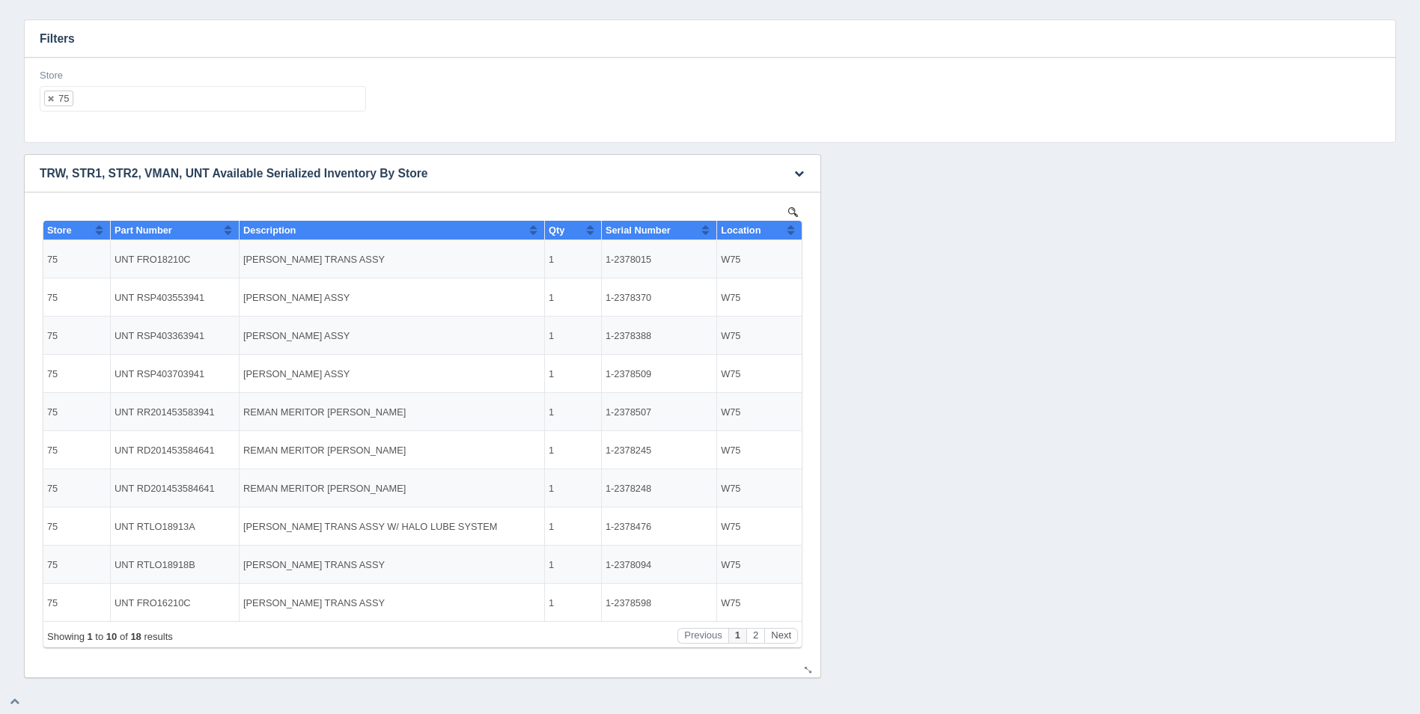
click at [790, 239] on th "Location" at bounding box center [759, 230] width 85 height 19
click at [790, 238] on button "Sort column descending" at bounding box center [791, 230] width 10 height 18
click at [776, 634] on button "Next" at bounding box center [781, 636] width 34 height 16
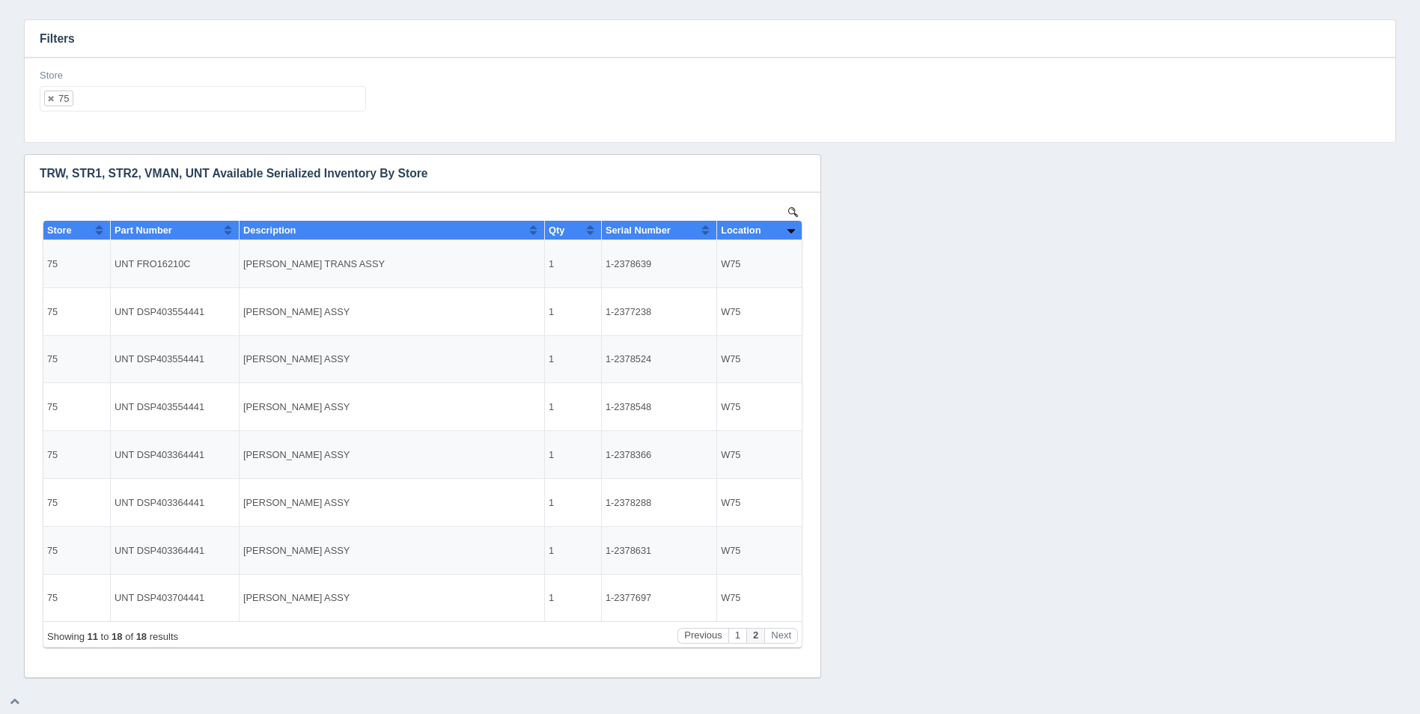
click at [232, 104] on ul "75" at bounding box center [203, 98] width 326 height 25
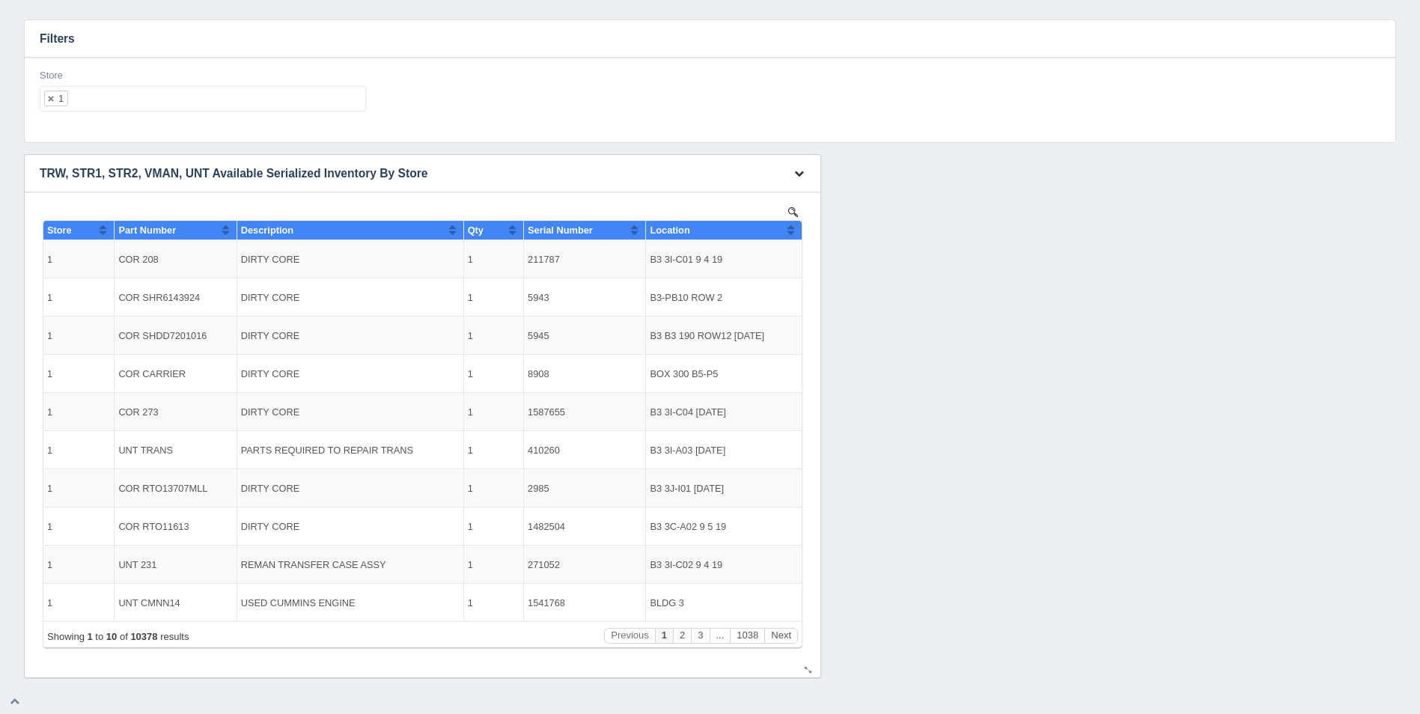
click at [799, 178] on button "button" at bounding box center [799, 173] width 20 height 23
click at [774, 191] on link "Download CSV" at bounding box center [749, 196] width 120 height 22
drag, startPoint x: 852, startPoint y: 215, endPoint x: 867, endPoint y: 415, distance: 201.1
click at [852, 215] on div "Download CSV View all results TRW, STR1, STR2, VMAN, UNT Available Serialized I…" at bounding box center [709, 416] width 1379 height 524
